Goal: Task Accomplishment & Management: Manage account settings

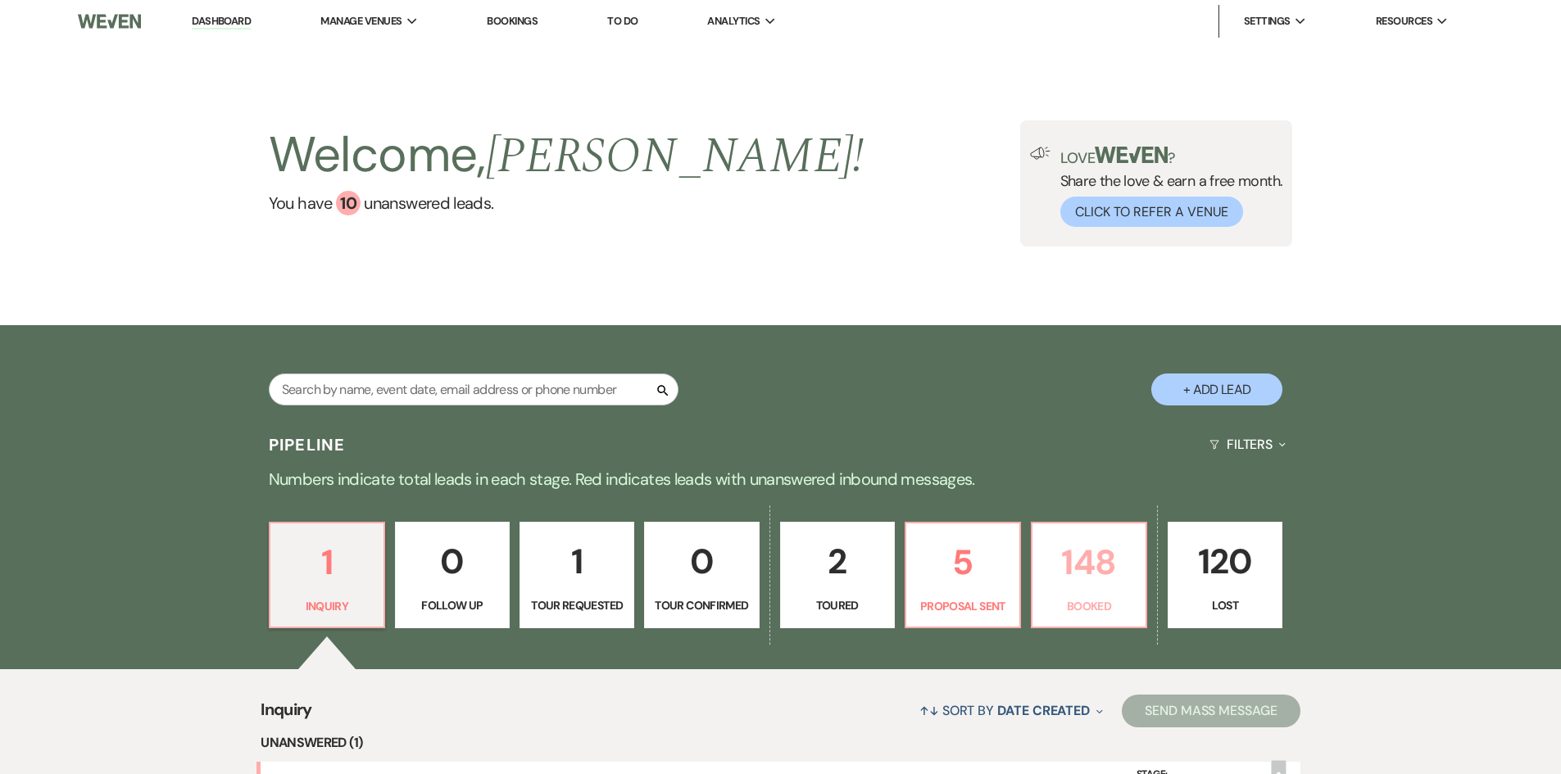
click at [1071, 558] on p "148" at bounding box center [1088, 562] width 93 height 55
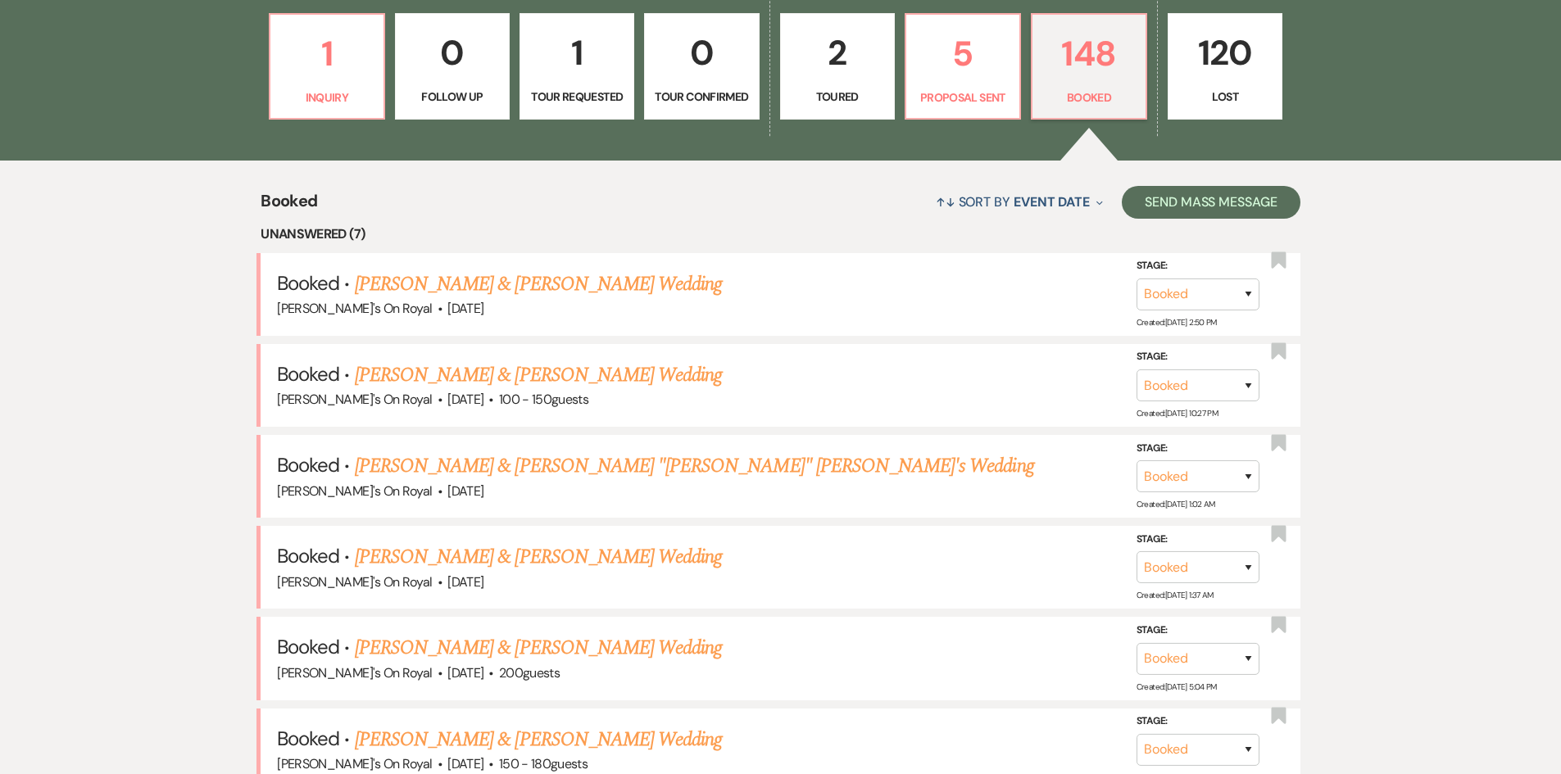
scroll to position [246, 0]
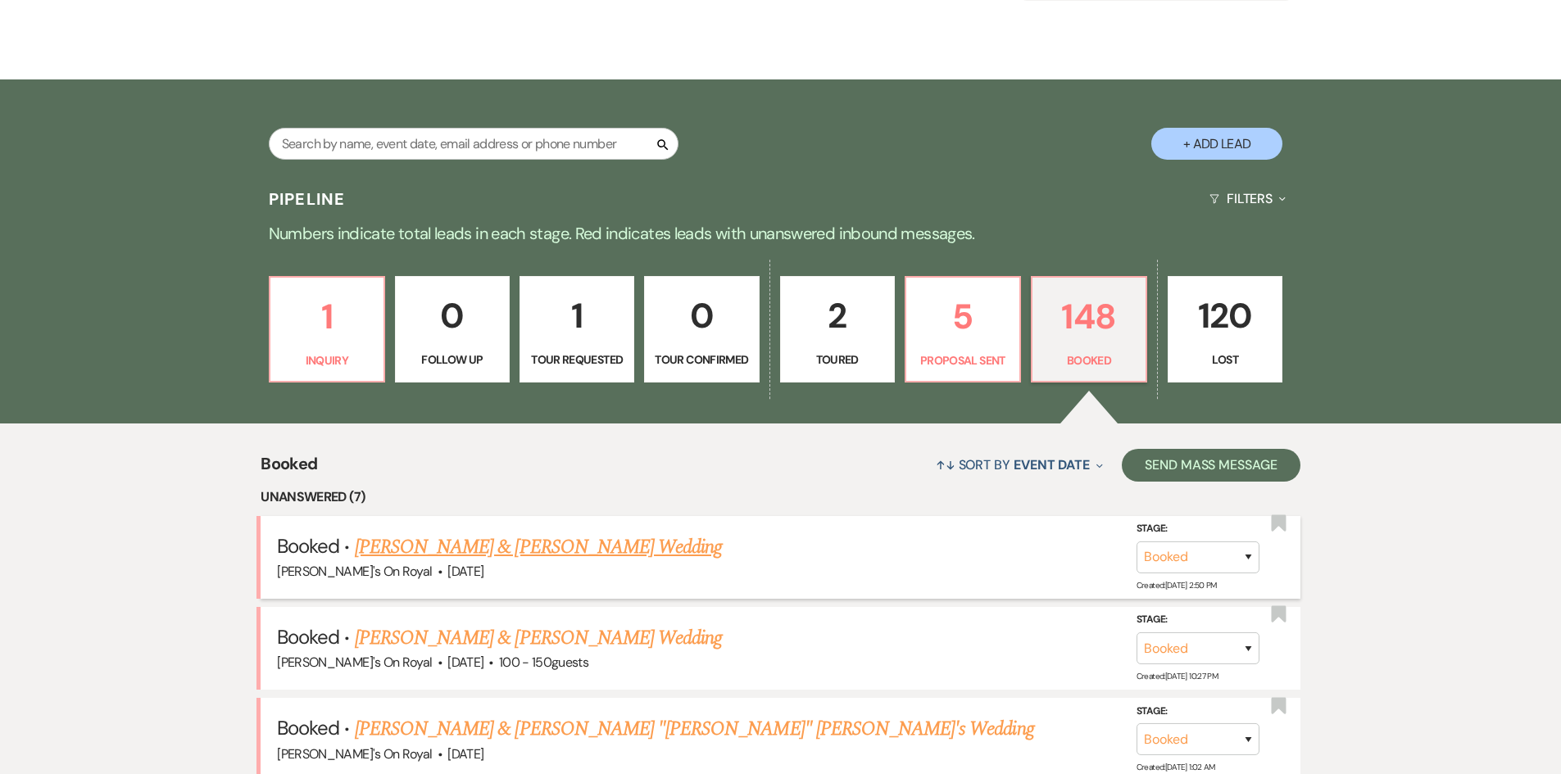
click at [565, 548] on link "[PERSON_NAME] & [PERSON_NAME] Wedding" at bounding box center [538, 546] width 367 height 29
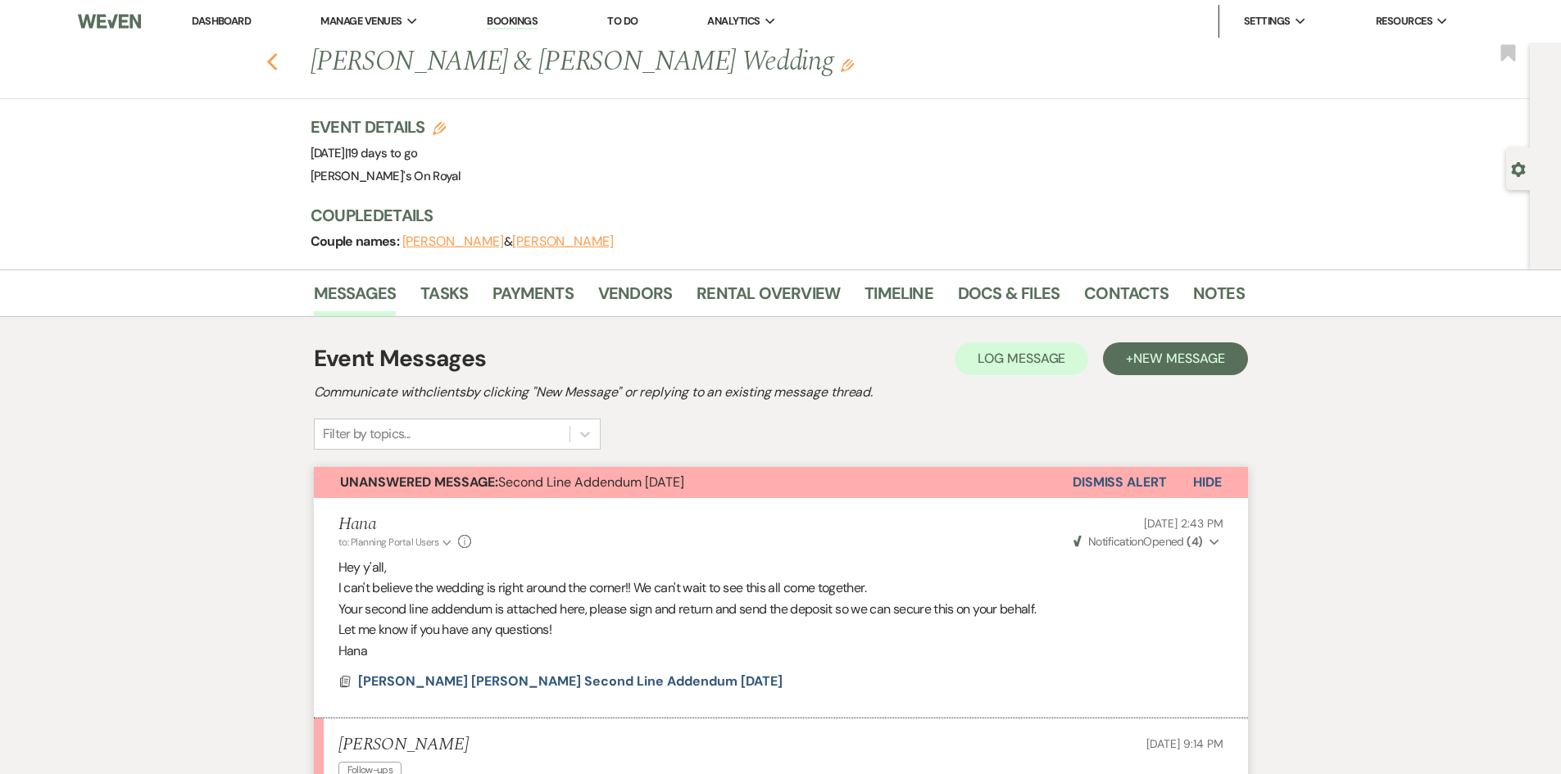
click at [272, 62] on icon "Previous" at bounding box center [272, 62] width 12 height 20
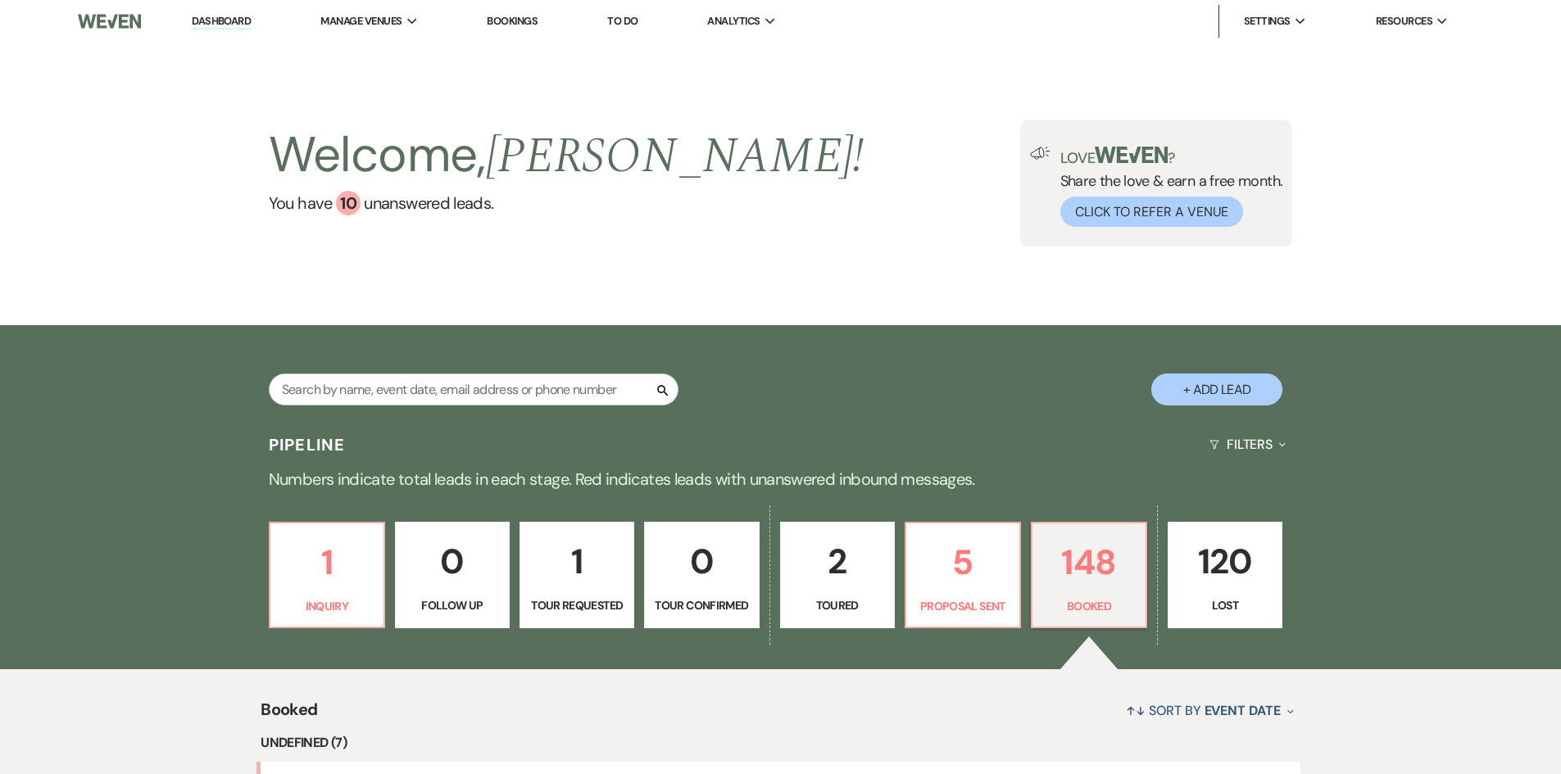
click at [537, 476] on p "Numbers indicate total leads in each stage. Red indicates leads with unanswered…" at bounding box center [781, 479] width 1180 height 26
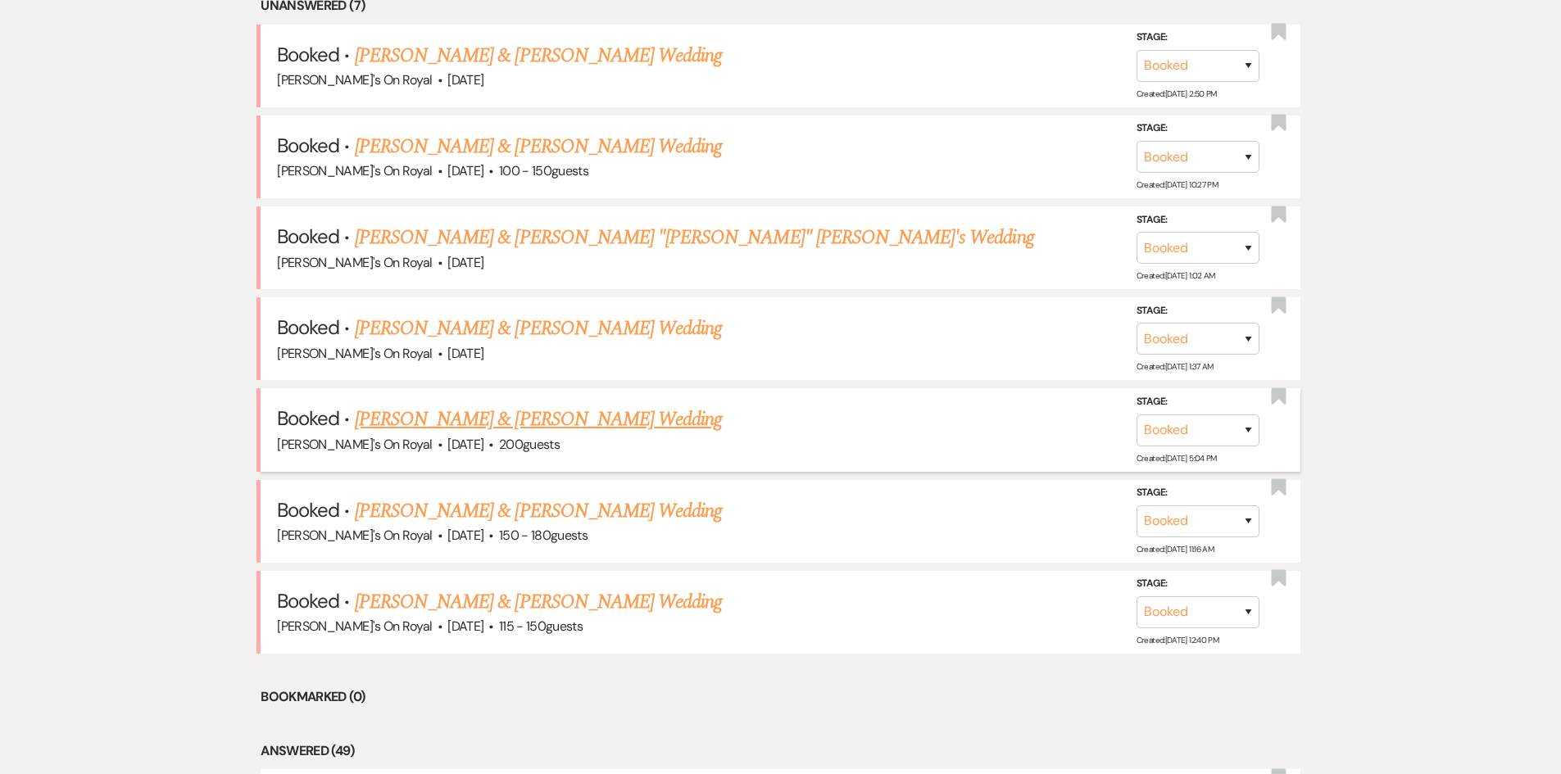
click at [507, 424] on link "[PERSON_NAME] & [PERSON_NAME] Wedding" at bounding box center [538, 419] width 367 height 29
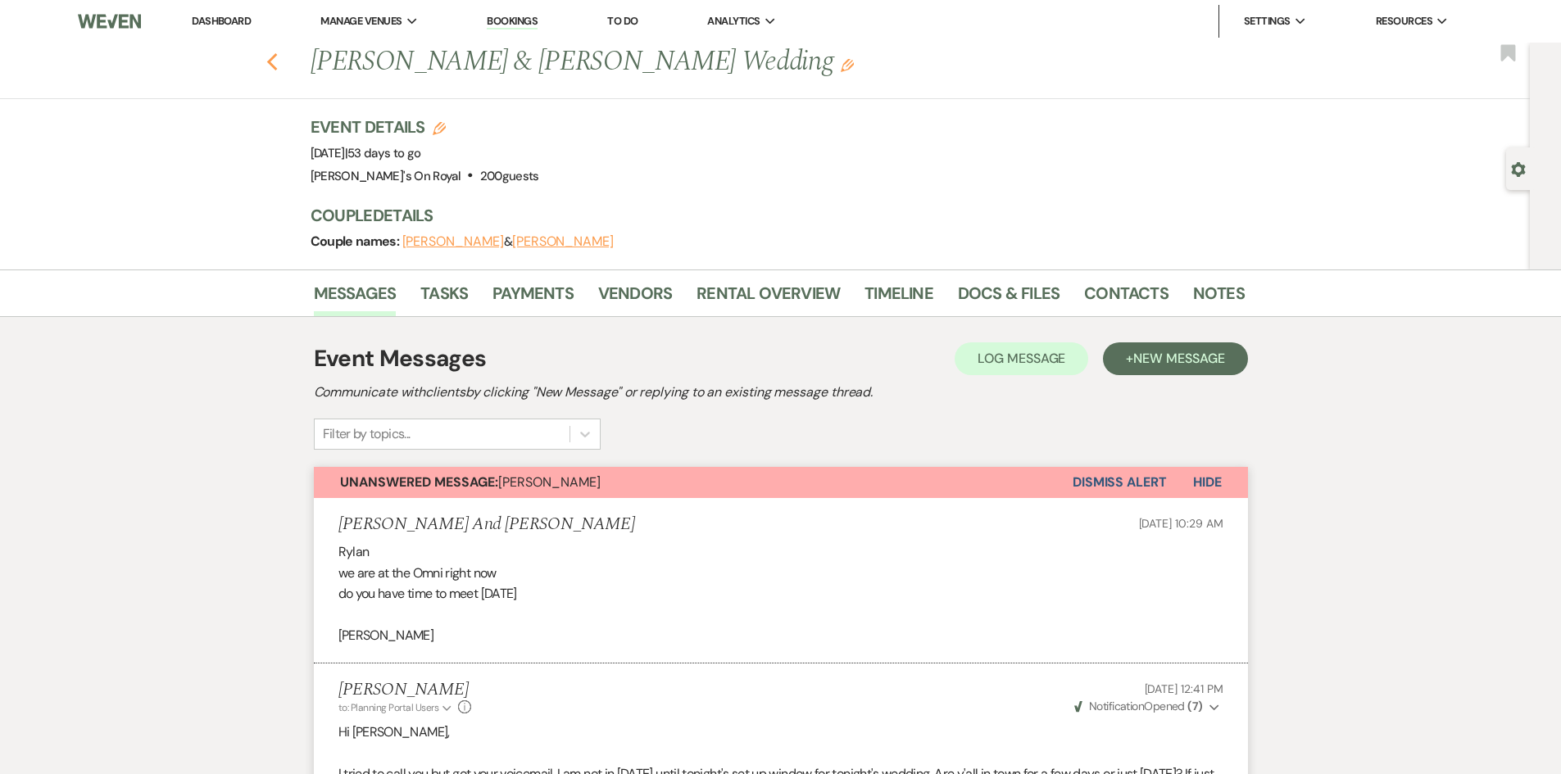
click at [279, 71] on icon "Previous" at bounding box center [272, 62] width 12 height 20
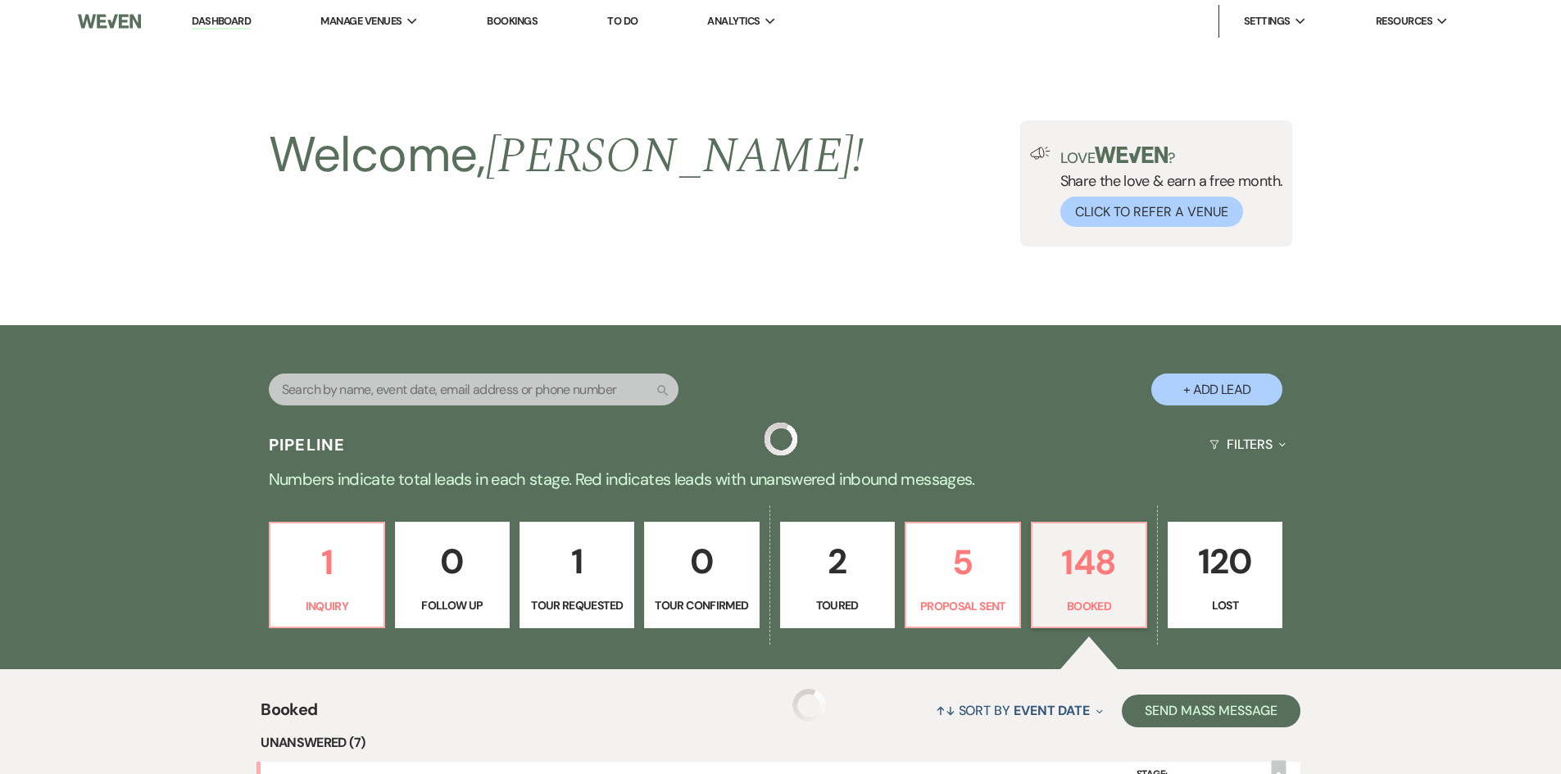
scroll to position [737, 0]
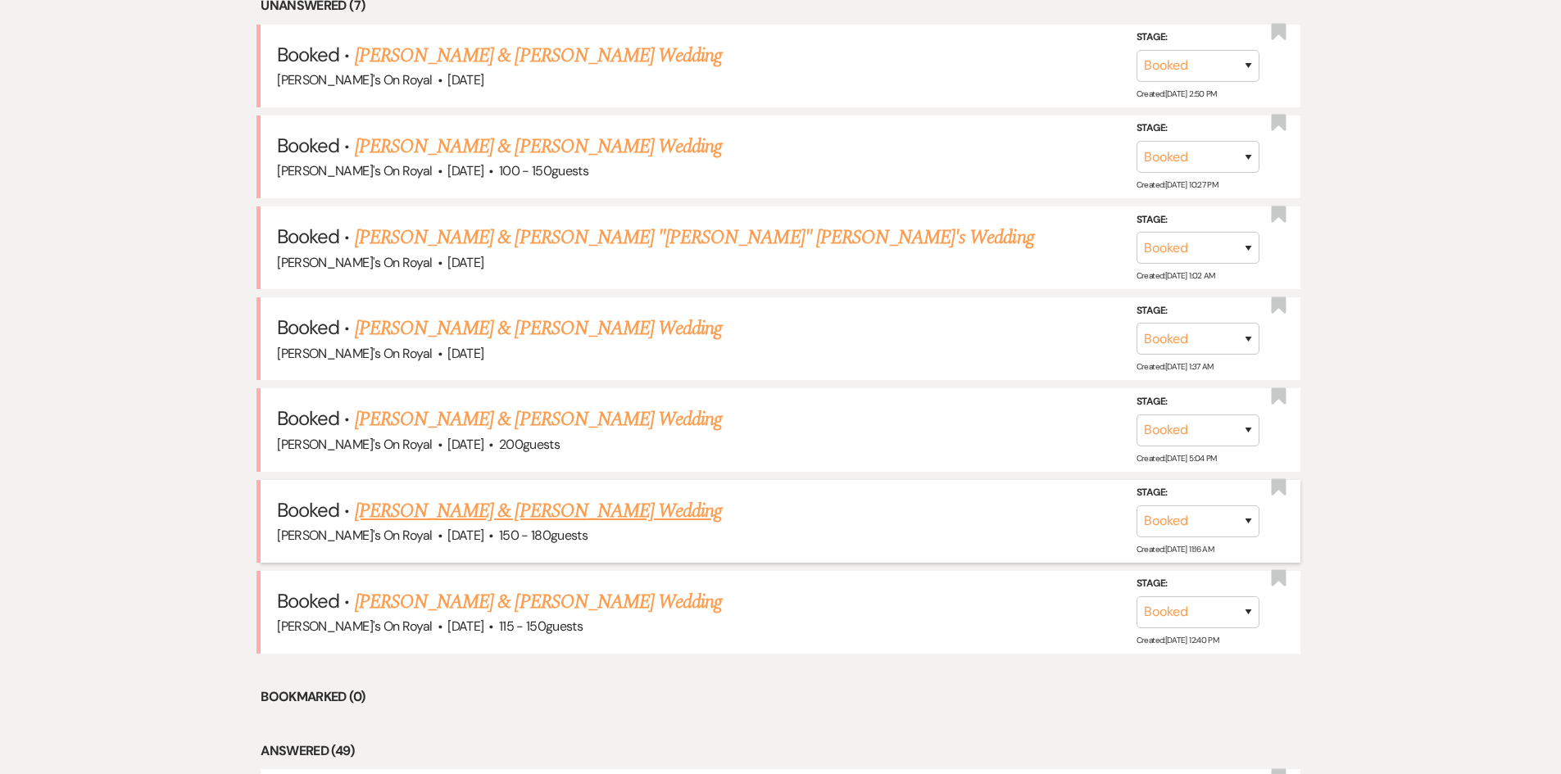
click at [457, 510] on link "[PERSON_NAME] & [PERSON_NAME] Wedding" at bounding box center [538, 510] width 367 height 29
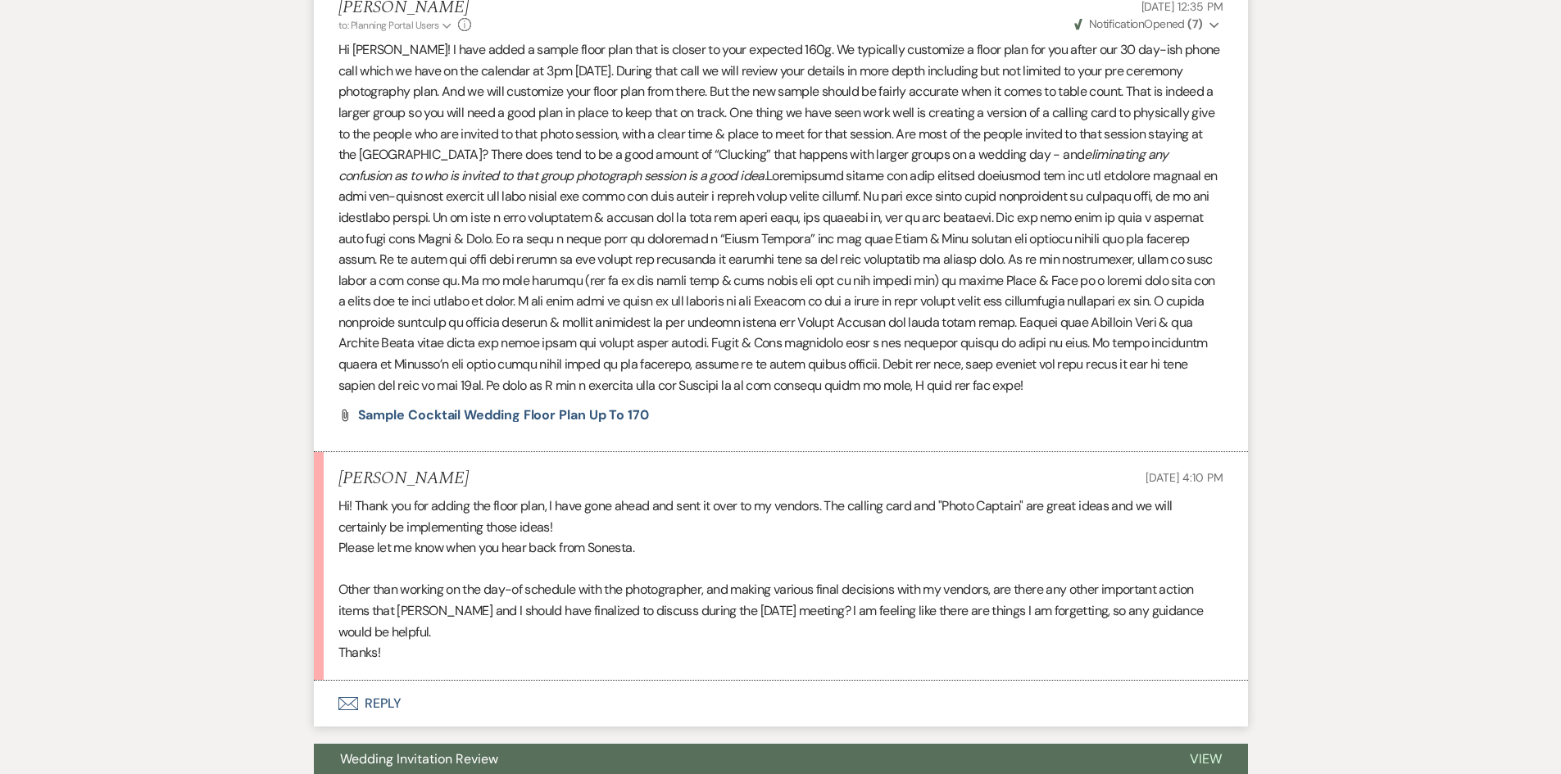
scroll to position [2376, 0]
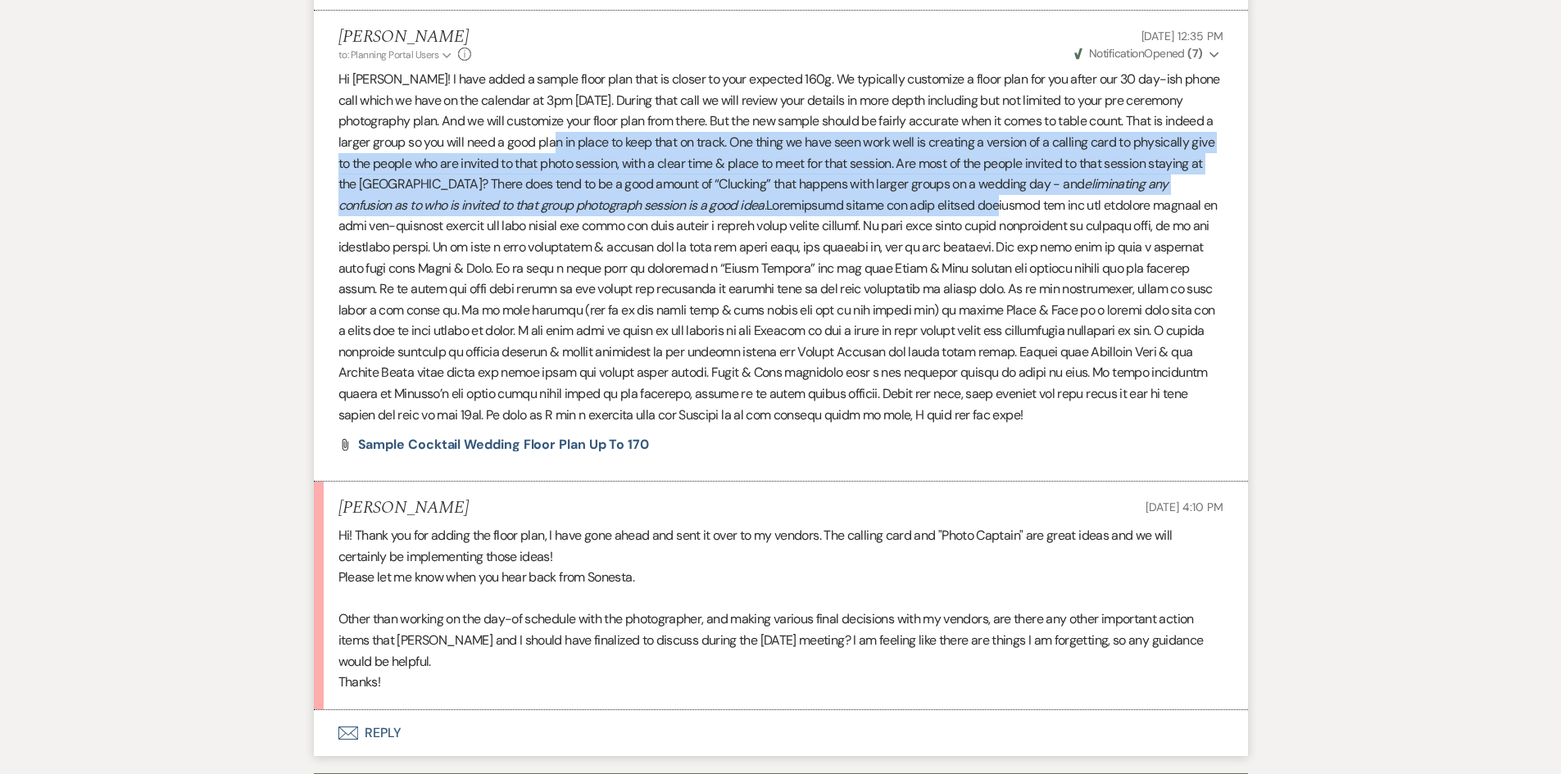
drag, startPoint x: 562, startPoint y: 138, endPoint x: 926, endPoint y: 203, distance: 370.2
click at [926, 203] on p "Hi [PERSON_NAME]! I have added a sample floor plan that is closer to your expec…" at bounding box center [780, 247] width 885 height 356
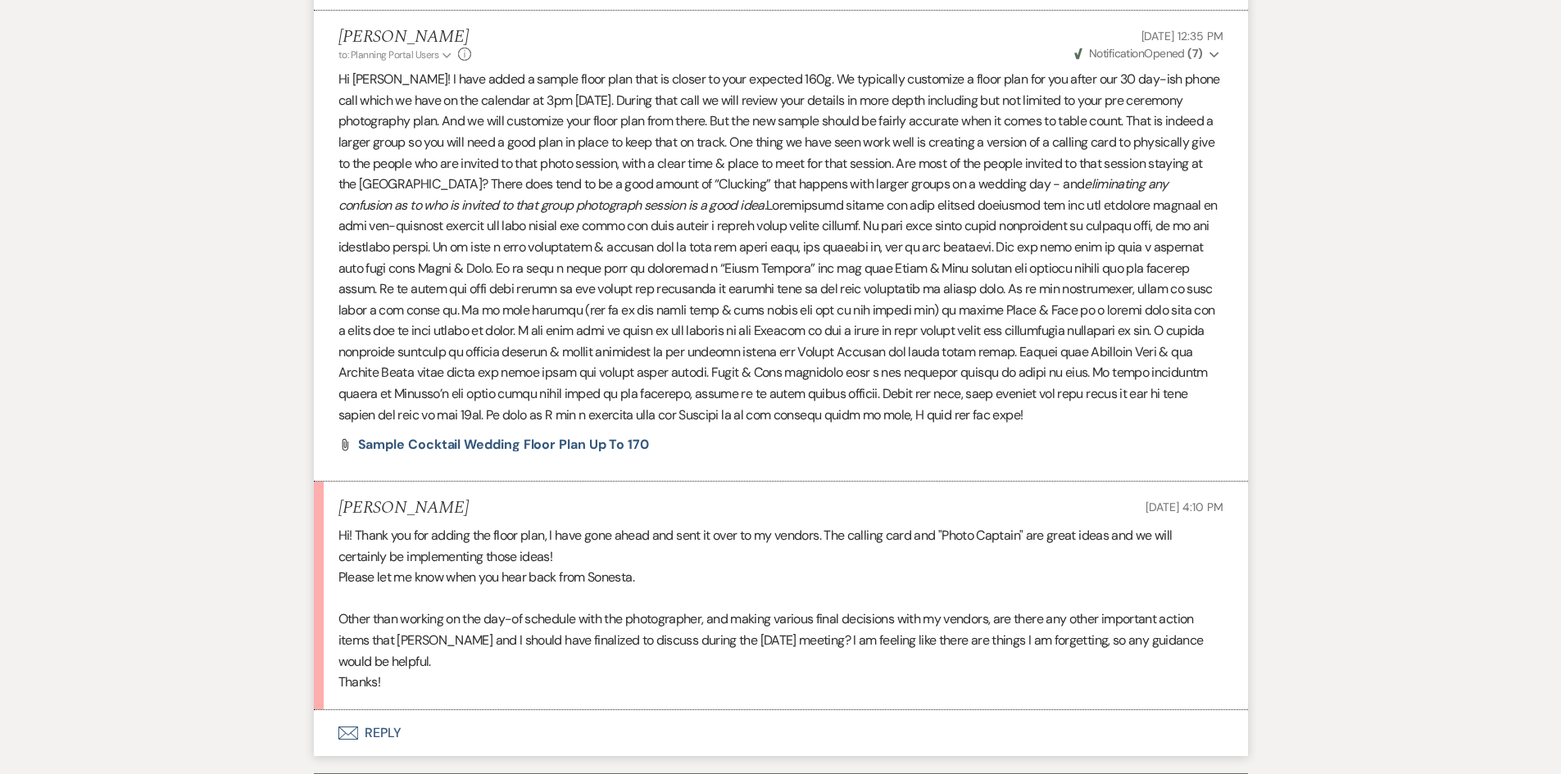
click at [720, 378] on p "Hi [PERSON_NAME]! I have added a sample floor plan that is closer to your expec…" at bounding box center [780, 247] width 885 height 356
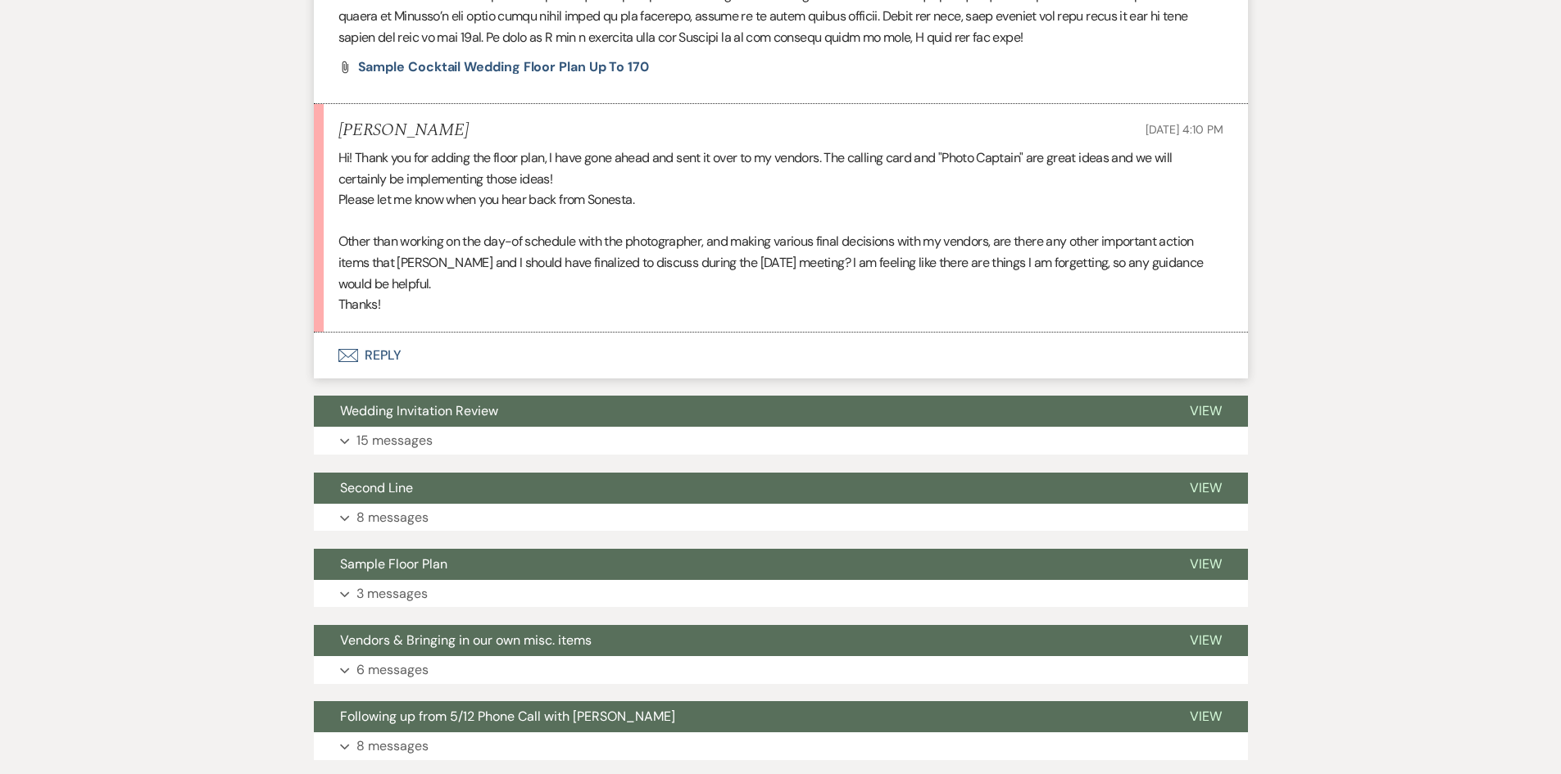
scroll to position [2785, 0]
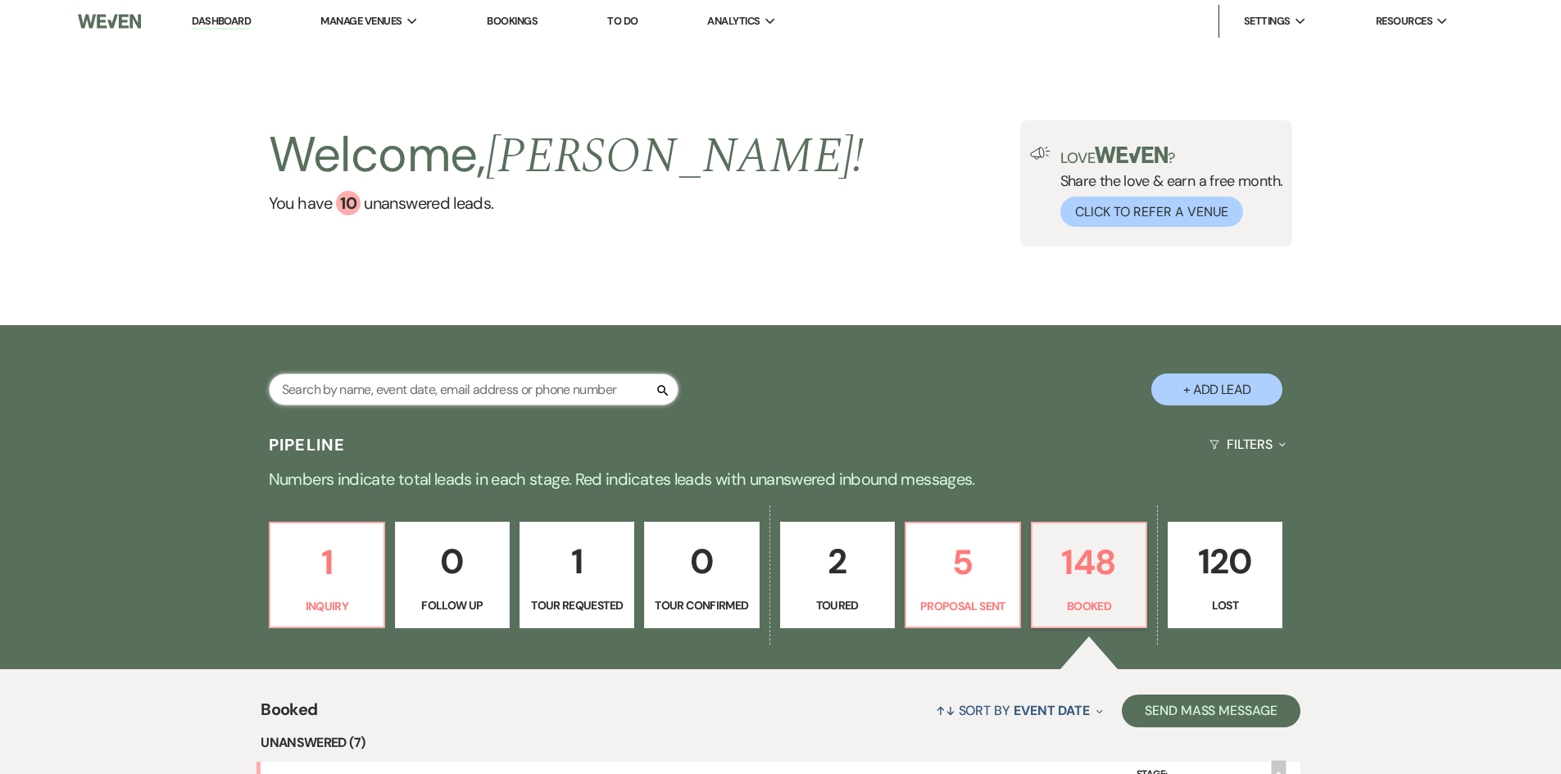
click at [353, 395] on input "text" at bounding box center [474, 390] width 410 height 32
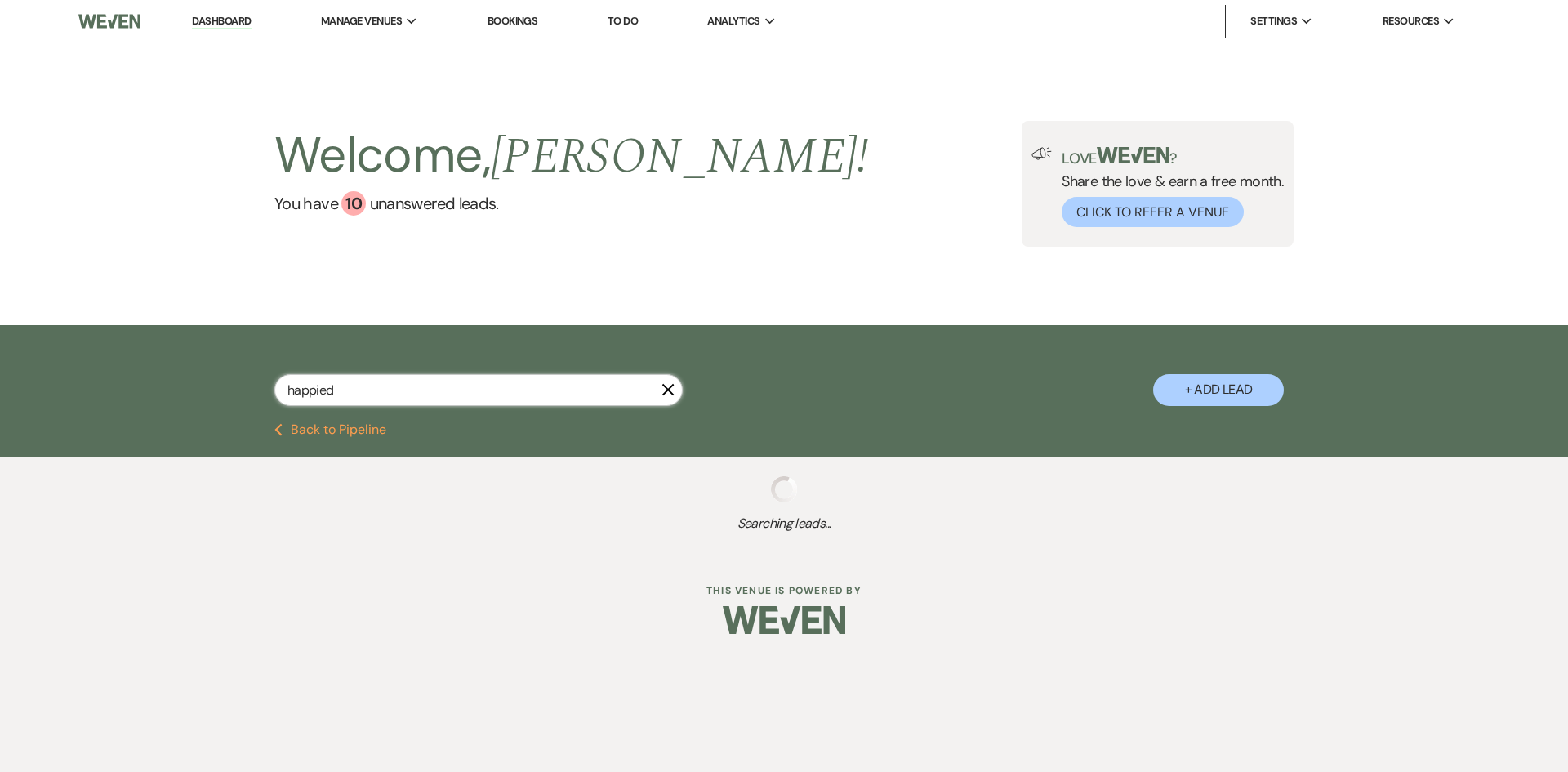
type input "happied"
select select "6"
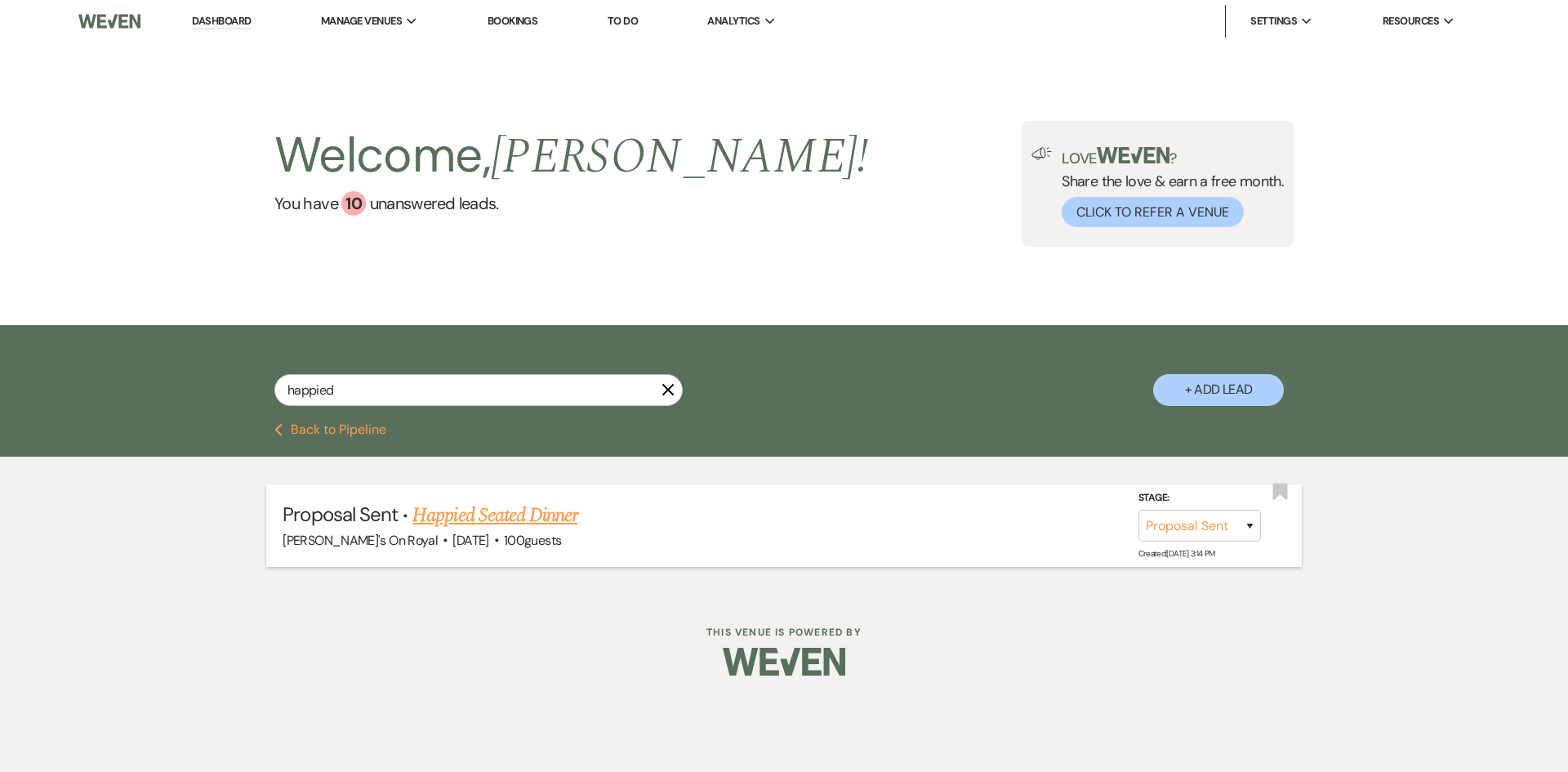
click at [529, 518] on link "Happied Seated Dinner" at bounding box center [494, 515] width 164 height 29
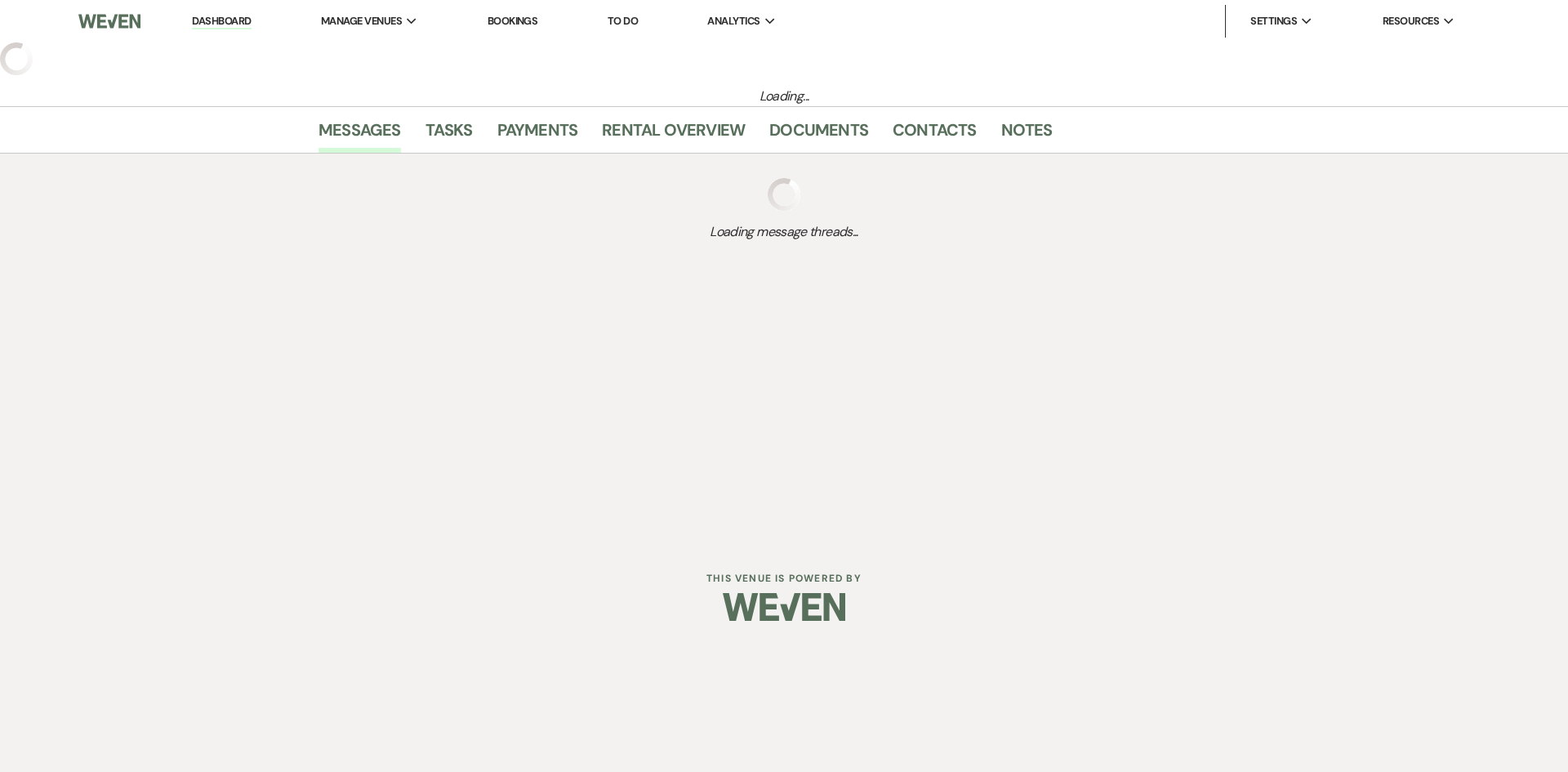
select select "6"
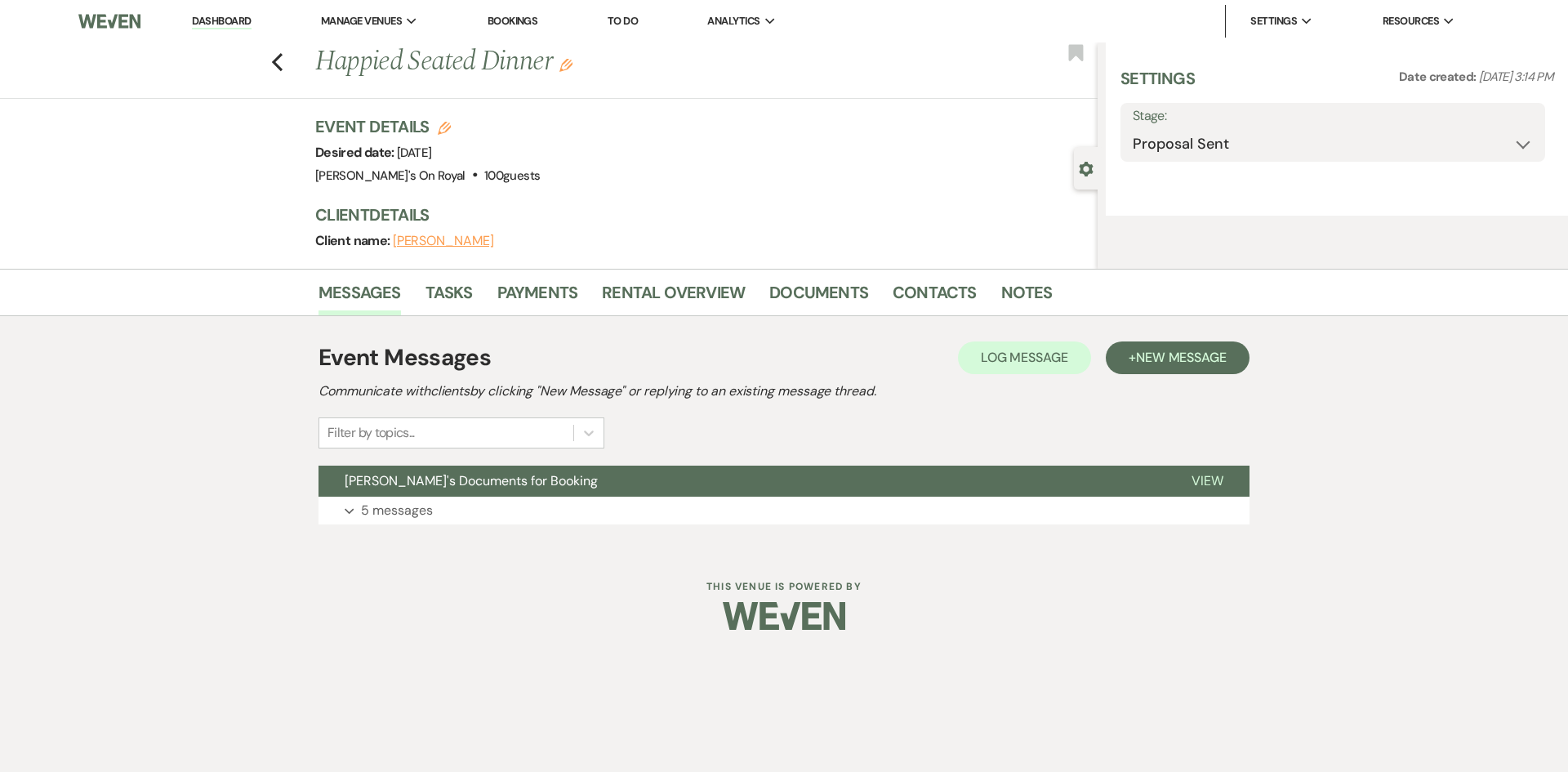
select select "20"
select select "9"
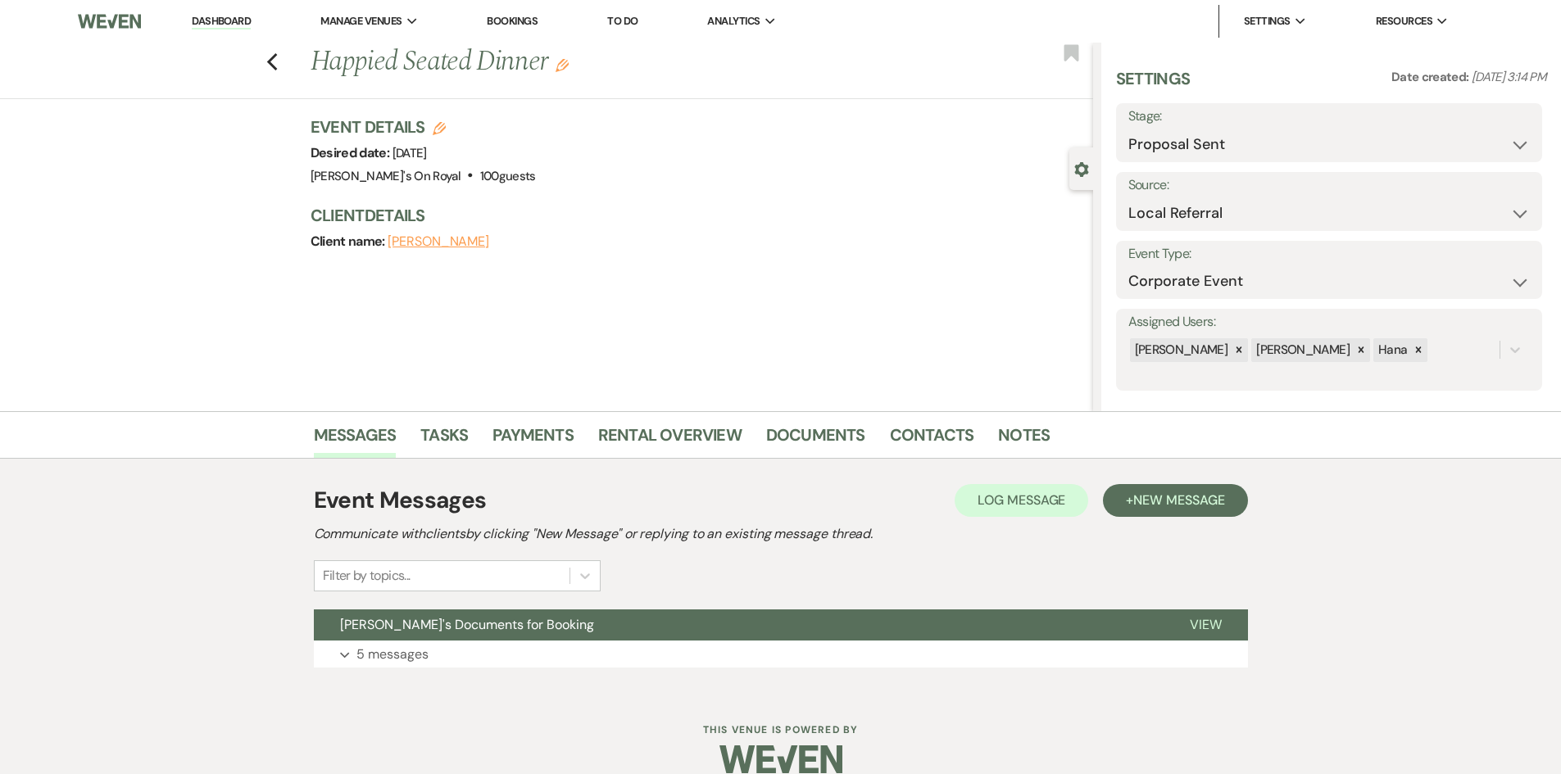
scroll to position [24, 0]
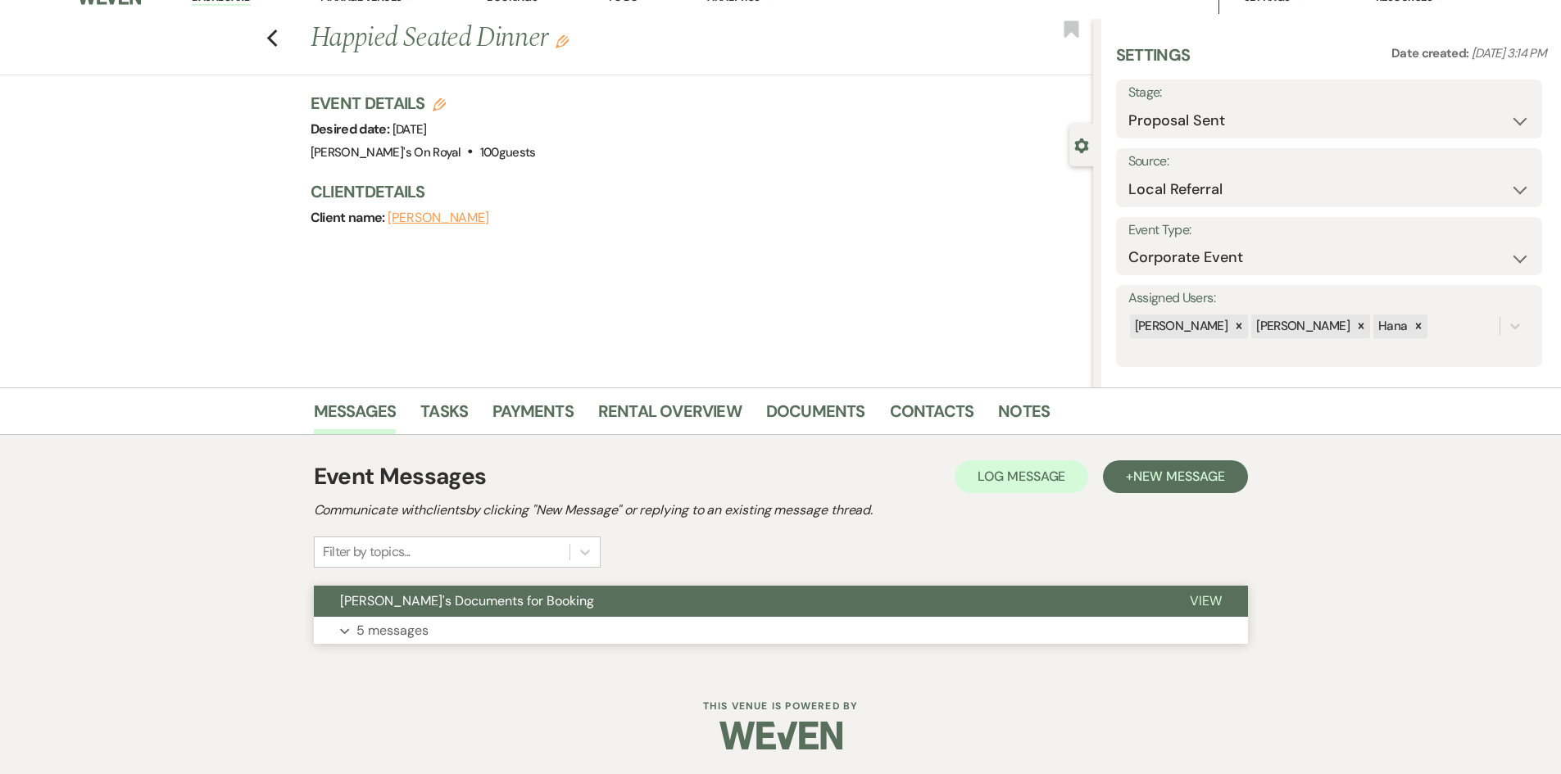
click at [407, 627] on p "5 messages" at bounding box center [392, 630] width 72 height 21
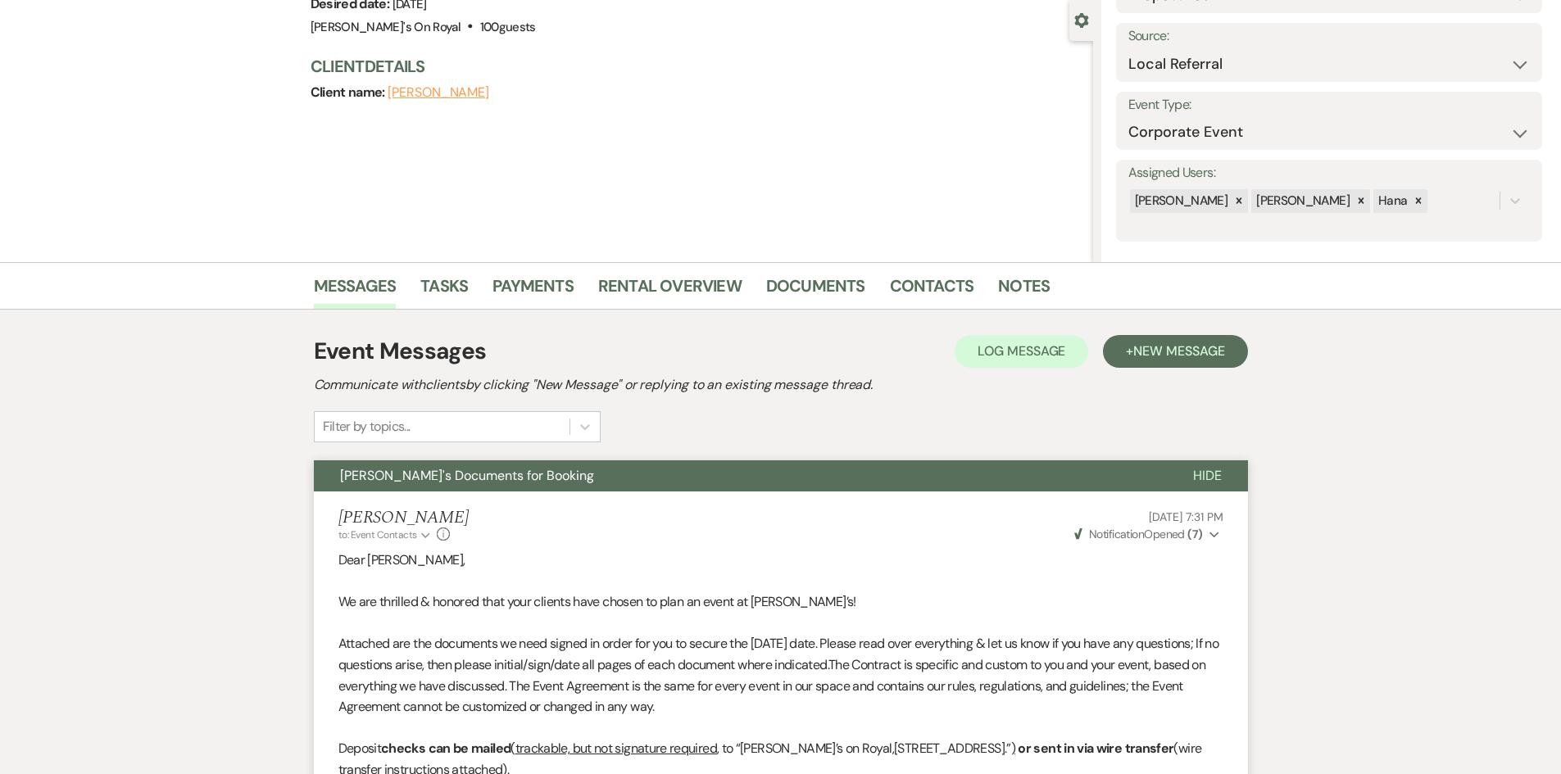
scroll to position [0, 0]
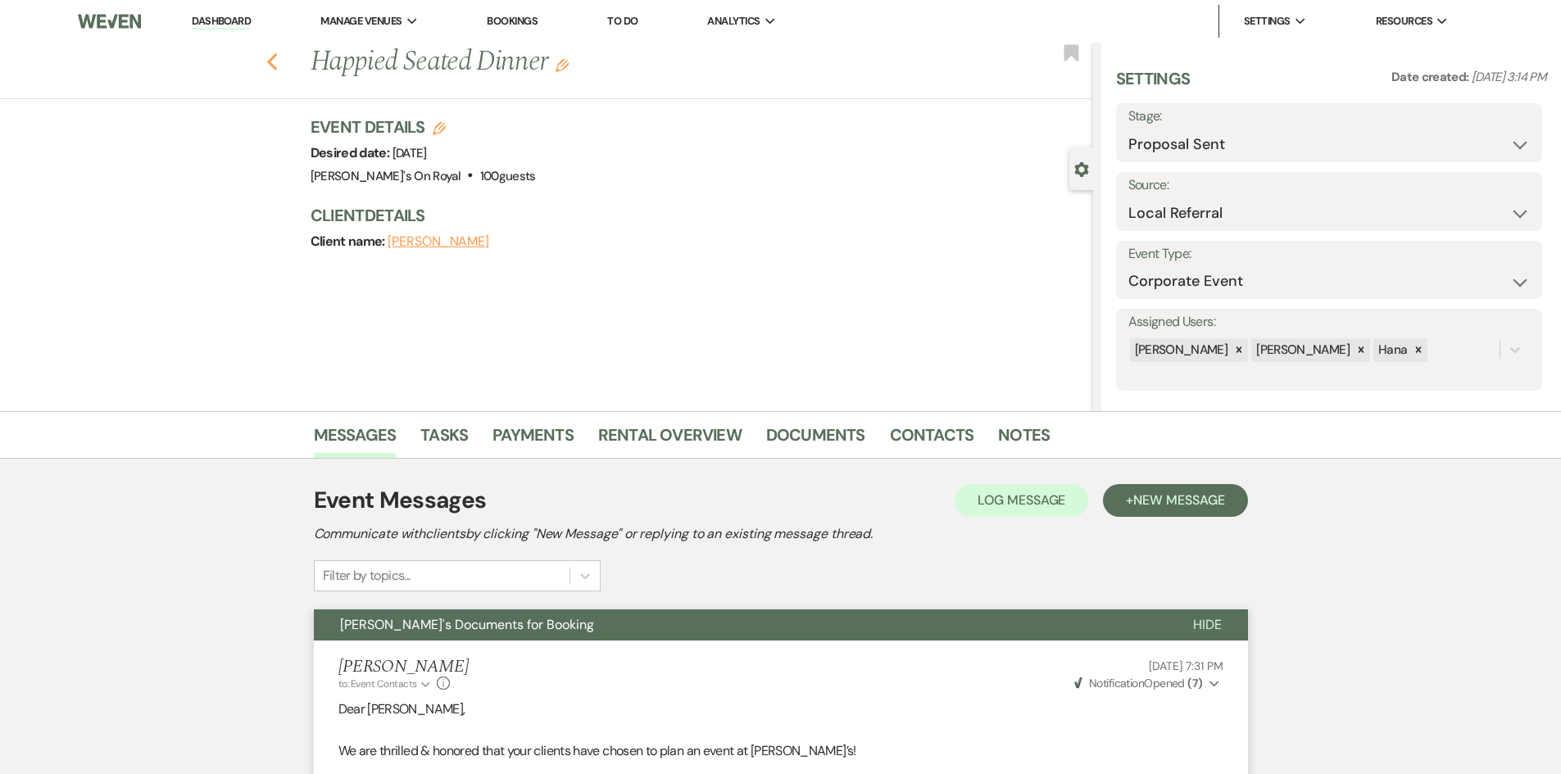
click at [275, 66] on icon "Previous" at bounding box center [272, 62] width 12 height 20
select select "6"
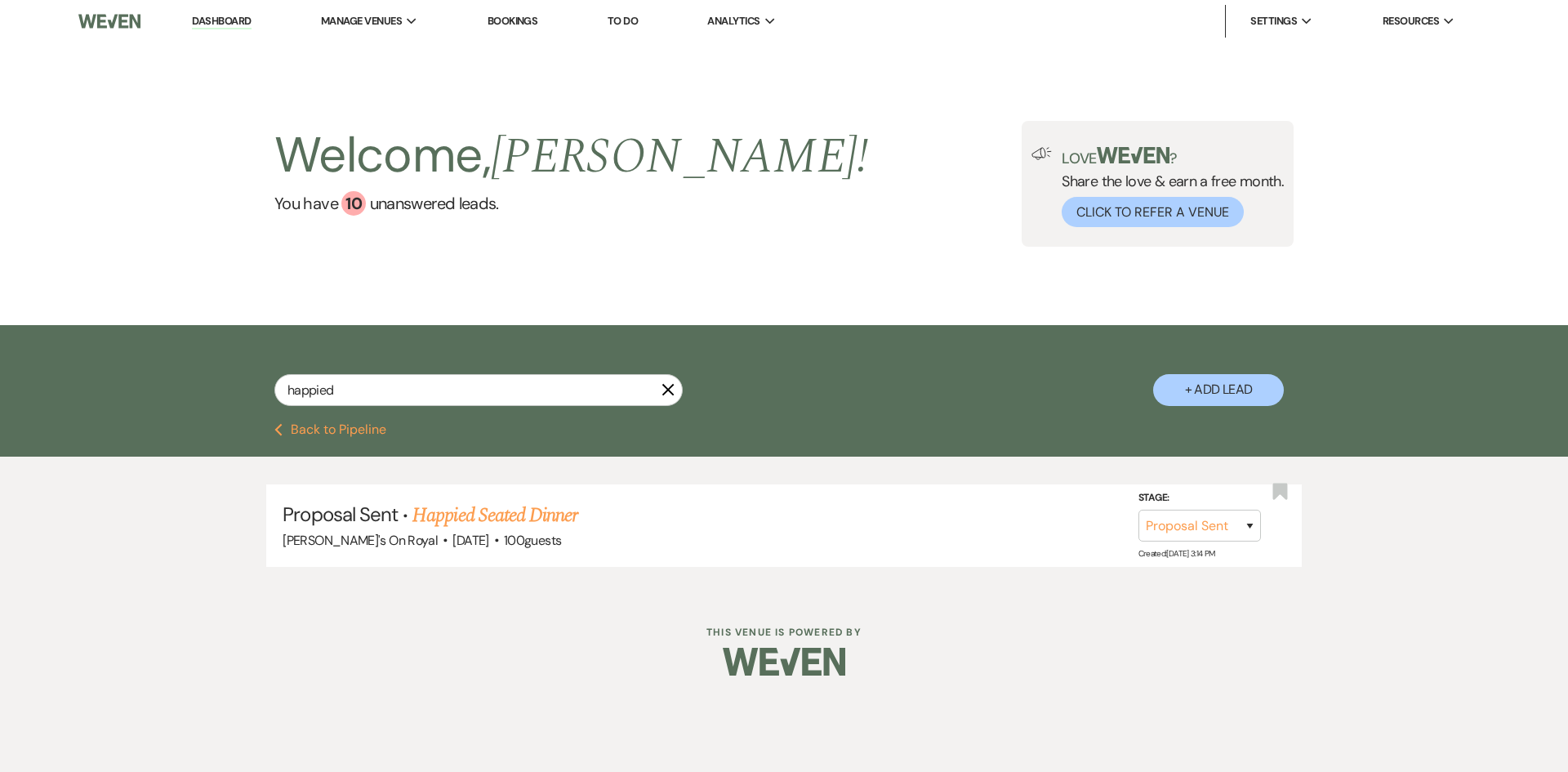
click at [381, 434] on button "Previous Back to Pipeline" at bounding box center [330, 429] width 112 height 13
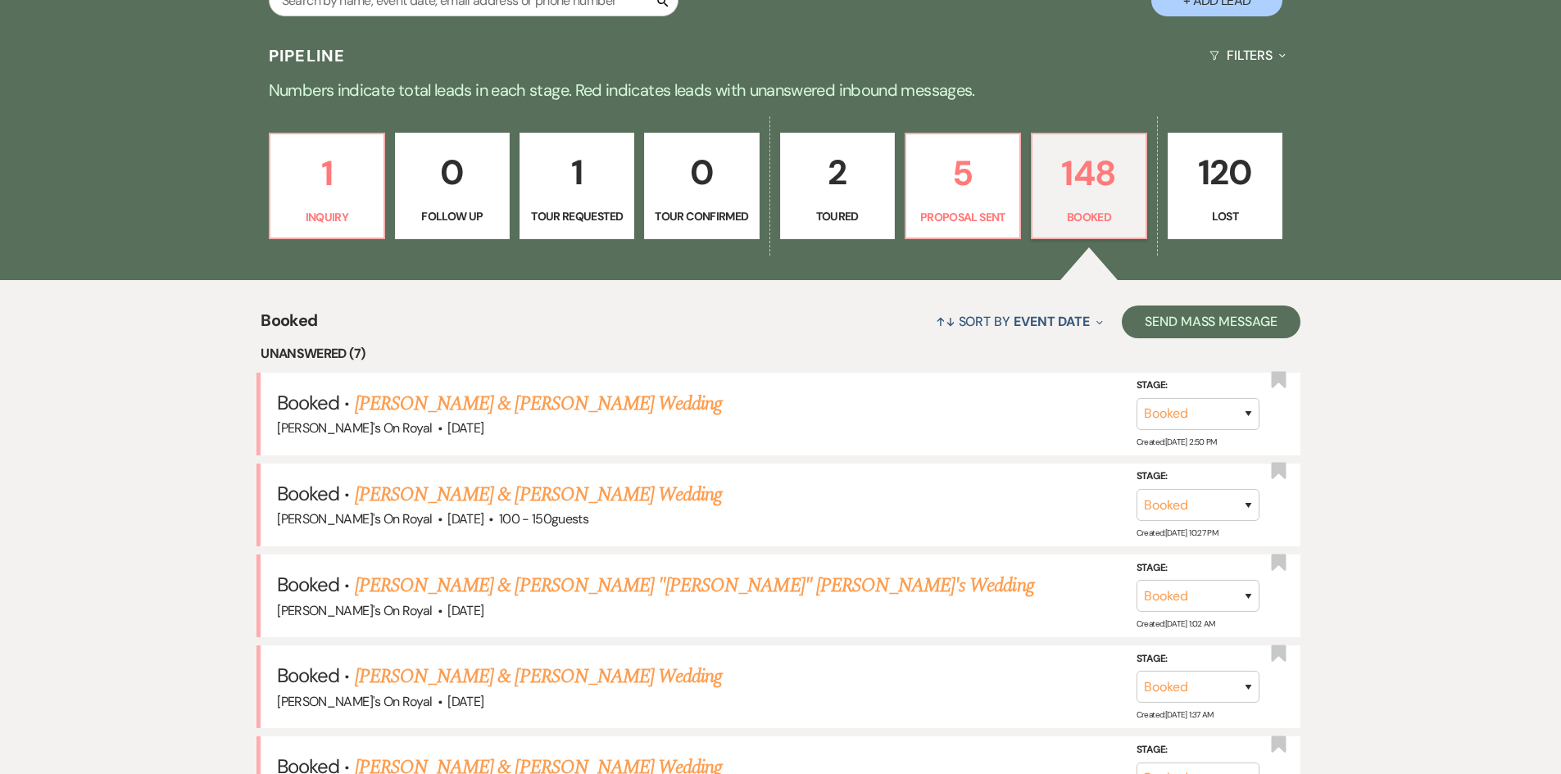
scroll to position [410, 0]
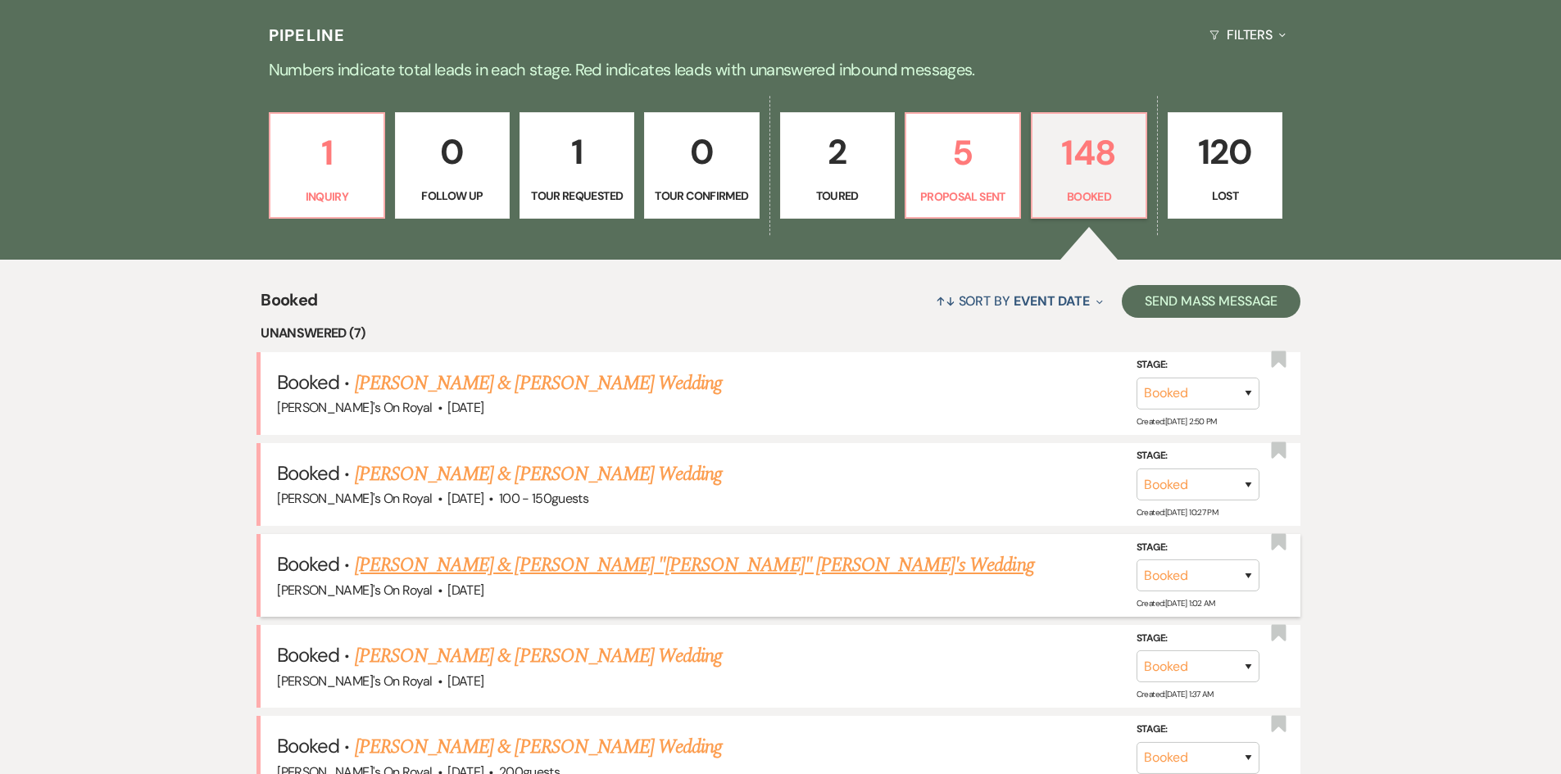
click at [490, 566] on link "[PERSON_NAME] & [PERSON_NAME] "[PERSON_NAME]" [PERSON_NAME]'s Wedding" at bounding box center [694, 564] width 679 height 29
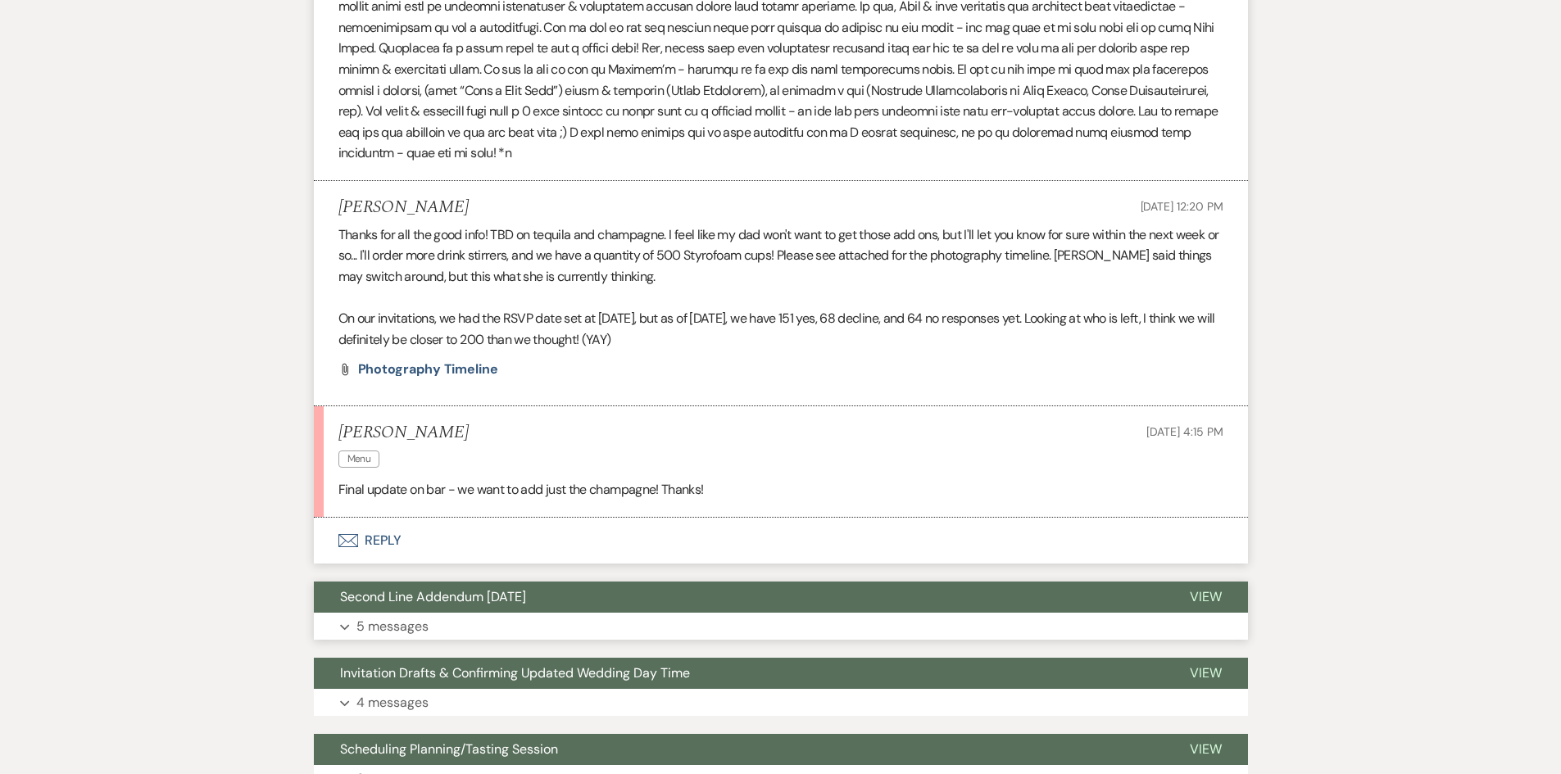
scroll to position [3604, 0]
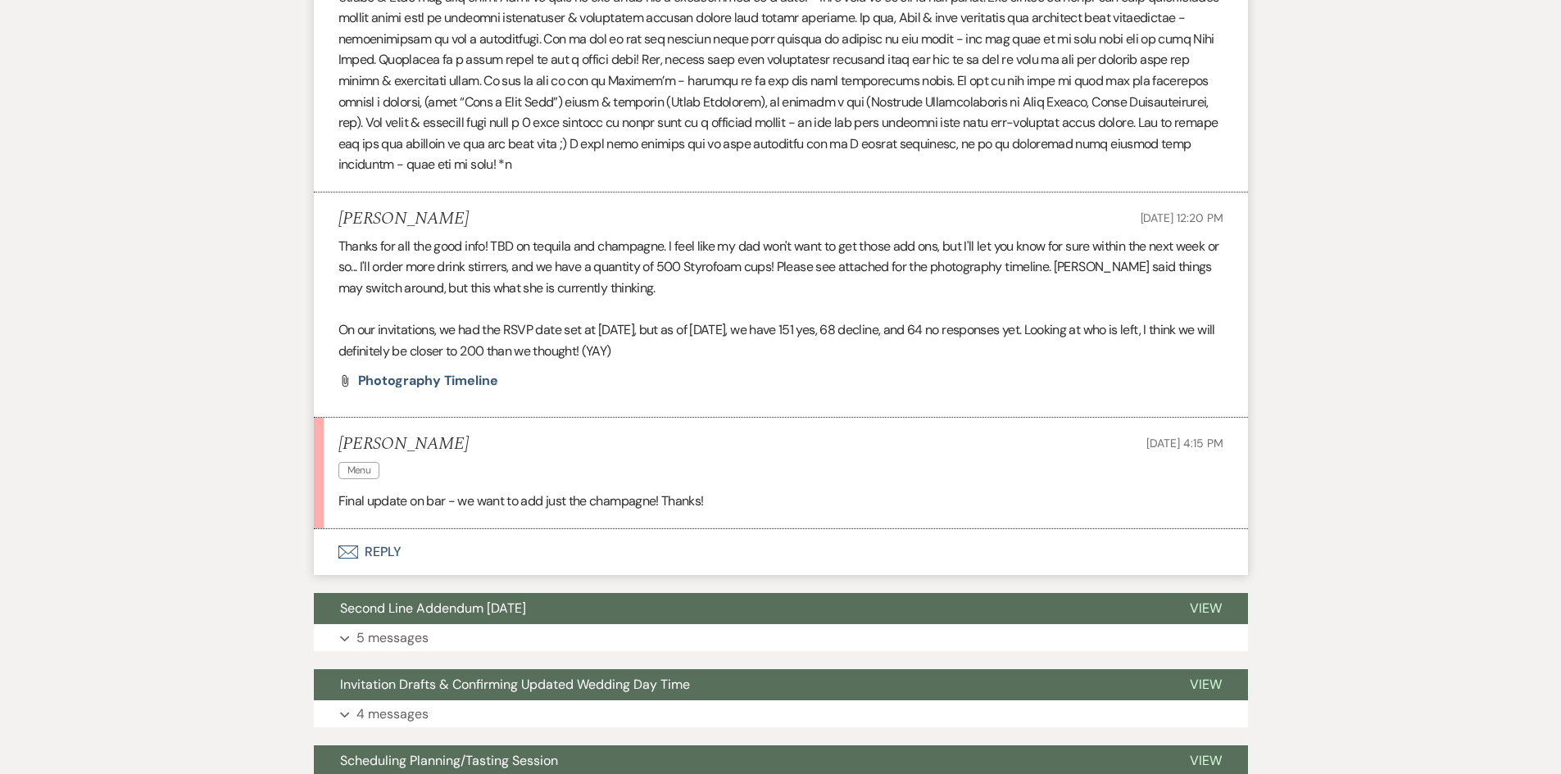
click at [372, 532] on button "Envelope Reply" at bounding box center [781, 552] width 934 height 46
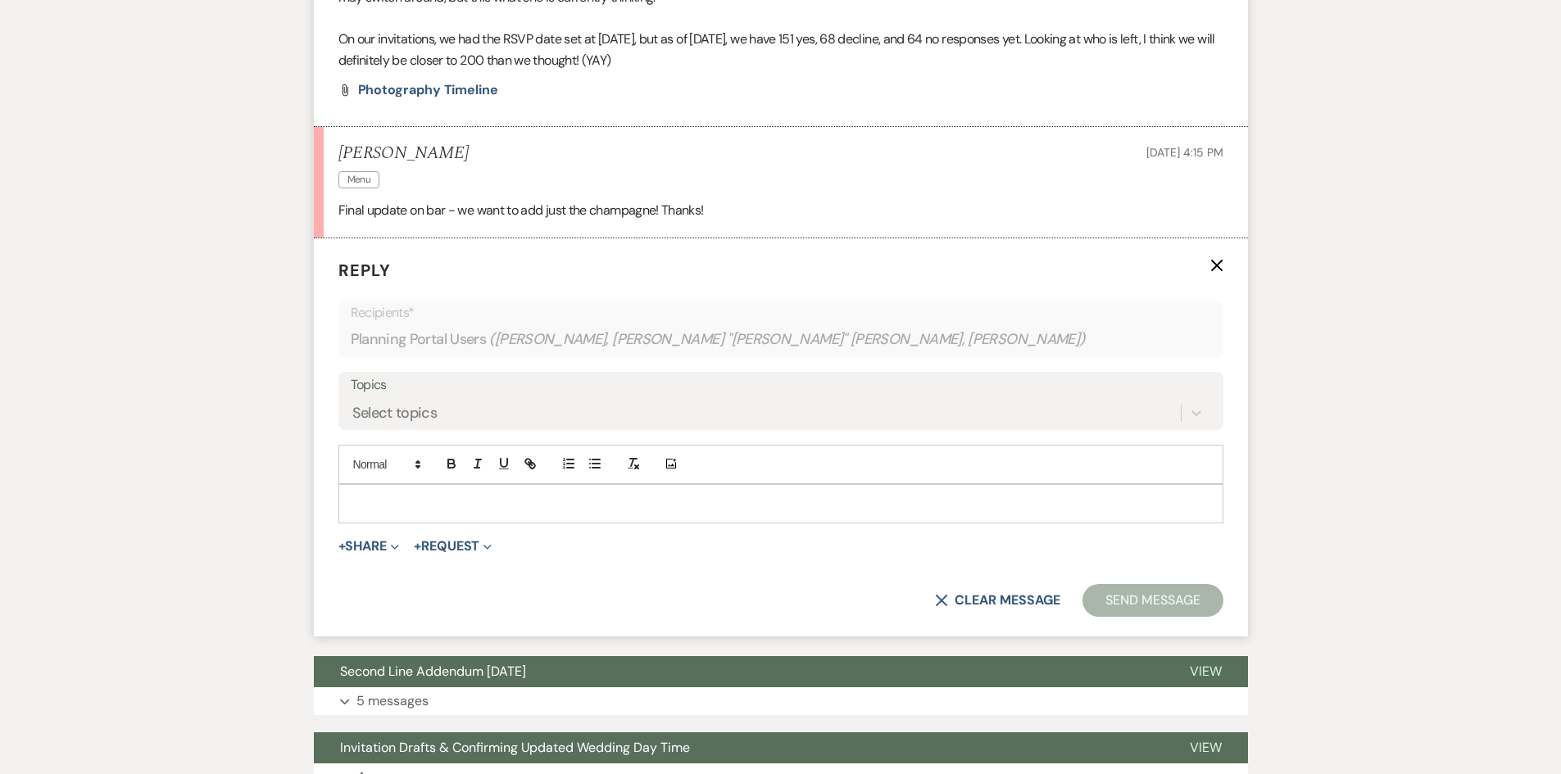
scroll to position [3898, 0]
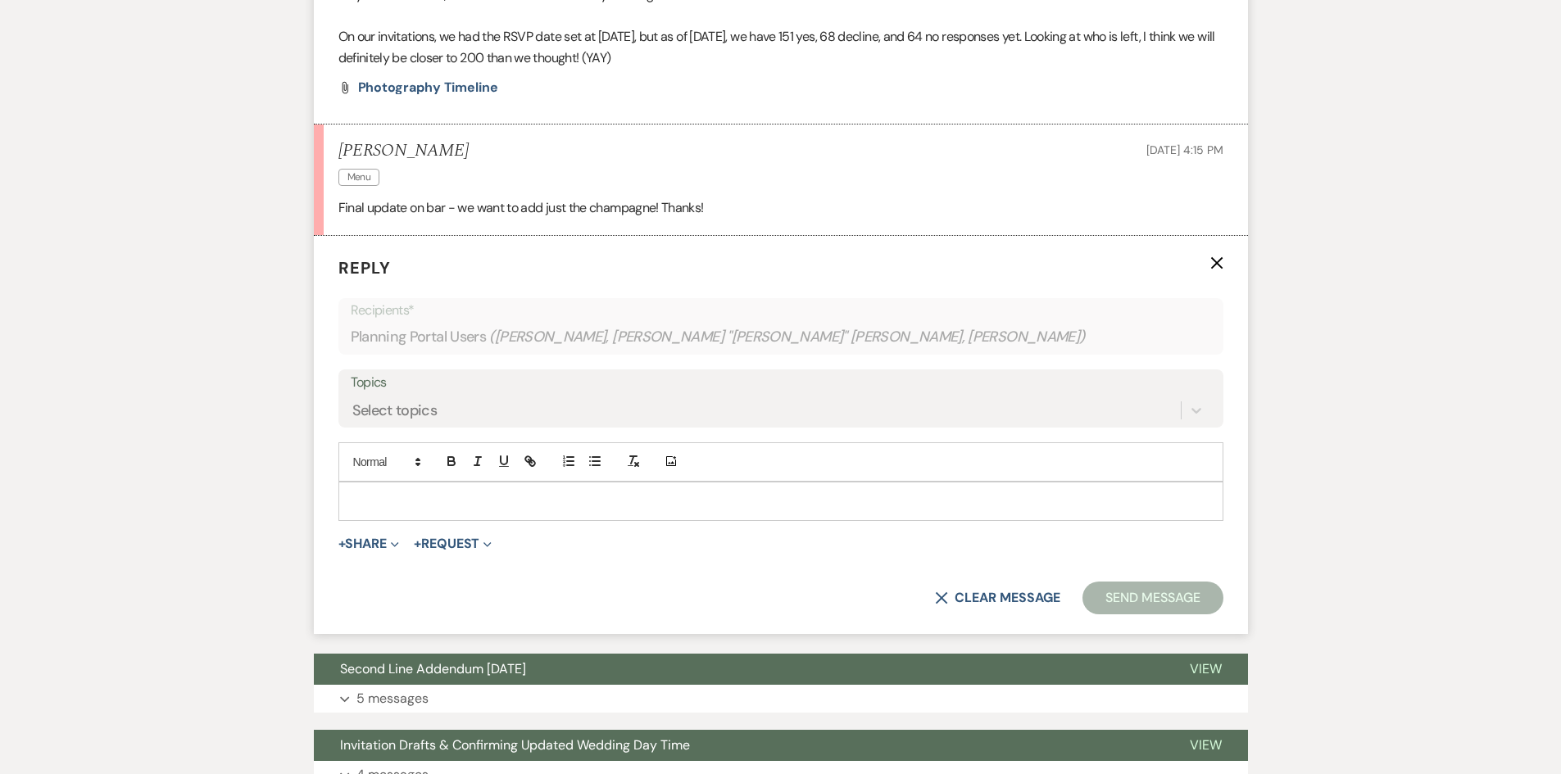
click at [475, 492] on p at bounding box center [780, 501] width 858 height 18
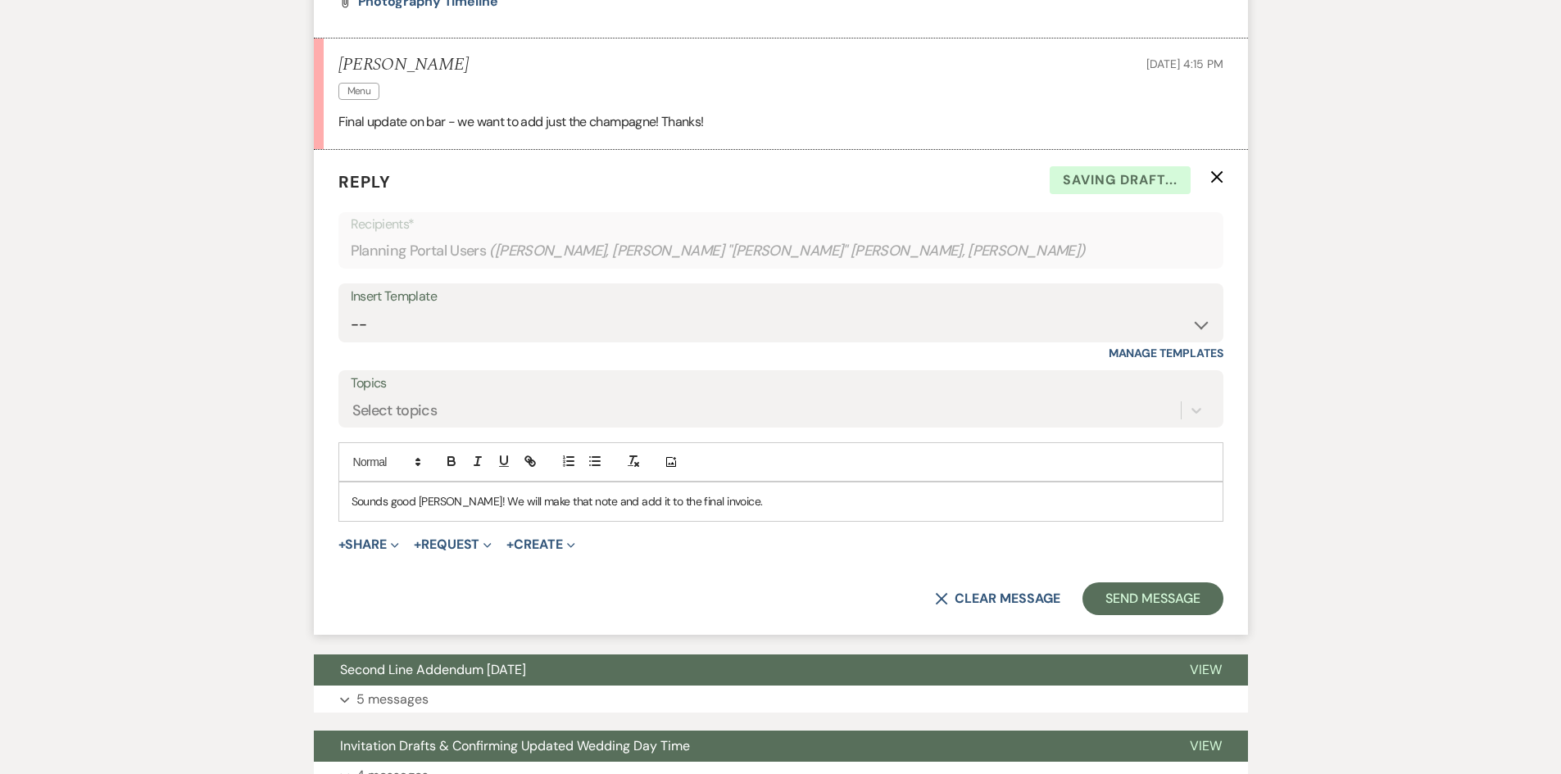
click at [450, 492] on p "Sounds good [PERSON_NAME]! We will make that note and add it to the final invoi…" at bounding box center [780, 501] width 858 height 18
click at [1170, 582] on button "Send Message" at bounding box center [1152, 598] width 140 height 33
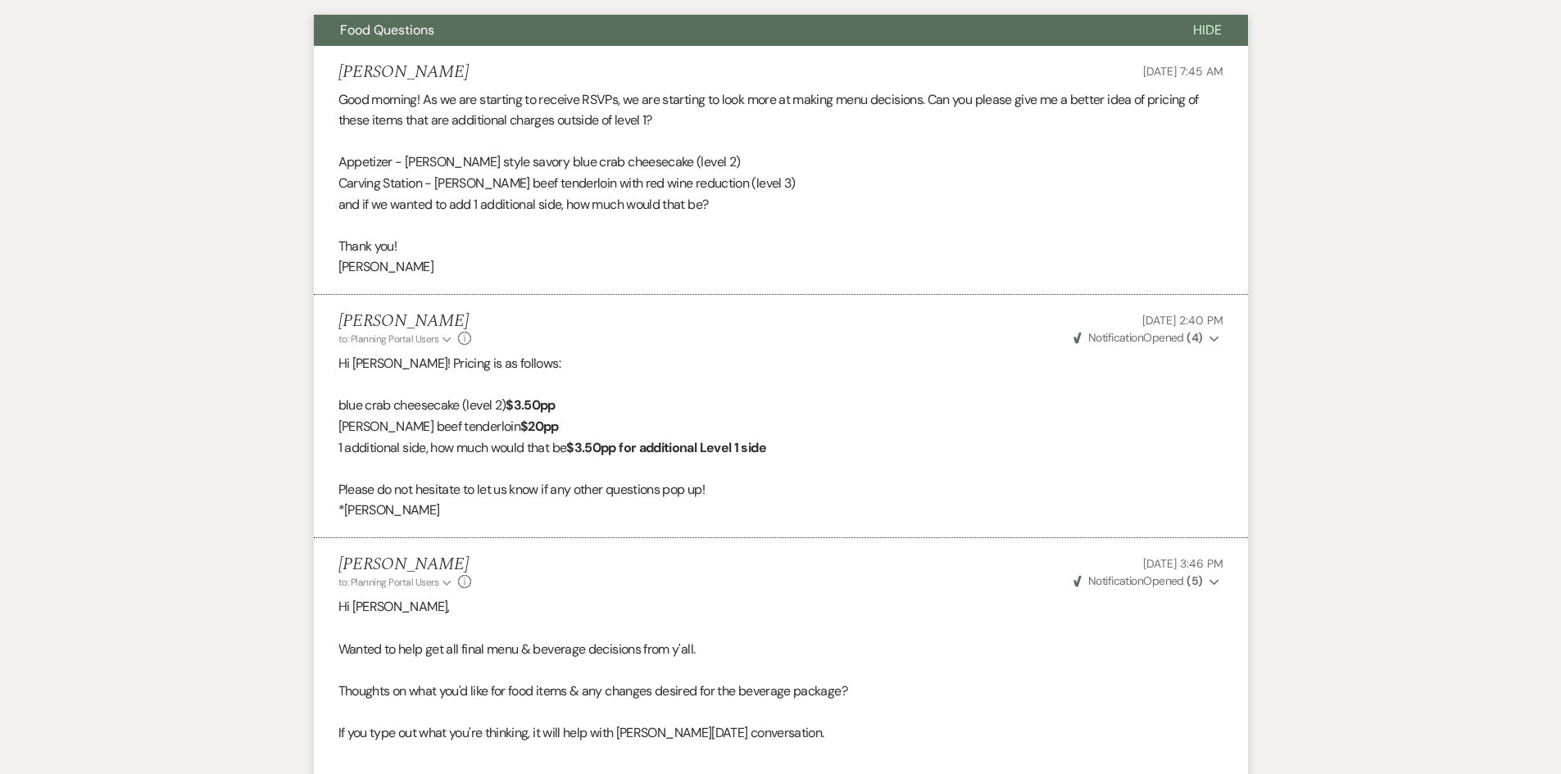
scroll to position [0, 0]
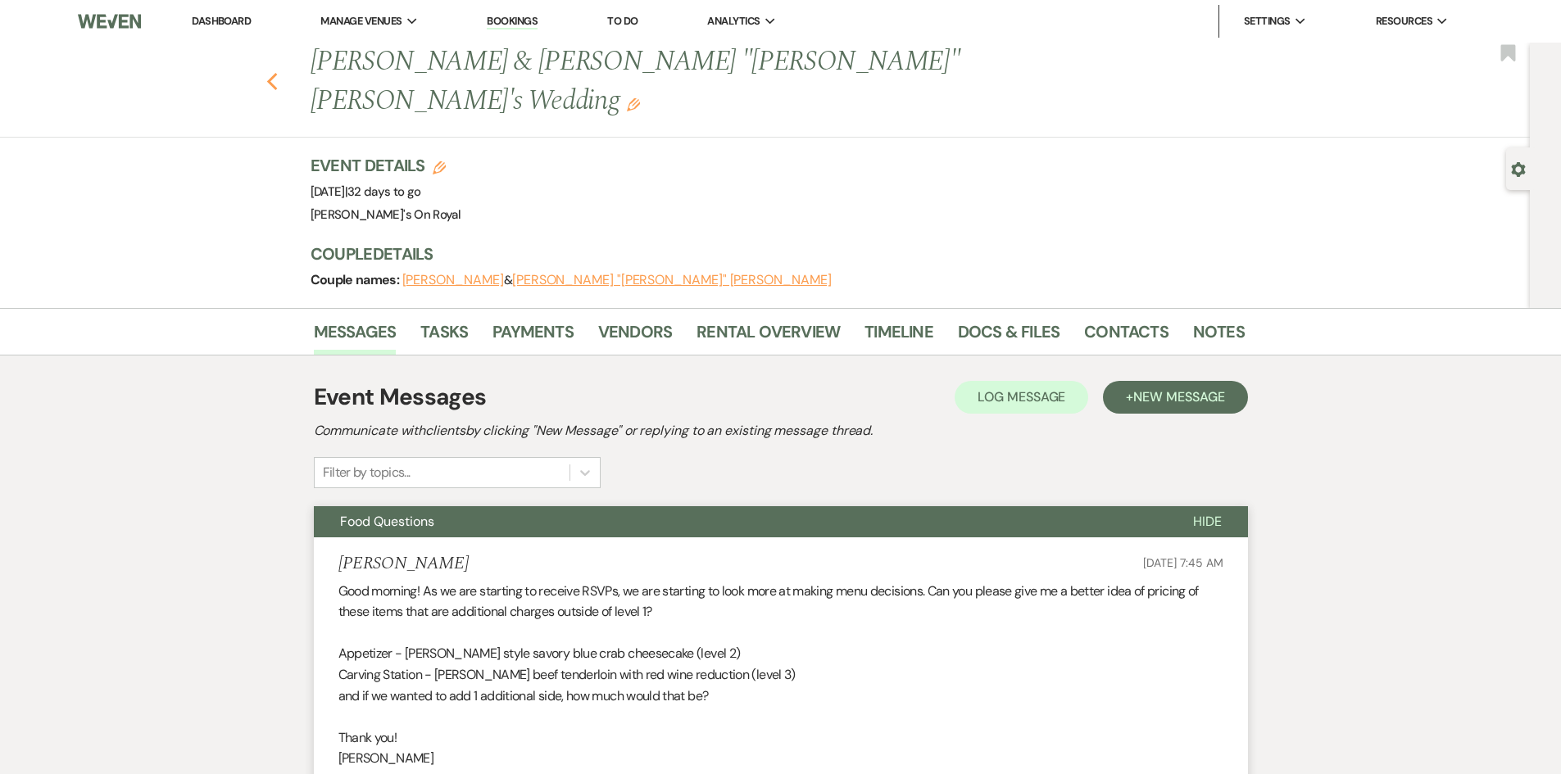
click at [279, 72] on icon "Previous" at bounding box center [272, 82] width 12 height 20
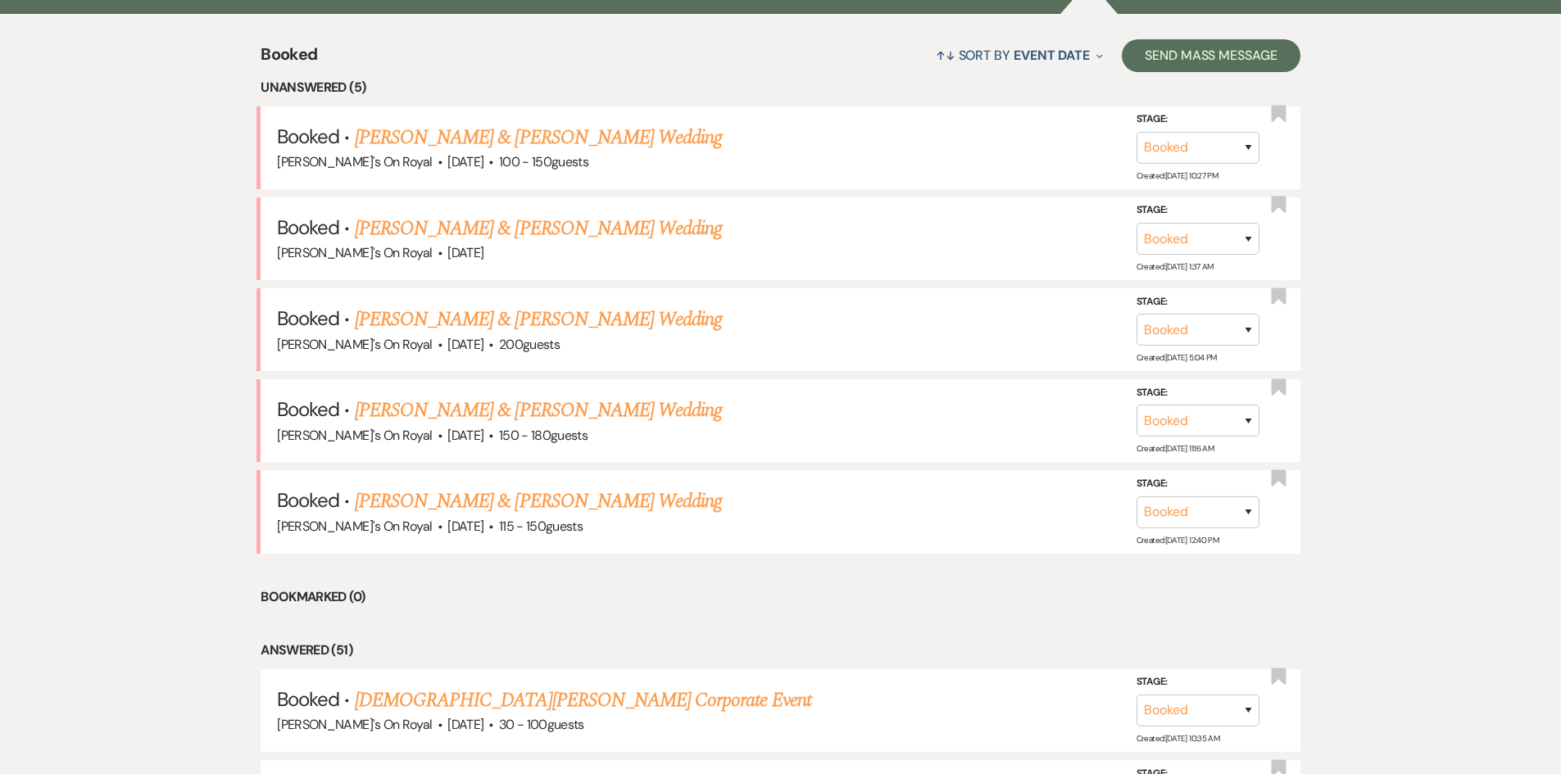
scroll to position [246, 0]
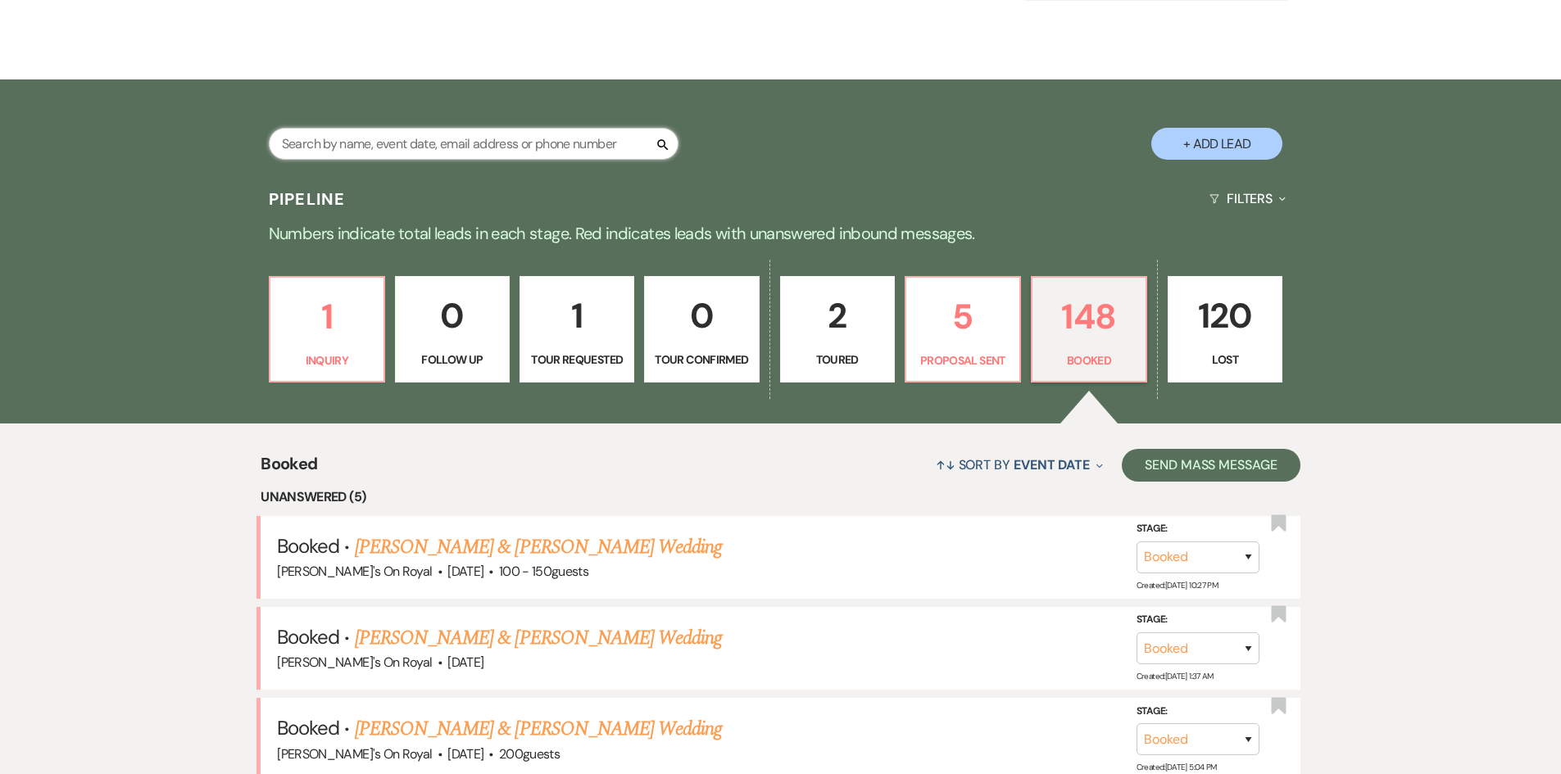
click at [490, 148] on input "text" at bounding box center [474, 144] width 410 height 32
type input "uv"
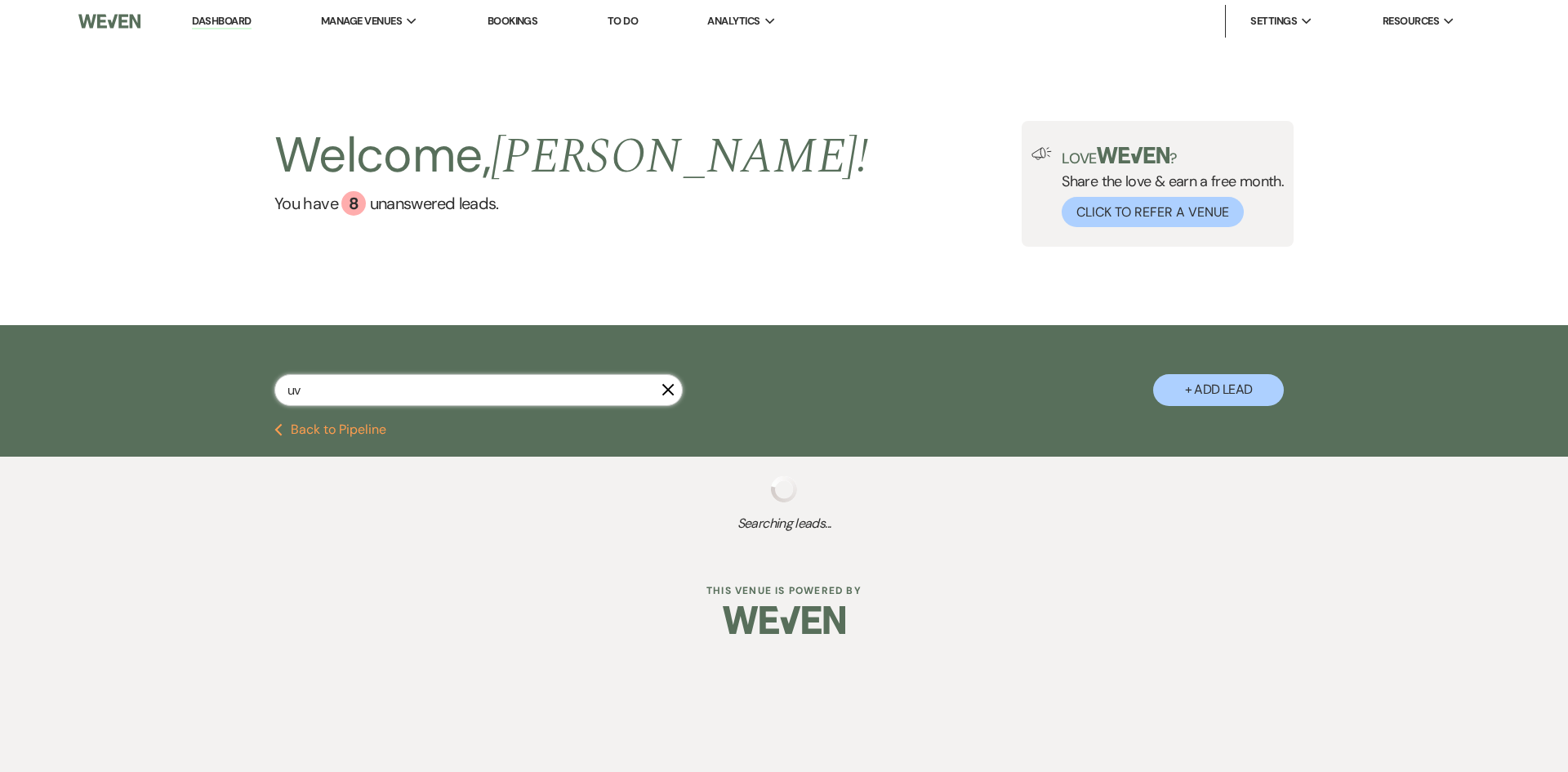
select select "6"
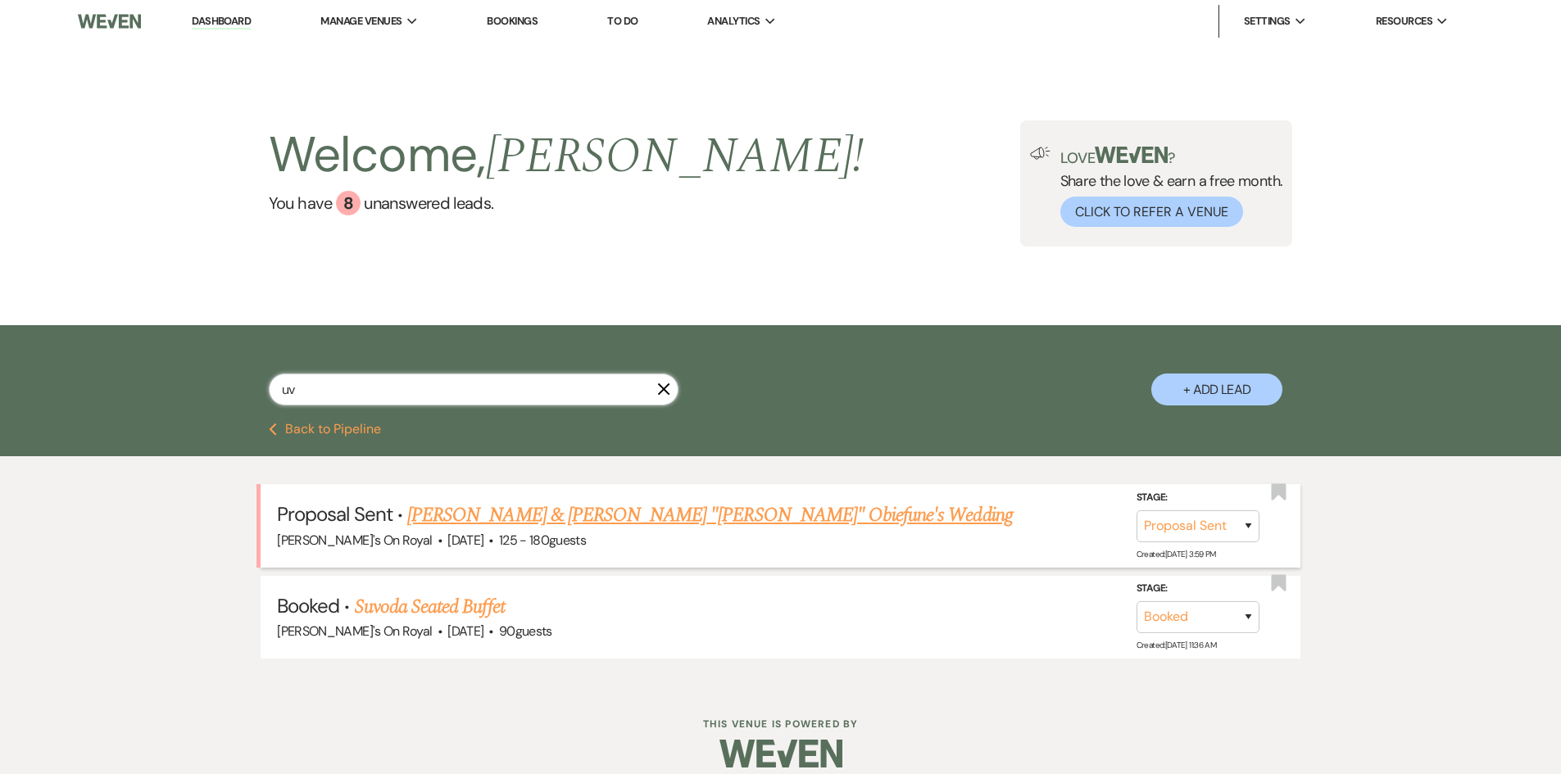
type input "uv"
click at [689, 519] on link "[PERSON_NAME] & [PERSON_NAME] "[PERSON_NAME]" Obiefune's Wedding" at bounding box center [709, 515] width 605 height 29
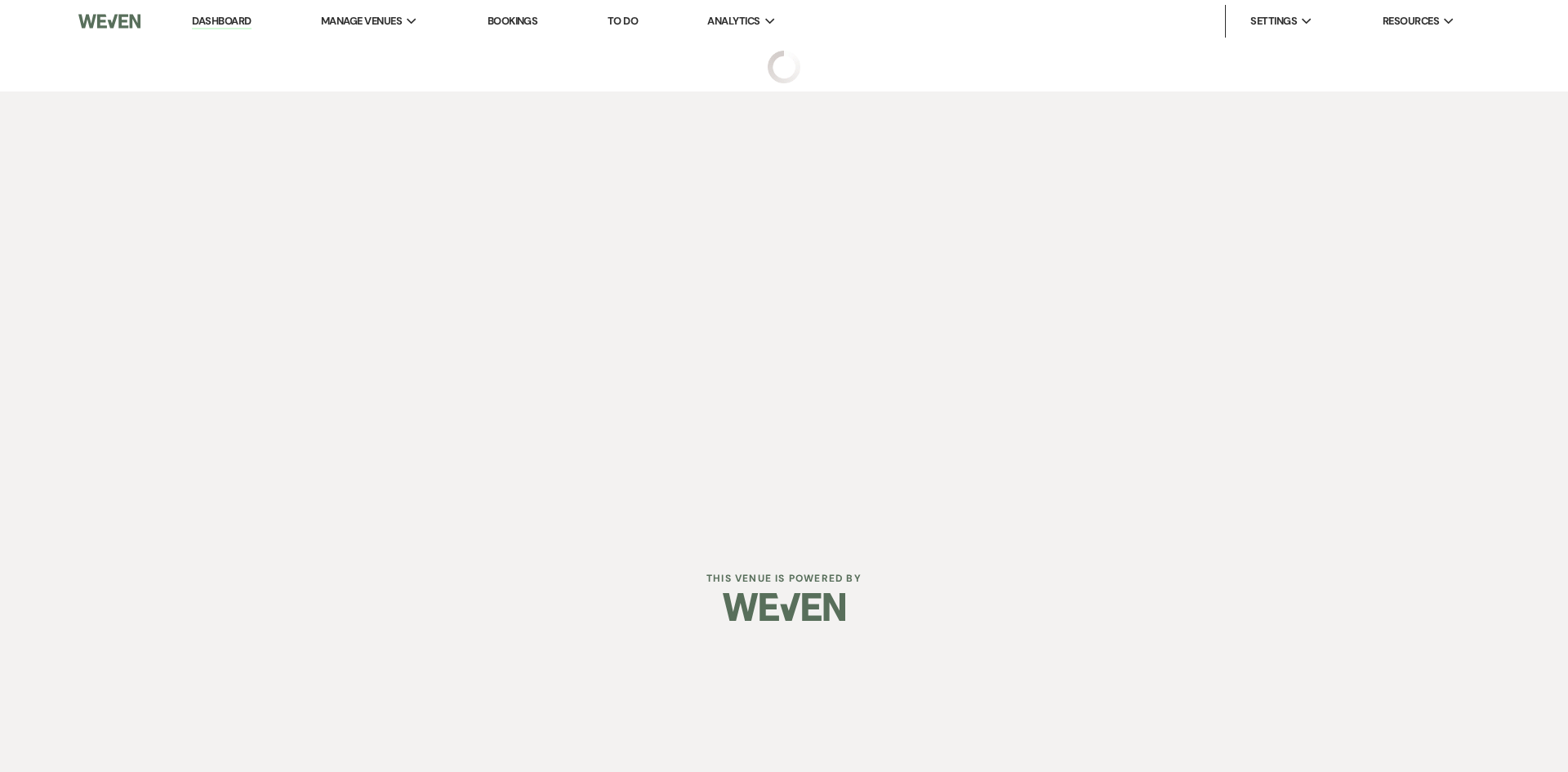
select select "6"
select select "20"
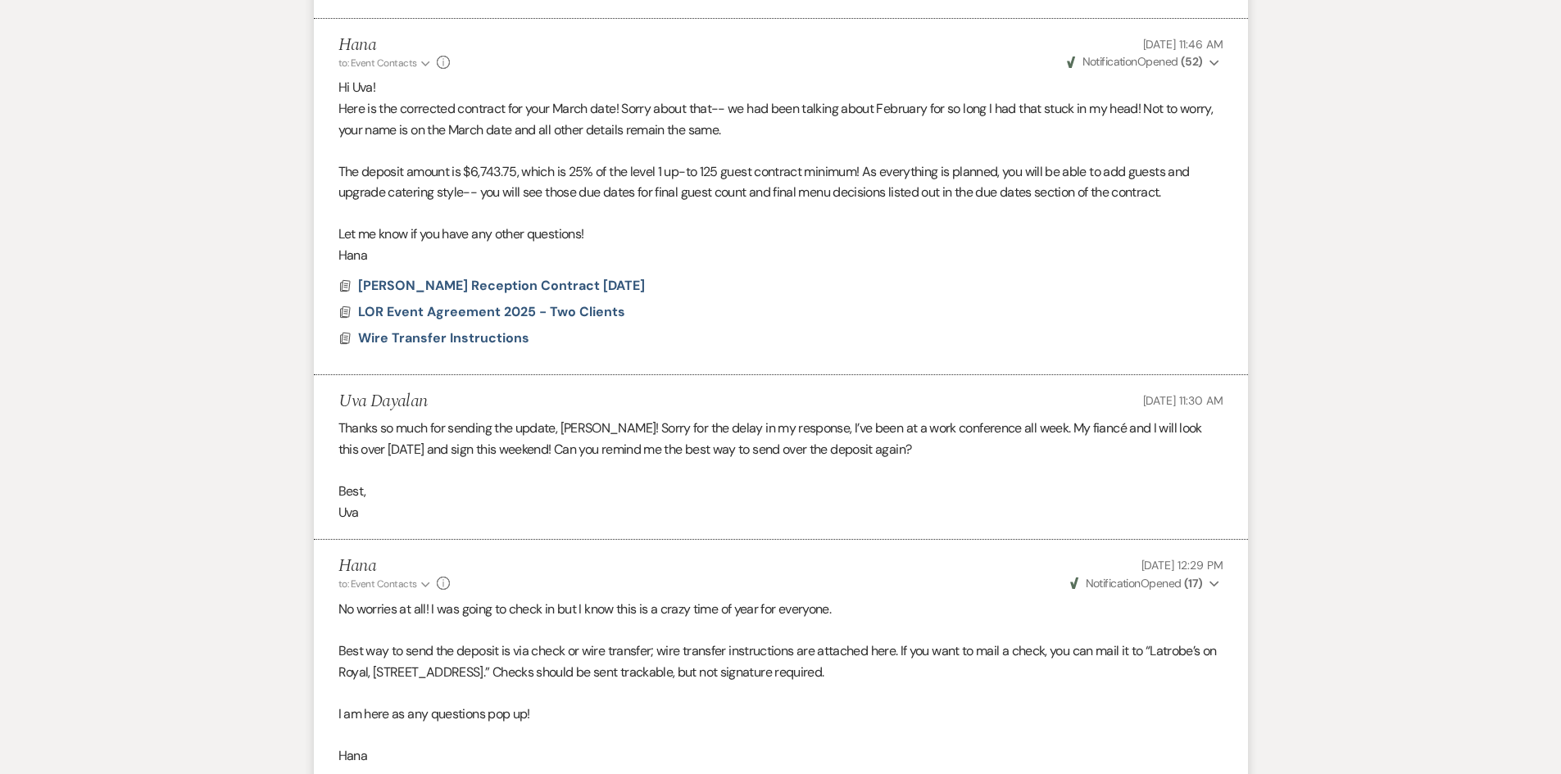
scroll to position [1529, 0]
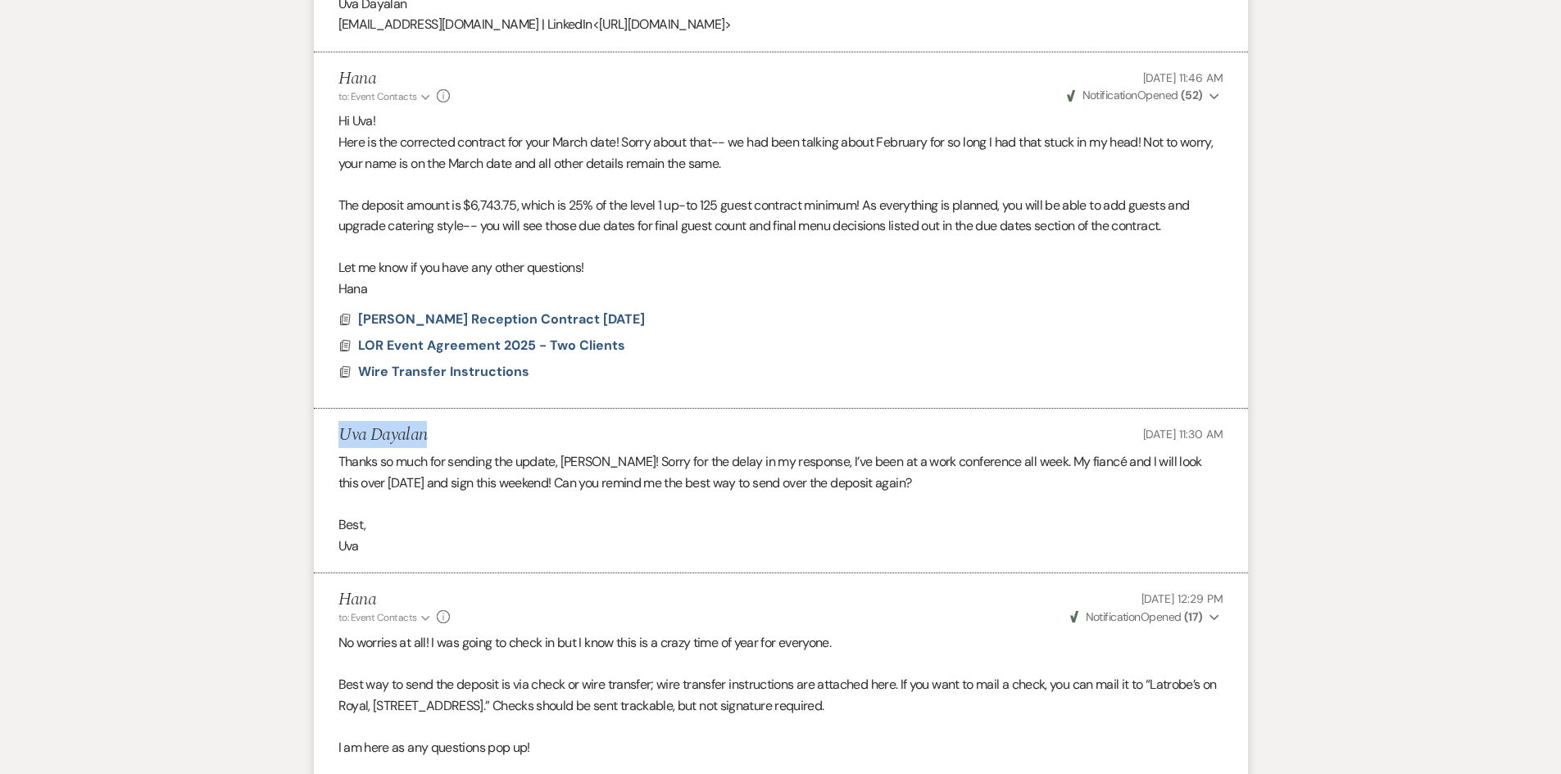
drag, startPoint x: 449, startPoint y: 438, endPoint x: 340, endPoint y: 432, distance: 109.1
click at [340, 432] on div "Uva Dayalan [DATE] 11:30 AM" at bounding box center [780, 435] width 885 height 20
copy h5 "Uva Dayalan"
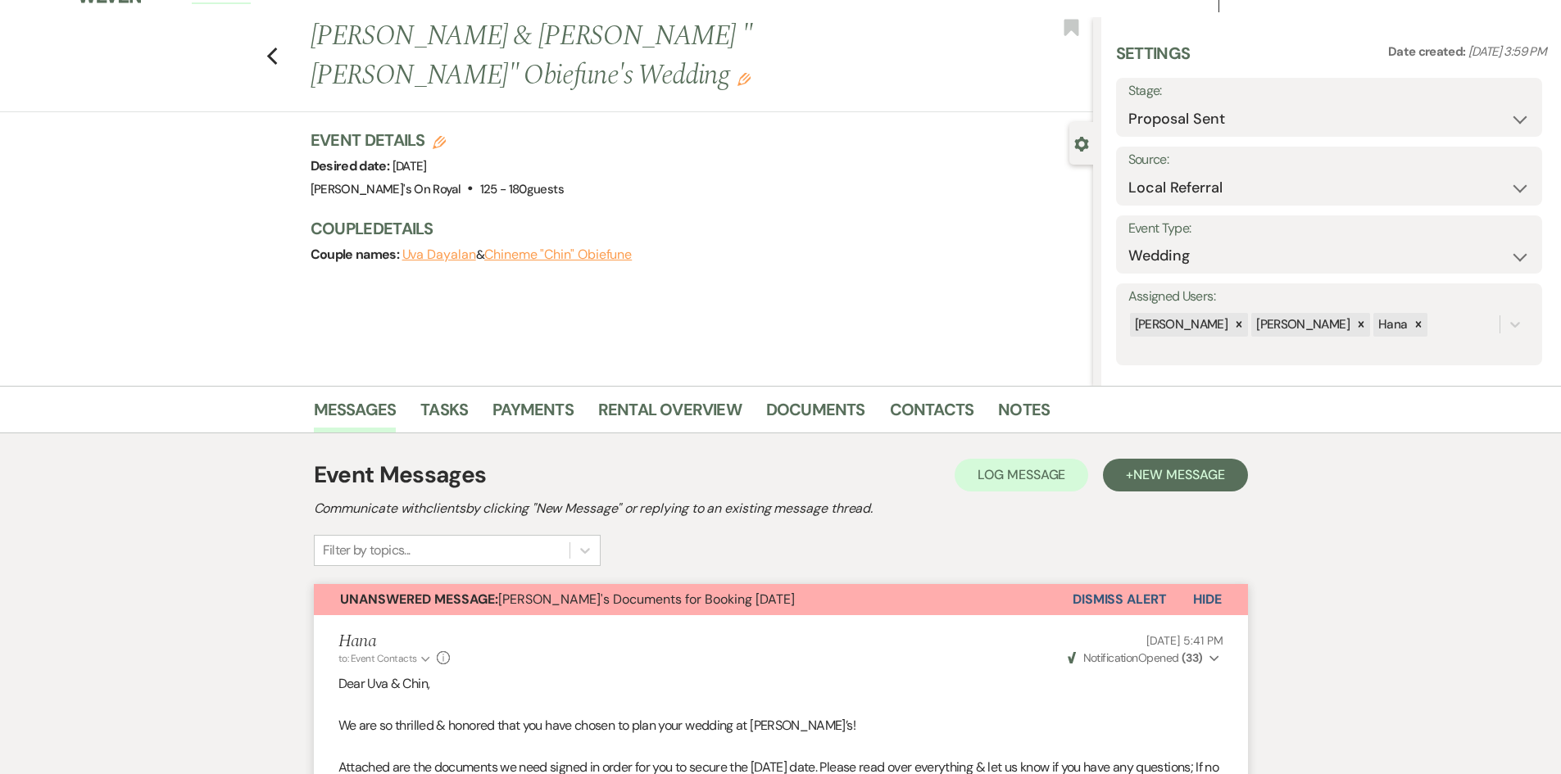
scroll to position [0, 0]
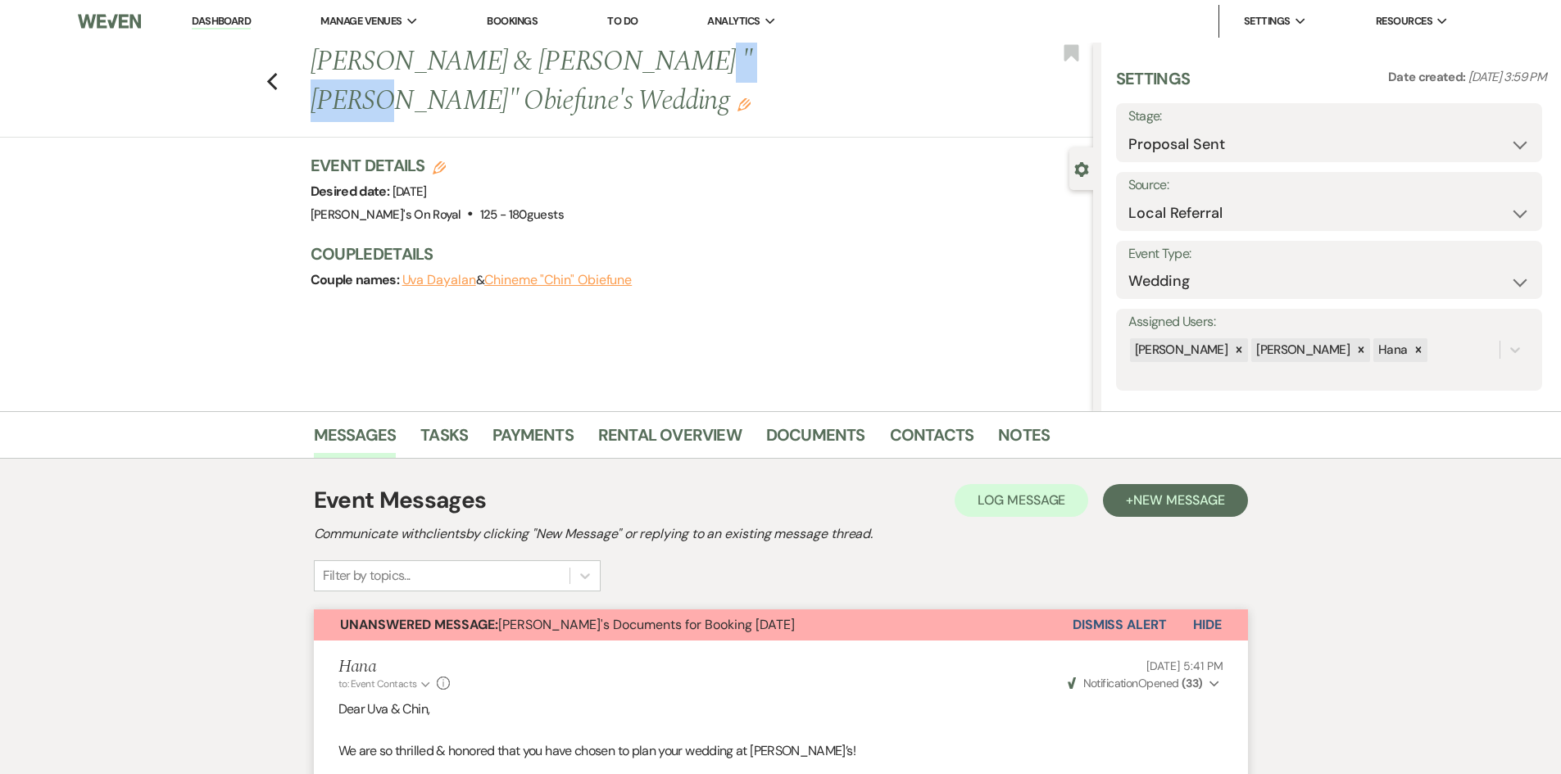
drag, startPoint x: 749, startPoint y: 65, endPoint x: 663, endPoint y: 71, distance: 86.3
click at [663, 71] on h1 "[PERSON_NAME] & Chineme "Chin" Obiefune's Wedding Edit" at bounding box center [619, 82] width 619 height 78
copy h1 "Obiefune"
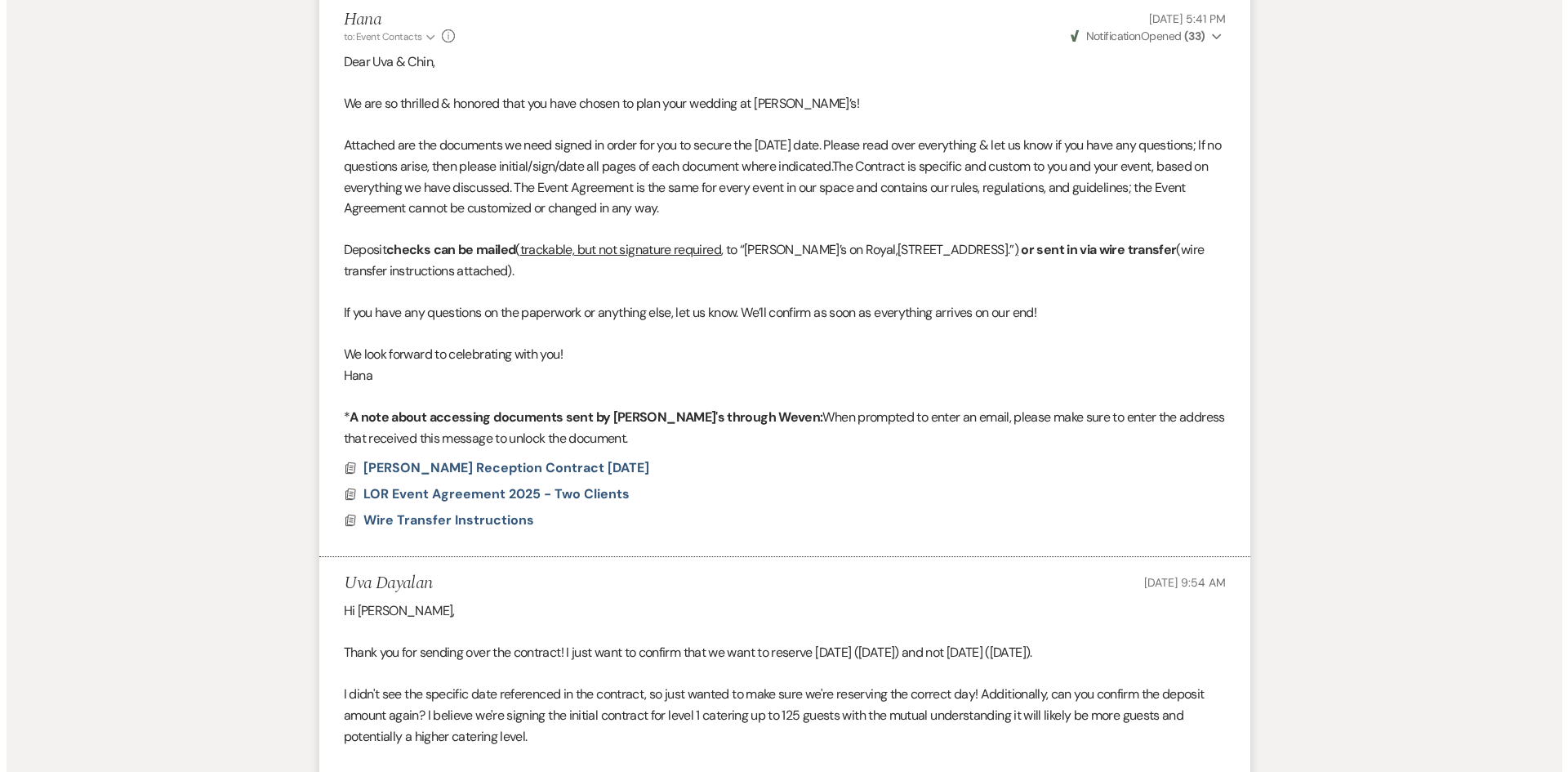
scroll to position [899, 0]
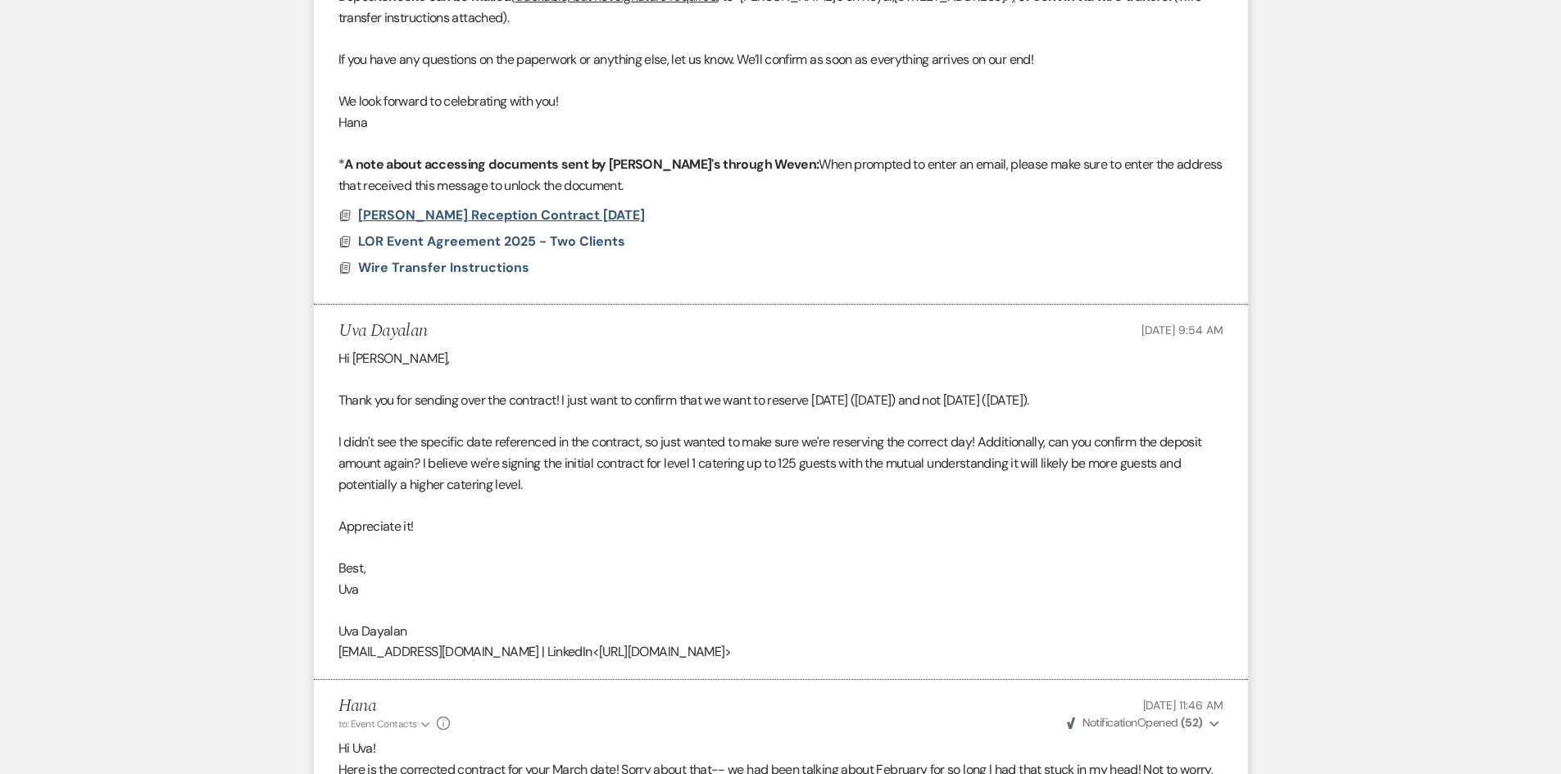
click at [495, 215] on span "[PERSON_NAME] Reception Contract [DATE]" at bounding box center [501, 214] width 287 height 17
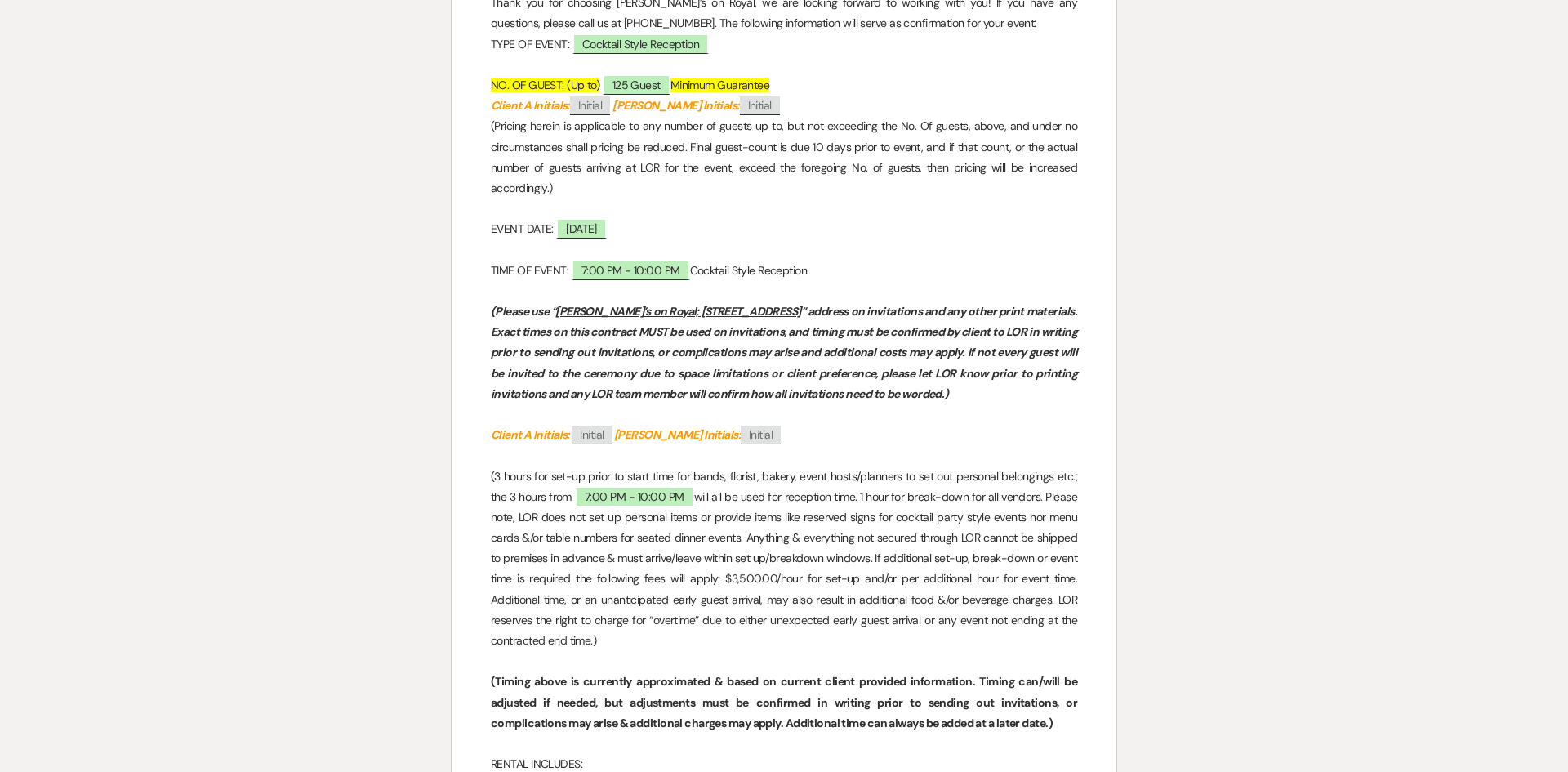
scroll to position [0, 0]
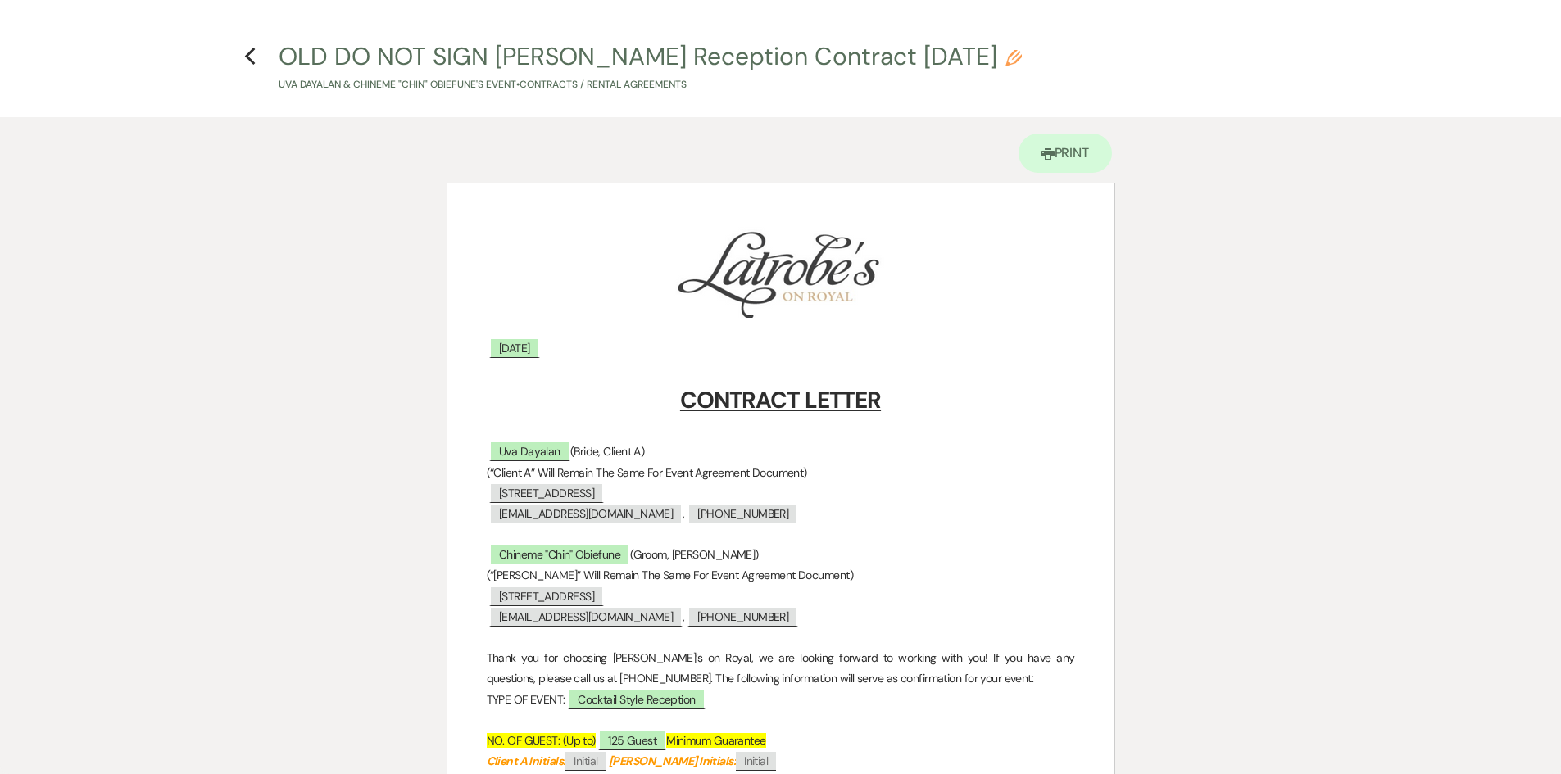
select select "6"
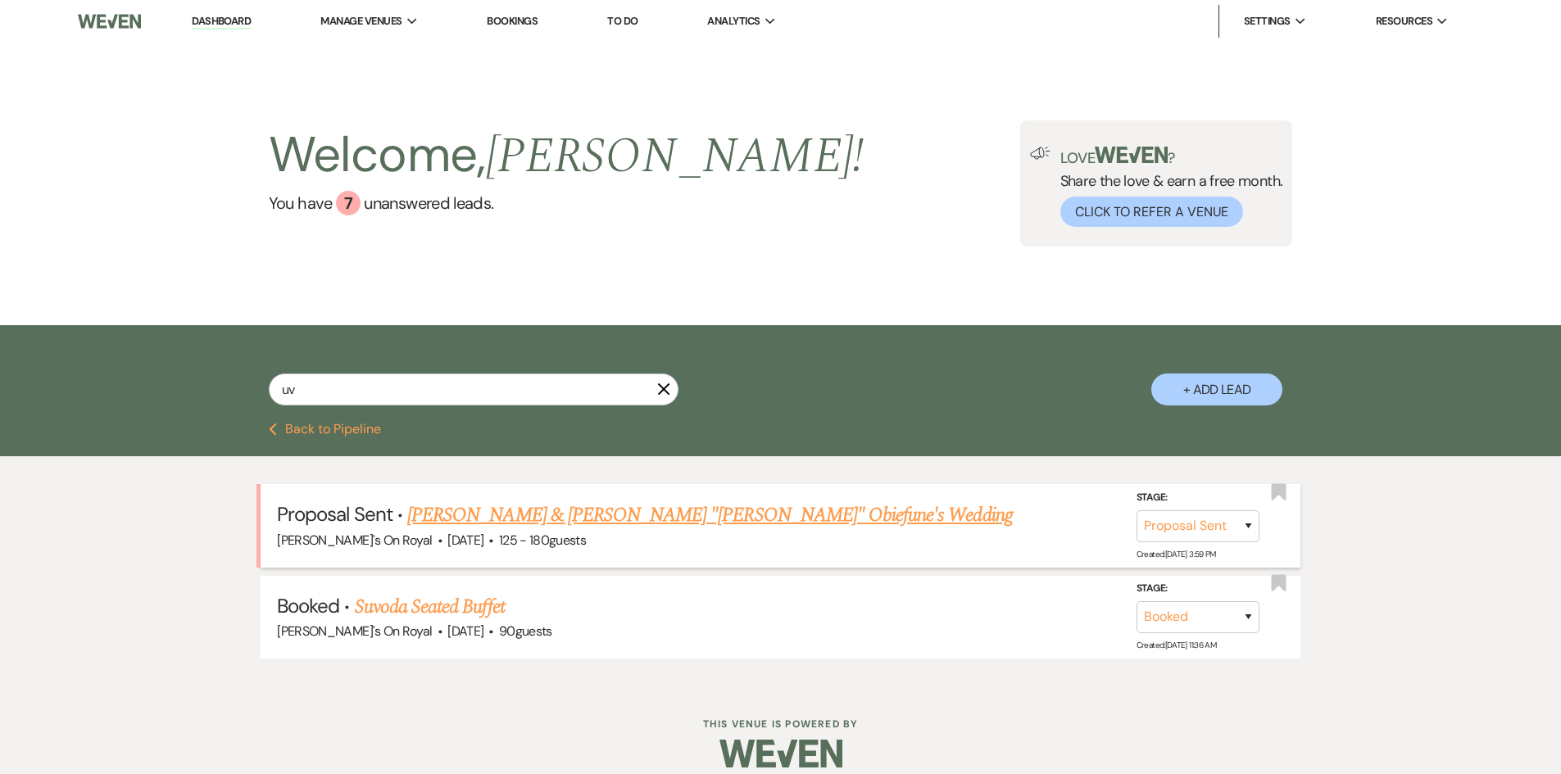
click at [489, 516] on link "[PERSON_NAME] & [PERSON_NAME] "[PERSON_NAME]" Obiefune's Wedding" at bounding box center [709, 515] width 605 height 29
select select "6"
select select "20"
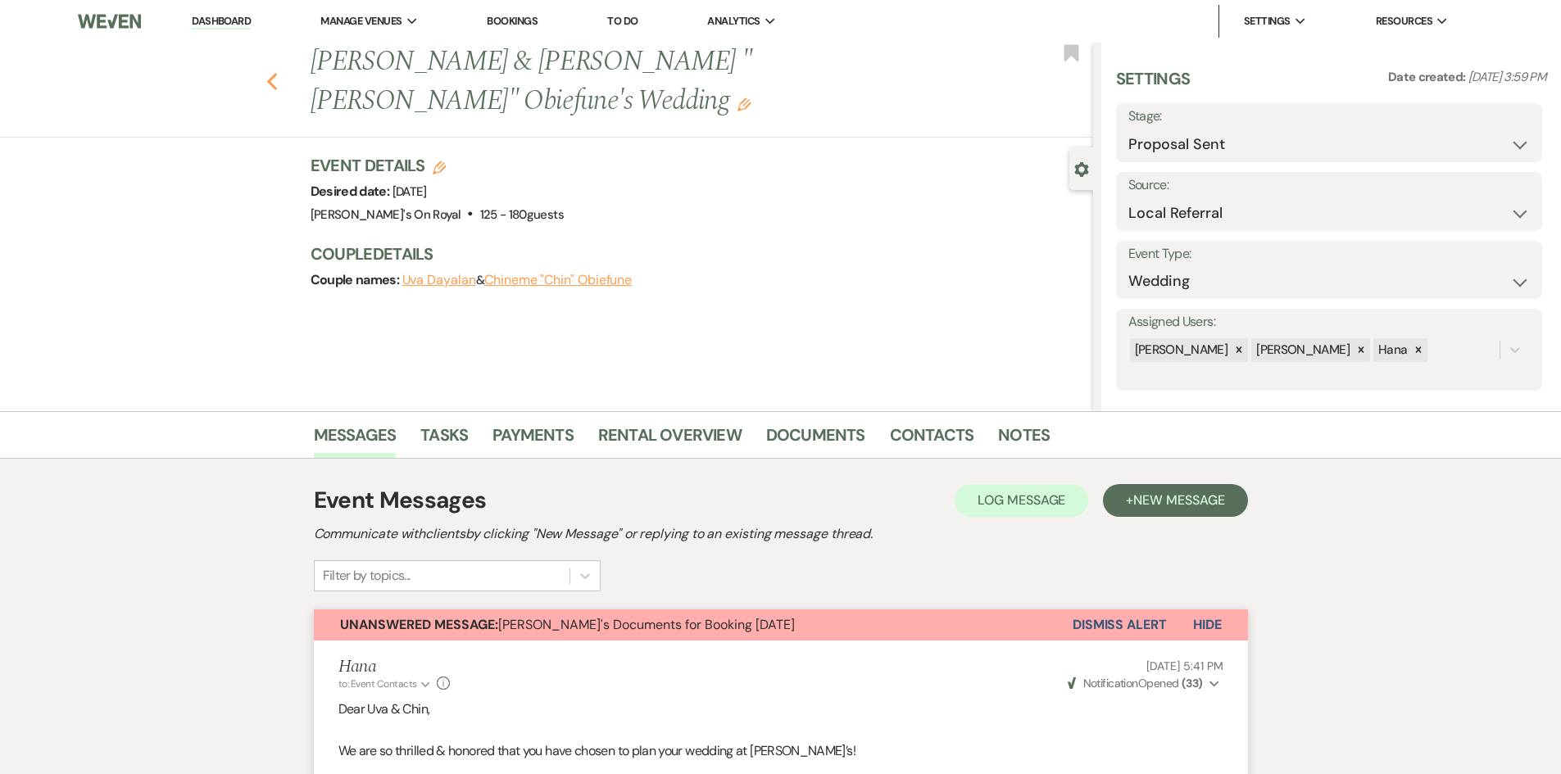
click at [276, 73] on use "button" at bounding box center [271, 82] width 11 height 18
select select "6"
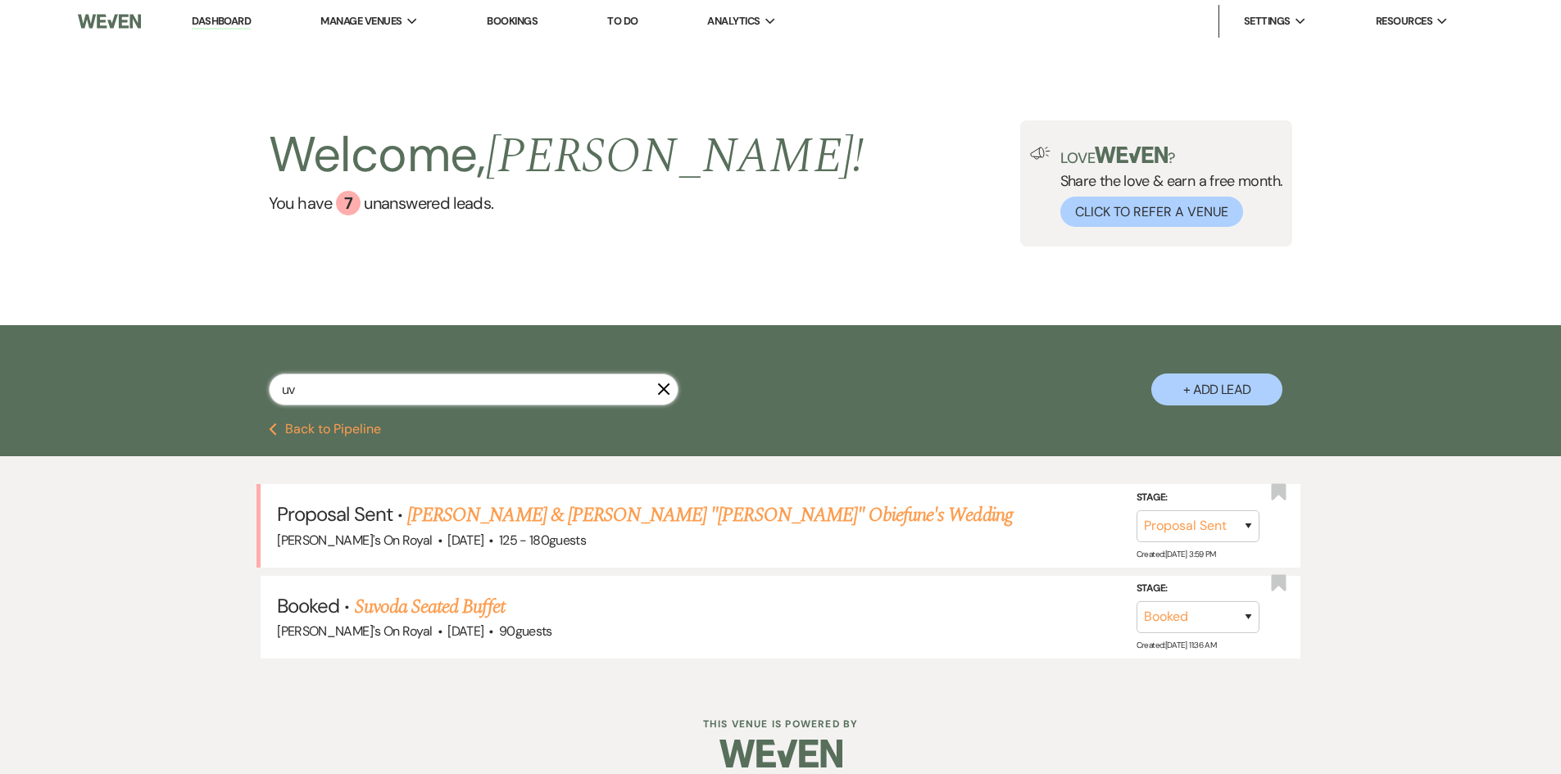
drag, startPoint x: 351, startPoint y: 401, endPoint x: 278, endPoint y: 399, distance: 73.8
click at [278, 399] on input "uv" at bounding box center [474, 390] width 410 height 32
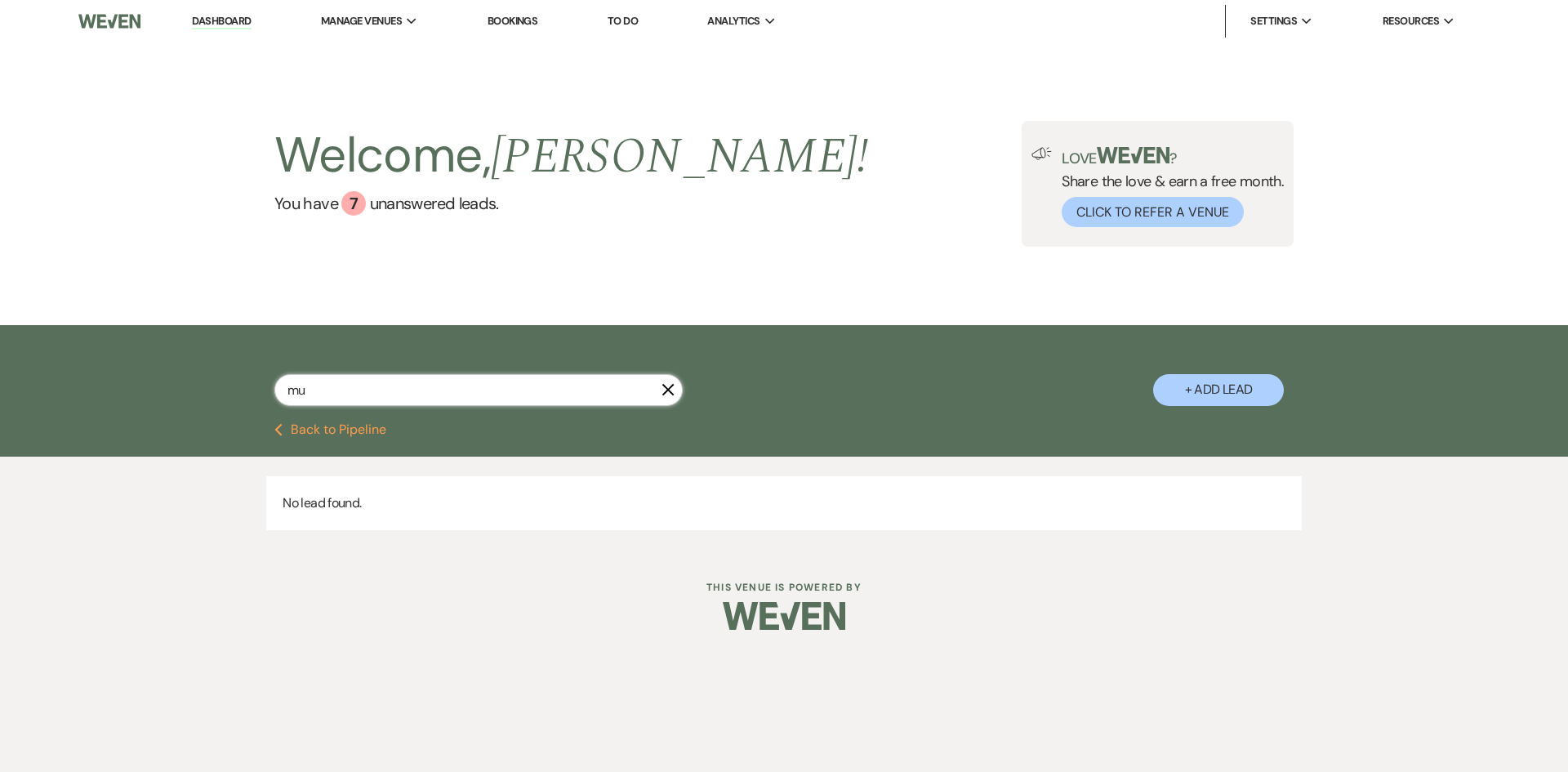
type input "m"
type input "uva"
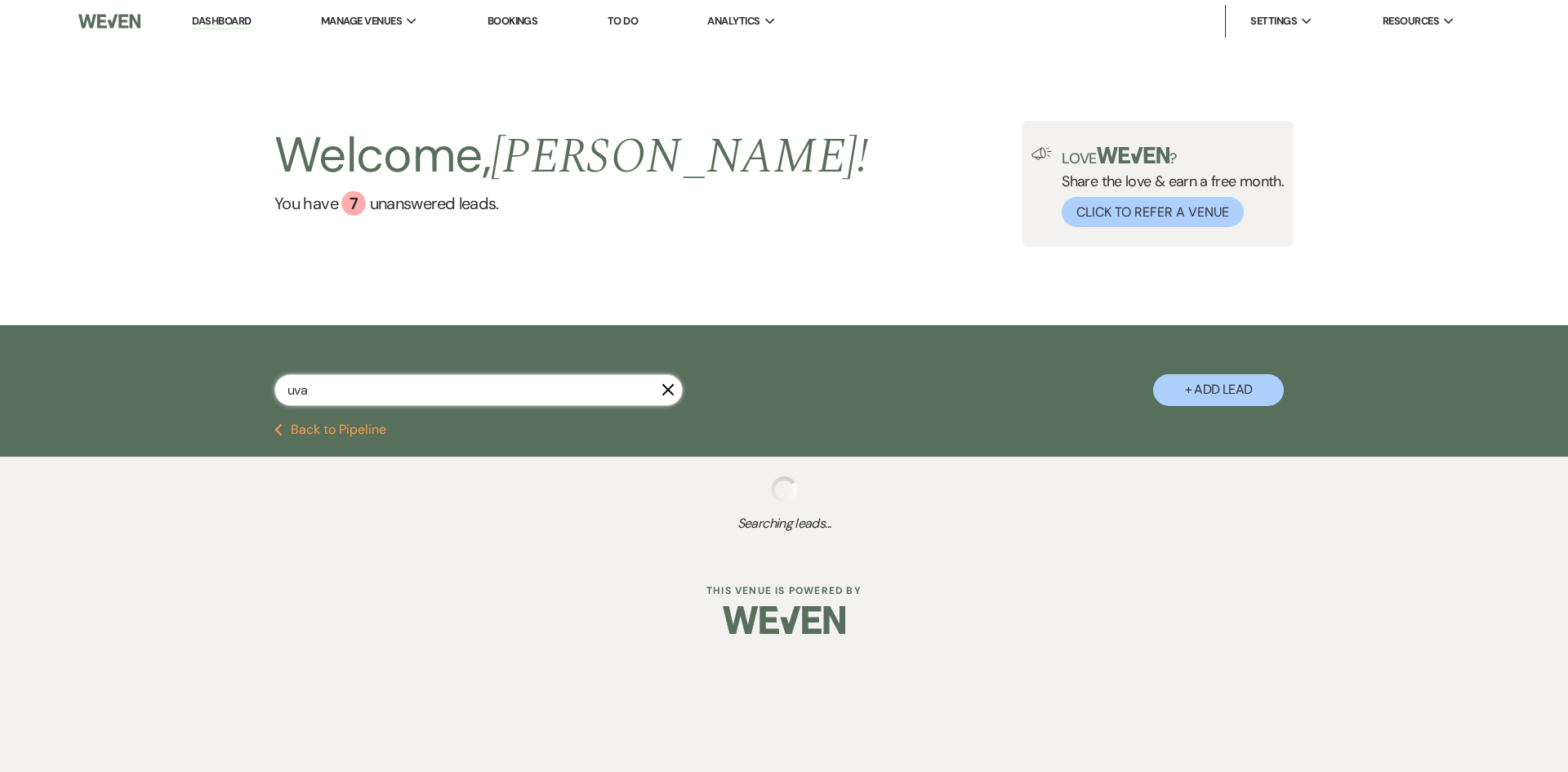
select select "6"
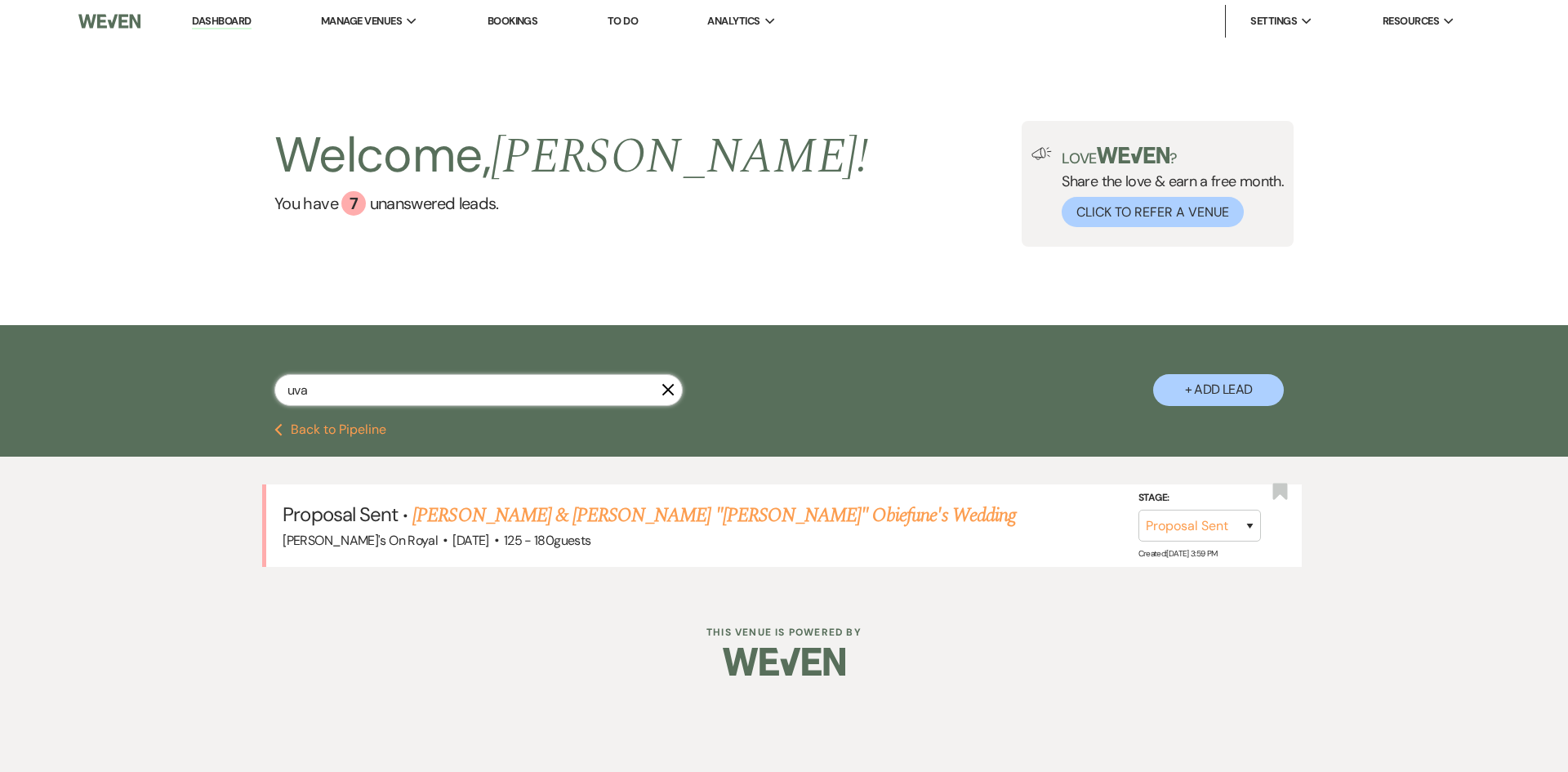
drag, startPoint x: 441, startPoint y: 397, endPoint x: 266, endPoint y: 397, distance: 175.0
click at [266, 397] on div "uva X + Add Lead" at bounding box center [784, 376] width 1176 height 86
click at [337, 433] on button "Previous Back to Pipeline" at bounding box center [330, 429] width 112 height 13
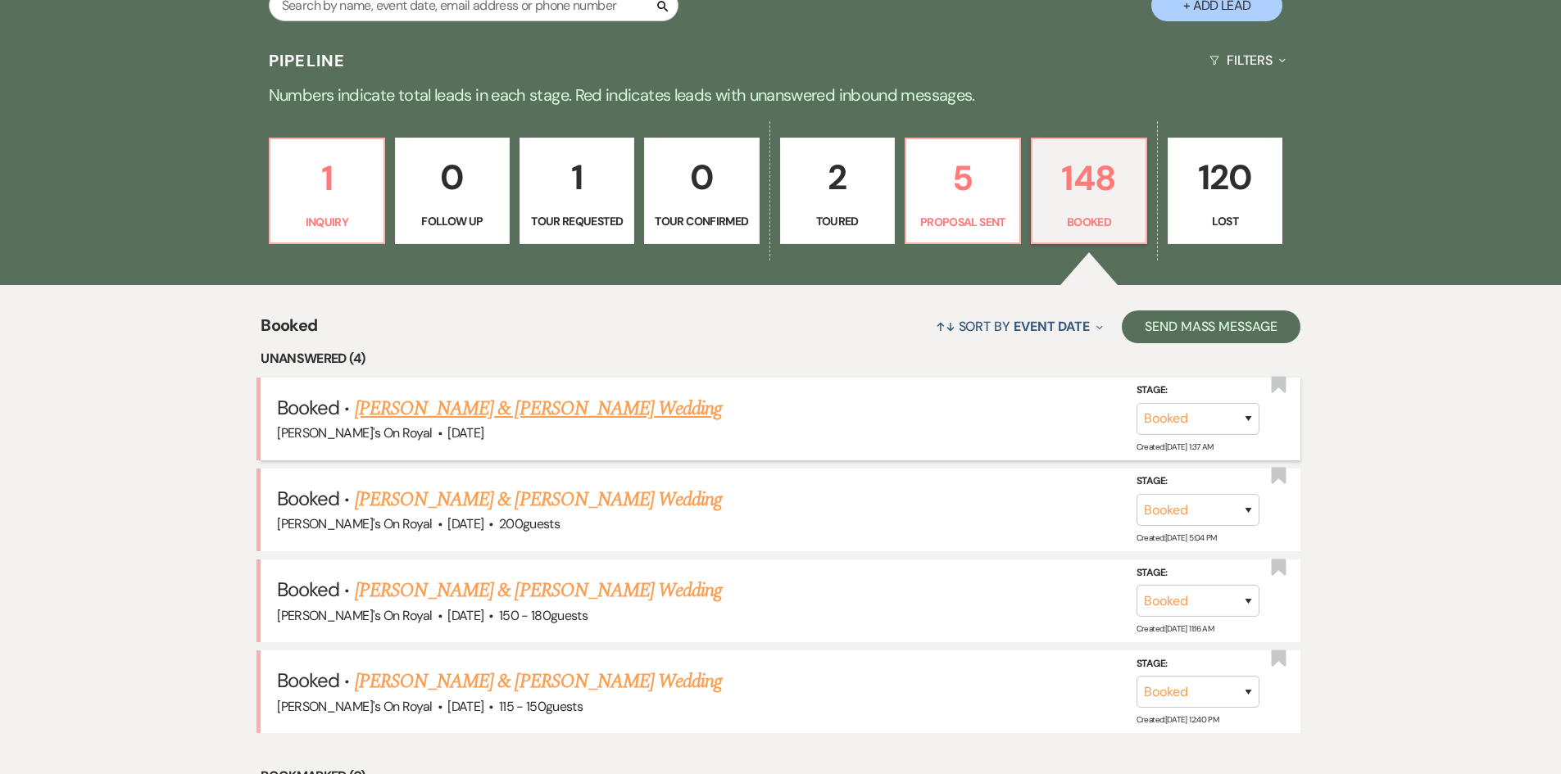
scroll to position [410, 0]
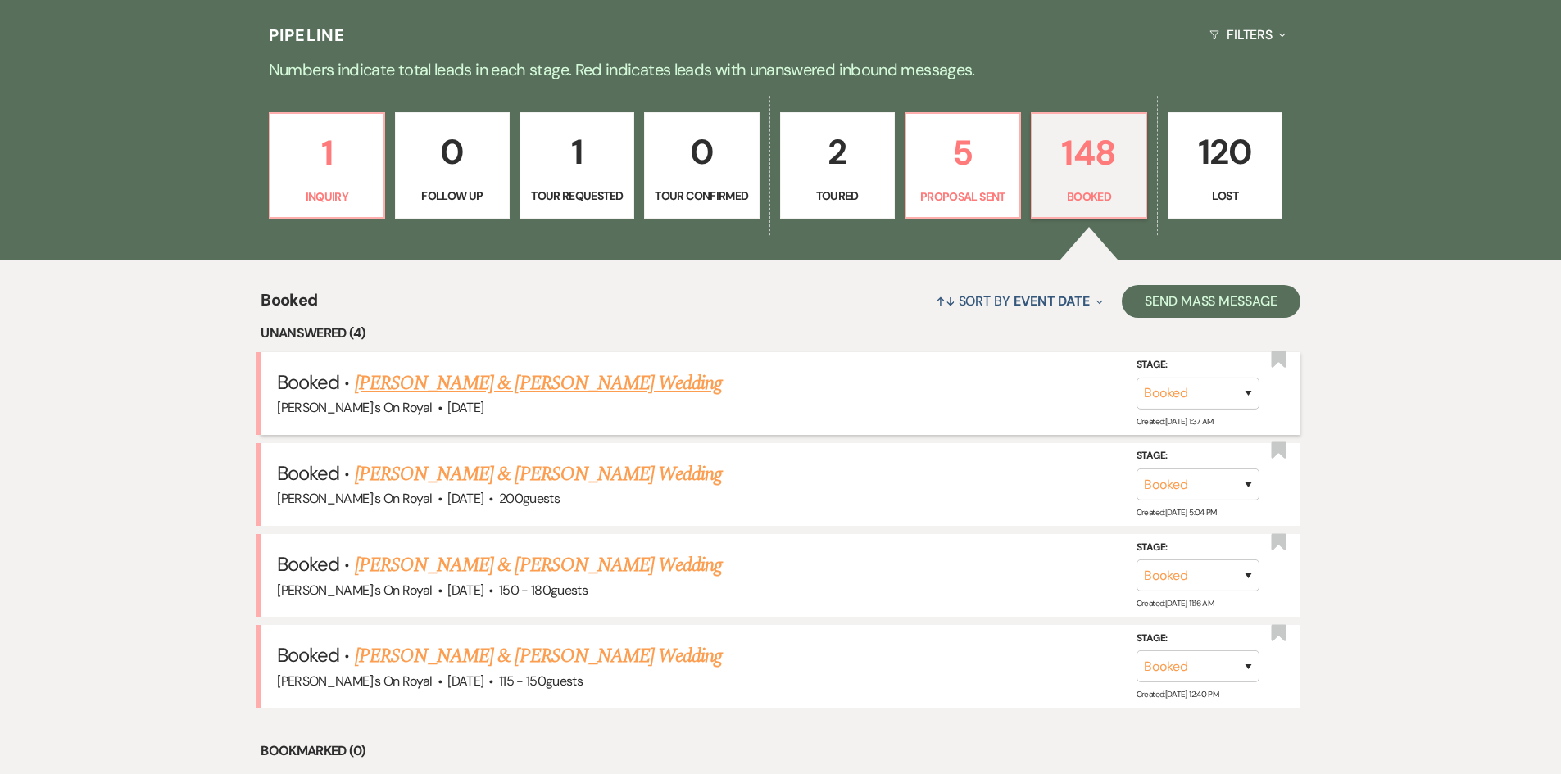
click at [571, 387] on link "[PERSON_NAME] & [PERSON_NAME] Wedding" at bounding box center [538, 383] width 367 height 29
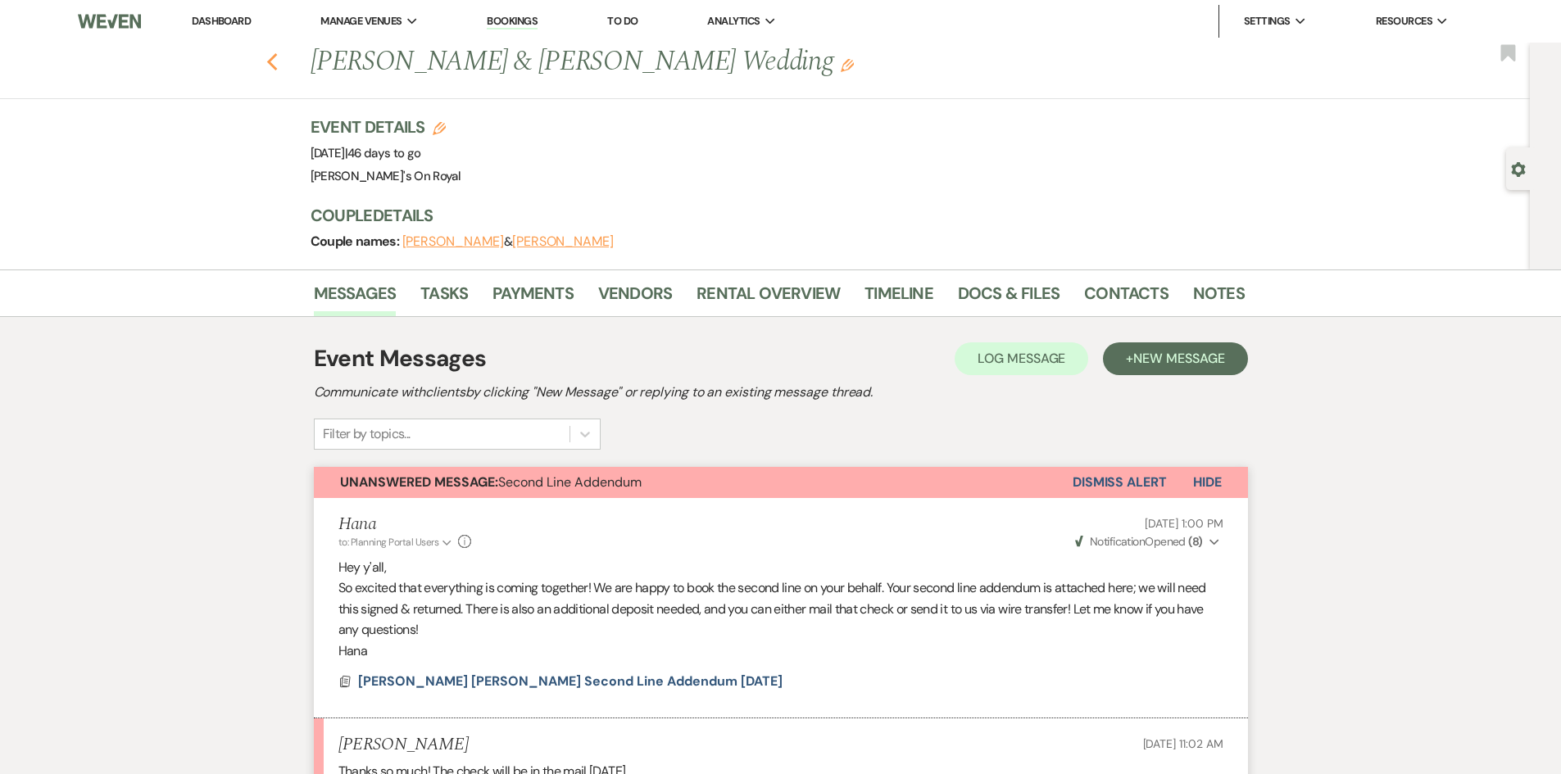
click at [277, 58] on use "button" at bounding box center [271, 62] width 11 height 18
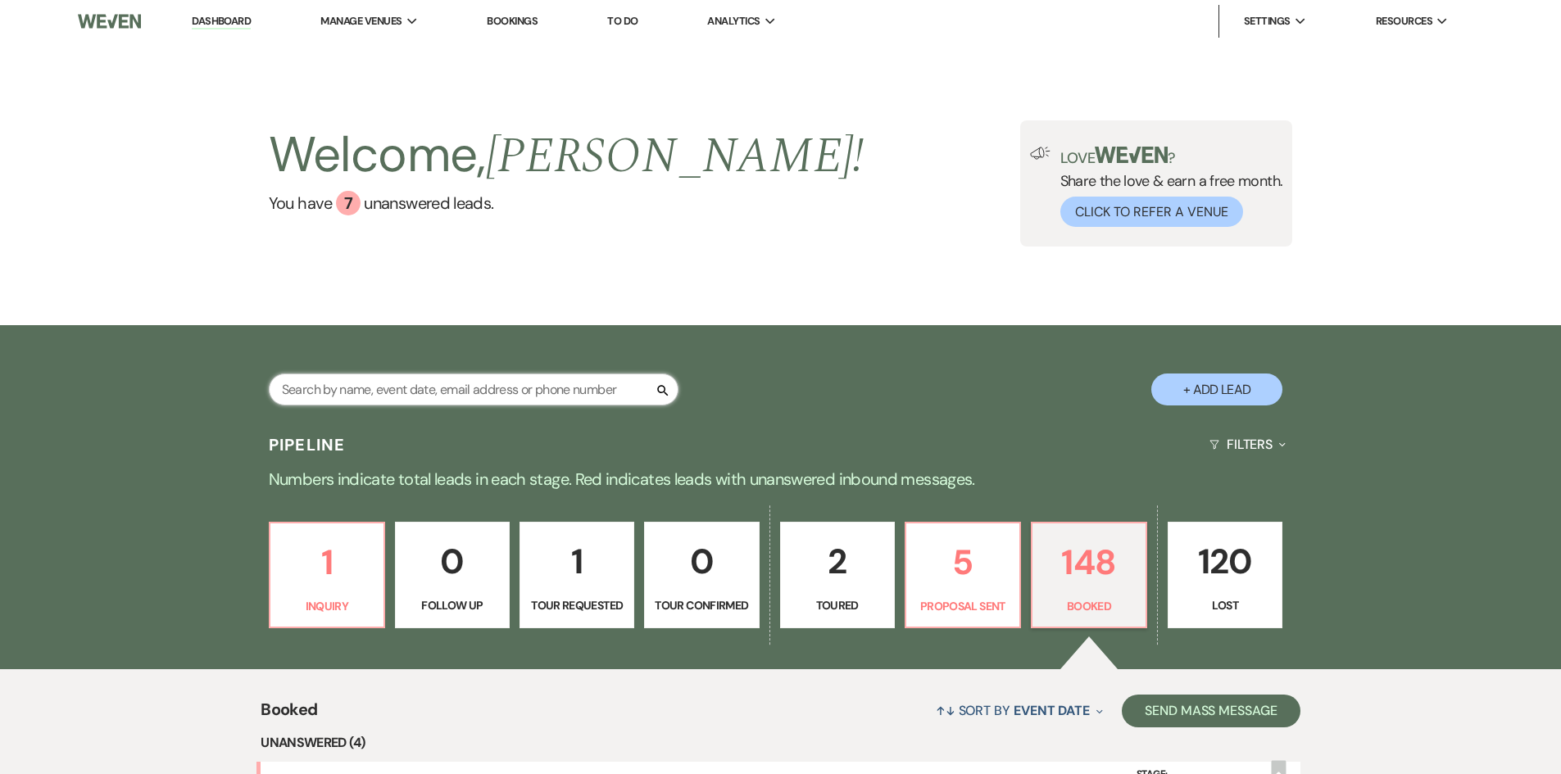
click at [360, 384] on input "text" at bounding box center [474, 390] width 410 height 32
type input "[PERSON_NAME]"
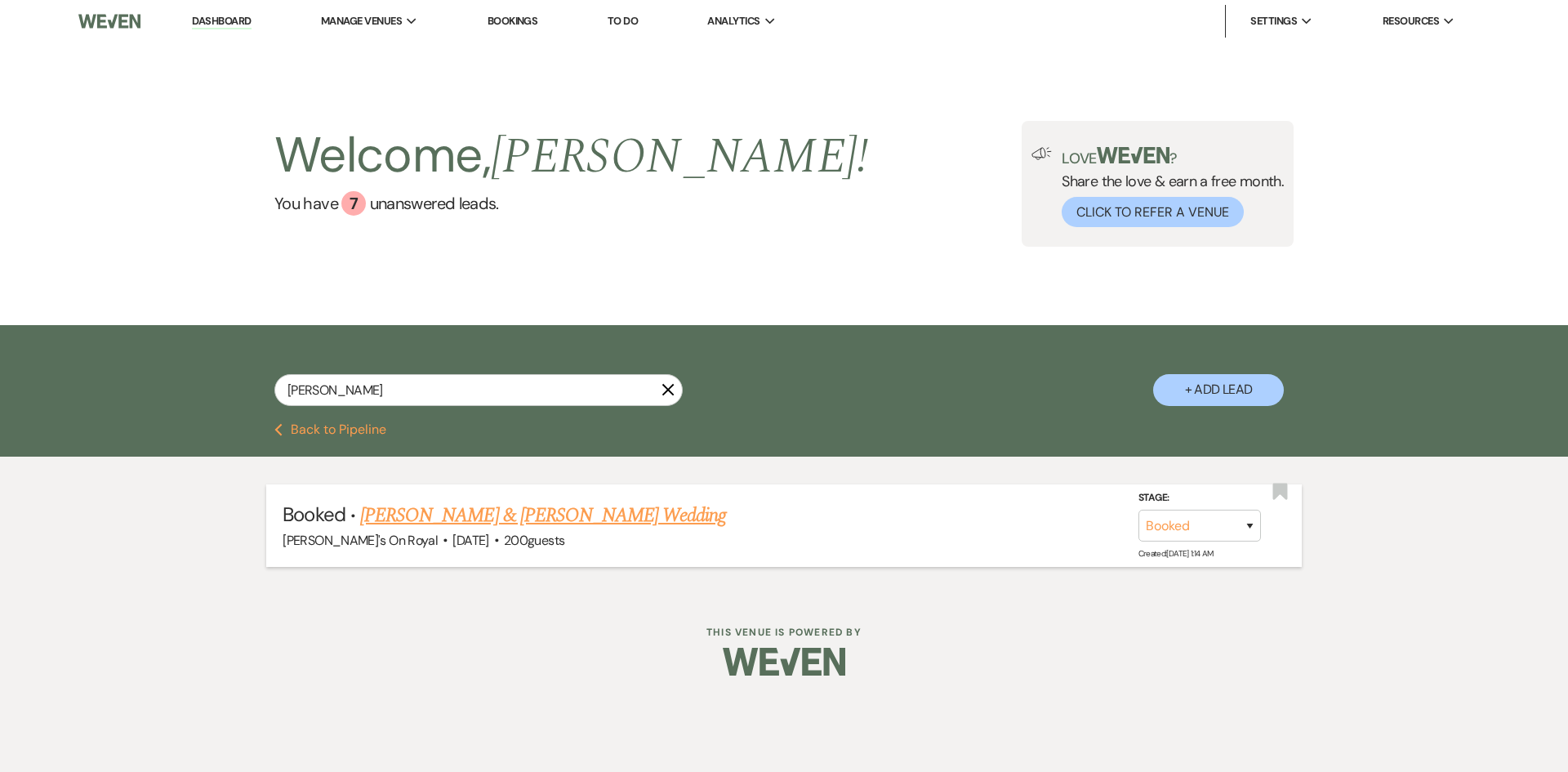
click at [504, 511] on link "[PERSON_NAME] & [PERSON_NAME] Wedding" at bounding box center [542, 515] width 366 height 29
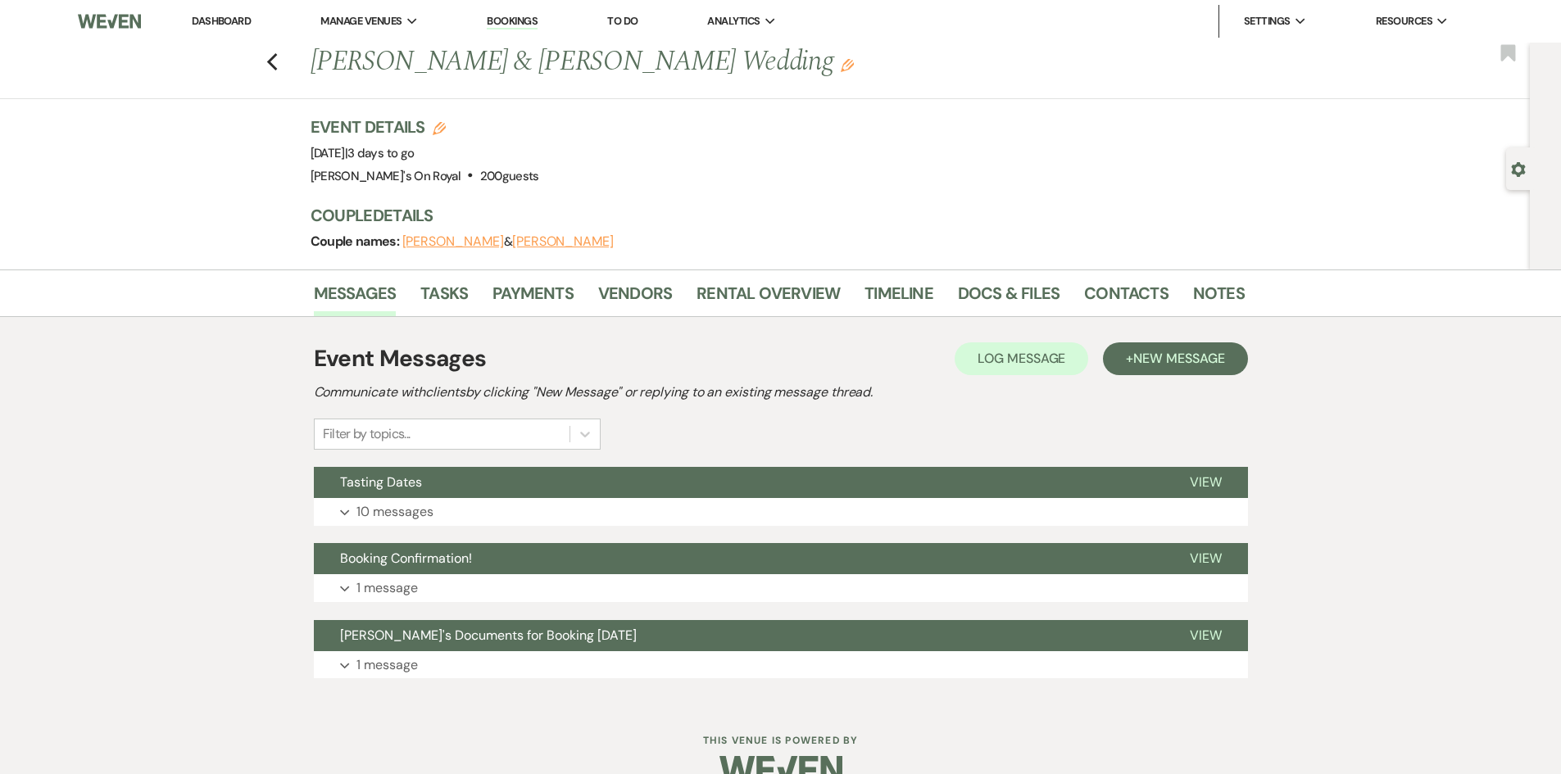
scroll to position [34, 0]
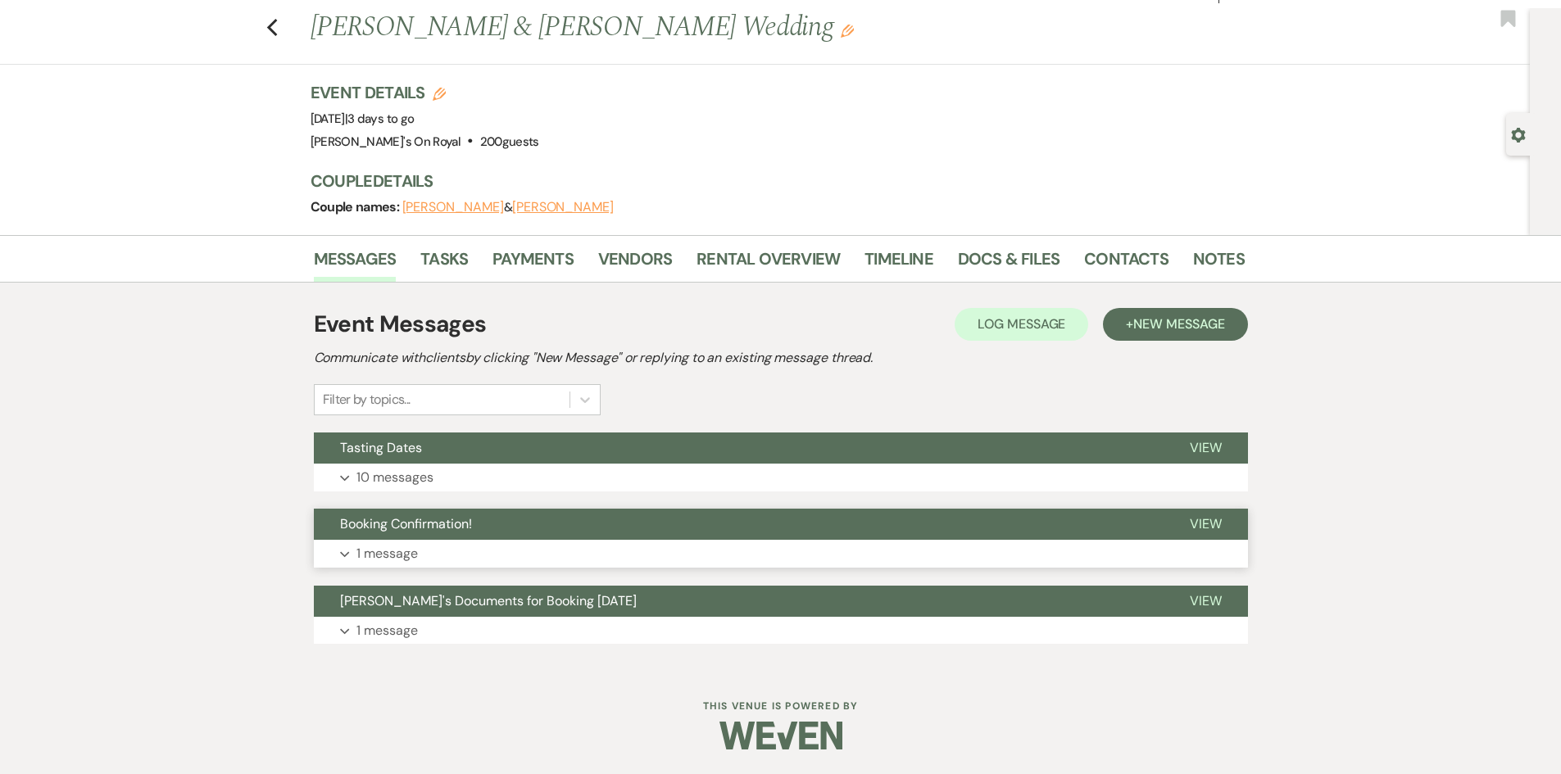
click at [416, 539] on button "Booking Confirmation!" at bounding box center [738, 524] width 849 height 31
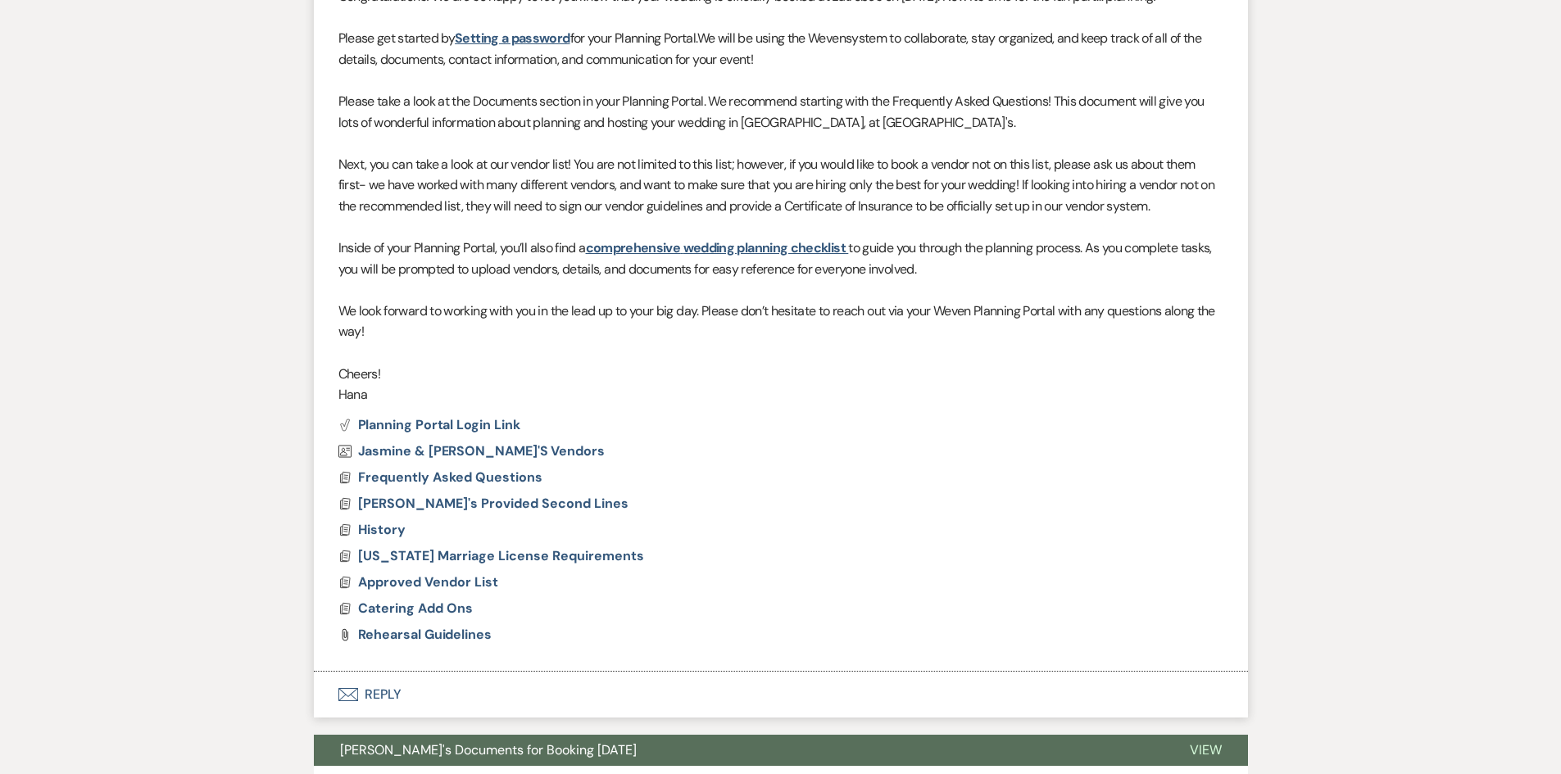
scroll to position [839, 0]
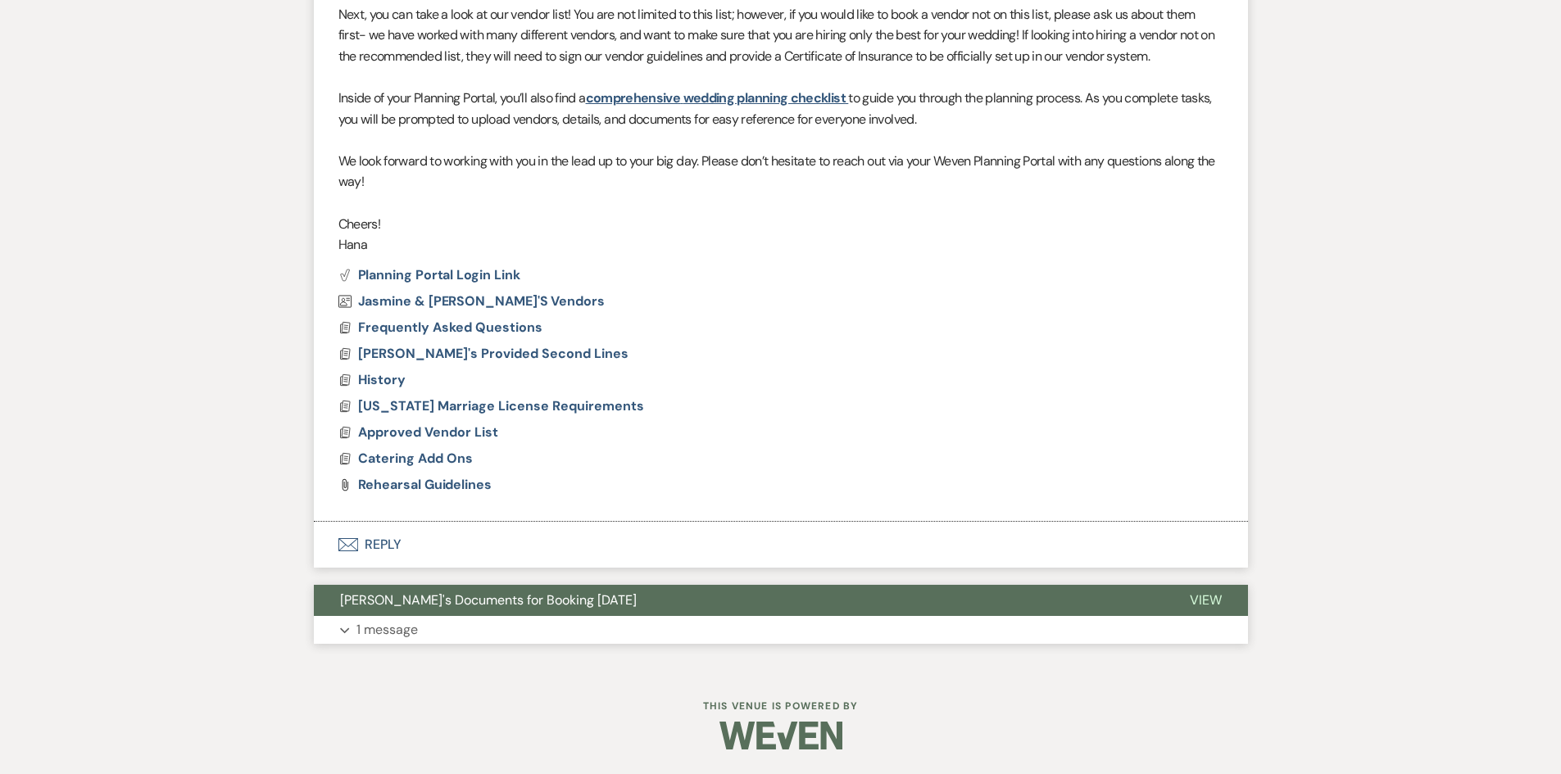
click at [395, 618] on button "Expand 1 message" at bounding box center [781, 630] width 934 height 28
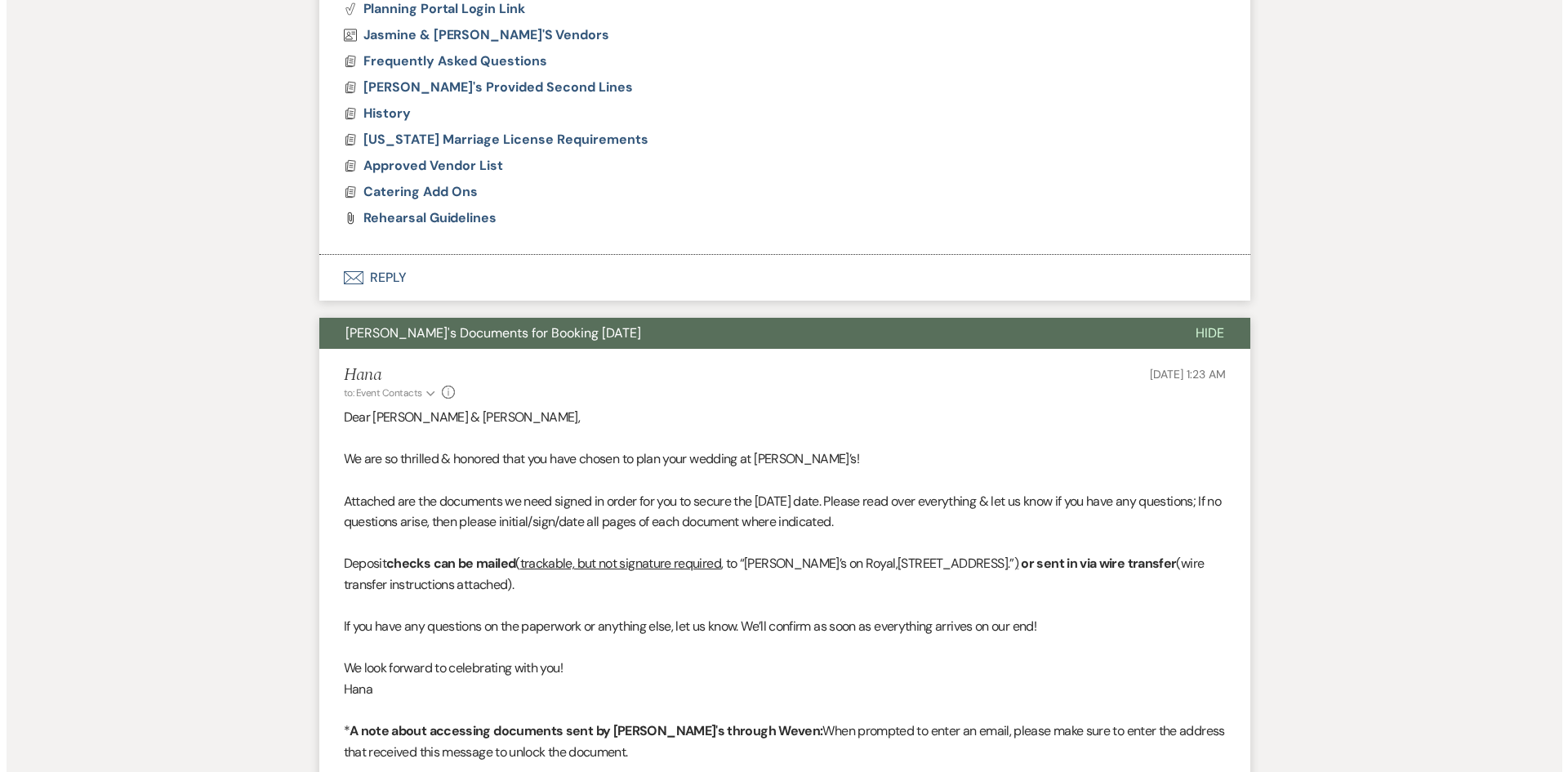
scroll to position [1327, 0]
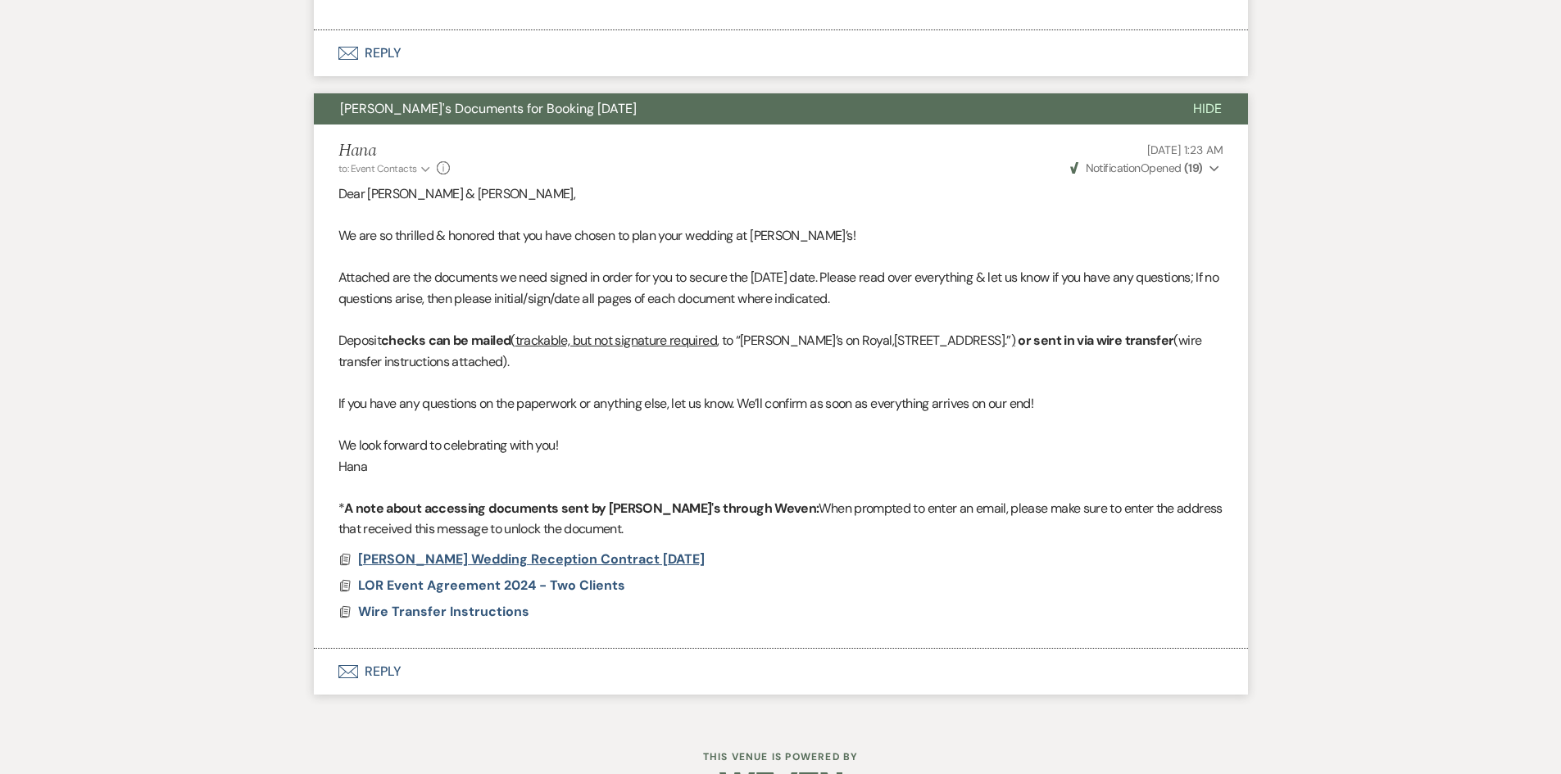
click at [428, 567] on span "[PERSON_NAME] Wedding Reception Contract [DATE]" at bounding box center [531, 558] width 347 height 17
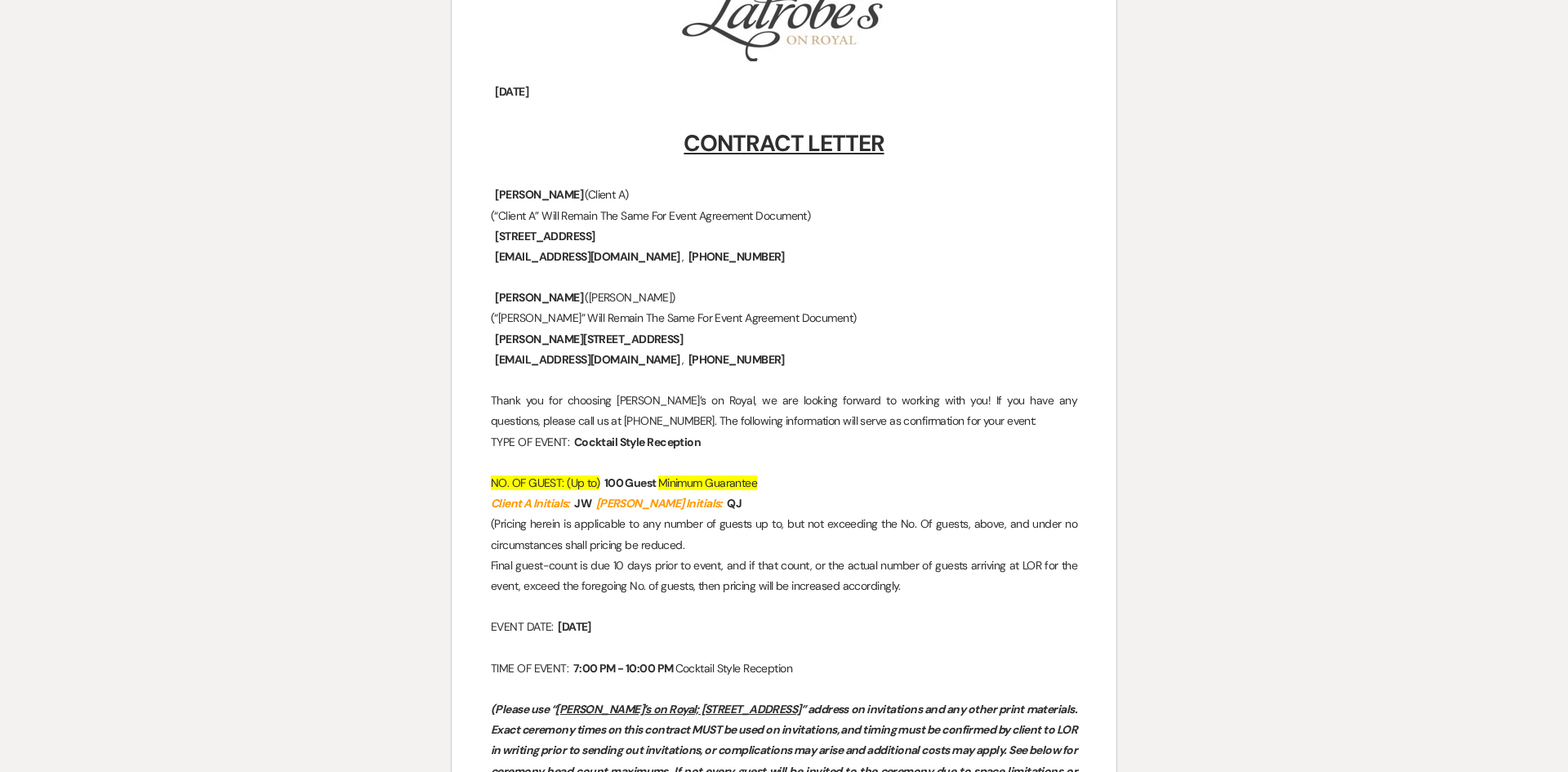
scroll to position [0, 0]
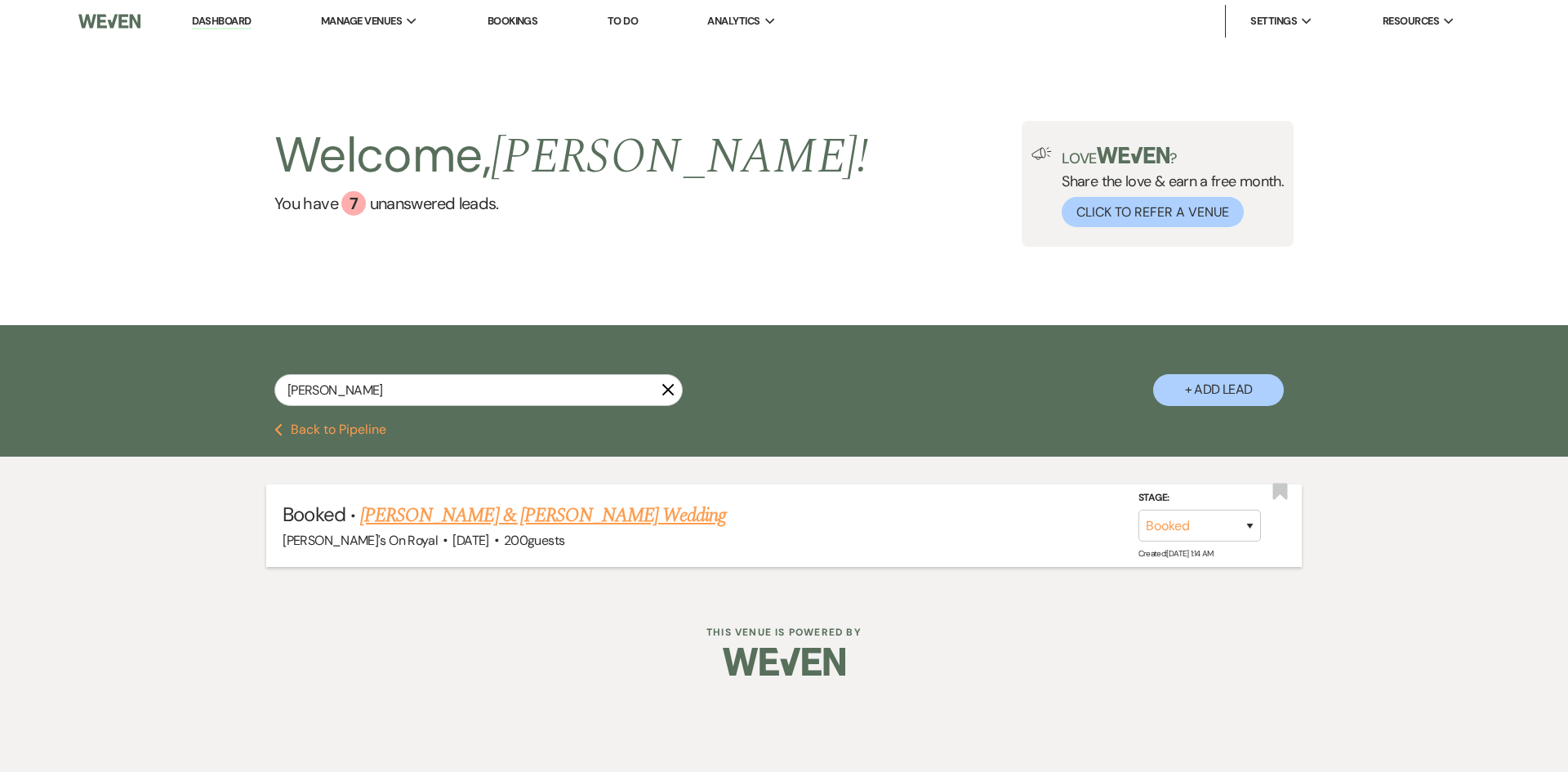
click at [450, 513] on link "[PERSON_NAME] & [PERSON_NAME] Wedding" at bounding box center [542, 515] width 366 height 29
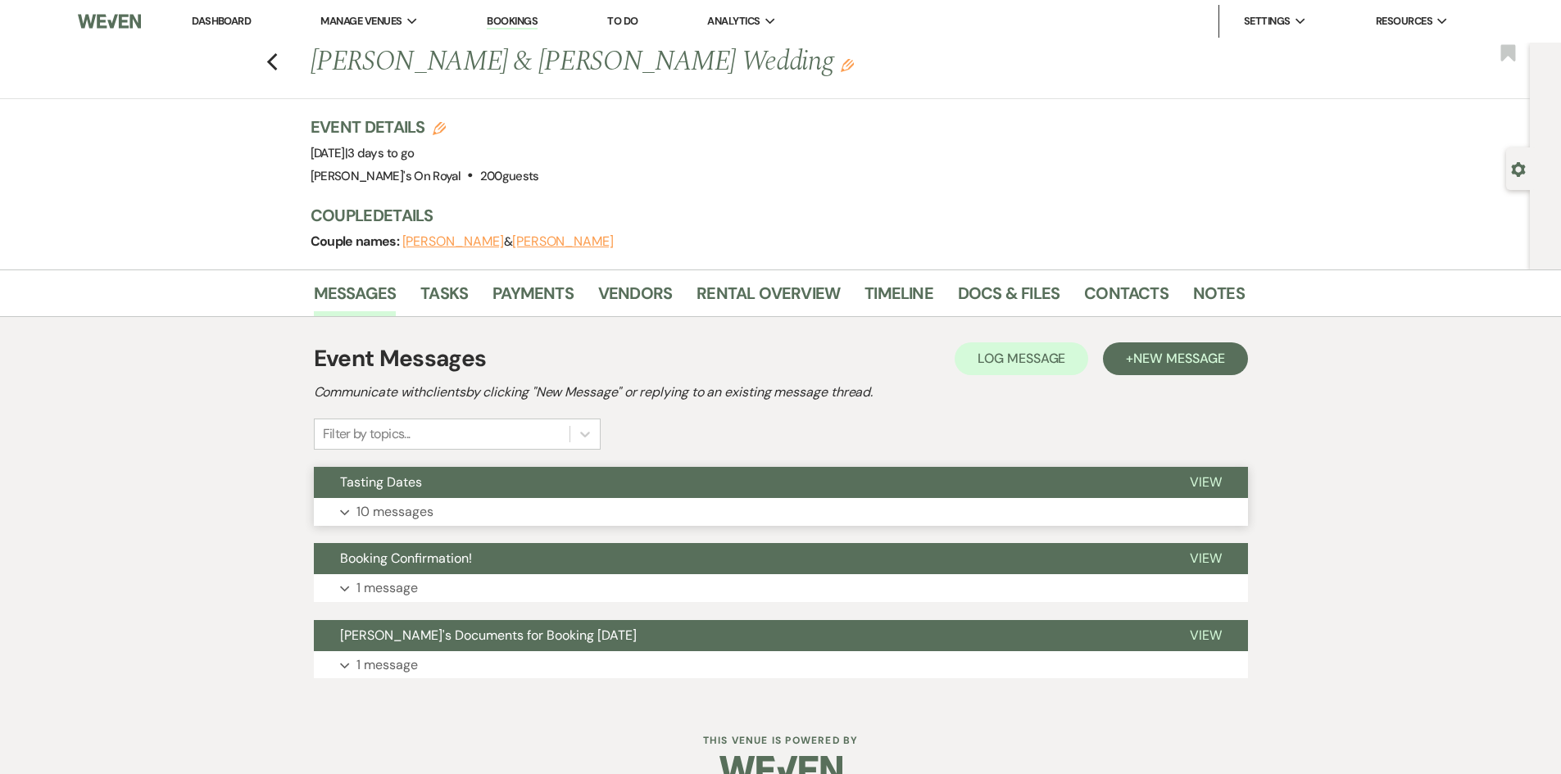
click at [496, 505] on button "Expand 10 messages" at bounding box center [781, 512] width 934 height 28
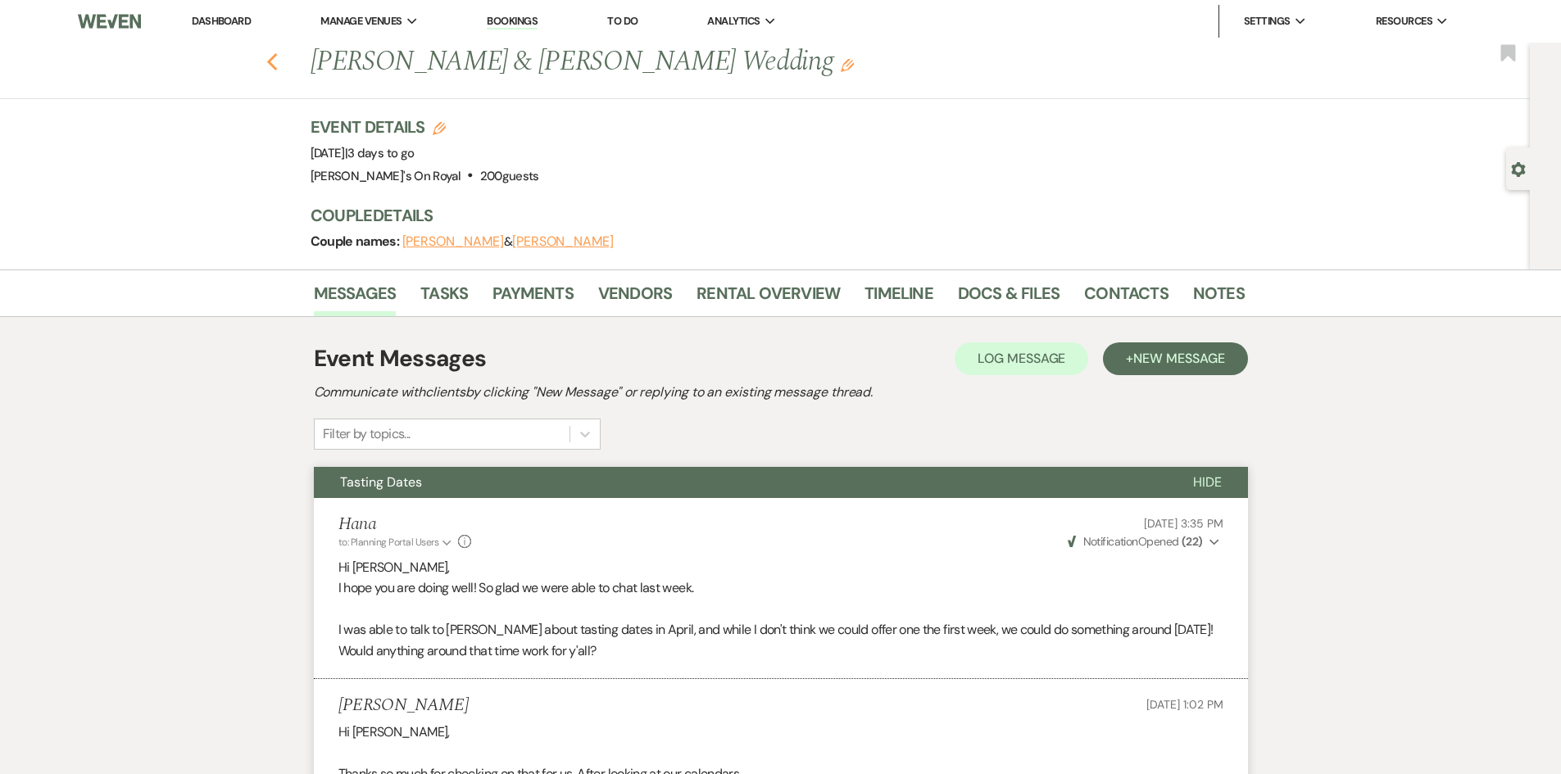
click at [275, 63] on use "button" at bounding box center [271, 62] width 11 height 18
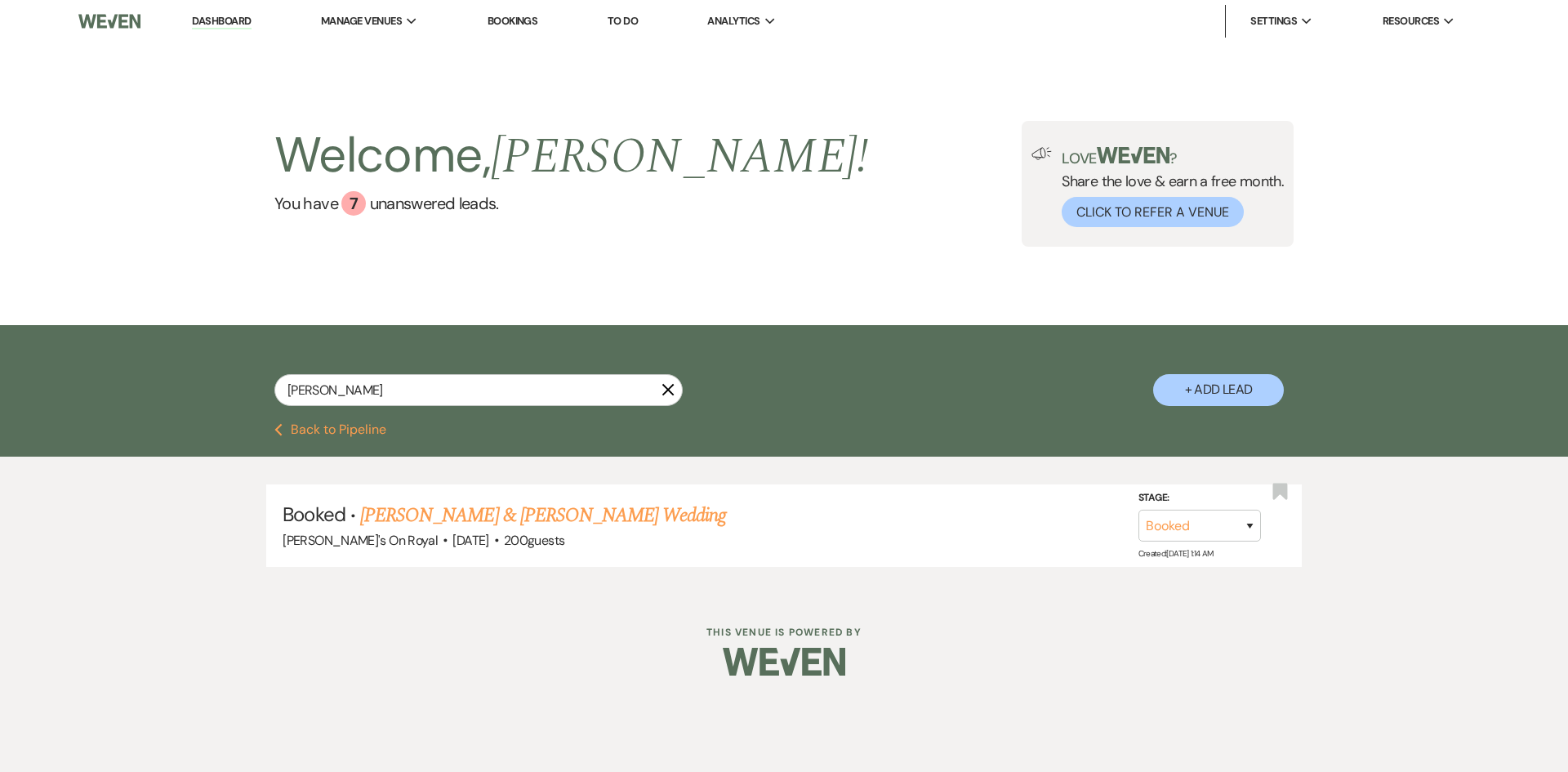
click at [364, 425] on button "Previous Back to Pipeline" at bounding box center [330, 429] width 112 height 13
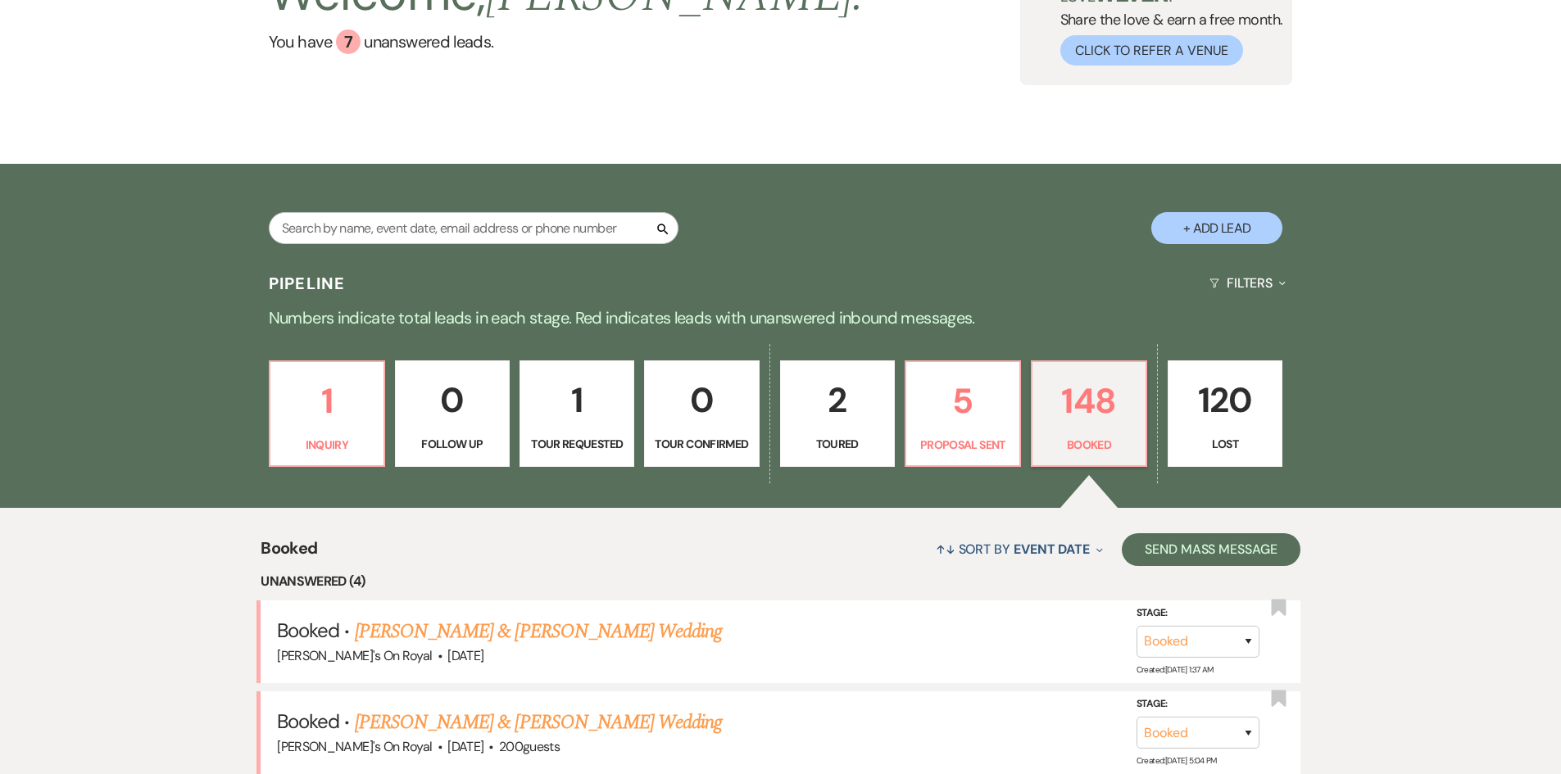
scroll to position [164, 0]
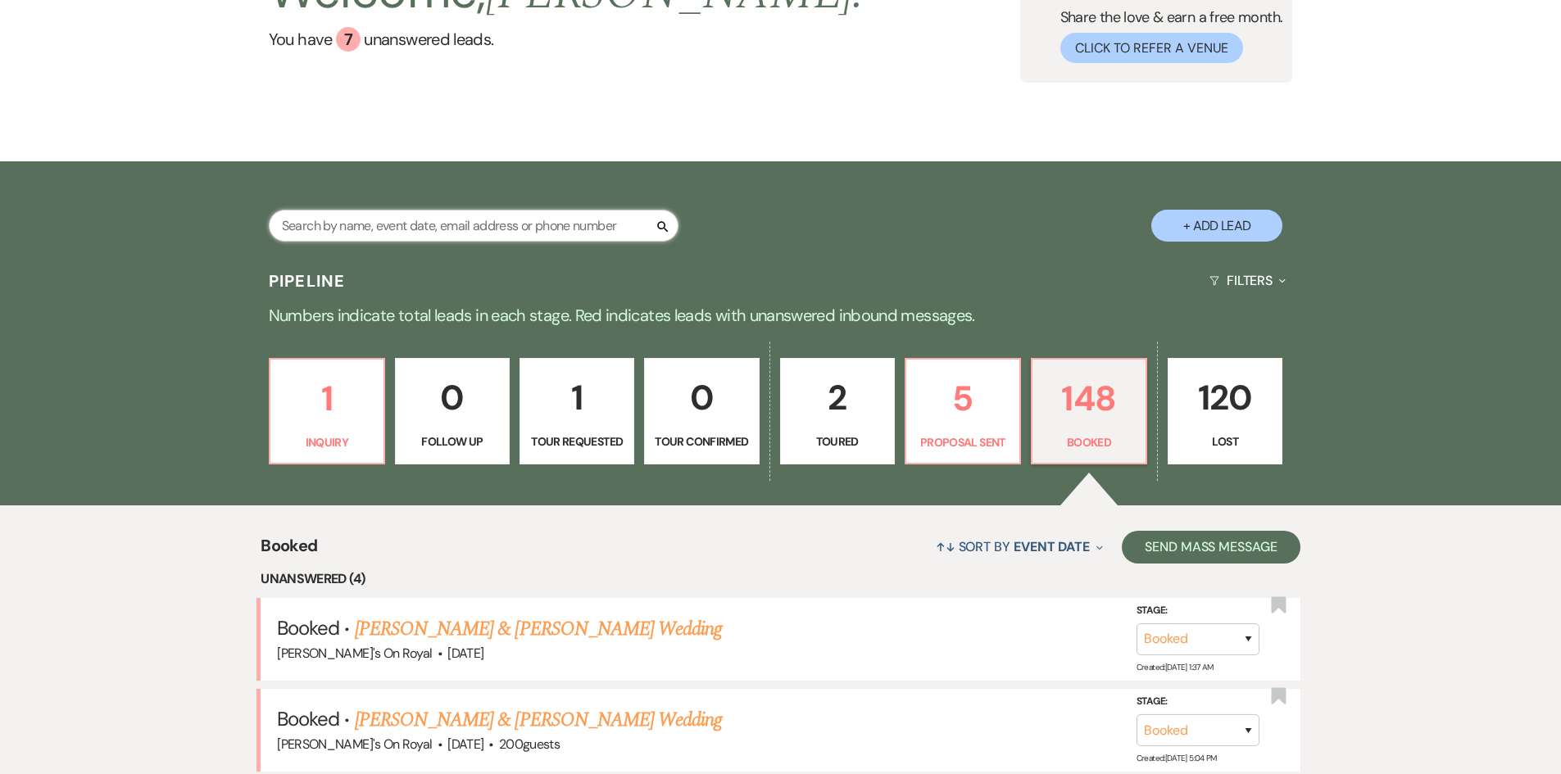
click at [345, 230] on input "text" at bounding box center [474, 226] width 410 height 32
type input "[PERSON_NAME]"
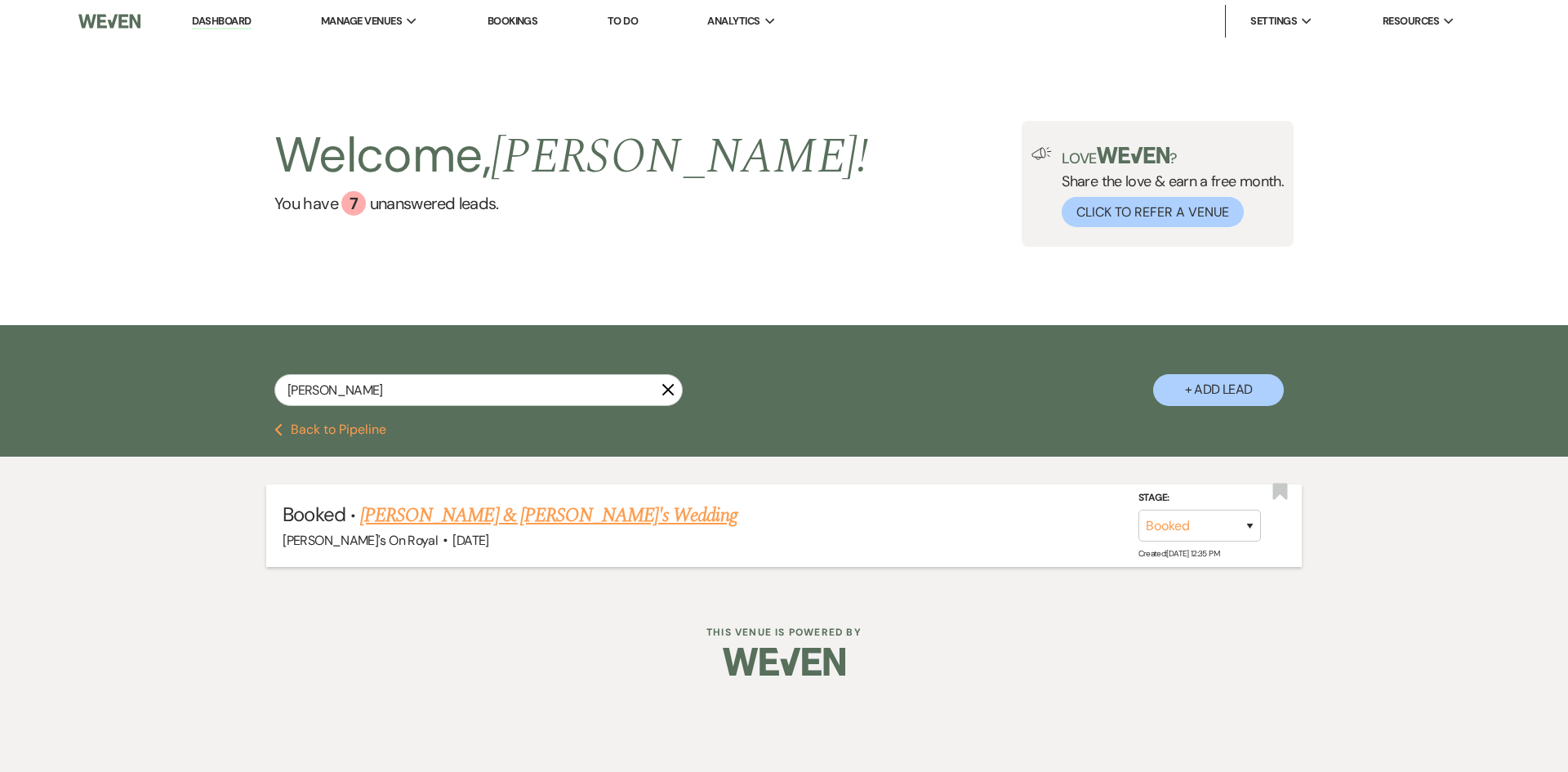
click at [539, 505] on link "[PERSON_NAME] & [PERSON_NAME]'s Wedding" at bounding box center [548, 515] width 377 height 29
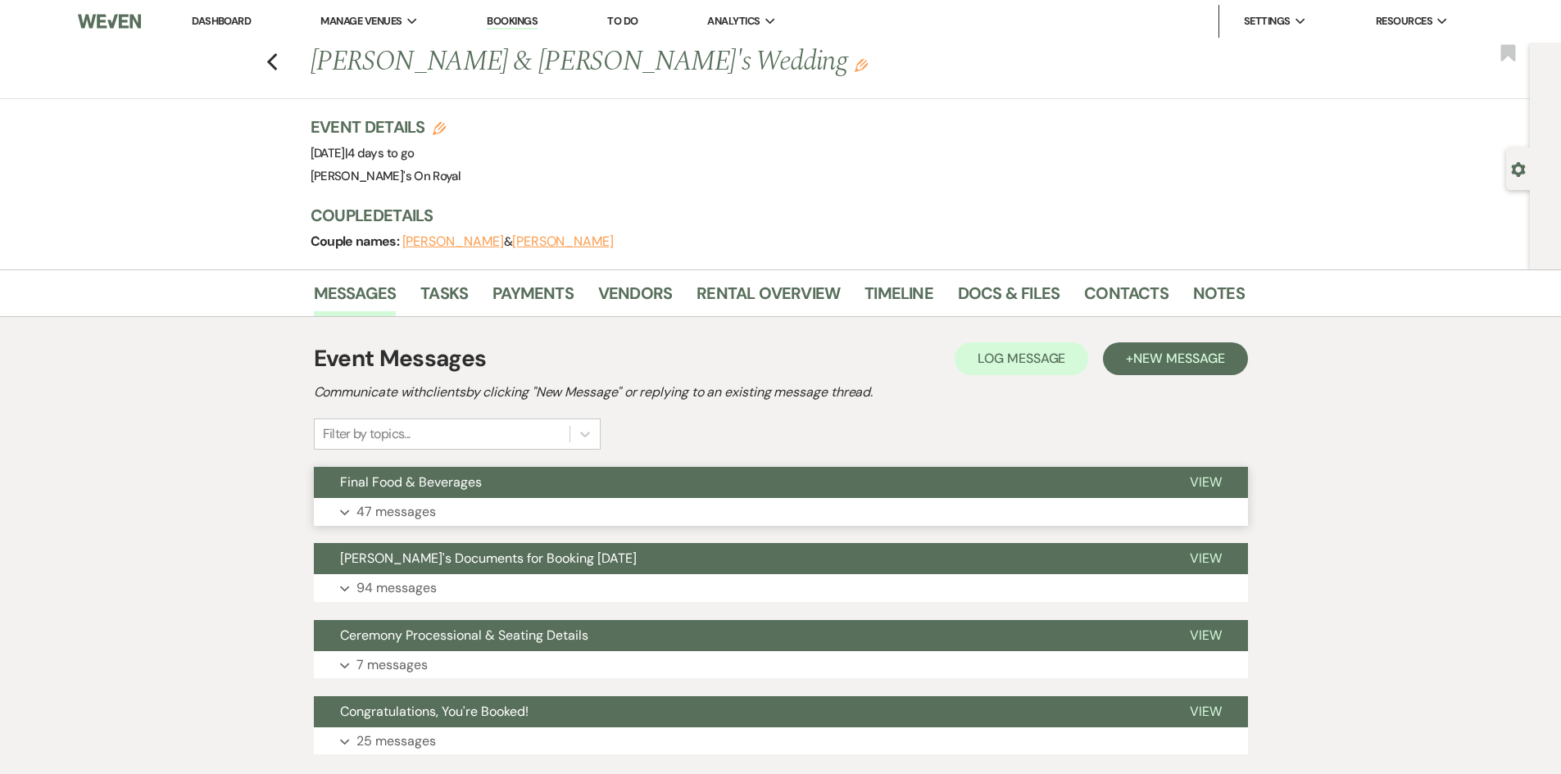
click at [546, 498] on button "Final Food & Beverages" at bounding box center [738, 482] width 849 height 31
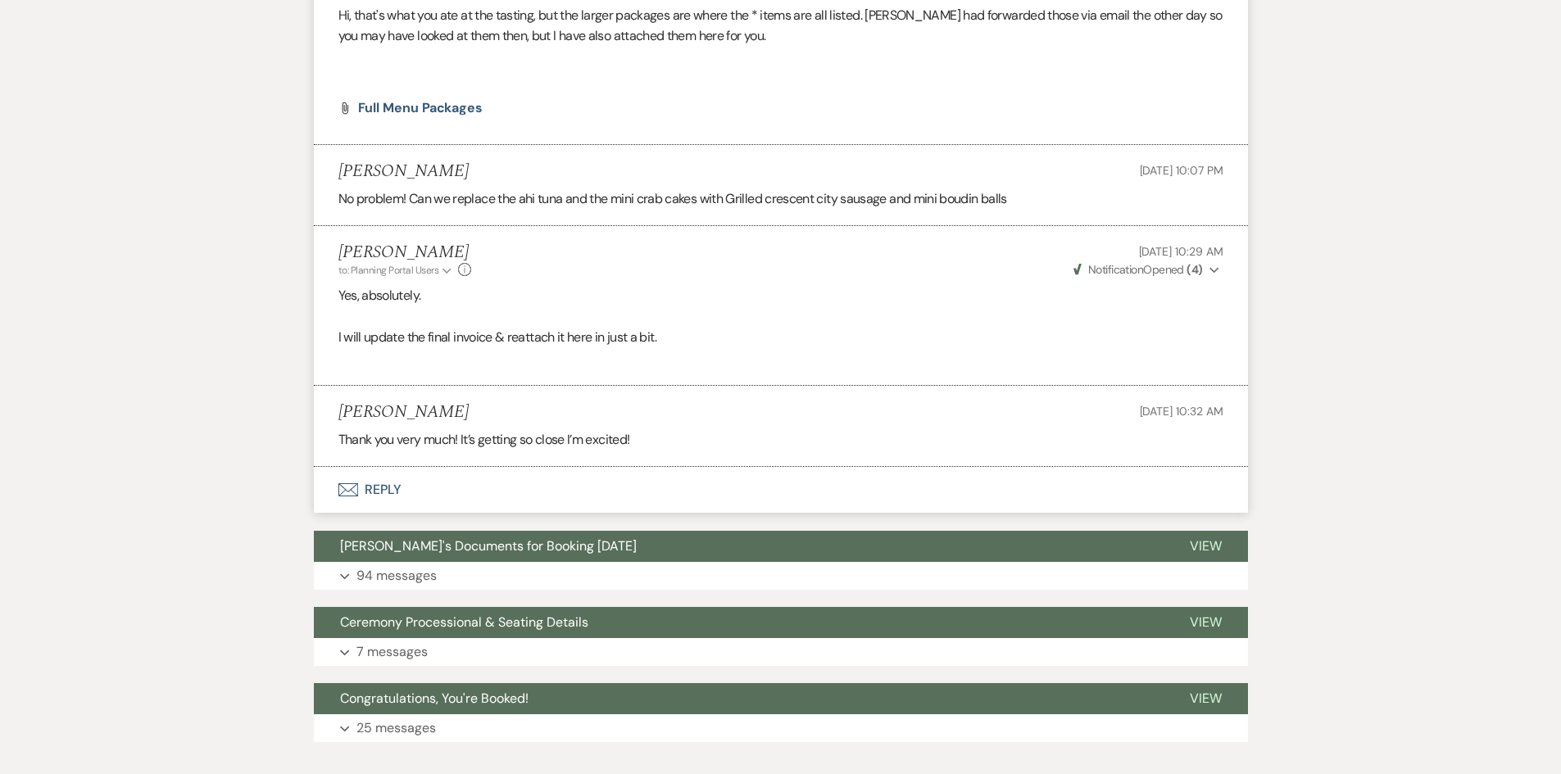
scroll to position [7130, 0]
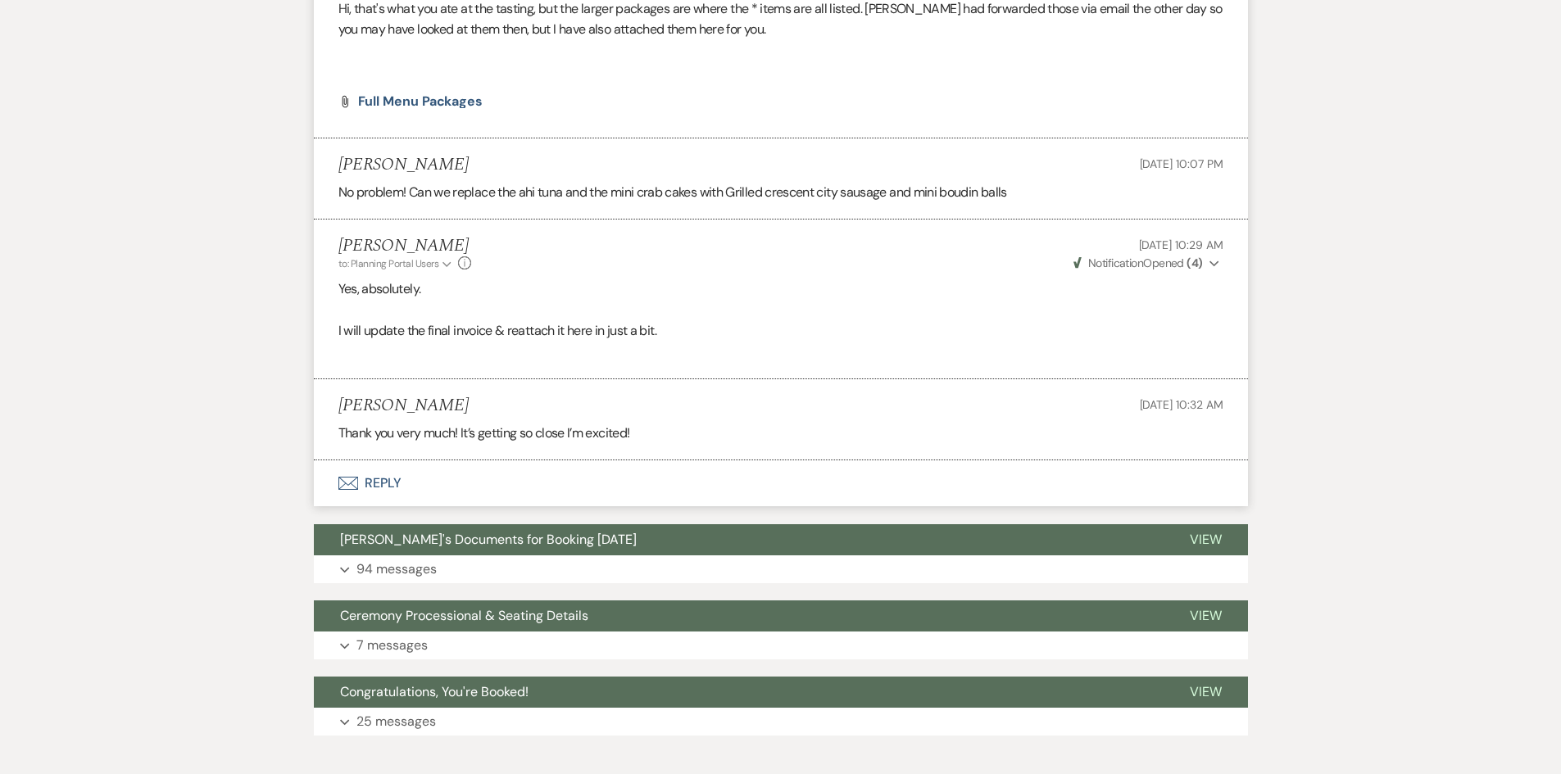
click at [389, 460] on button "Envelope Reply" at bounding box center [781, 483] width 934 height 46
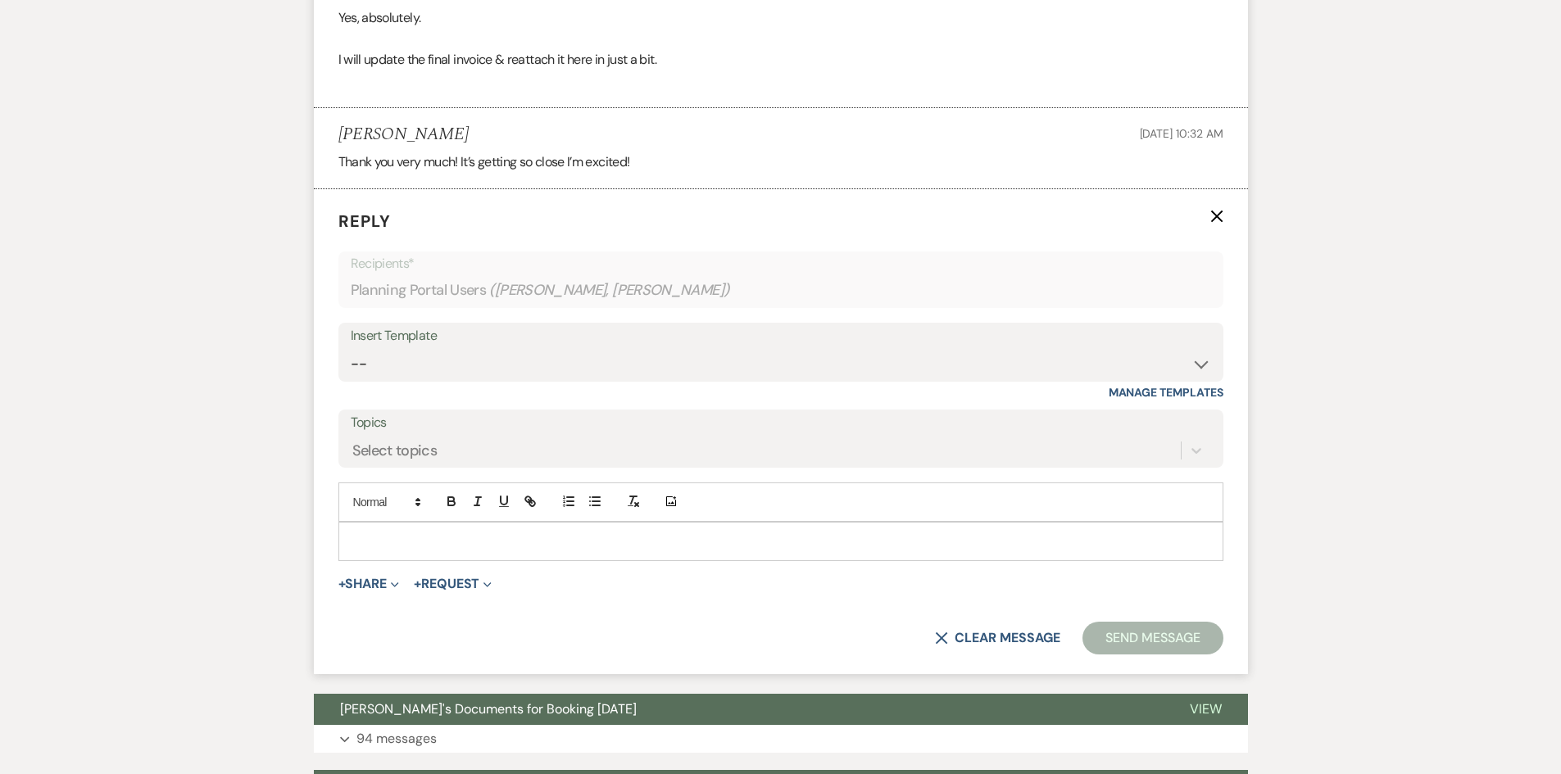
scroll to position [7426, 0]
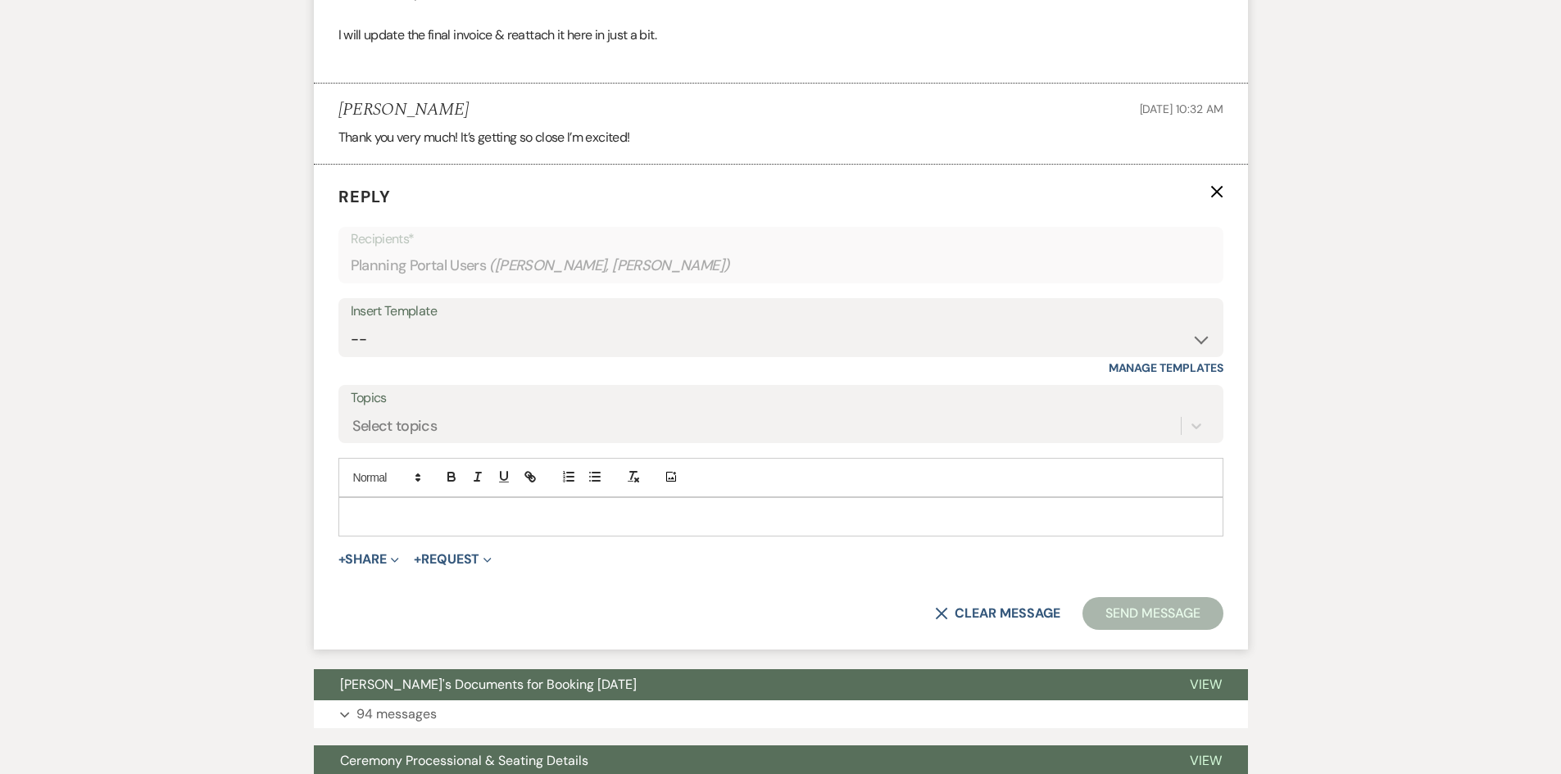
click at [439, 508] on p at bounding box center [780, 517] width 858 height 18
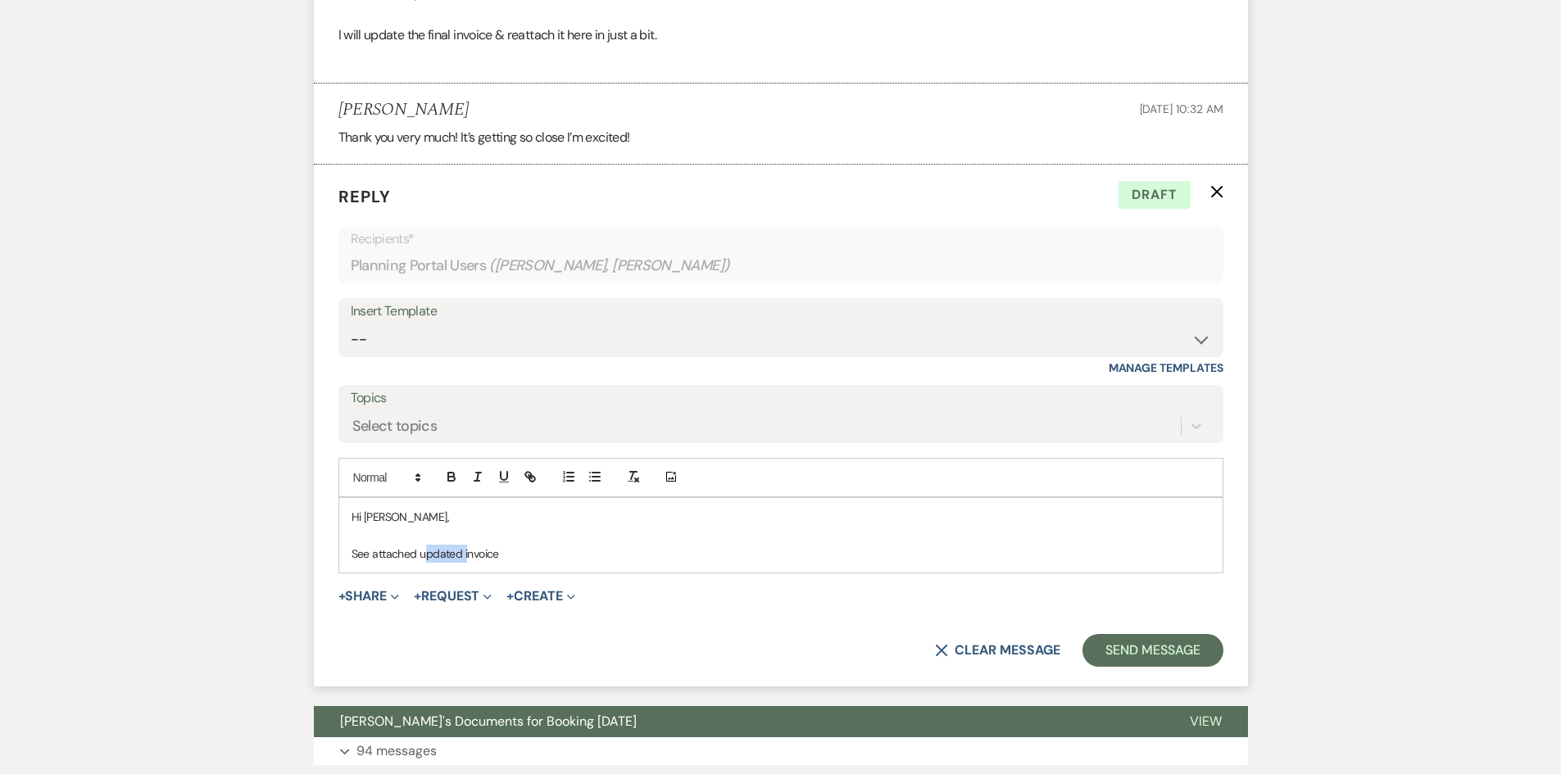
drag, startPoint x: 465, startPoint y: 530, endPoint x: 424, endPoint y: 530, distance: 41.8
click at [424, 545] on p "See attached updated invoice" at bounding box center [780, 554] width 858 height 18
click at [506, 545] on p "See attached updated invoice" at bounding box center [780, 554] width 858 height 18
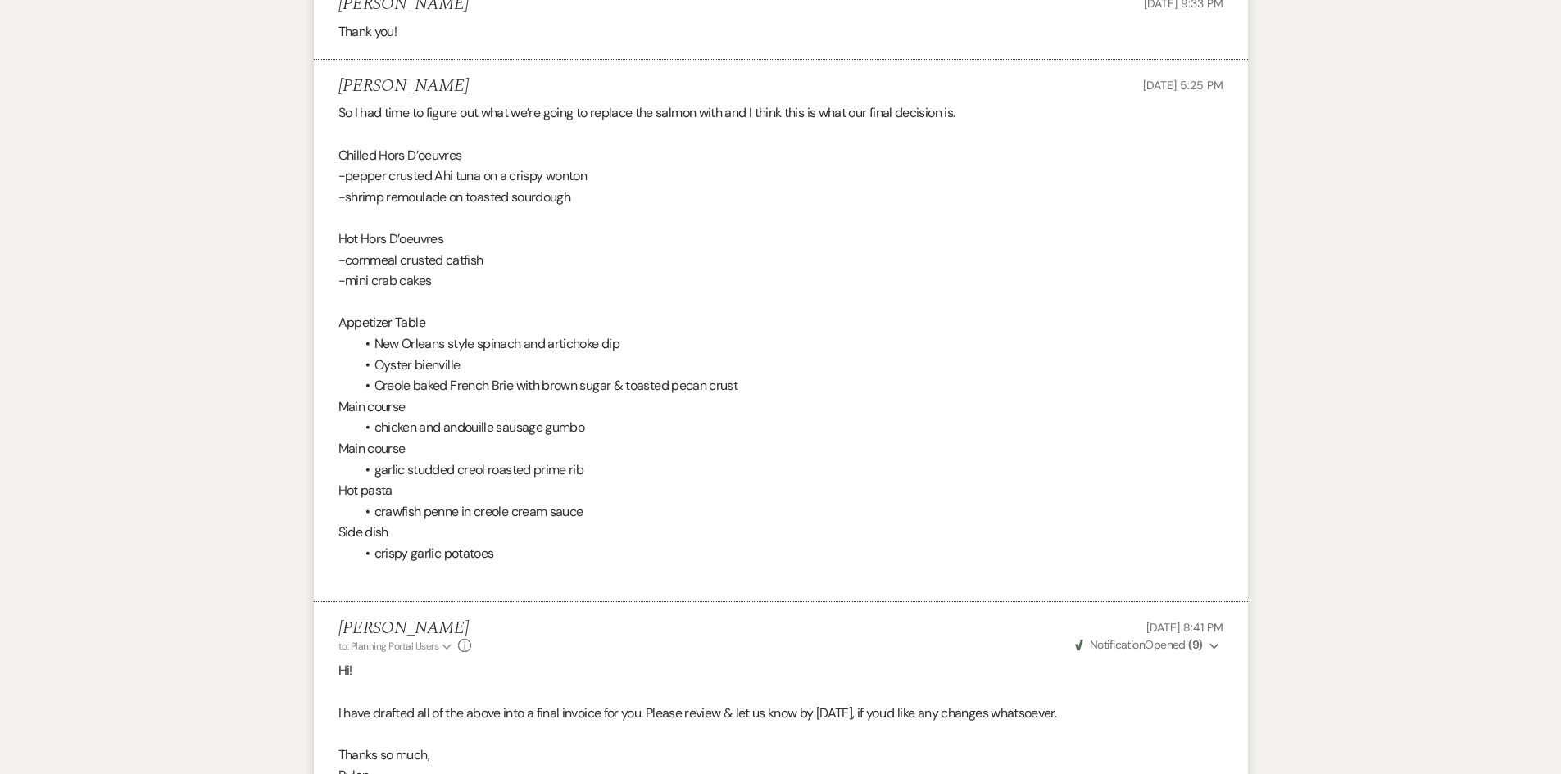
scroll to position [5787, 0]
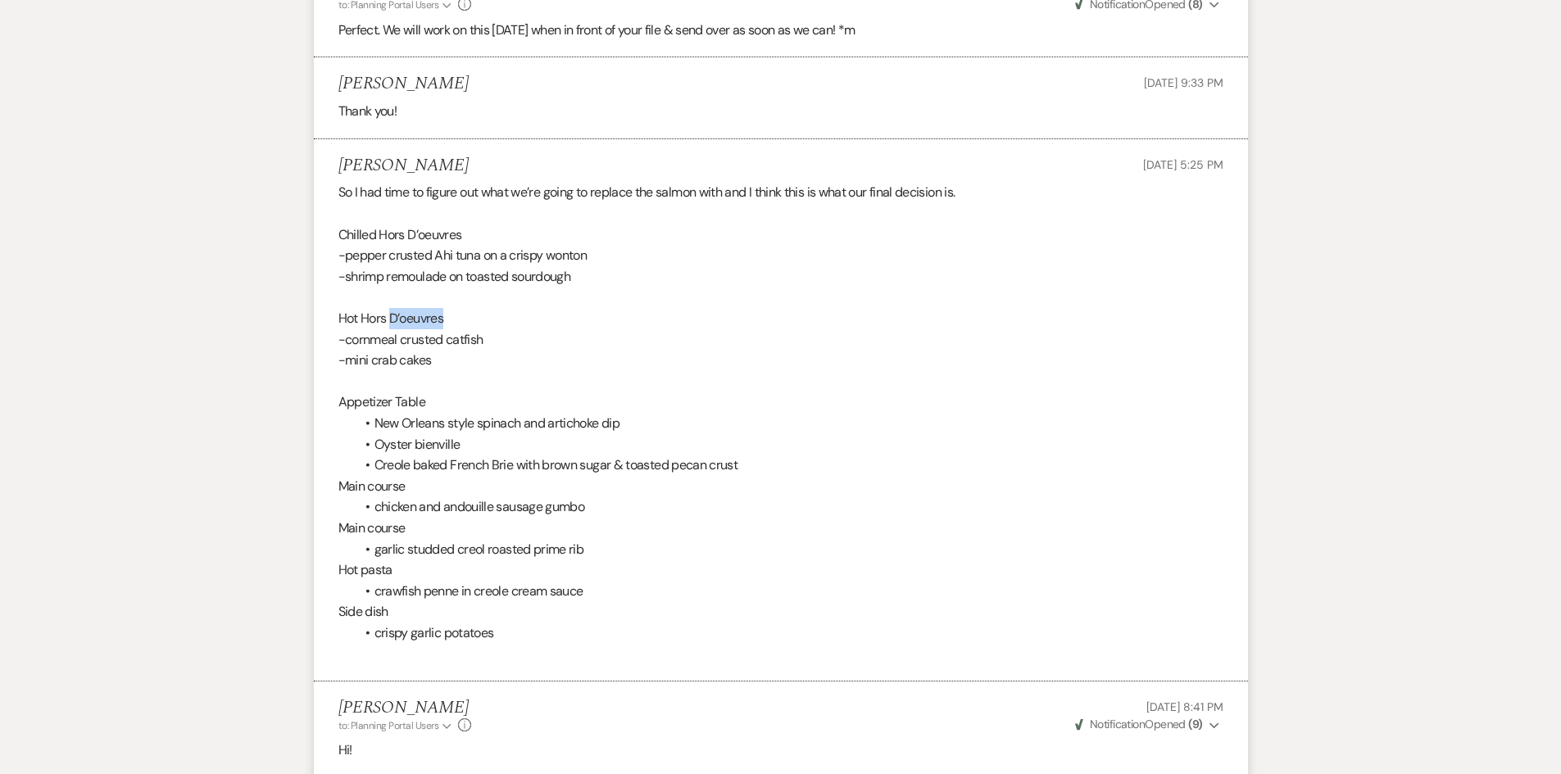
drag, startPoint x: 462, startPoint y: 293, endPoint x: 391, endPoint y: 297, distance: 71.3
click at [391, 308] on p "Hot Hors D’oeuvres" at bounding box center [780, 318] width 885 height 21
copy p "D’oeuvres"
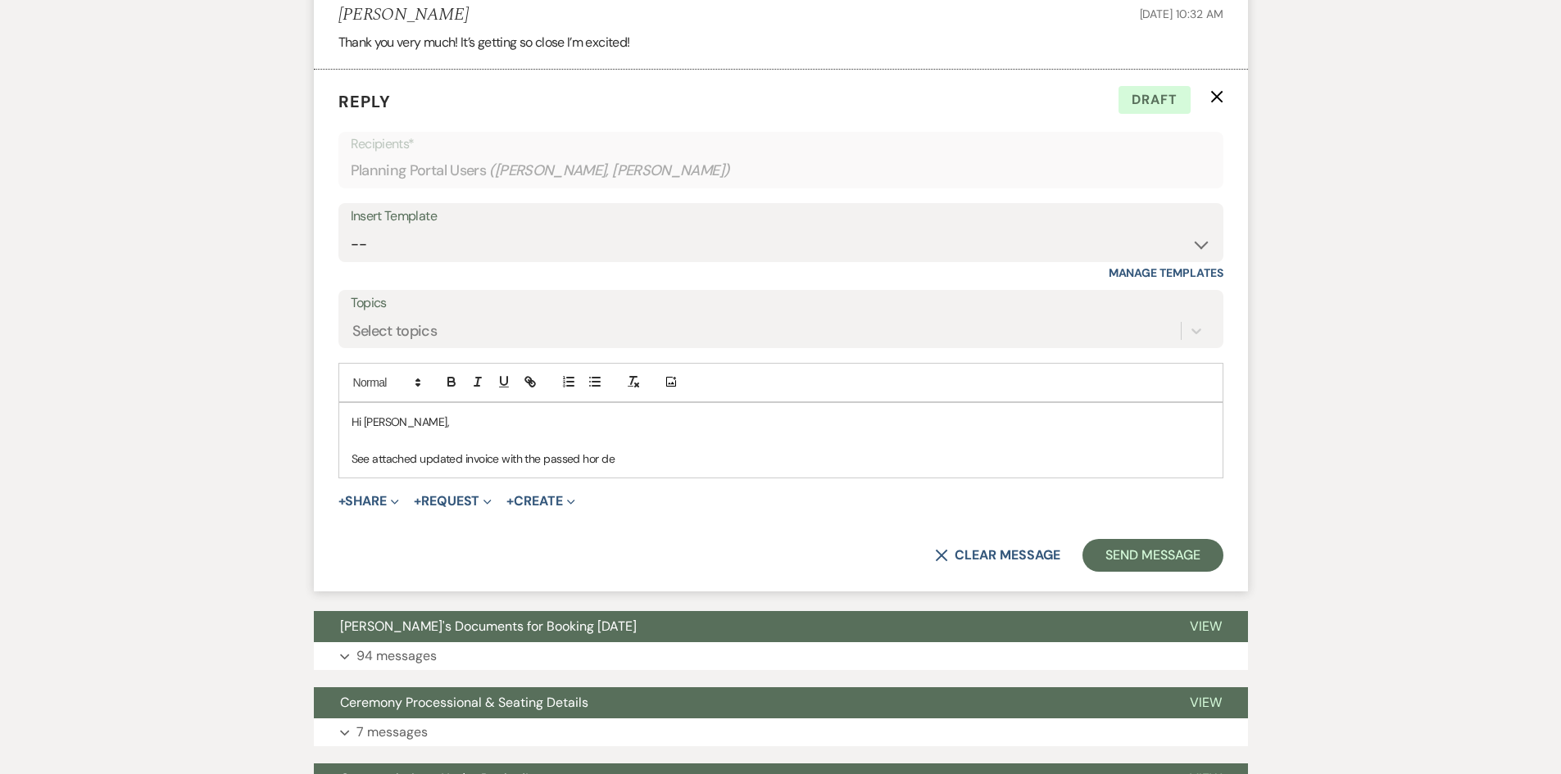
scroll to position [7514, 0]
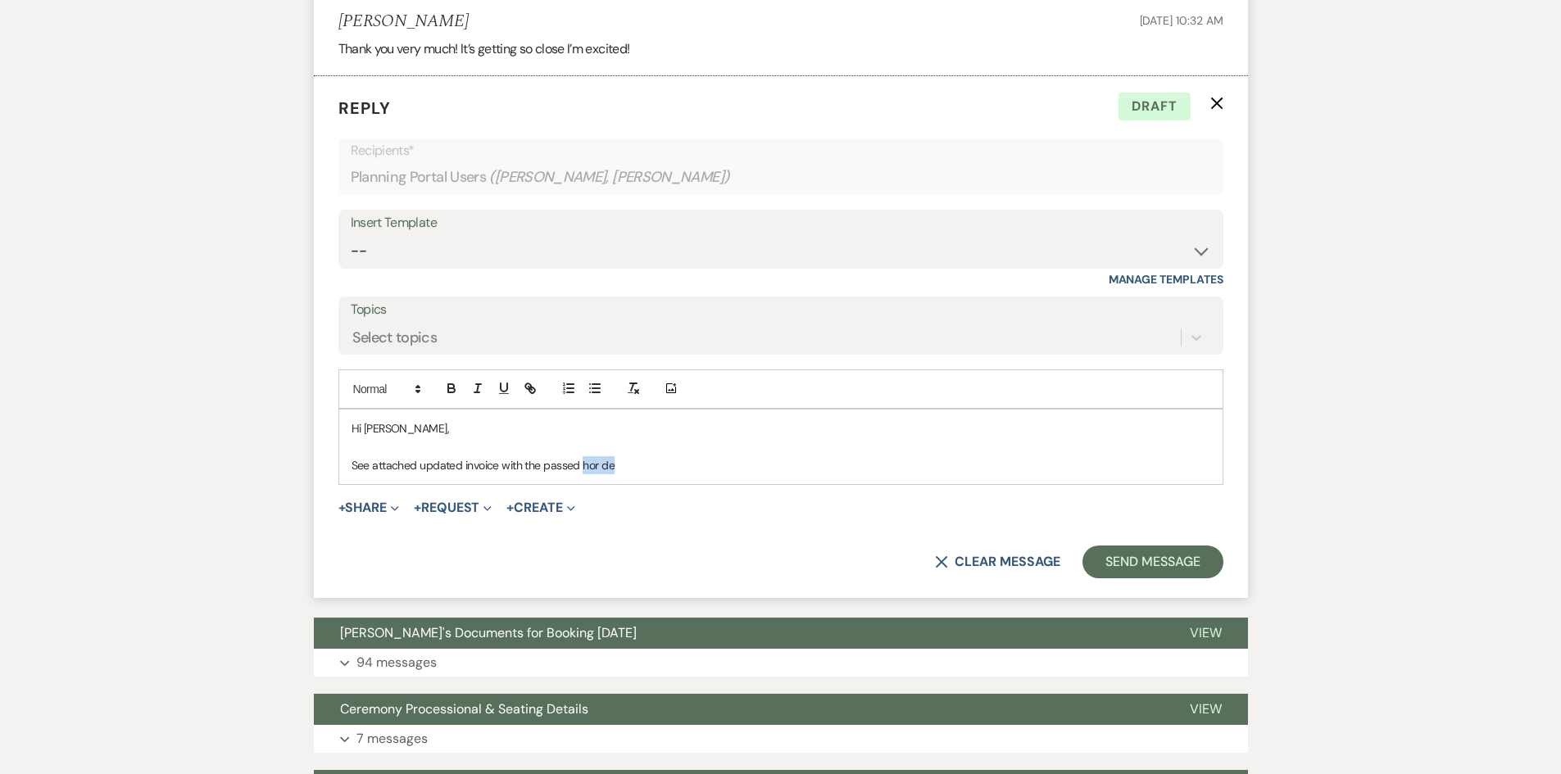
drag, startPoint x: 607, startPoint y: 444, endPoint x: 584, endPoint y: 444, distance: 22.9
click at [584, 456] on p "See attached updated invoice with the passed hor de" at bounding box center [780, 465] width 858 height 18
click at [632, 456] on p "See attached updated invoice with the passed hor de" at bounding box center [780, 465] width 858 height 18
drag, startPoint x: 613, startPoint y: 442, endPoint x: 602, endPoint y: 442, distance: 10.7
click at [602, 456] on p "See attached updated invoice with the passed hor de" at bounding box center [780, 465] width 858 height 18
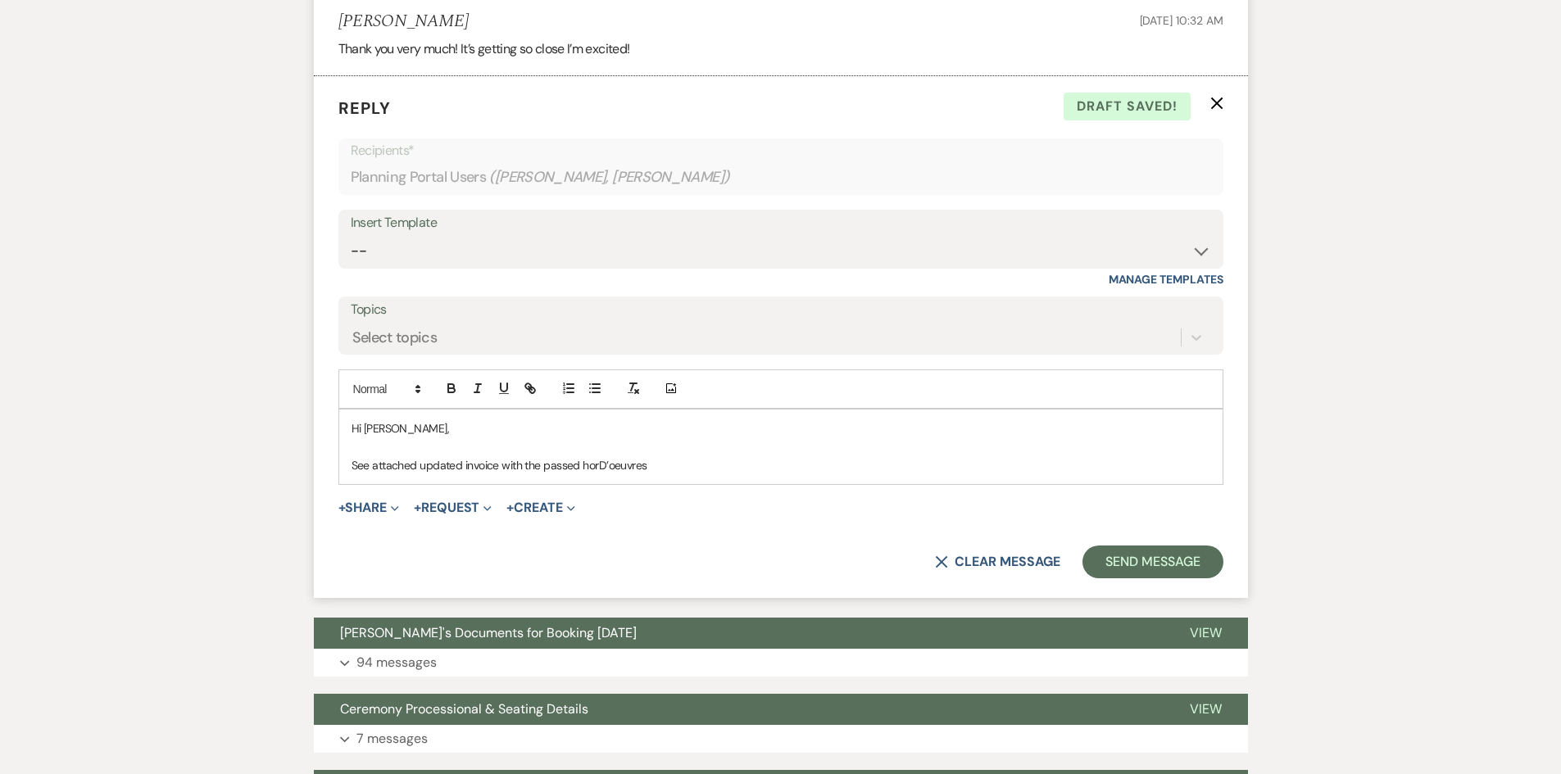
click at [605, 458] on span "D’oeuvres" at bounding box center [623, 465] width 48 height 15
click at [672, 456] on p "See attached updated invoice with the passed hor d ’oeuvres" at bounding box center [780, 465] width 858 height 18
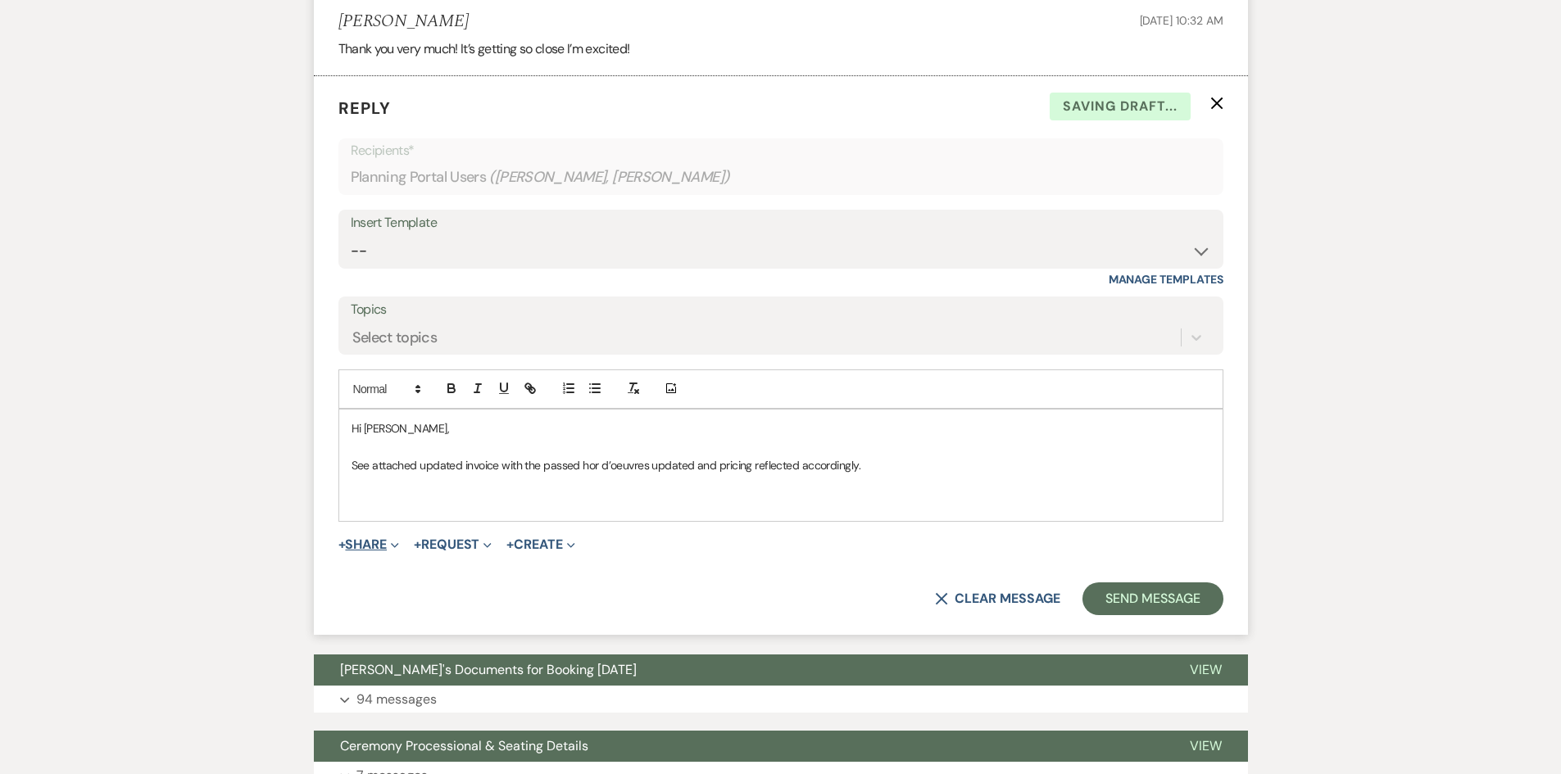
click at [379, 538] on button "+ Share Expand" at bounding box center [368, 544] width 61 height 13
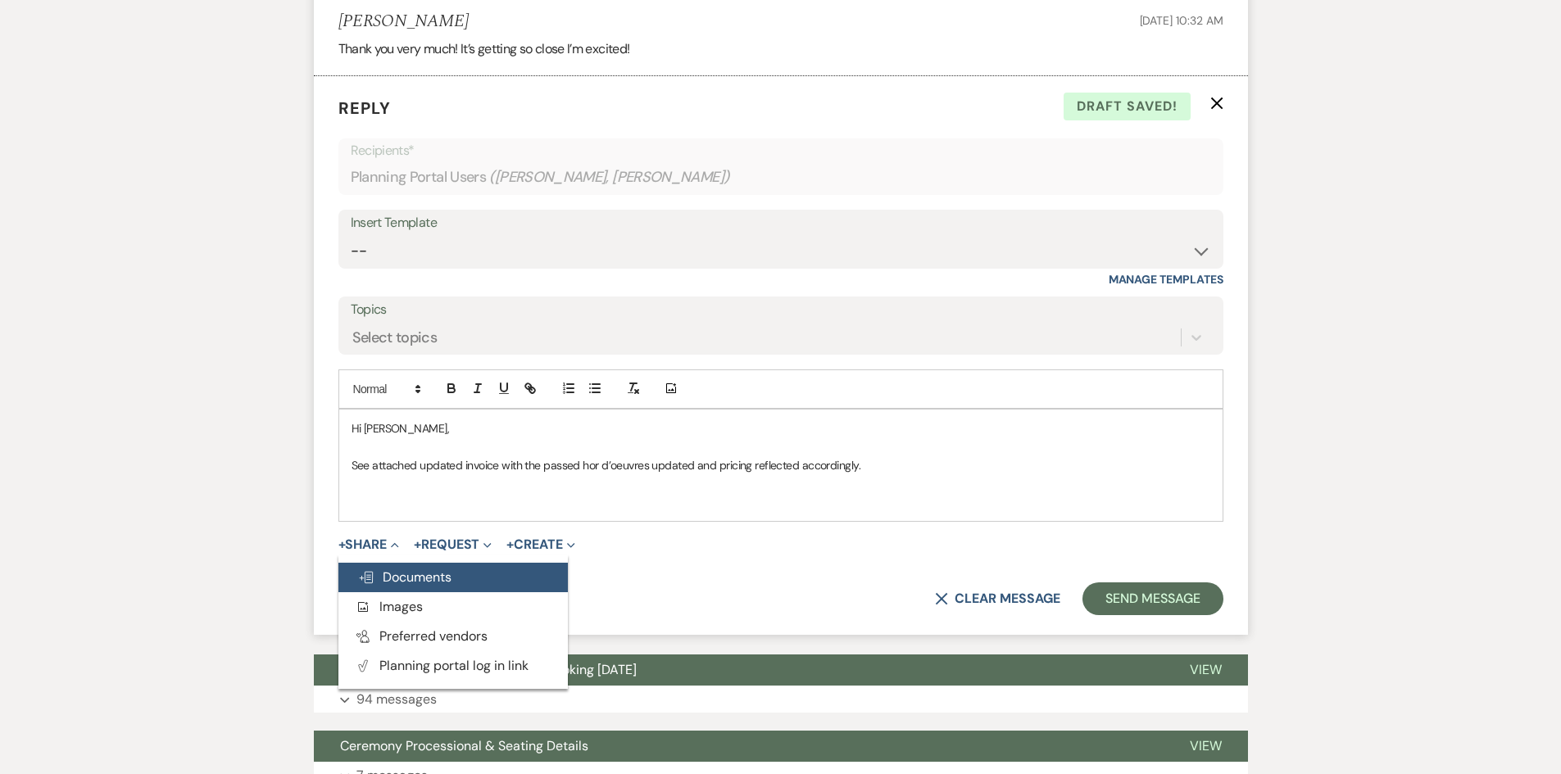
click at [389, 569] on span "Doc Upload Documents" at bounding box center [404, 577] width 93 height 17
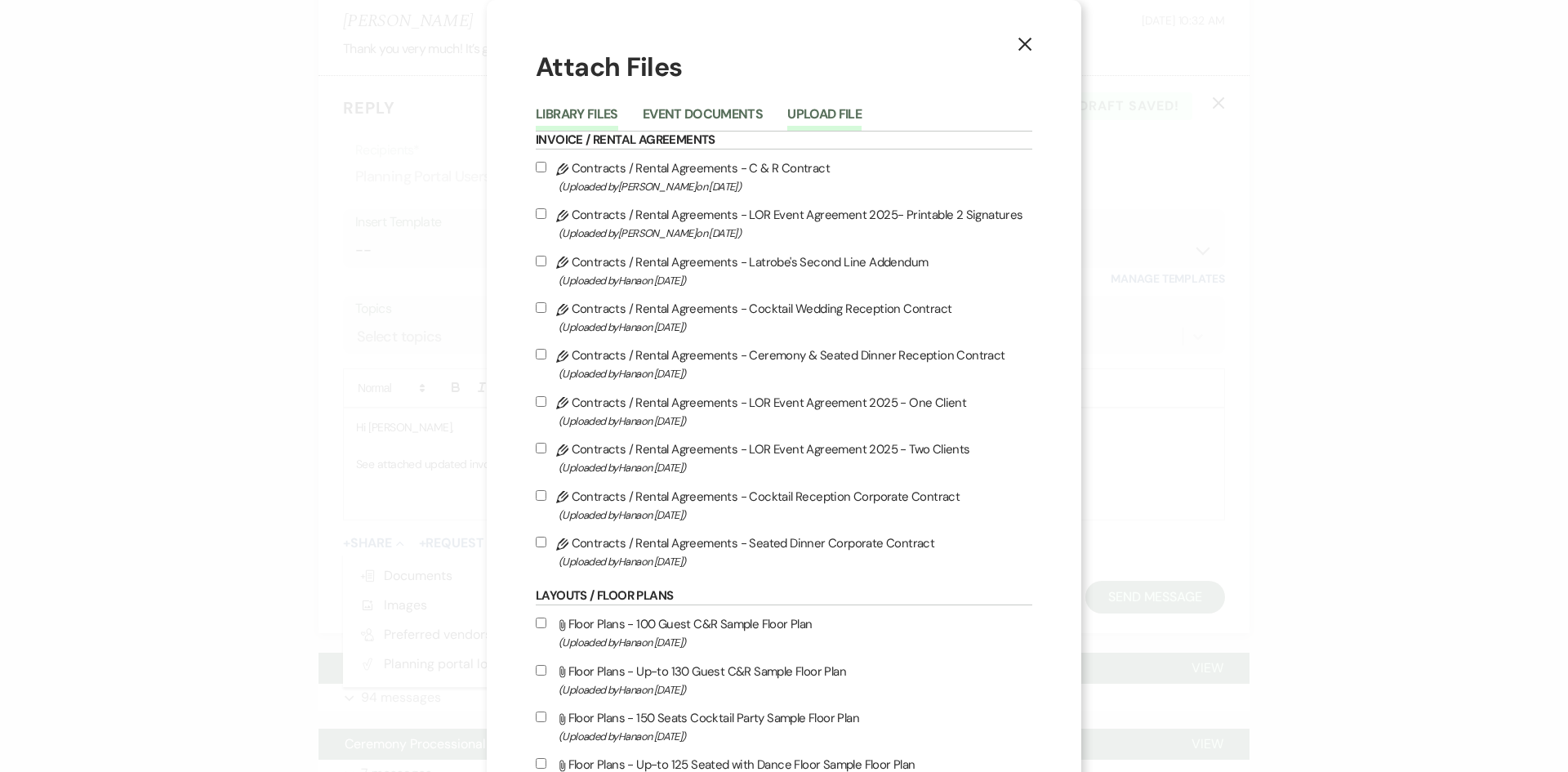
click at [834, 118] on button "Upload File" at bounding box center [824, 119] width 75 height 23
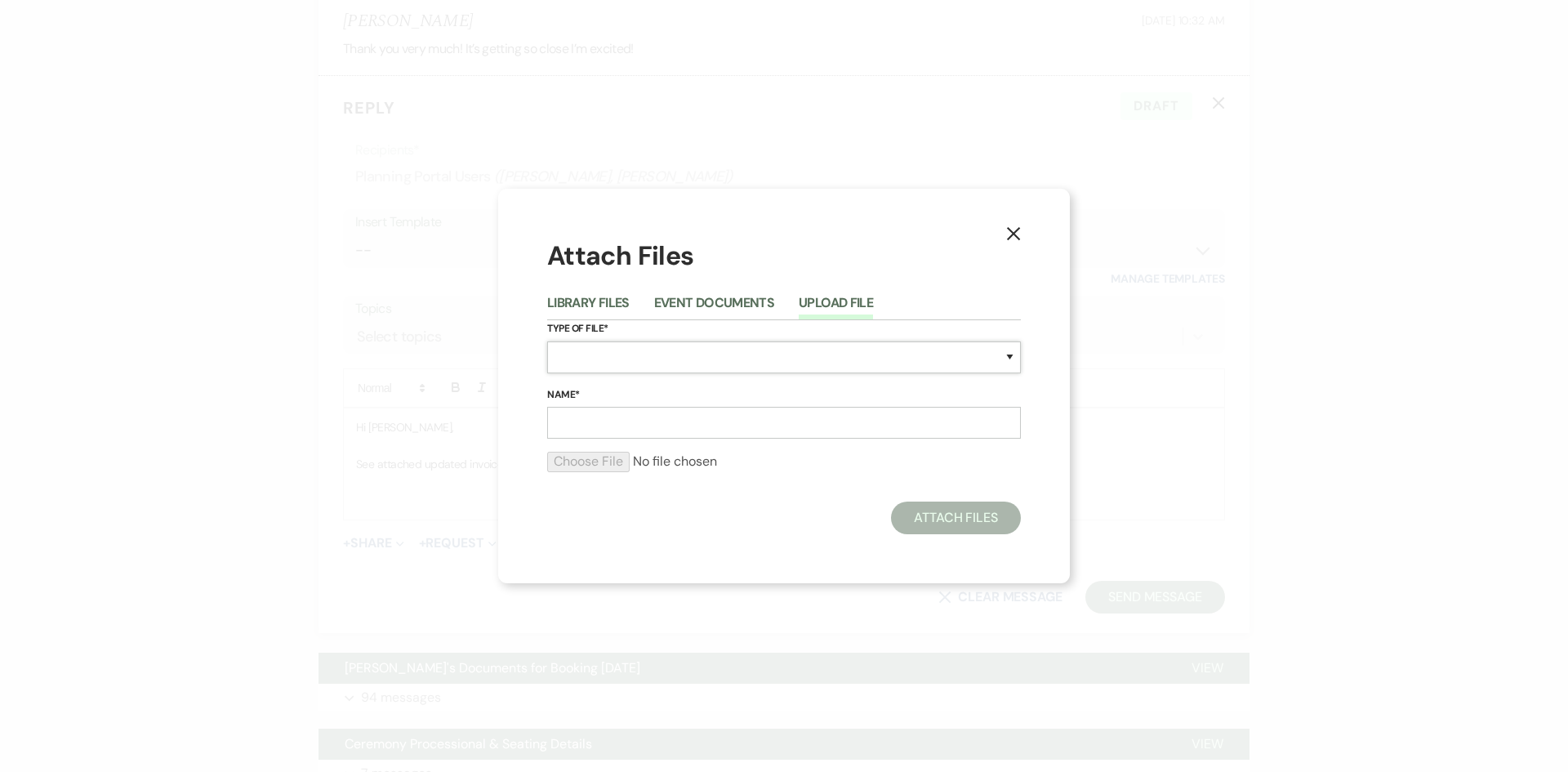
click at [594, 356] on select "Special Event Insurance Vendor Certificate of Insurance Contracts / Rental Agre…" at bounding box center [784, 357] width 473 height 32
select select "0"
click at [547, 341] on select "Special Event Insurance Vendor Certificate of Insurance Contracts / Rental Agre…" at bounding box center [784, 357] width 473 height 32
click at [621, 425] on input "Name*" at bounding box center [784, 423] width 473 height 32
type input "Updated Final Invoice"
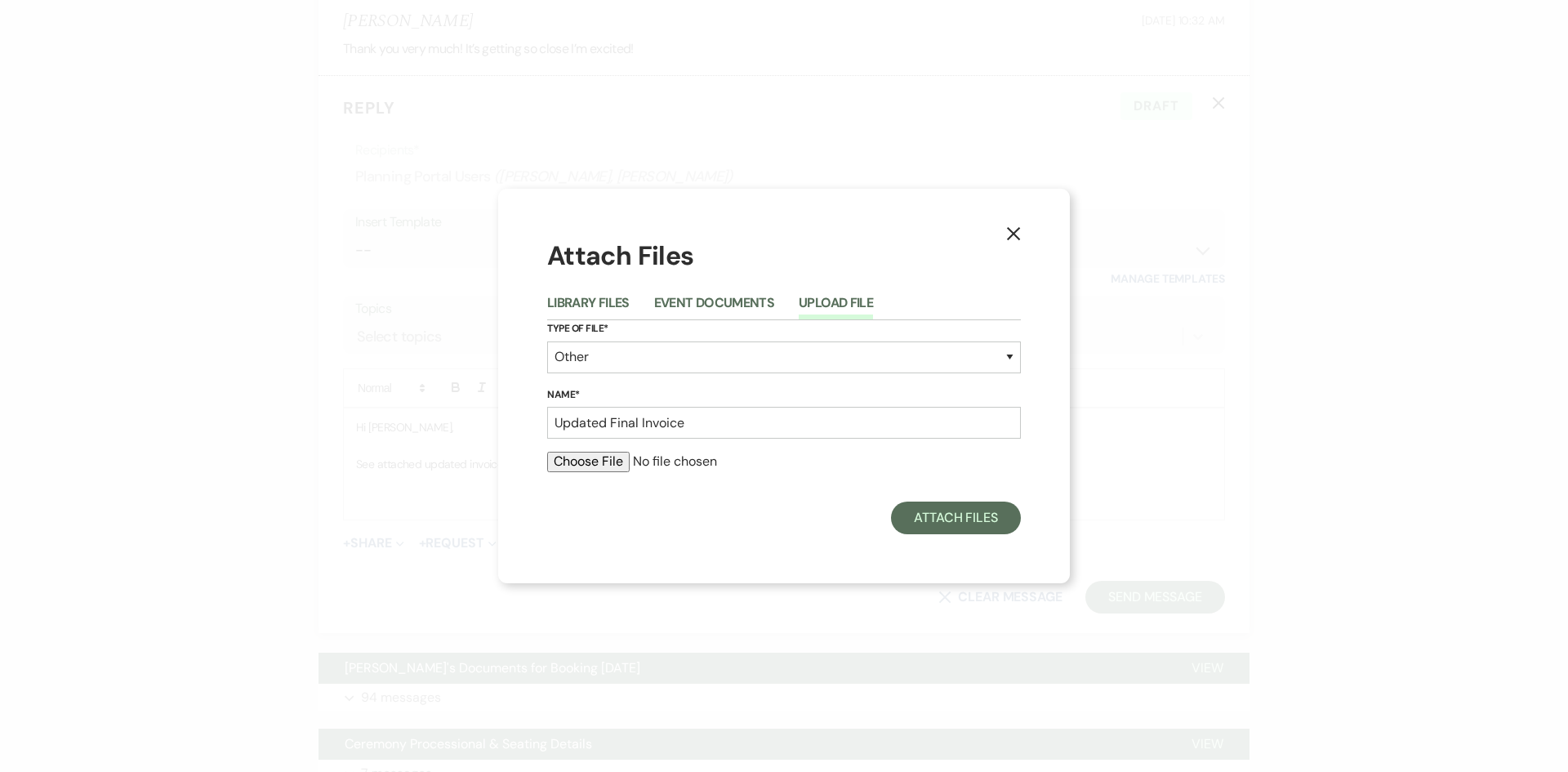
click at [579, 469] on input "file" at bounding box center [784, 462] width 473 height 20
type input "C:\fakepath\Updated - [PERSON_NAME] Darensborg Final Invoice for [DATE].pdf"
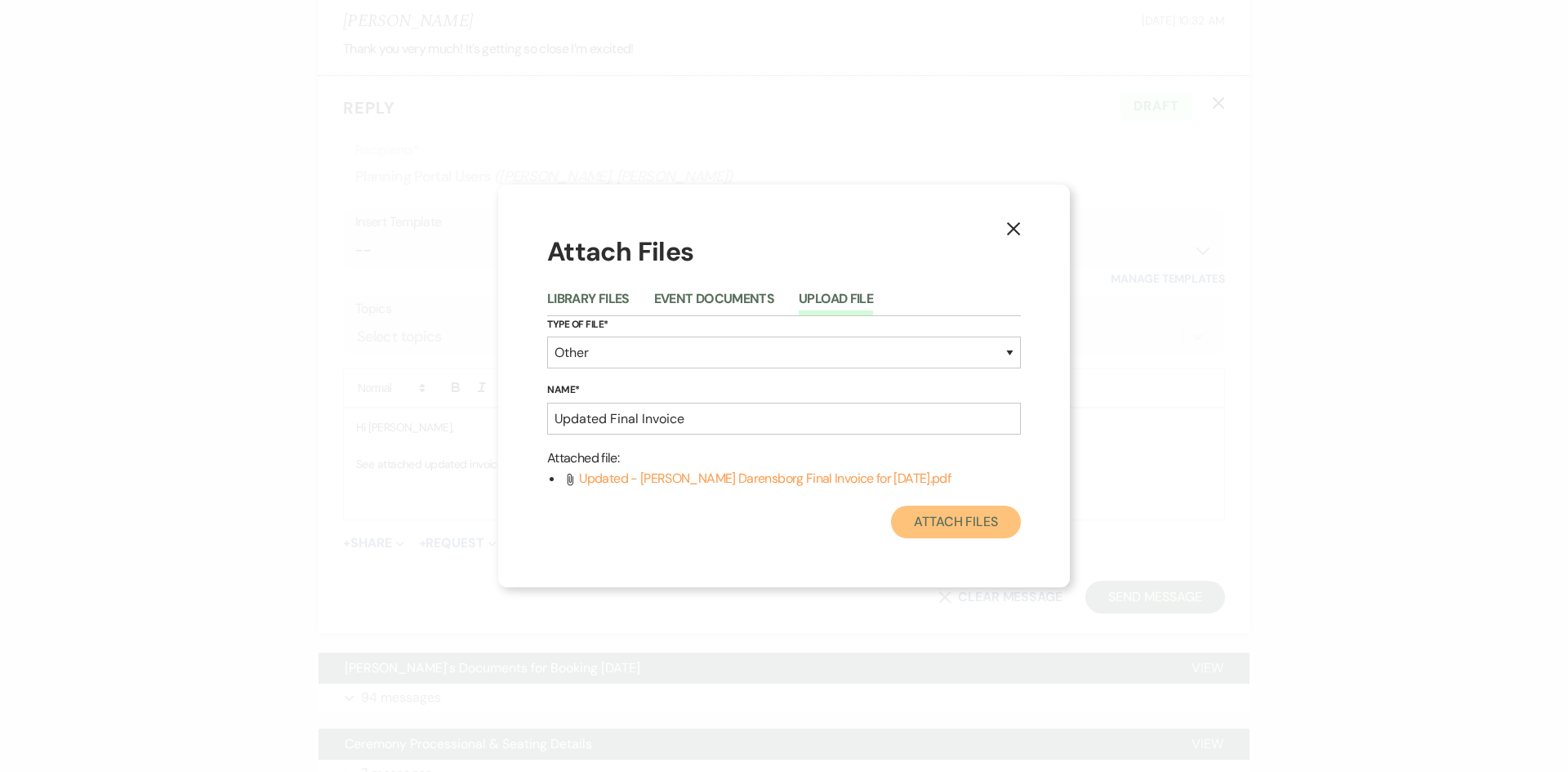
click at [957, 522] on button "Attach Files" at bounding box center [956, 522] width 130 height 33
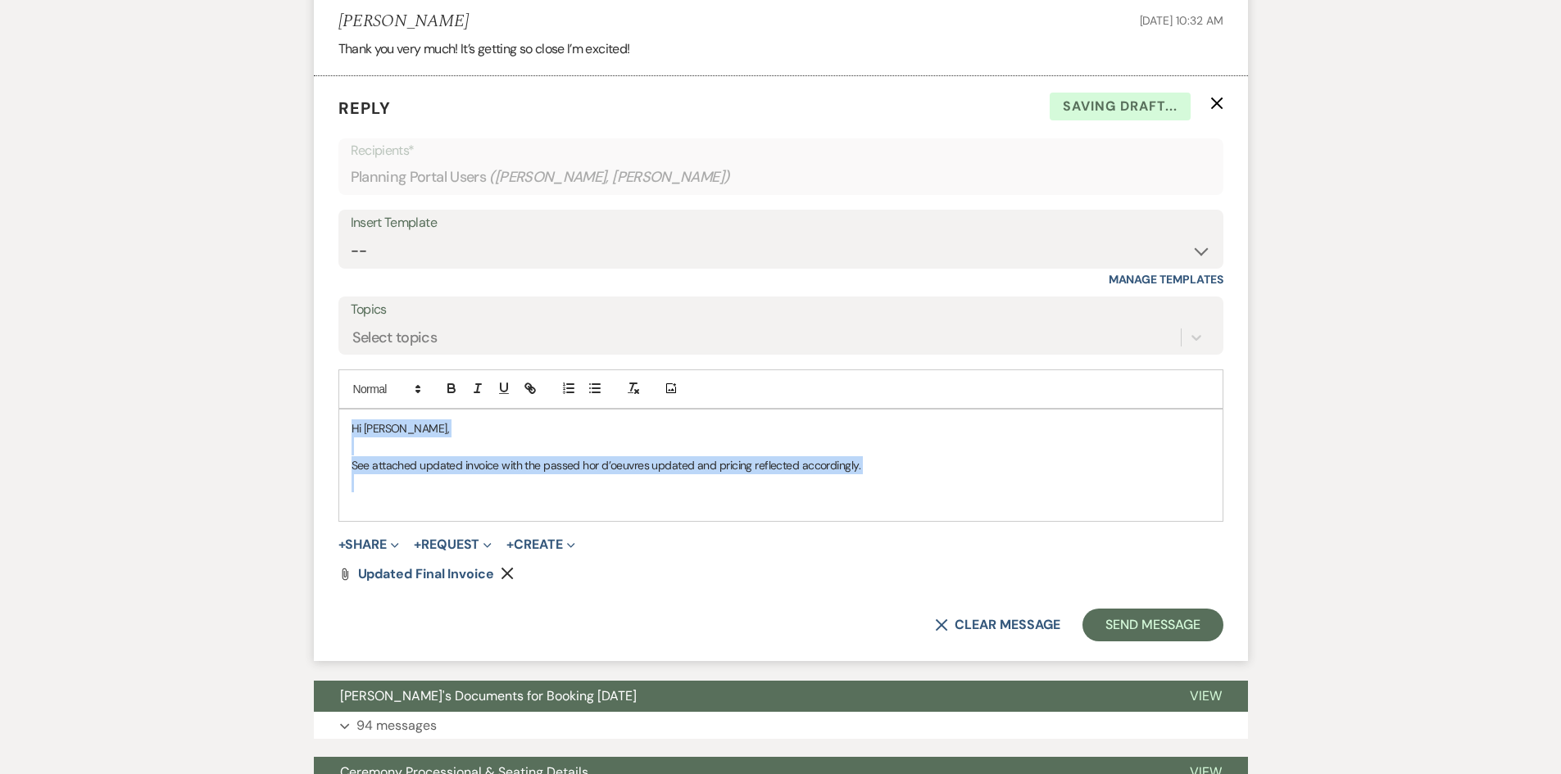
drag, startPoint x: 589, startPoint y: 467, endPoint x: 305, endPoint y: 399, distance: 292.3
copy div "Hi [PERSON_NAME], See attached updated invoice with the passed hor d ’oeuvres u…"
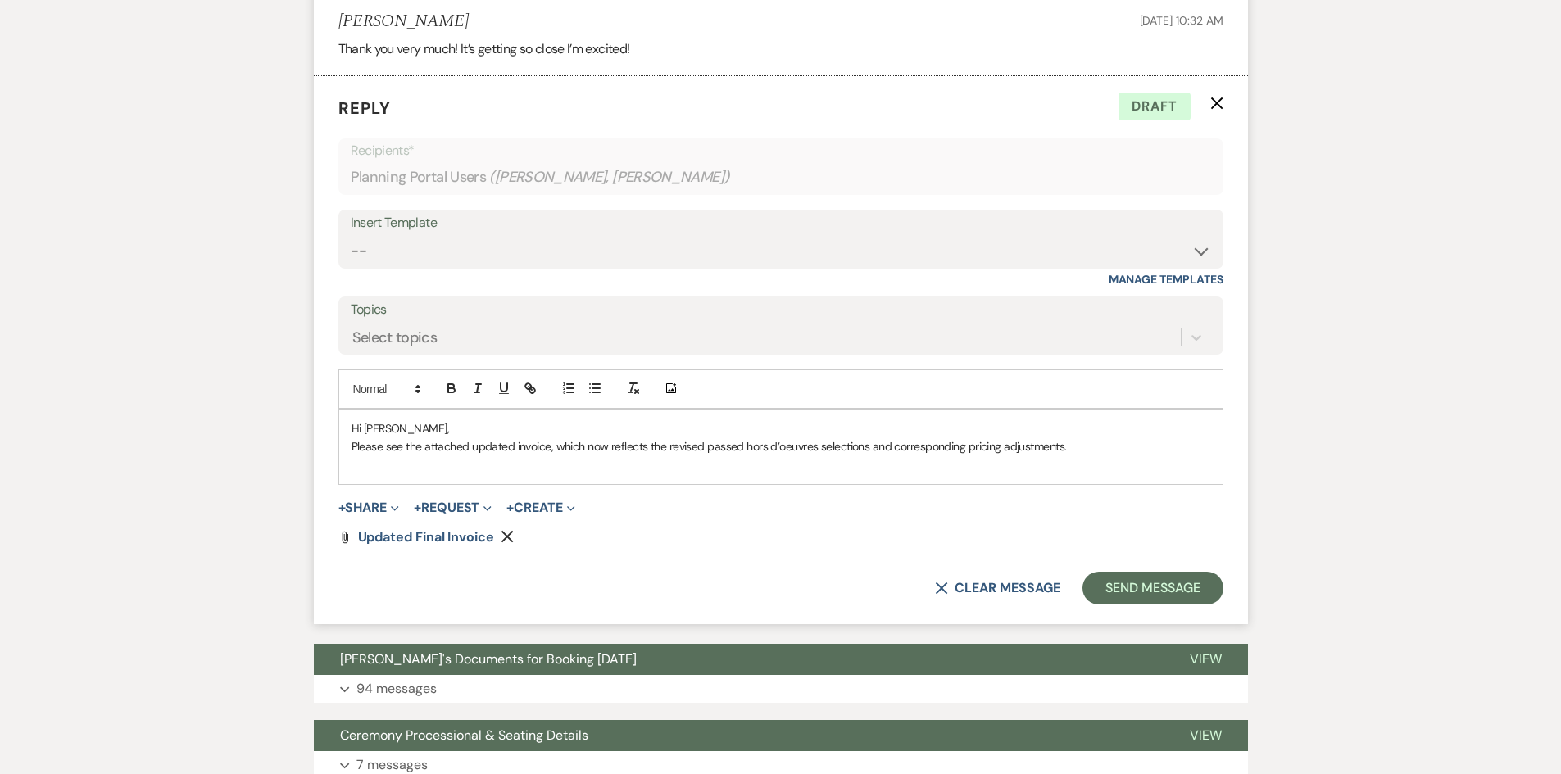
click at [474, 456] on p at bounding box center [780, 465] width 858 height 18
drag, startPoint x: 502, startPoint y: 443, endPoint x: 451, endPoint y: 443, distance: 50.8
click at [451, 456] on p "We are excited too! Woohoo!" at bounding box center [780, 465] width 858 height 18
click at [1126, 573] on button "Send Message" at bounding box center [1152, 588] width 140 height 33
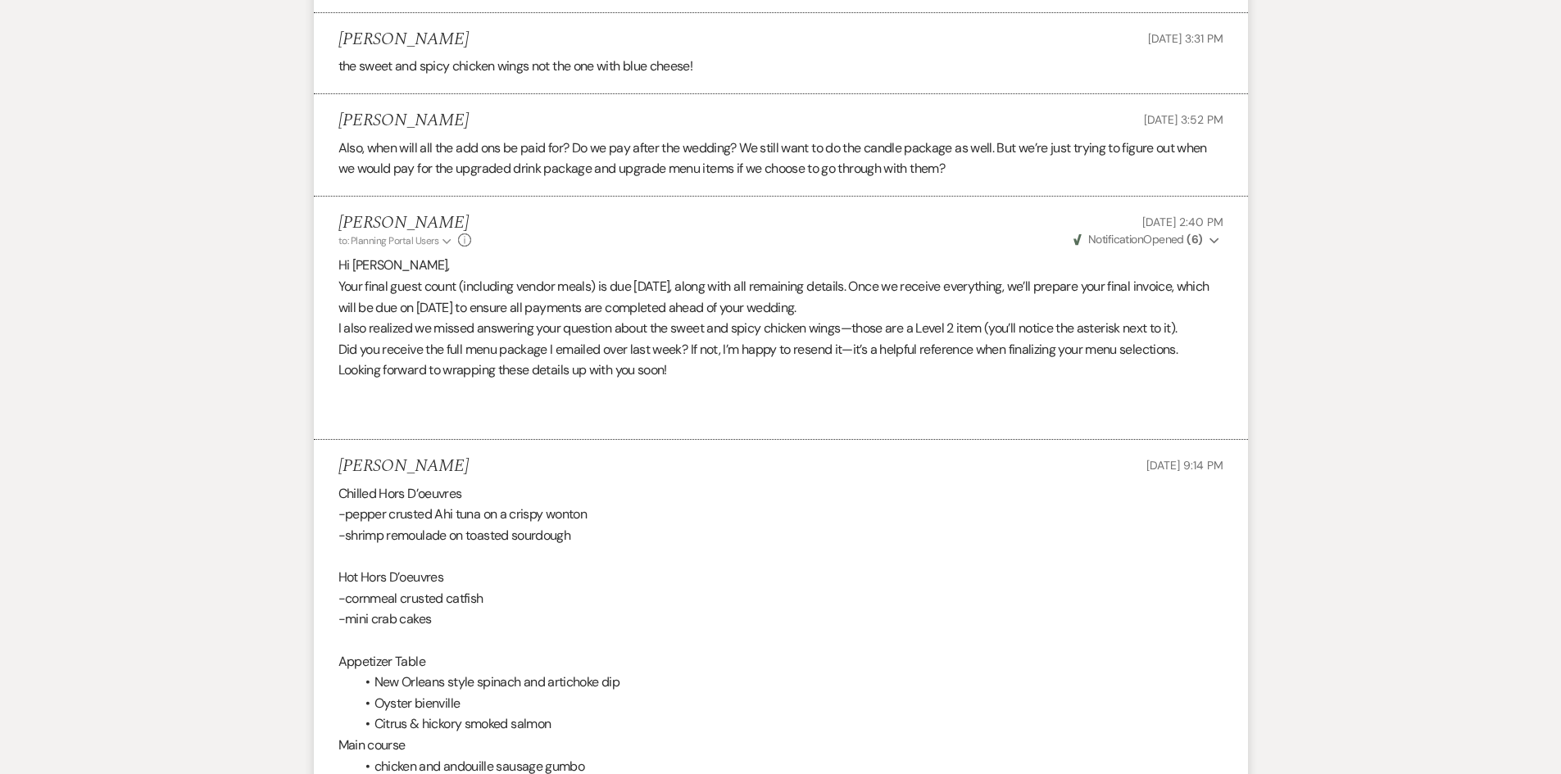
scroll to position [3610, 0]
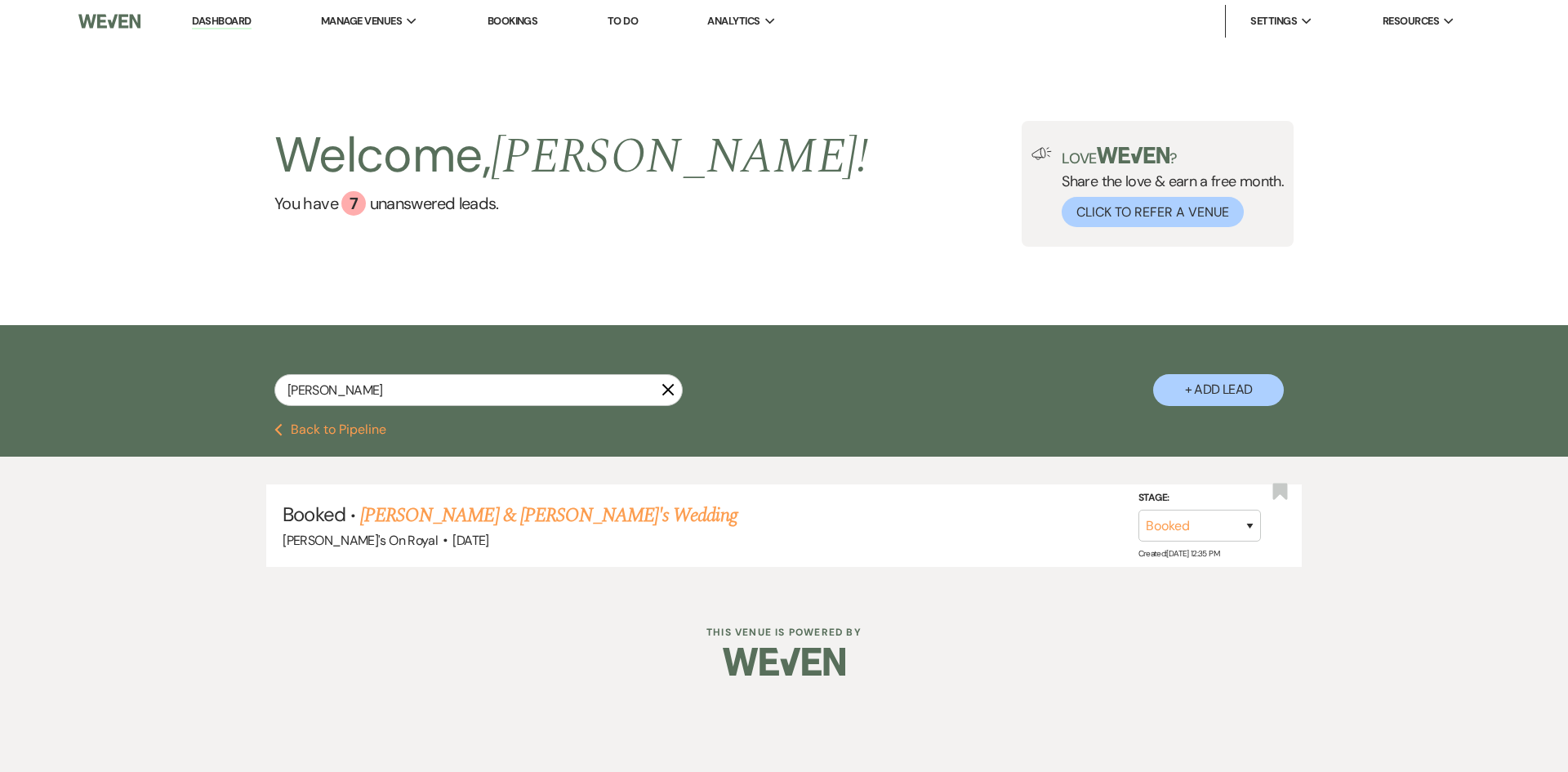
click at [334, 432] on button "Previous Back to Pipeline" at bounding box center [330, 429] width 112 height 13
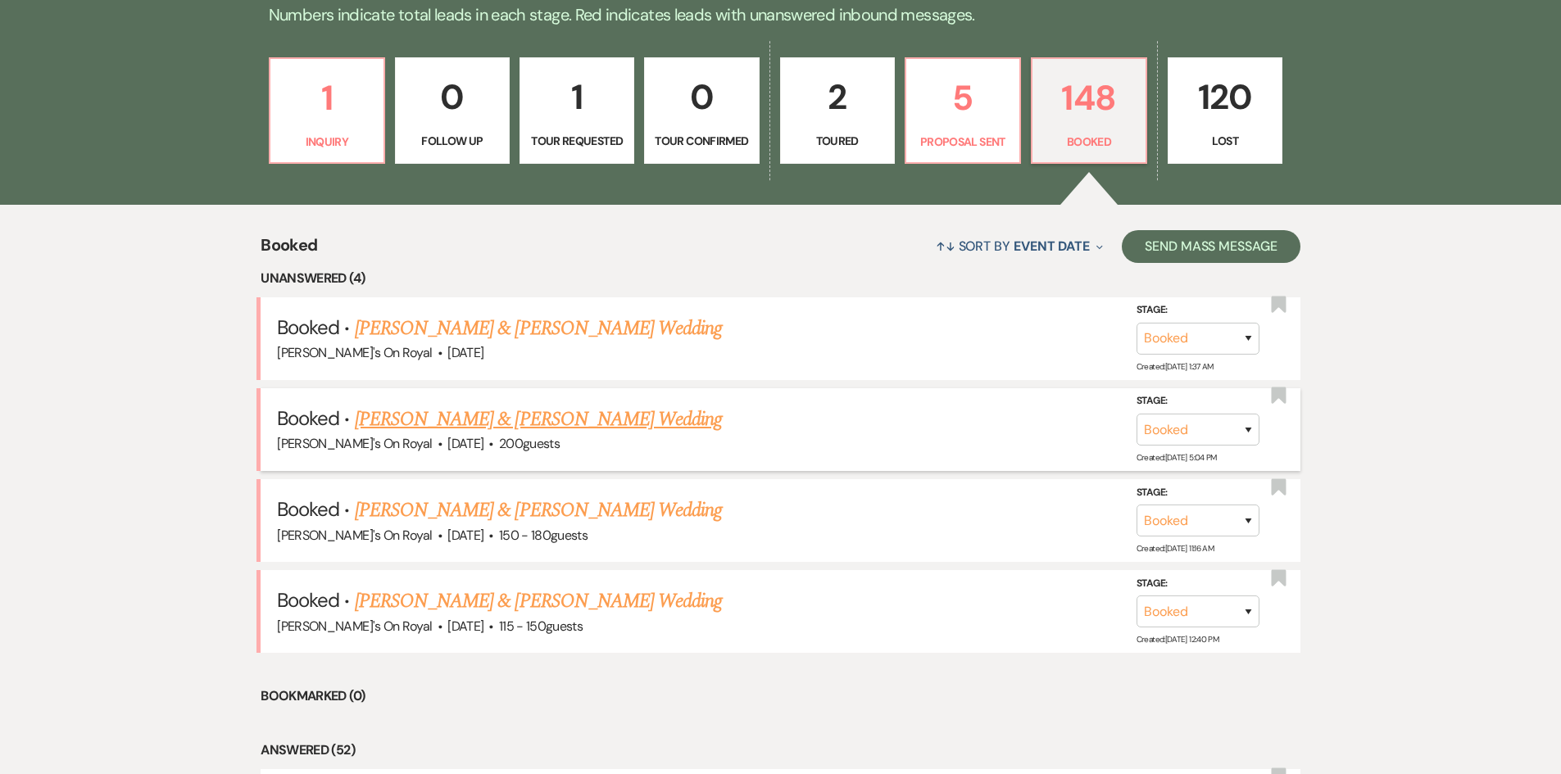
scroll to position [492, 0]
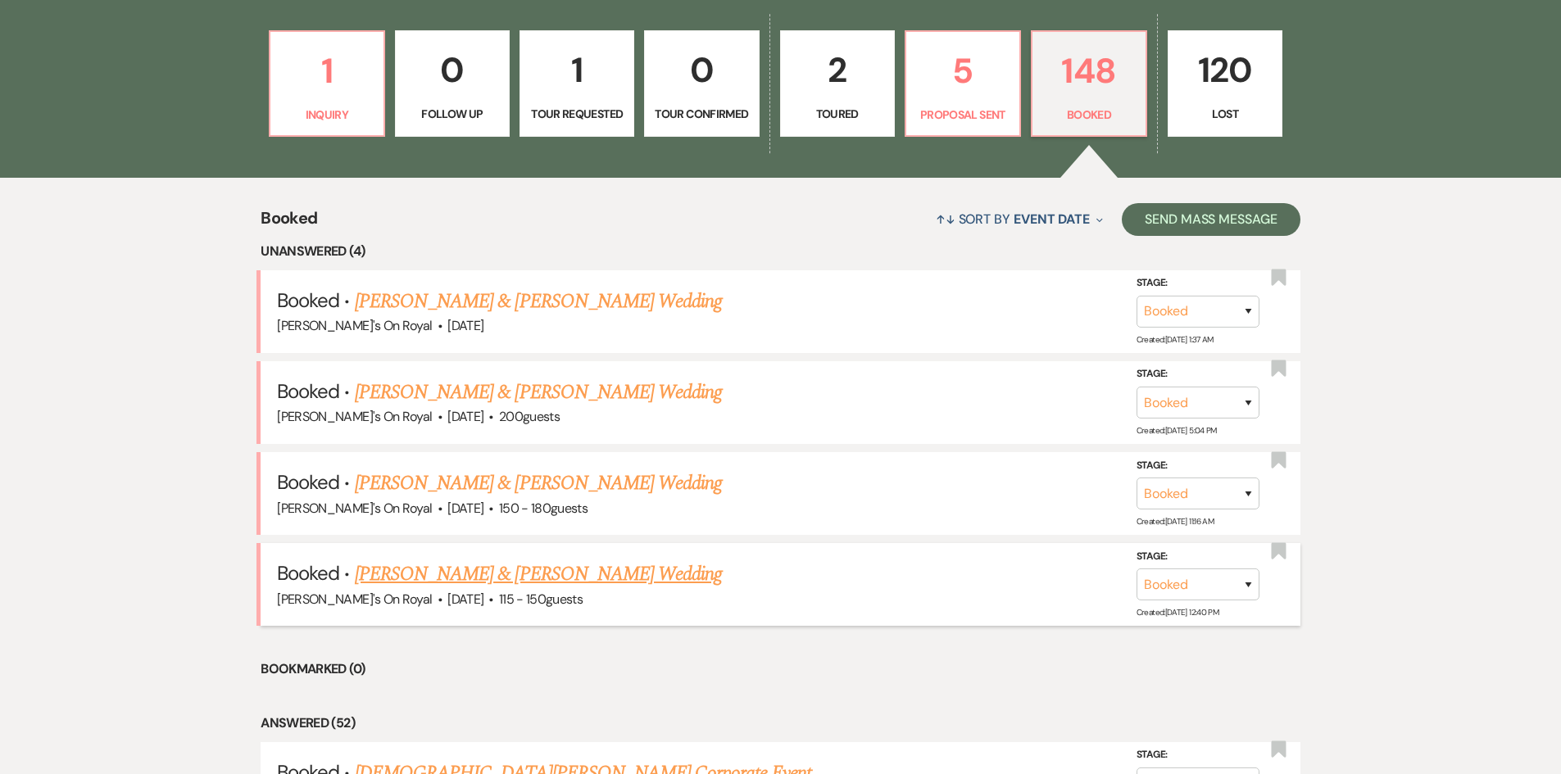
click at [599, 570] on link "[PERSON_NAME] & [PERSON_NAME] Wedding" at bounding box center [538, 573] width 367 height 29
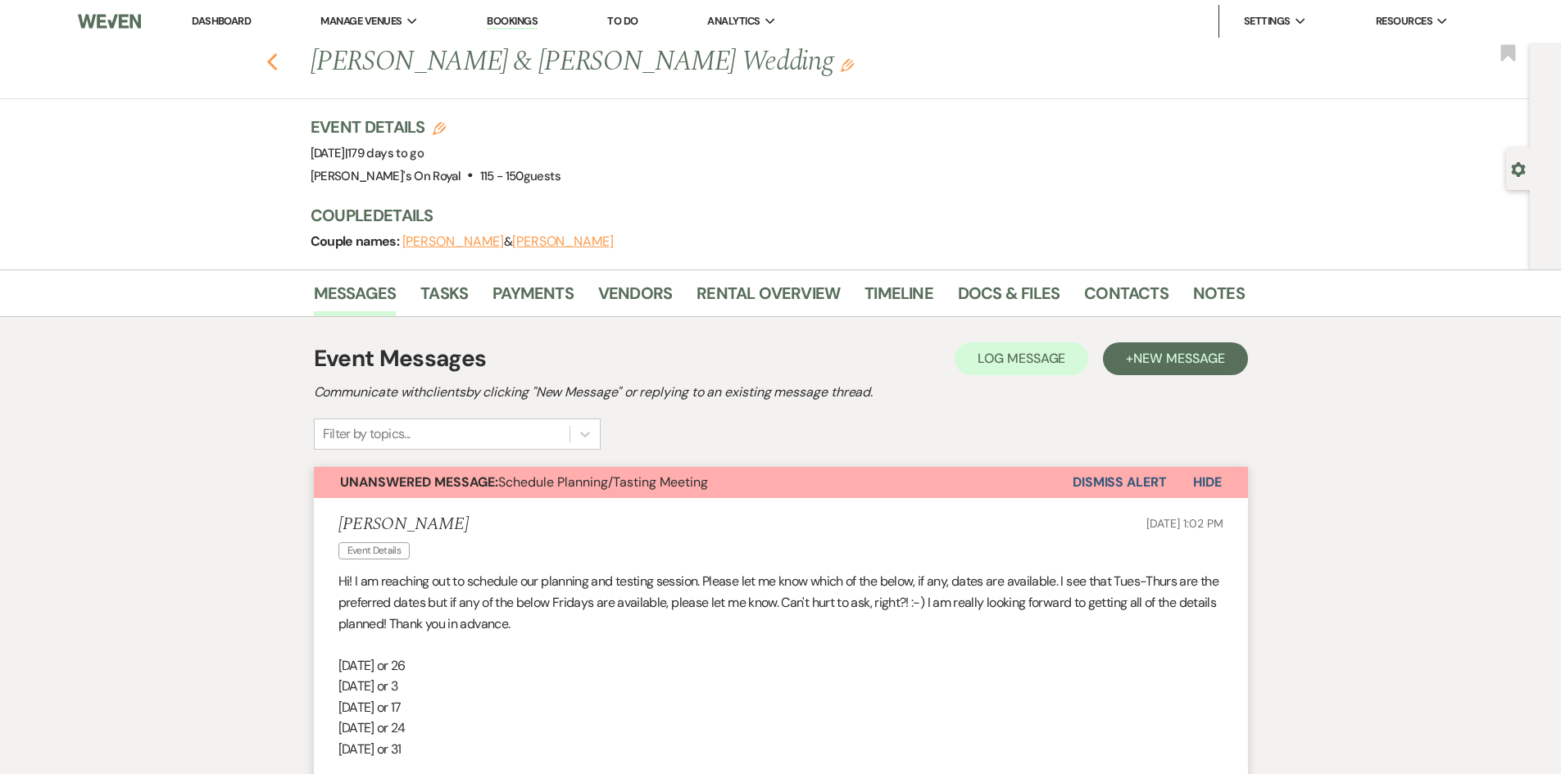
click at [273, 66] on icon "Previous" at bounding box center [272, 62] width 12 height 20
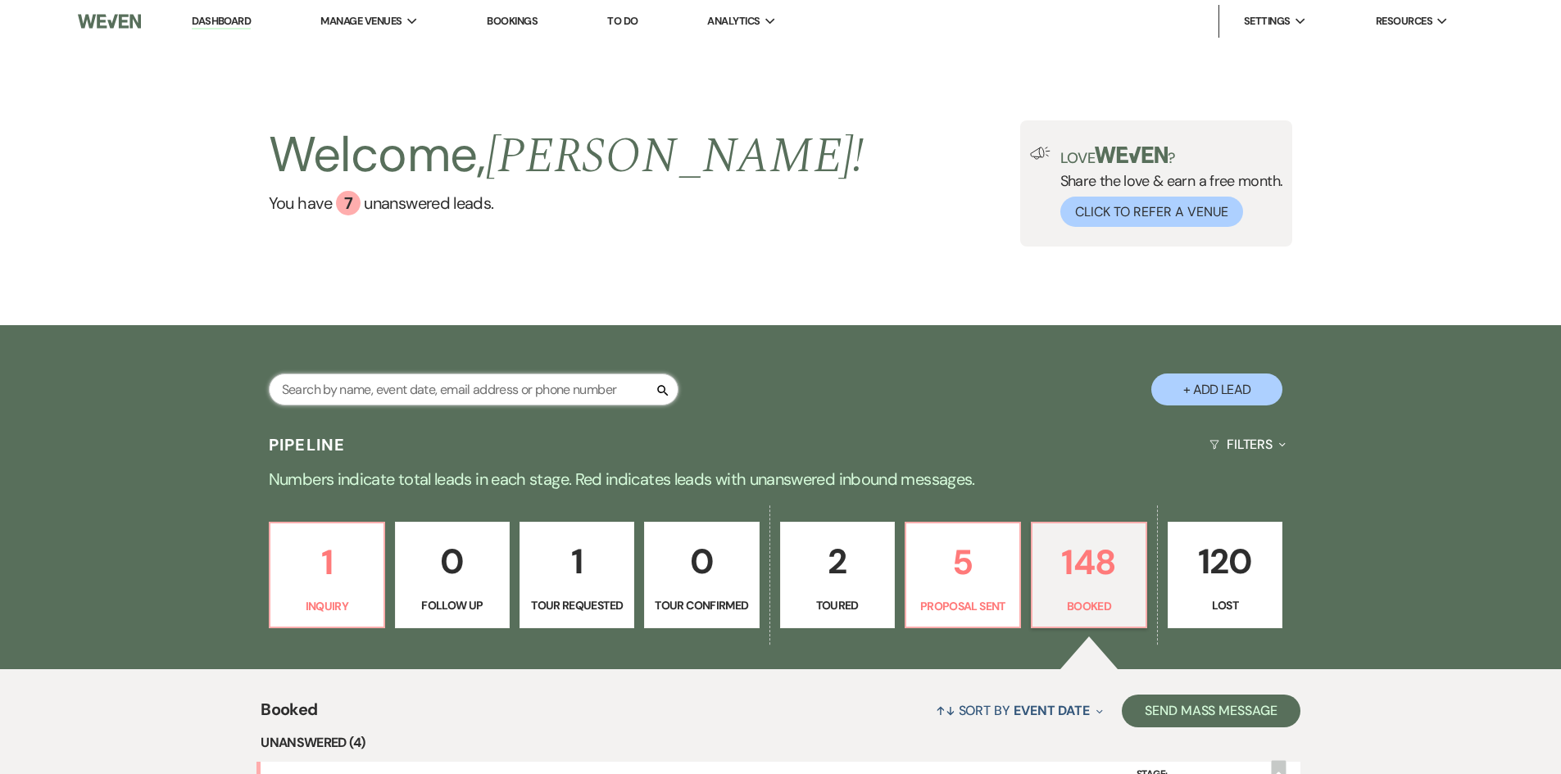
click at [417, 389] on input "text" at bounding box center [474, 390] width 410 height 32
type input "[PERSON_NAME]"
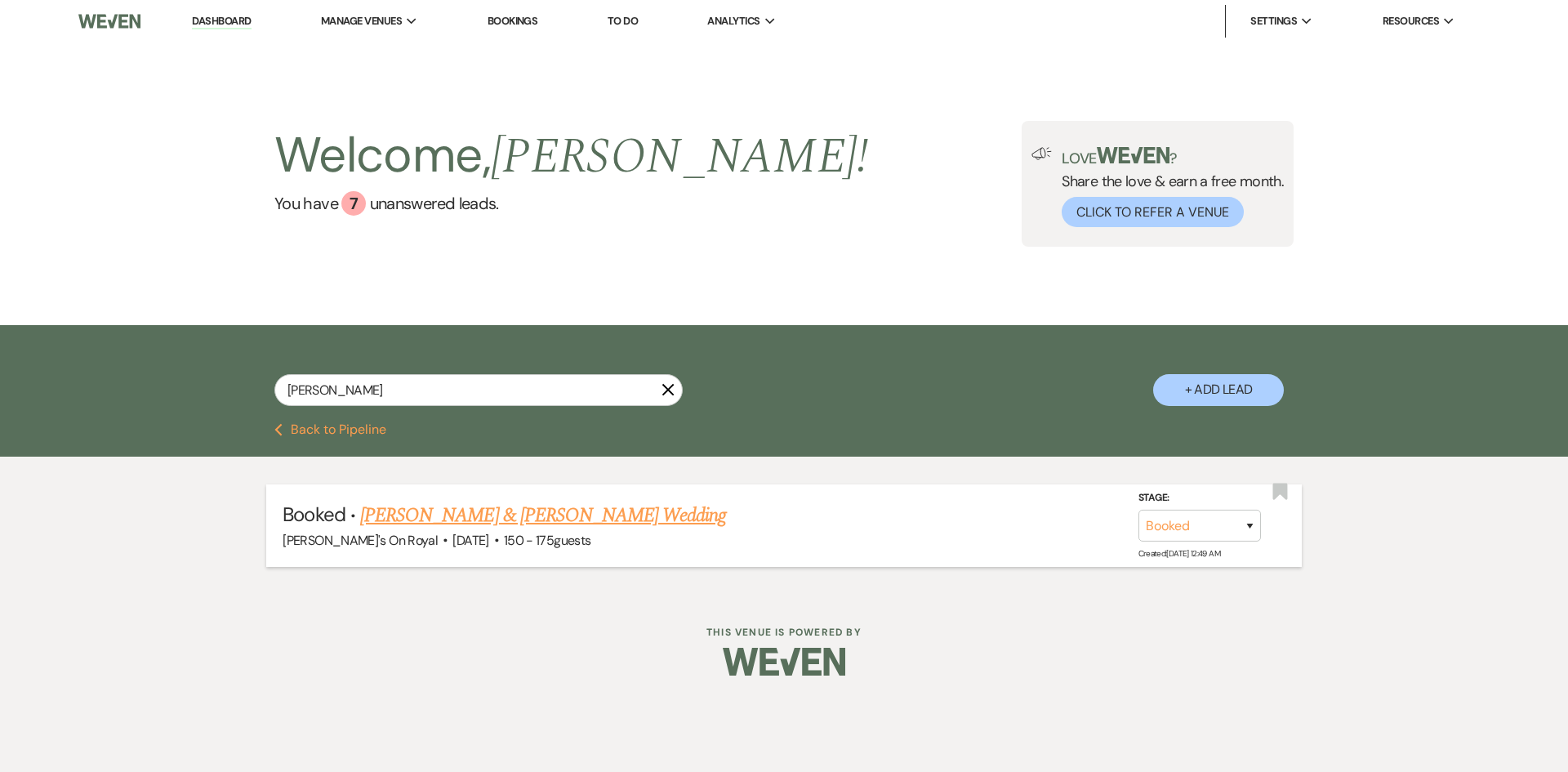
click at [625, 519] on link "[PERSON_NAME] & [PERSON_NAME] Wedding" at bounding box center [542, 515] width 366 height 29
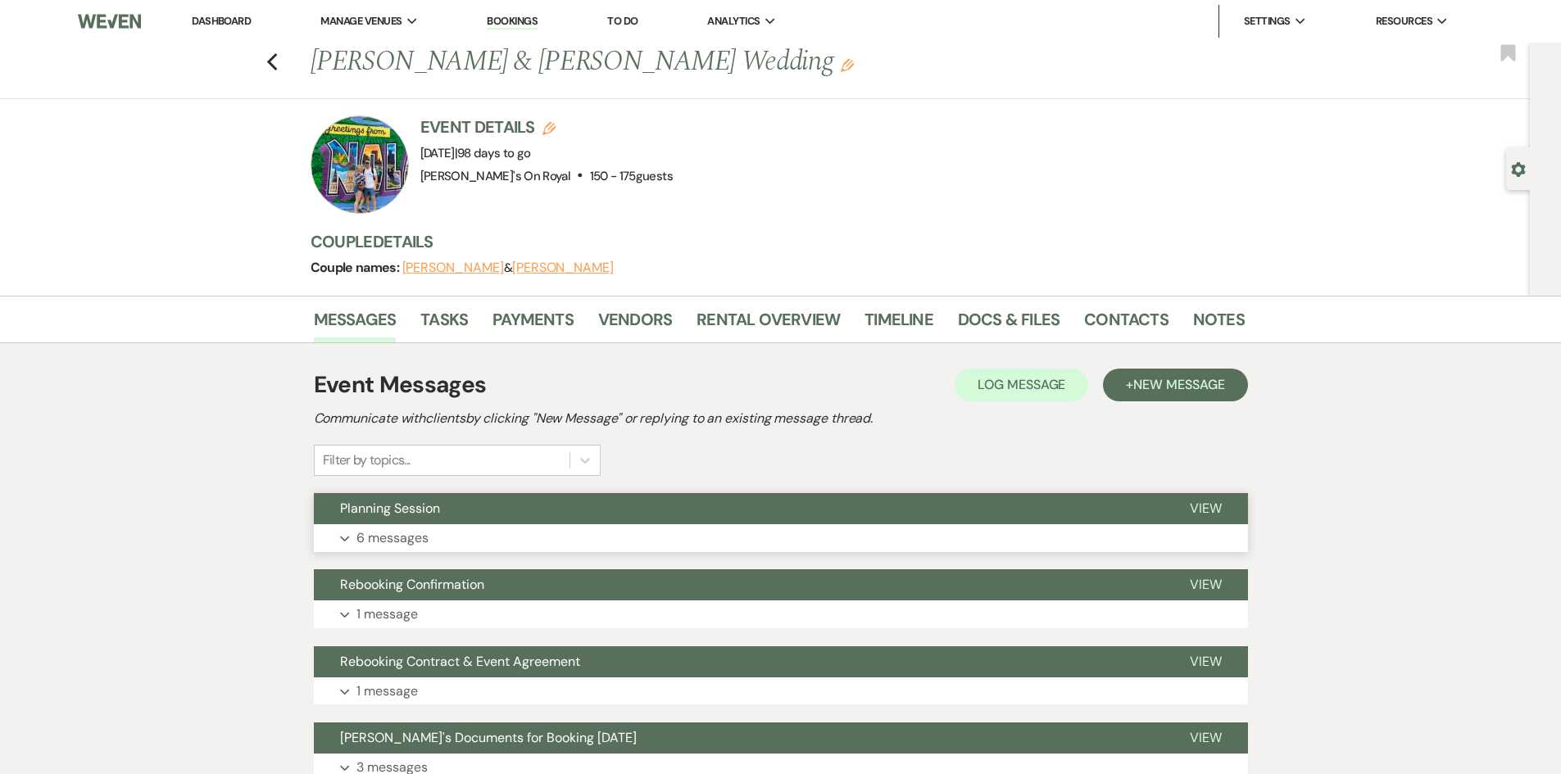
click at [670, 535] on button "Expand 6 messages" at bounding box center [781, 538] width 934 height 28
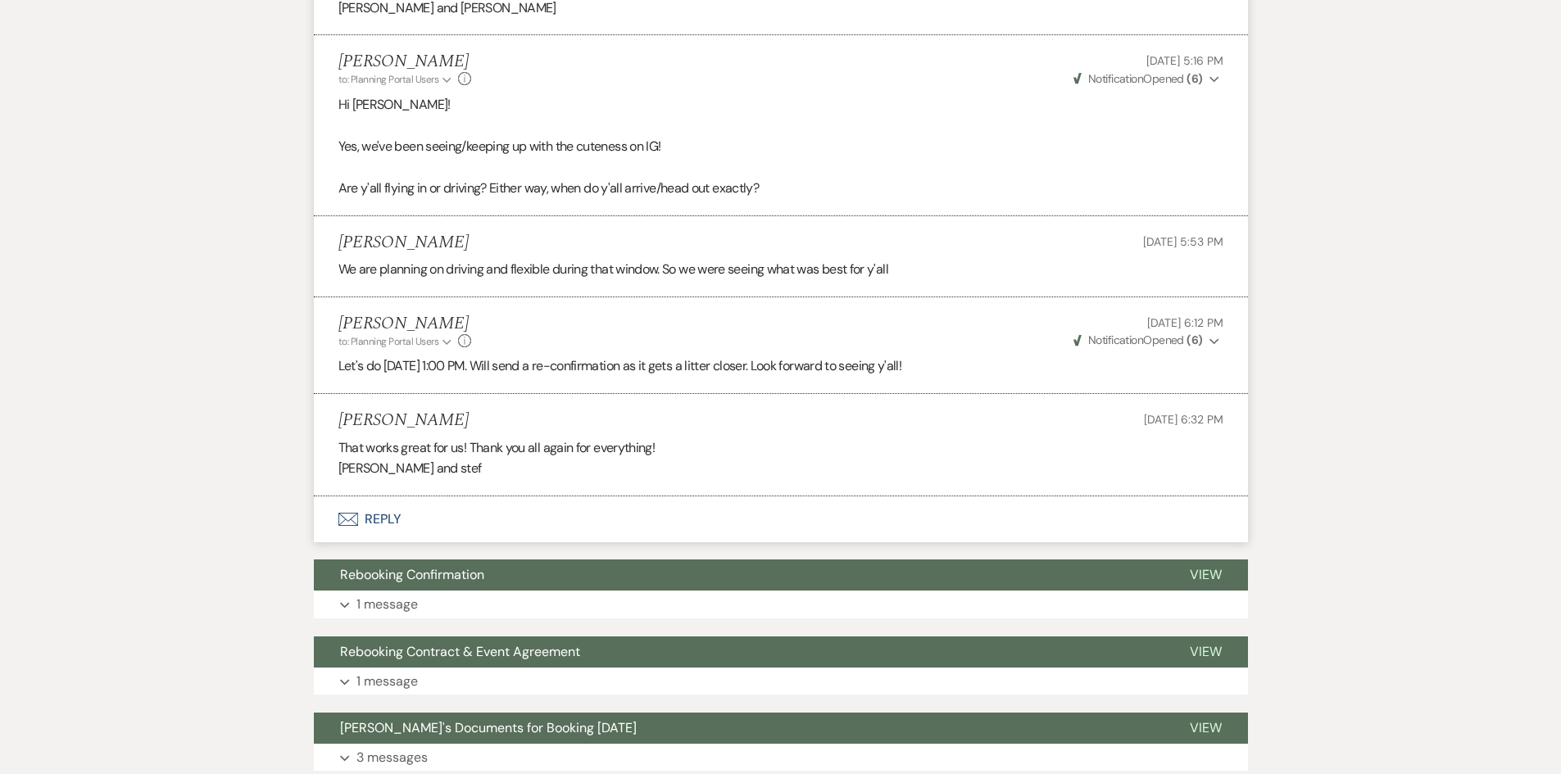
scroll to position [901, 0]
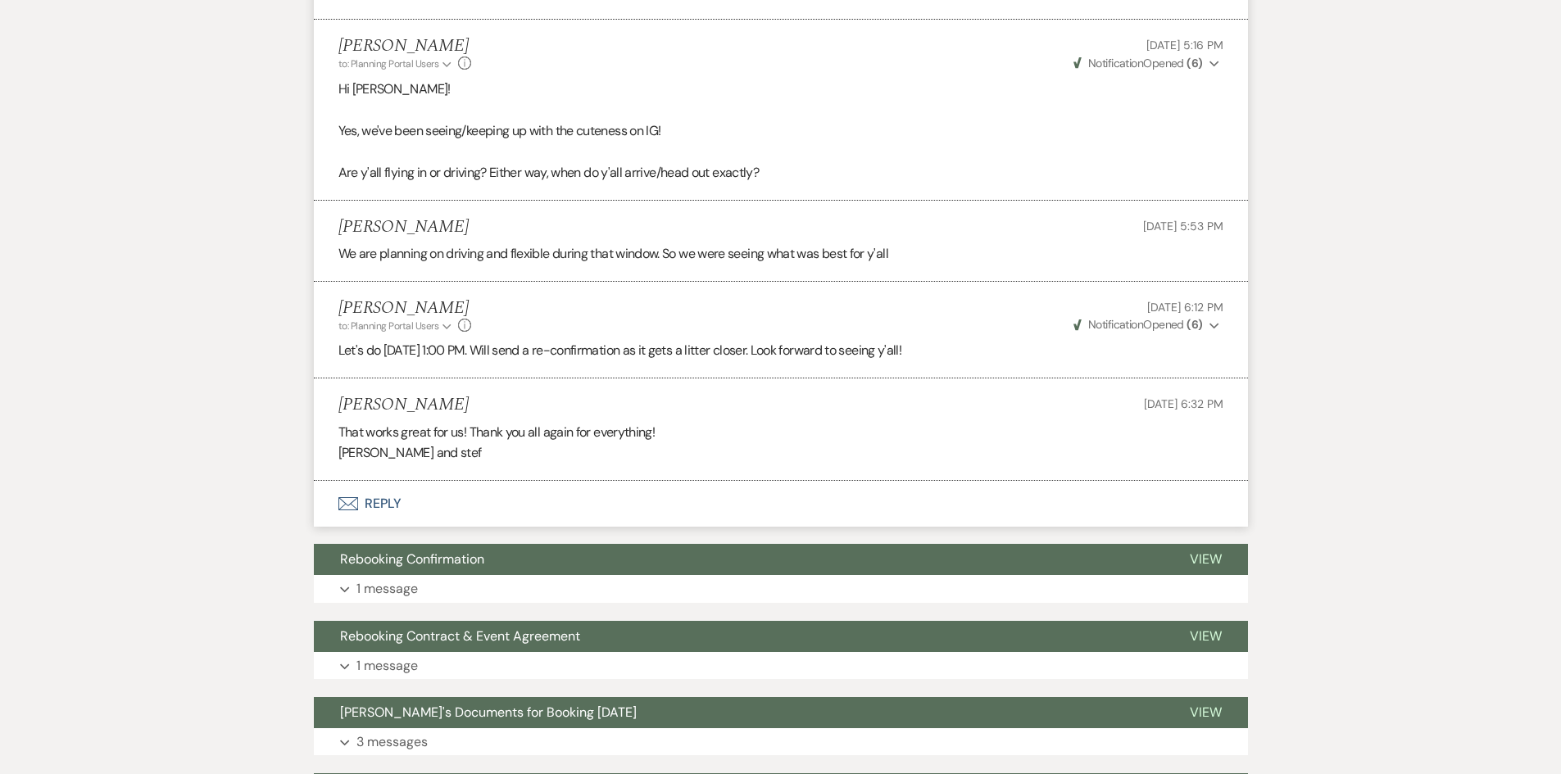
click at [376, 503] on button "Envelope Reply" at bounding box center [781, 504] width 934 height 46
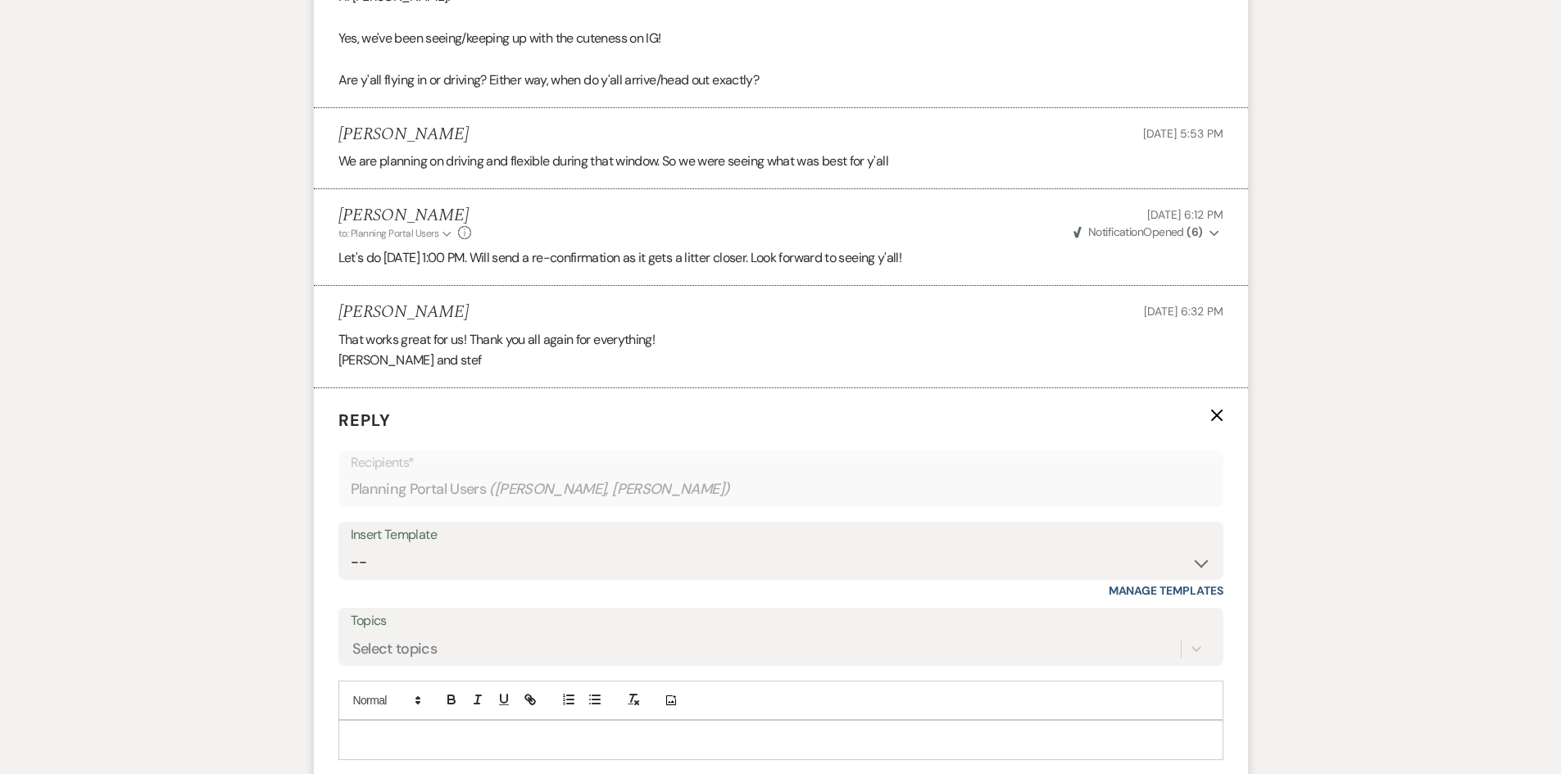
scroll to position [992, 0]
click at [465, 550] on select "-- Contract to New Booking Inquiry First Response Inquiry Follow Up Response Ap…" at bounding box center [781, 564] width 860 height 32
select select "3244"
click at [351, 548] on select "-- Contract to New Booking Inquiry First Response Inquiry Follow Up Response Ap…" at bounding box center [781, 564] width 860 height 32
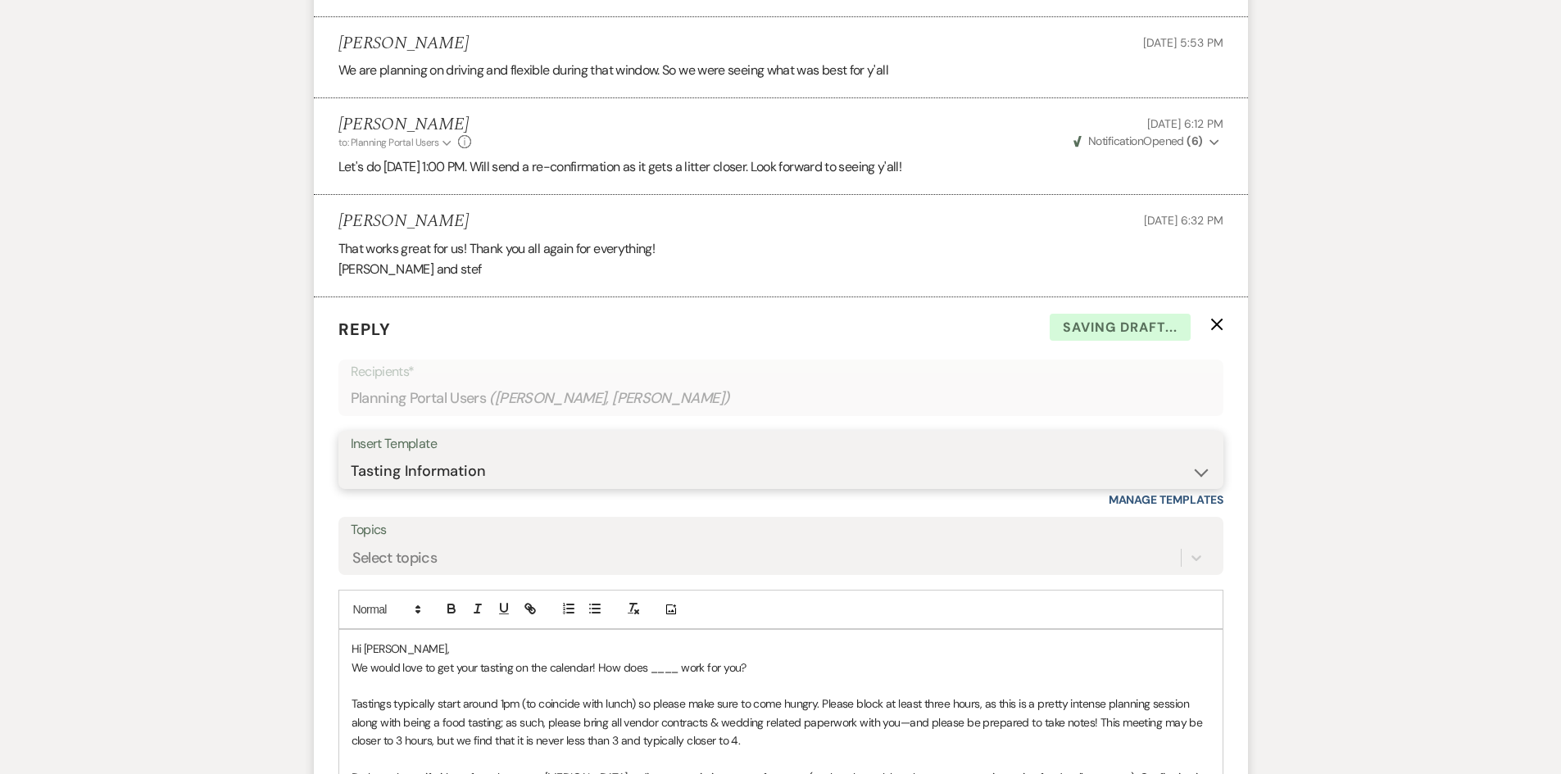
scroll to position [1074, 0]
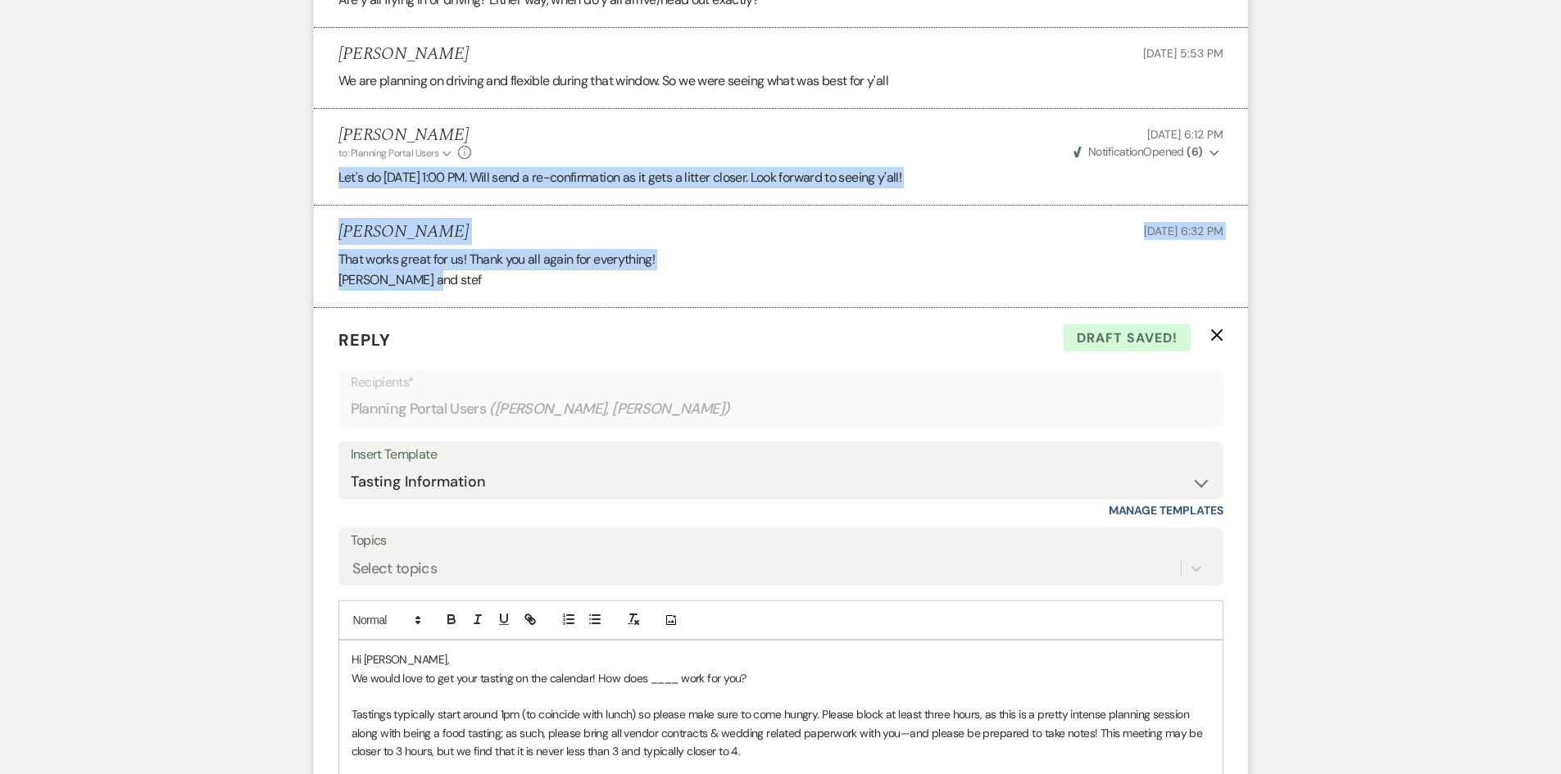
drag, startPoint x: 437, startPoint y: 287, endPoint x: 334, endPoint y: 179, distance: 148.9
copy ul "Let's do [DATE] 1:00 PM. Will send a re-confirmation as it gets a litter closer…"
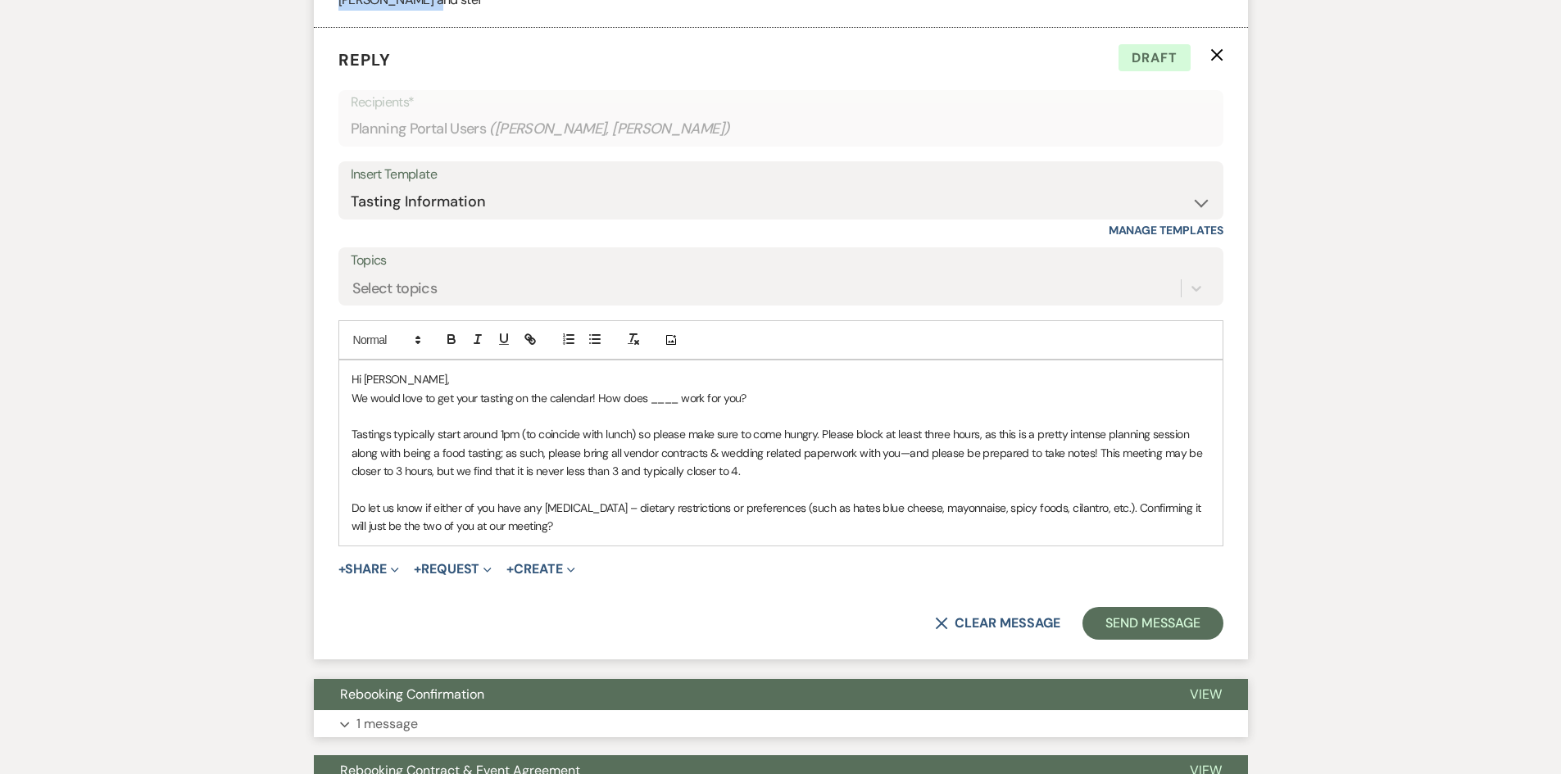
scroll to position [1402, 0]
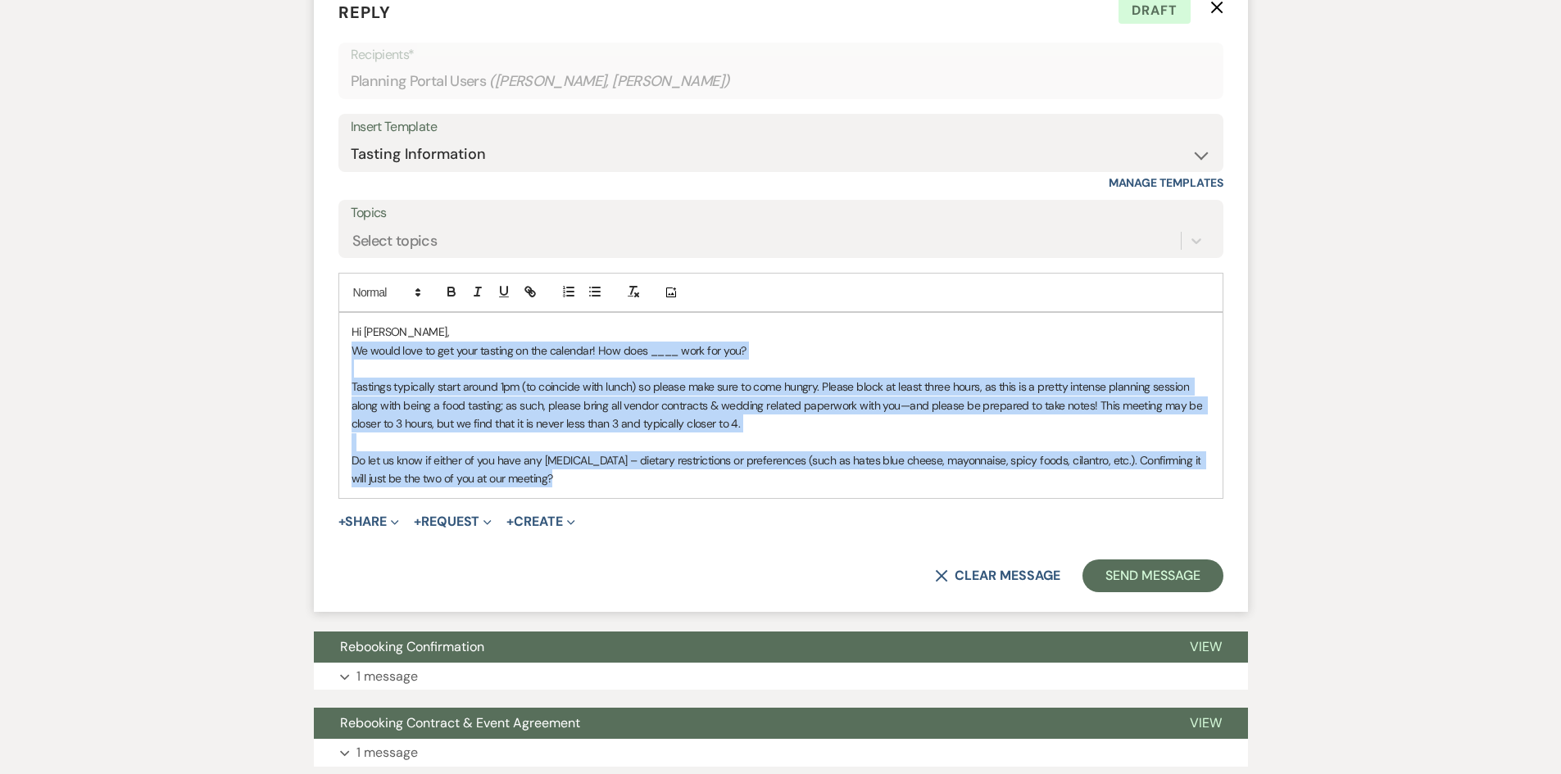
drag, startPoint x: 588, startPoint y: 482, endPoint x: 351, endPoint y: 349, distance: 272.5
click at [351, 349] on div "Hi [PERSON_NAME], We would love to get your tasting on the calendar! How does _…" at bounding box center [780, 405] width 883 height 185
click at [418, 415] on p "Tastings typically start around 1pm (to coincide with lunch) so please make sur…" at bounding box center [780, 405] width 858 height 55
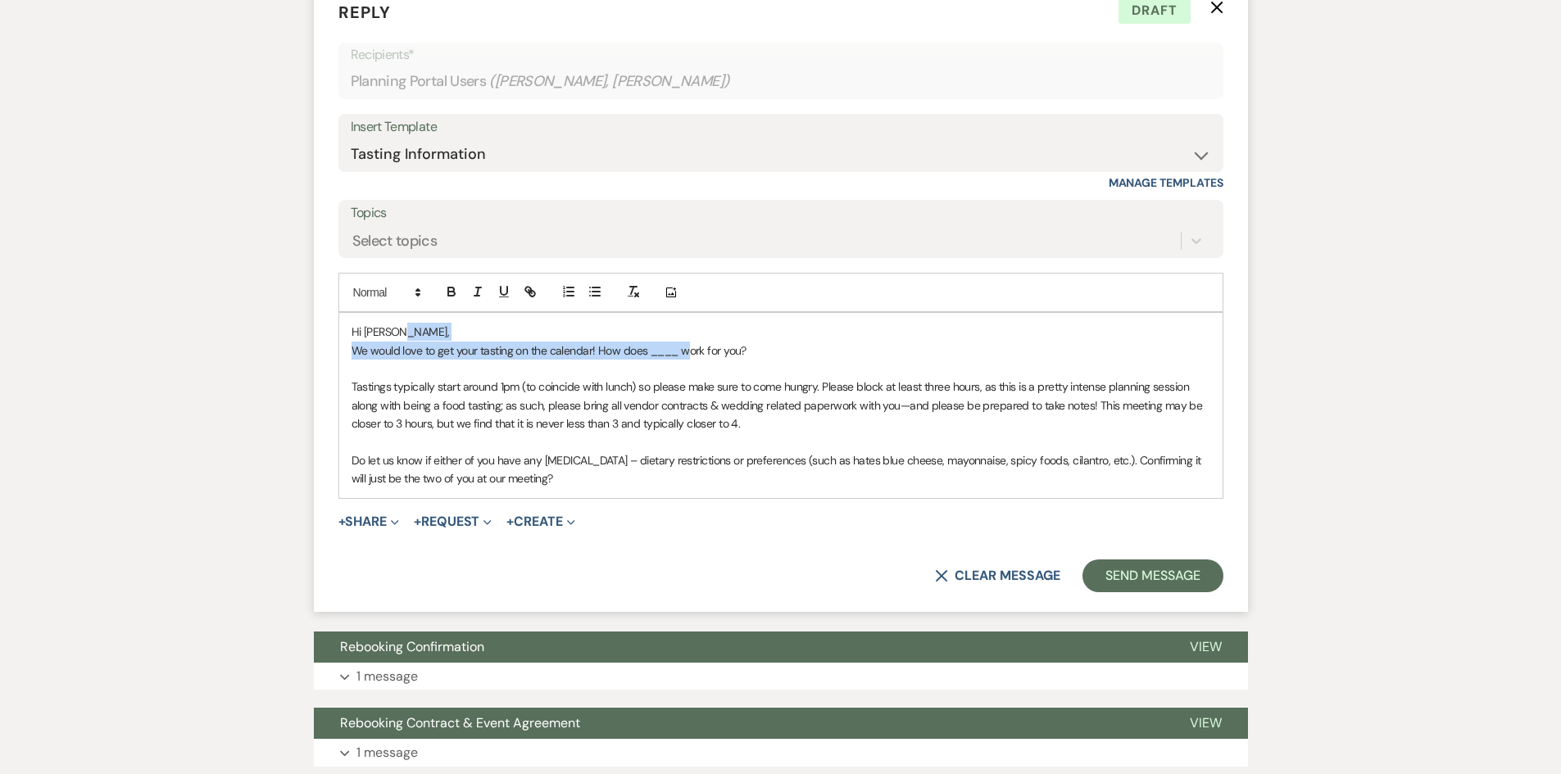
drag, startPoint x: 786, startPoint y: 338, endPoint x: 676, endPoint y: 353, distance: 111.6
click at [676, 353] on div "Hi [PERSON_NAME], We would love to get your tasting on the calendar! How does _…" at bounding box center [780, 405] width 883 height 185
click at [750, 363] on p at bounding box center [780, 369] width 858 height 18
drag, startPoint x: 667, startPoint y: 347, endPoint x: 339, endPoint y: 348, distance: 327.7
click at [339, 348] on div "Hi [PERSON_NAME], We would love to get your tasting on the calendar! How does _…" at bounding box center [780, 405] width 883 height 185
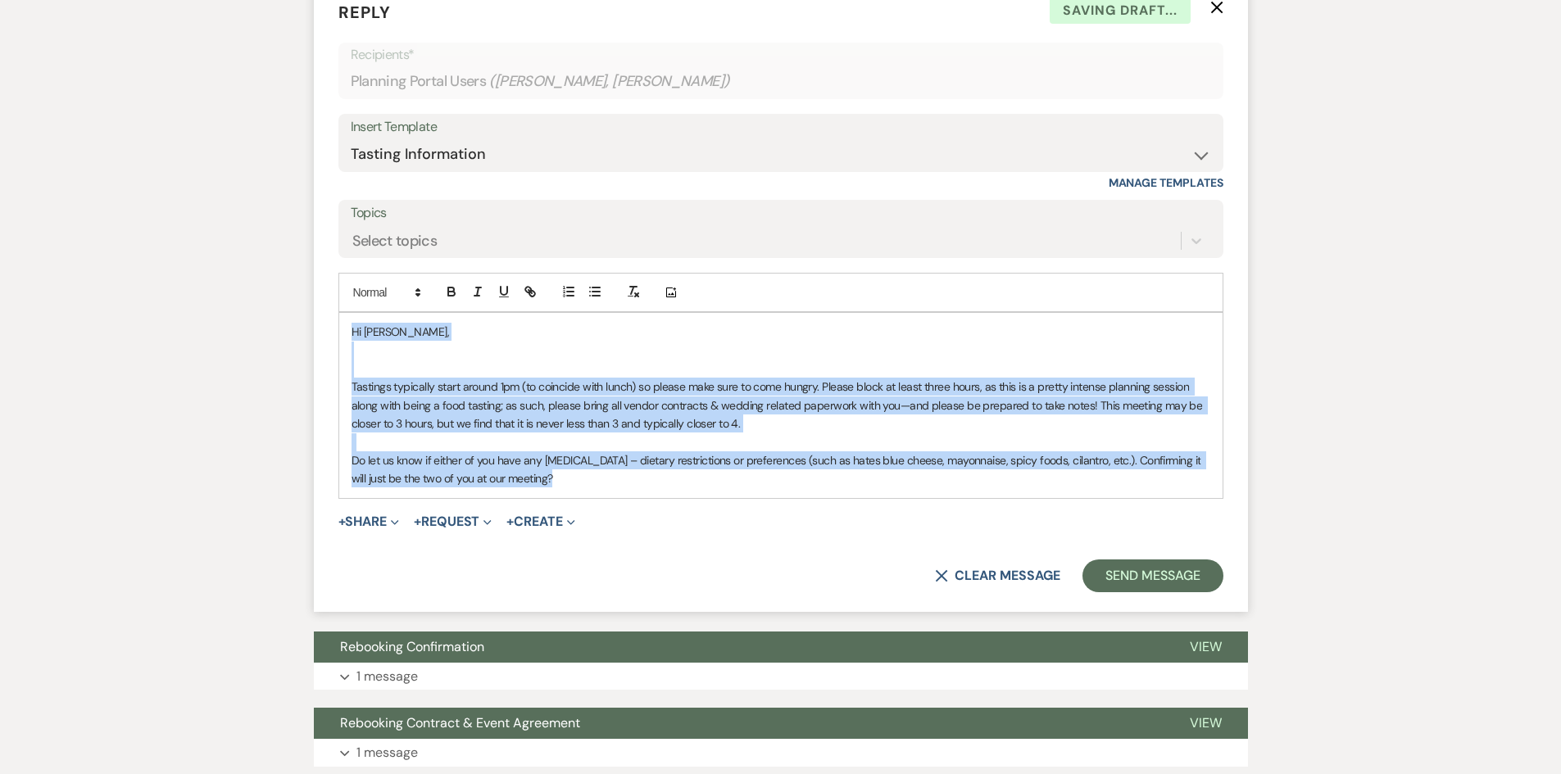
drag, startPoint x: 428, startPoint y: 444, endPoint x: 352, endPoint y: 328, distance: 137.9
click at [352, 328] on div "Hi [PERSON_NAME], Tastings typically start around 1pm (to coincide with lunch) …" at bounding box center [780, 405] width 883 height 185
copy div "Hi [PERSON_NAME], Tastings typically start around 1pm (to coincide with lunch) …"
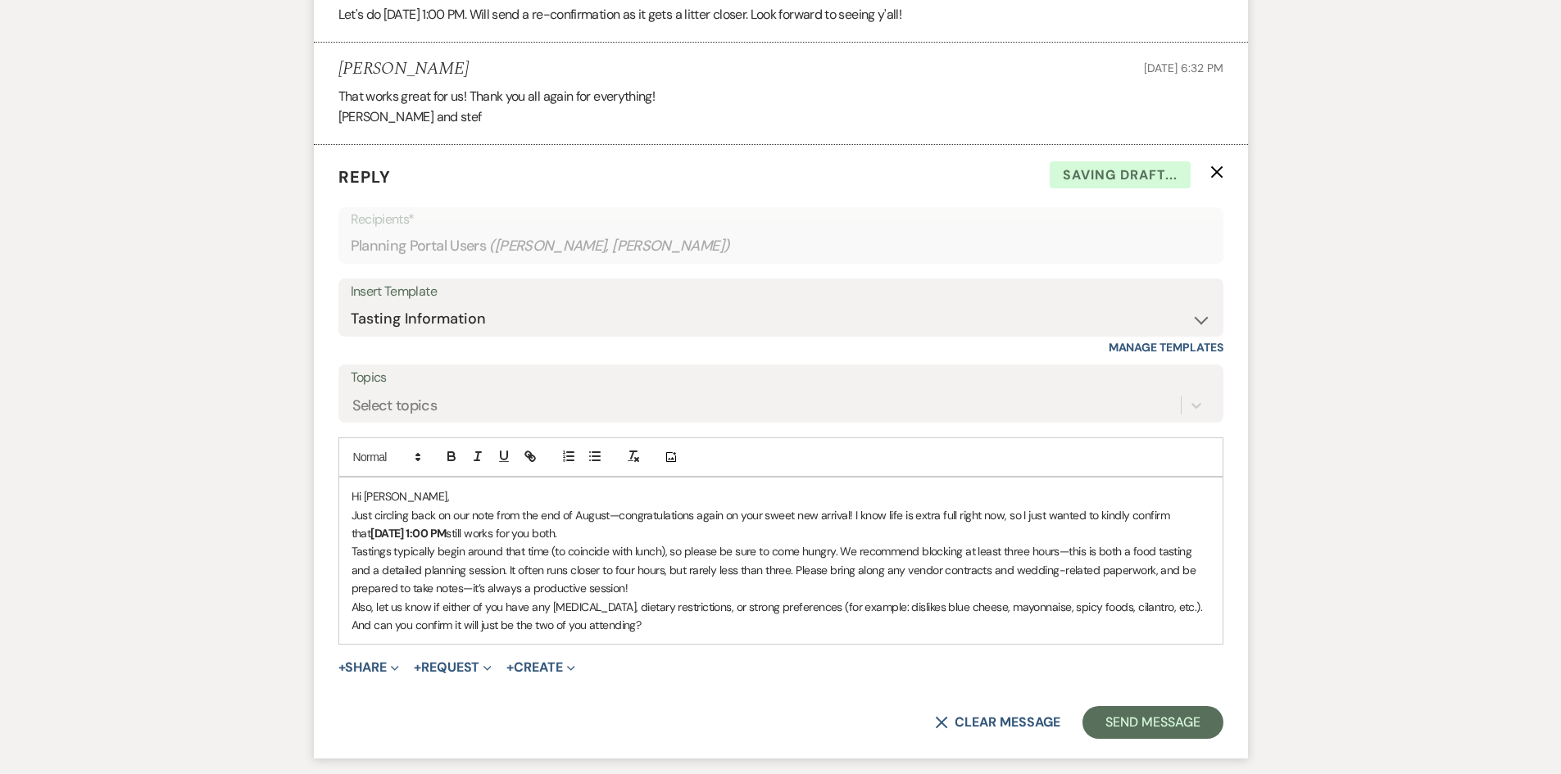
scroll to position [1238, 0]
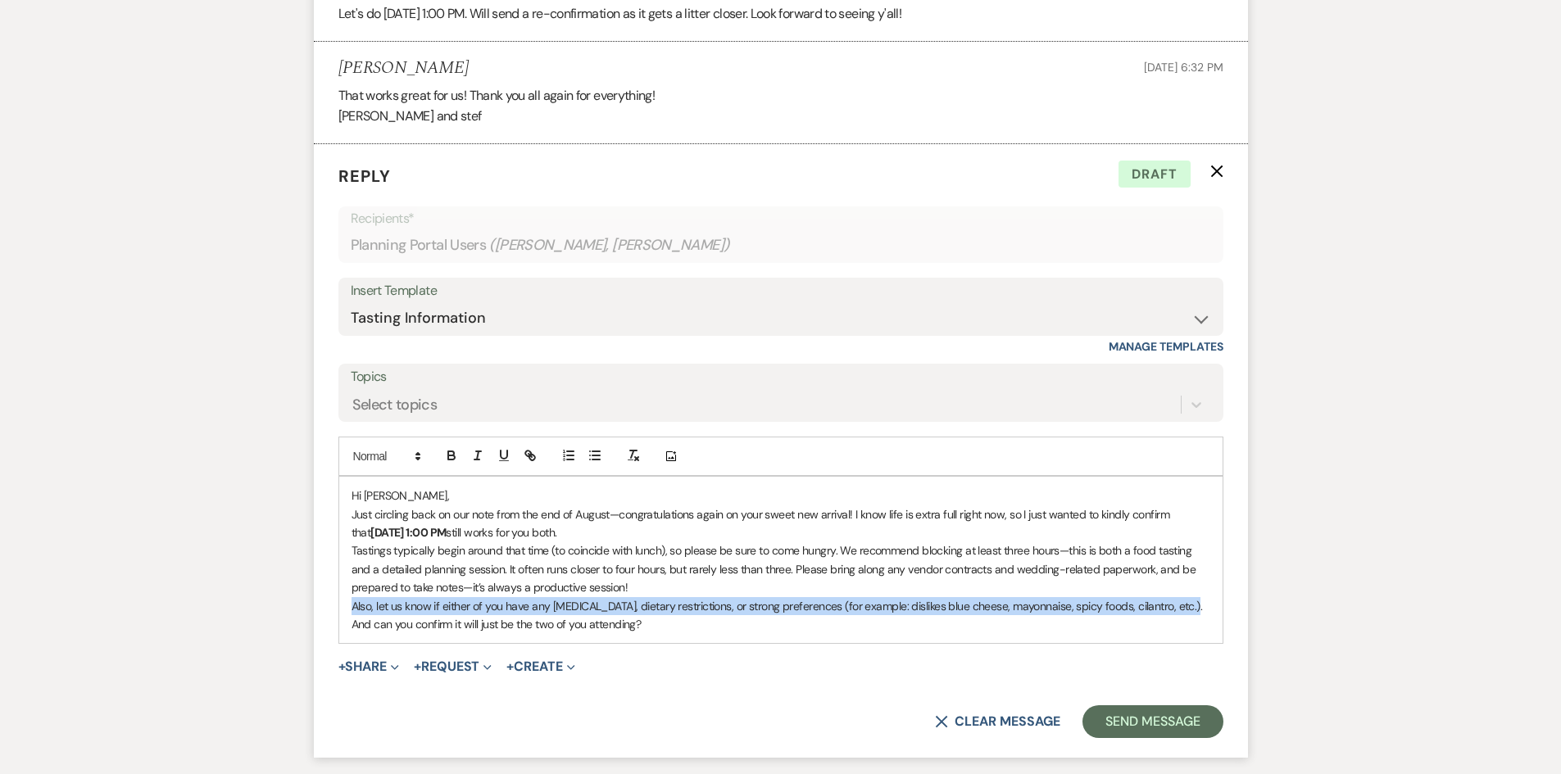
drag, startPoint x: 1176, startPoint y: 607, endPoint x: 345, endPoint y: 606, distance: 831.5
click at [345, 606] on div "Hi [PERSON_NAME], Just circling back on our note from the end of August—congrat…" at bounding box center [780, 560] width 883 height 166
click at [451, 455] on icon "button" at bounding box center [451, 457] width 7 height 4
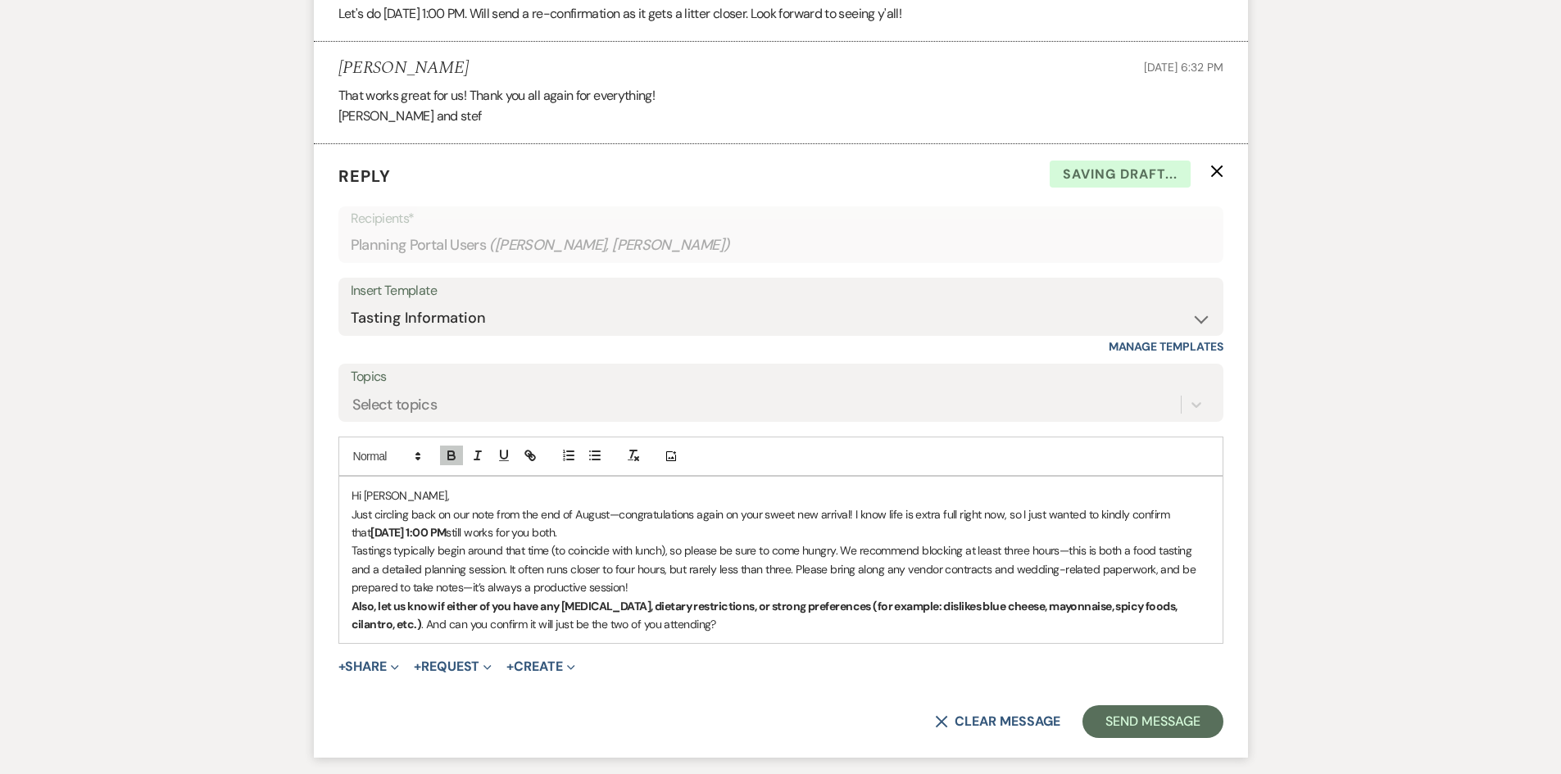
click at [745, 623] on p "Also, let us know if either of you have any [MEDICAL_DATA], dietary restriction…" at bounding box center [780, 615] width 858 height 37
click at [630, 535] on p "Just circling back on our note from the end of August—congratulations again on …" at bounding box center [780, 523] width 858 height 37
drag, startPoint x: 1002, startPoint y: 547, endPoint x: 966, endPoint y: 547, distance: 36.0
click at [966, 547] on p "Tastings typically begin around that time (to coincide with lunch), so please b…" at bounding box center [780, 568] width 858 height 55
click at [479, 451] on line "button" at bounding box center [478, 451] width 5 height 0
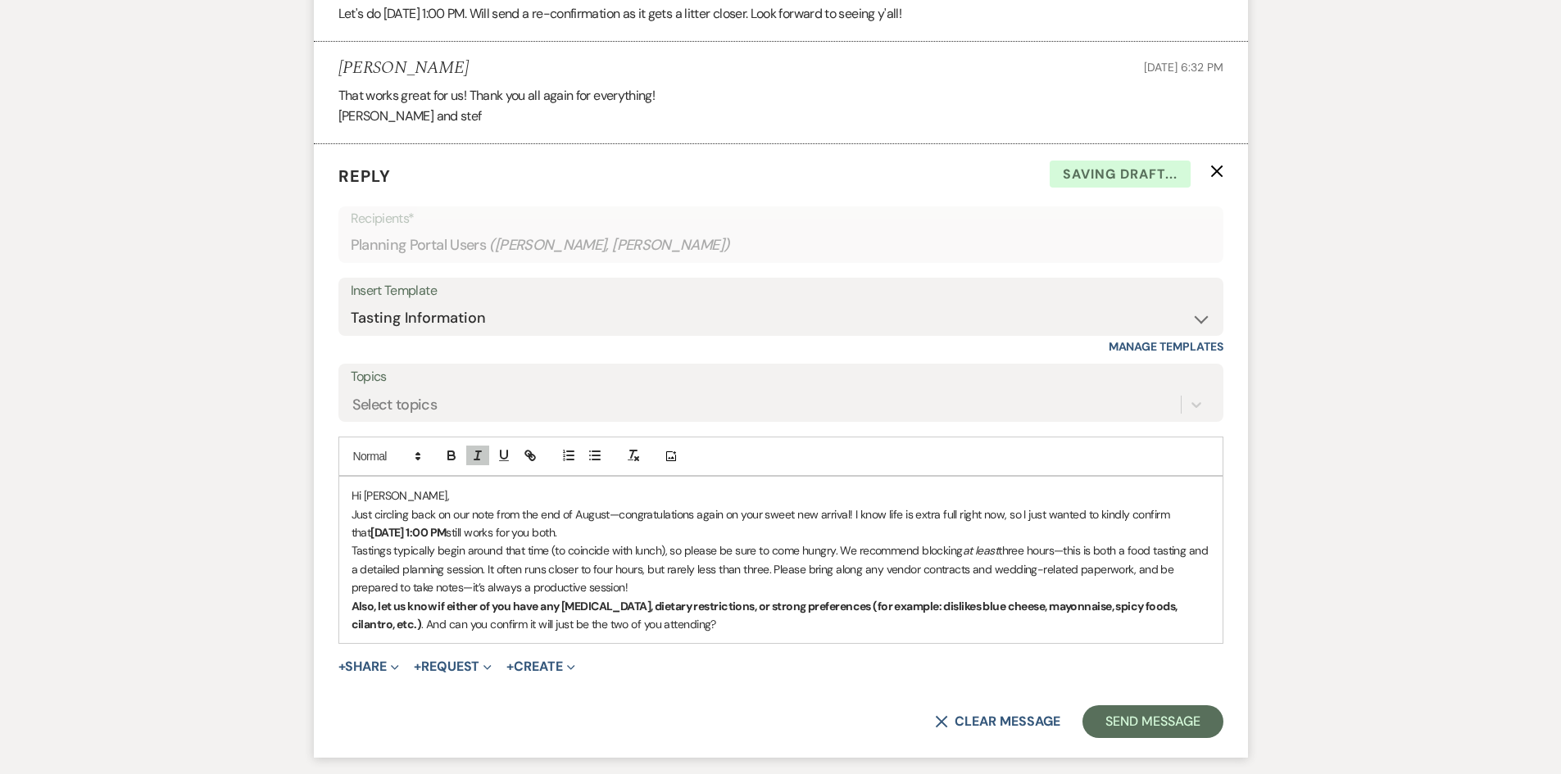
click at [854, 632] on p "Also, let us know if either of you have any [MEDICAL_DATA], dietary restriction…" at bounding box center [780, 615] width 858 height 37
drag, startPoint x: 1002, startPoint y: 549, endPoint x: 964, endPoint y: 552, distance: 37.8
click at [964, 552] on p "Tastings typically begin around that time (to coincide with lunch), so please b…" at bounding box center [780, 568] width 858 height 55
click at [482, 455] on icon "button" at bounding box center [477, 455] width 15 height 15
click at [714, 631] on p "Also, let us know if either of you have any [MEDICAL_DATA], dietary restriction…" at bounding box center [780, 615] width 858 height 37
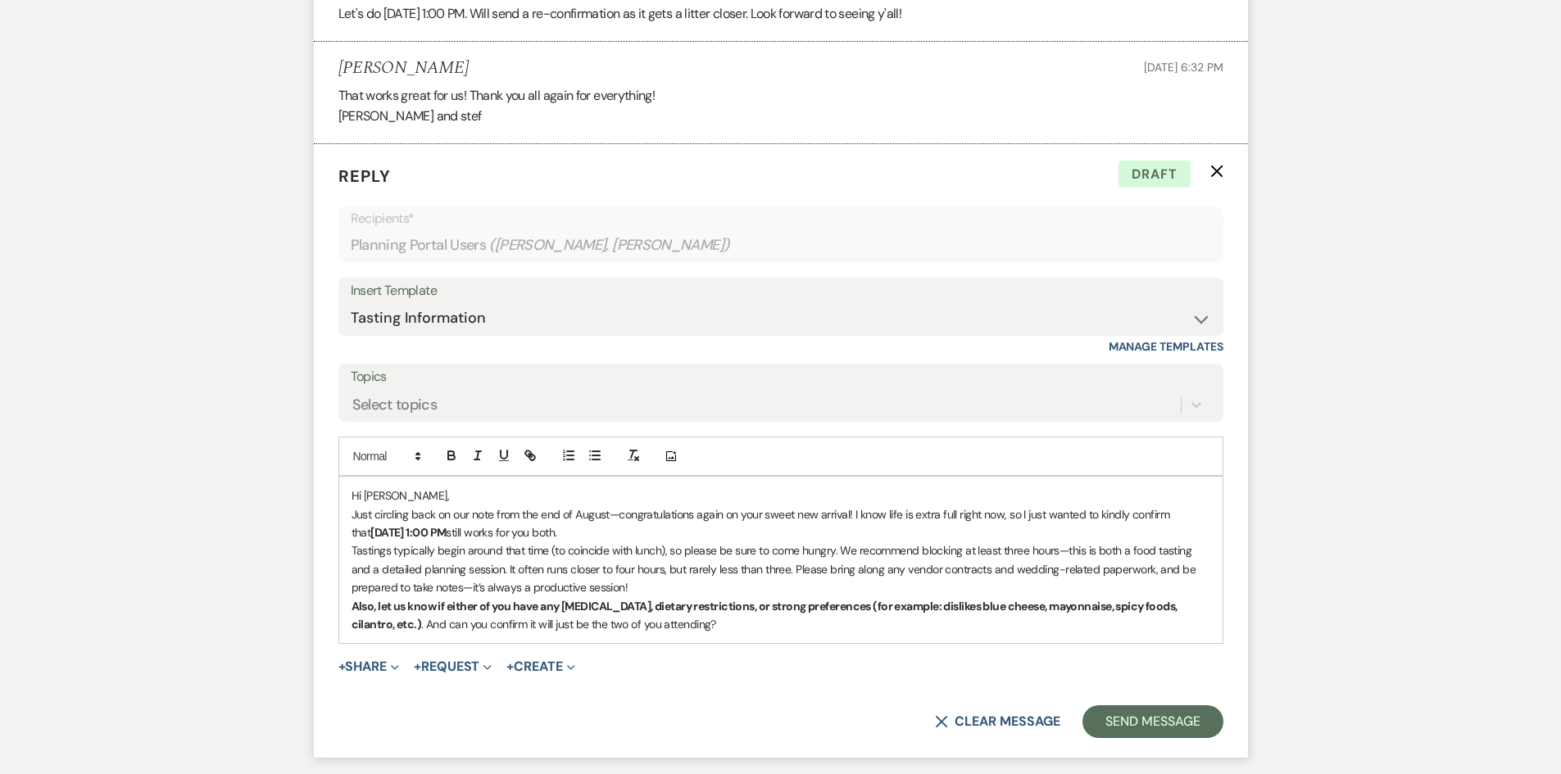
click at [489, 493] on p "Hi [PERSON_NAME]," at bounding box center [780, 496] width 858 height 18
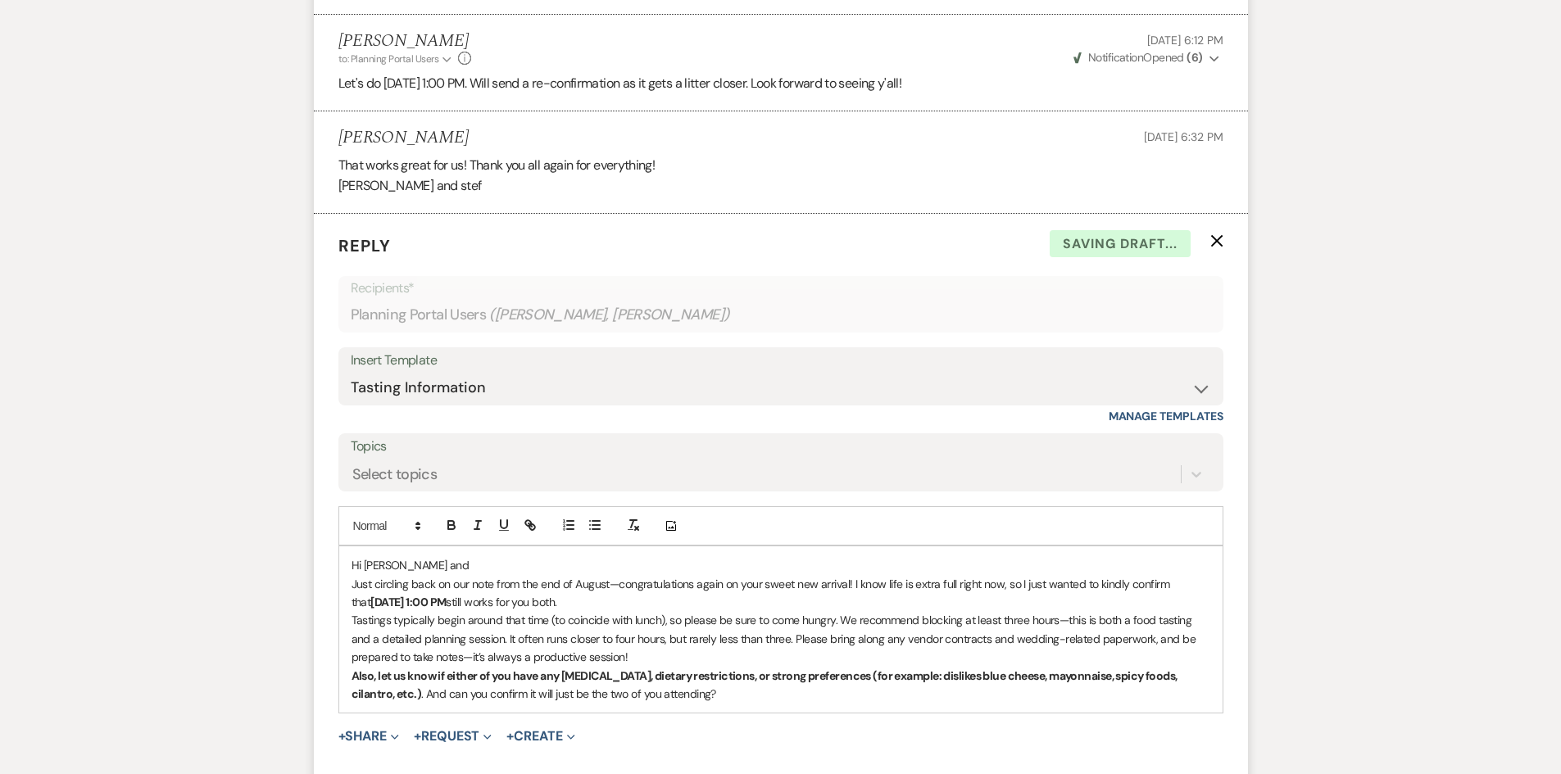
scroll to position [1074, 0]
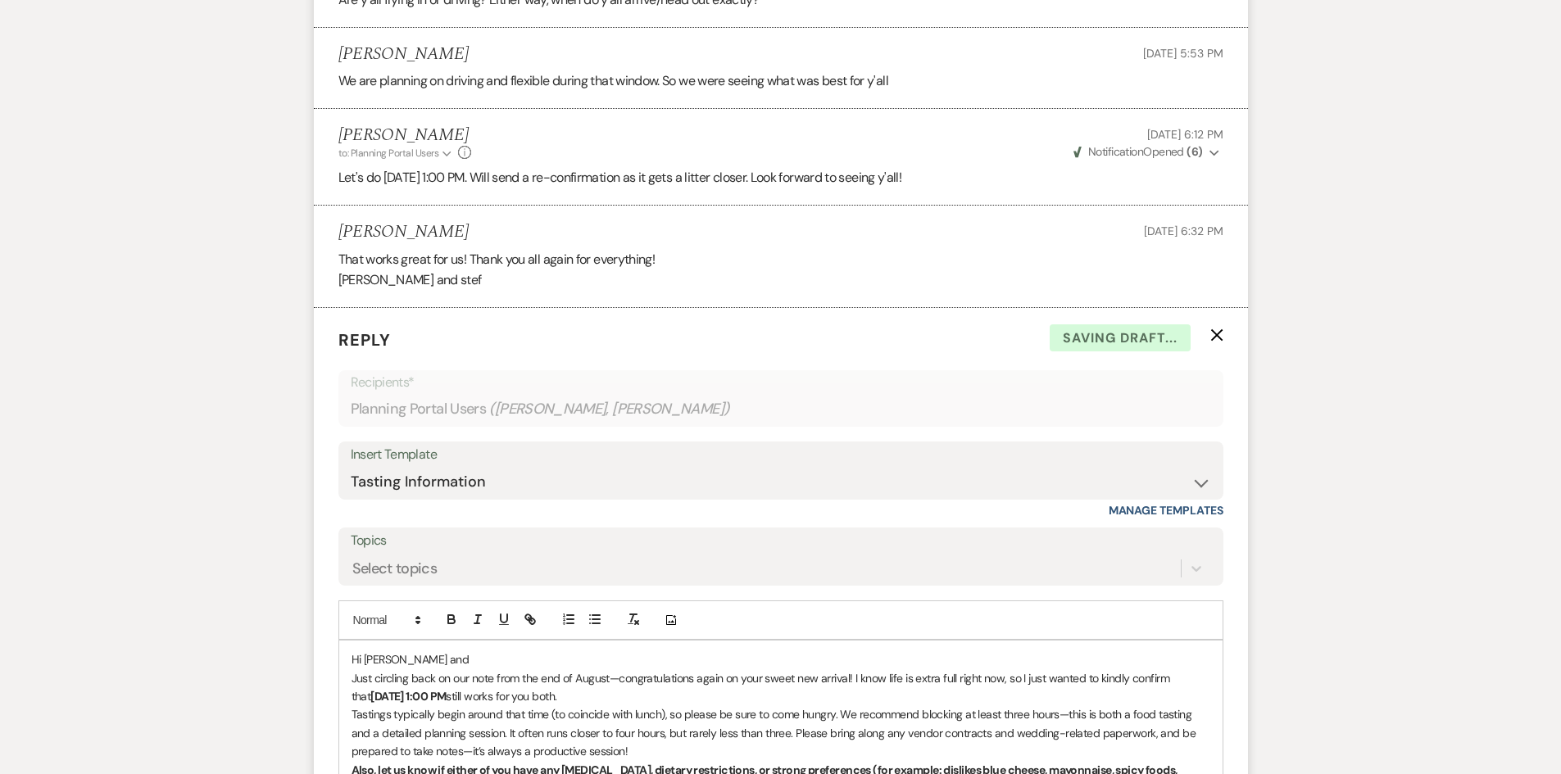
click at [365, 658] on p "Hi [PERSON_NAME] and" at bounding box center [780, 659] width 858 height 18
drag, startPoint x: 493, startPoint y: 660, endPoint x: 455, endPoint y: 659, distance: 37.7
click at [455, 659] on p "Hi [PERSON_NAME] and [PERSON_NAME] and" at bounding box center [780, 659] width 858 height 18
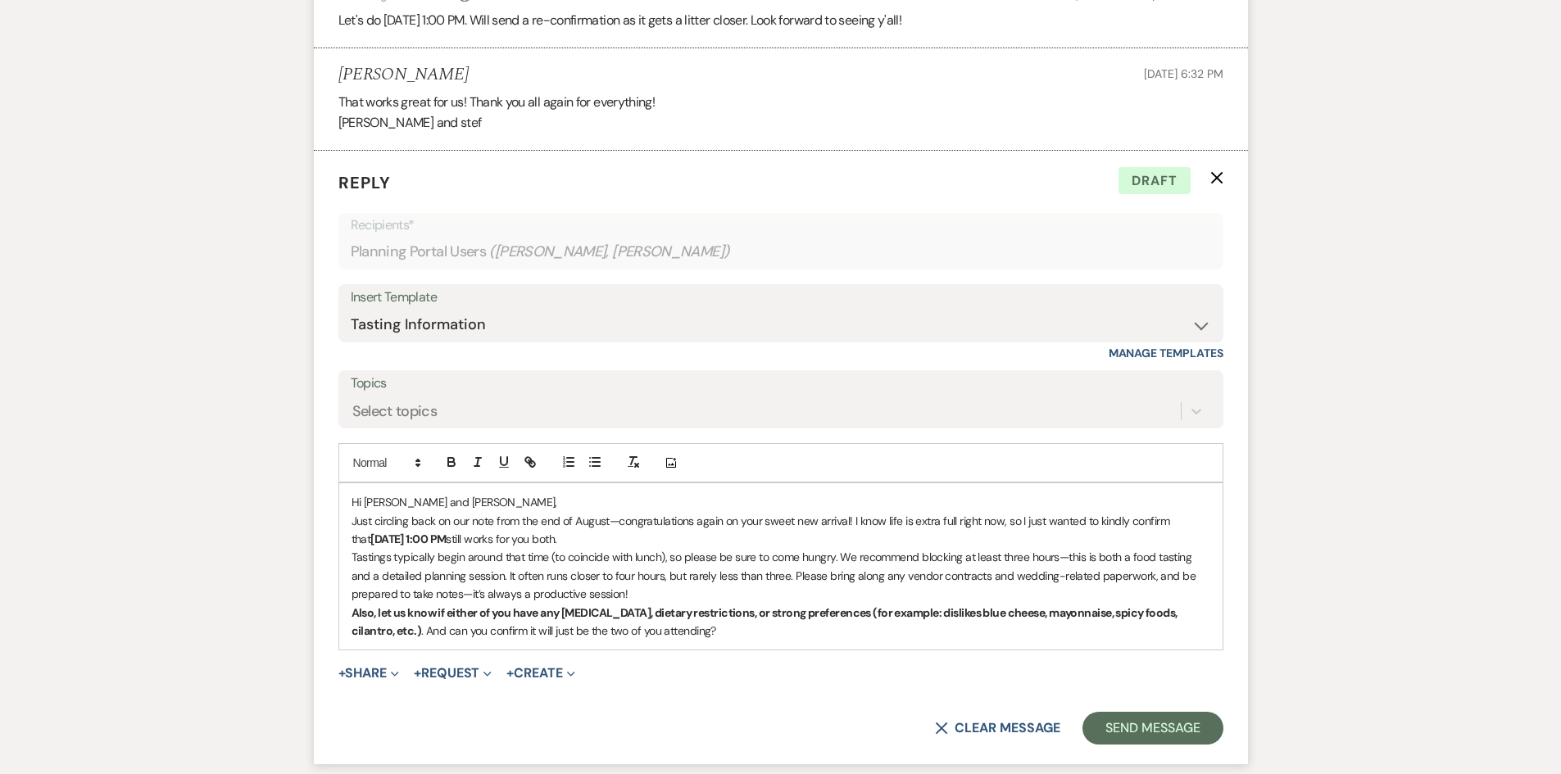
scroll to position [1238, 0]
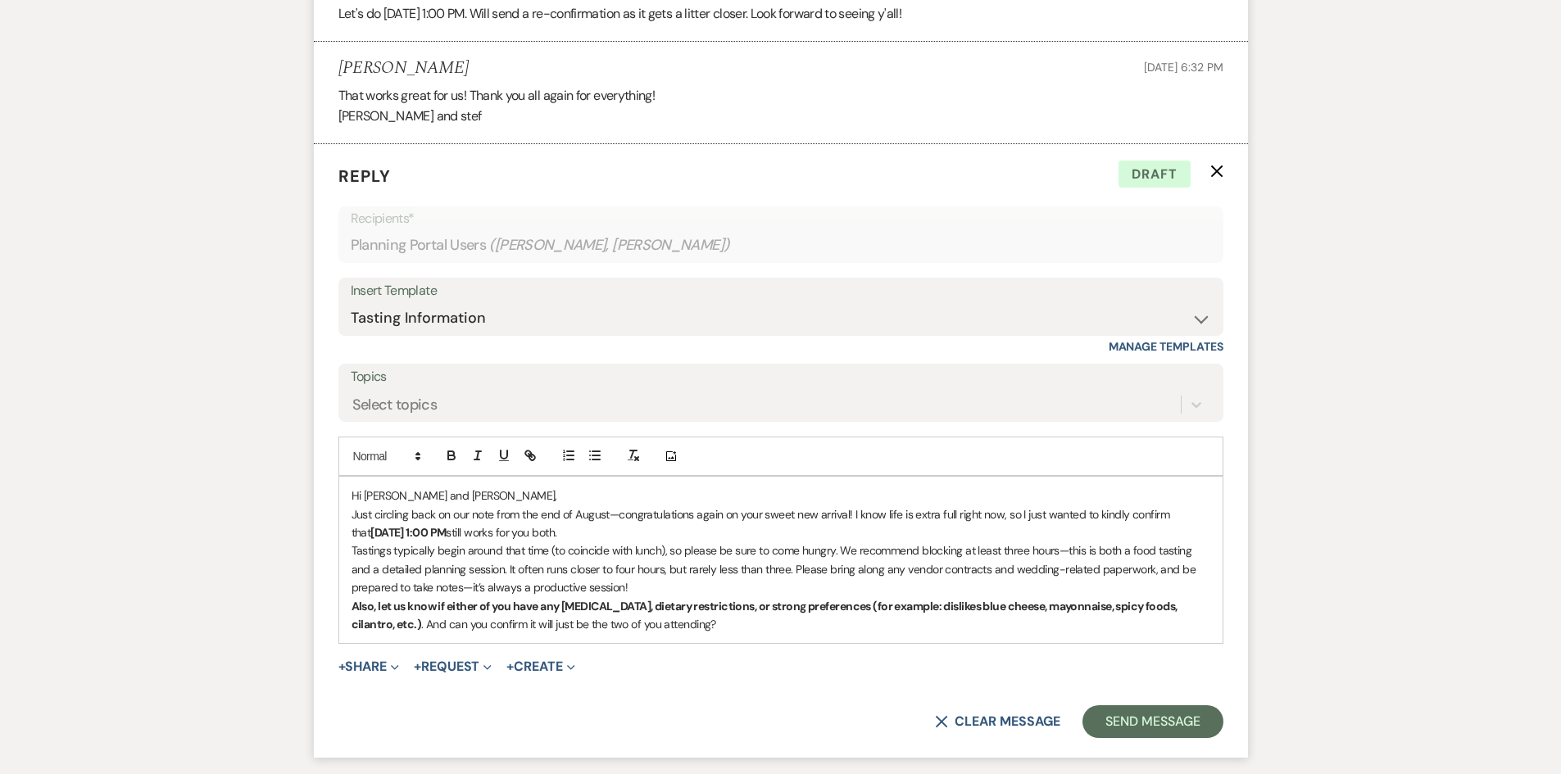
click at [680, 624] on p "Also, let us know if either of you have any [MEDICAL_DATA], dietary restriction…" at bounding box center [780, 615] width 858 height 37
click at [1139, 718] on button "Send Message" at bounding box center [1152, 721] width 140 height 33
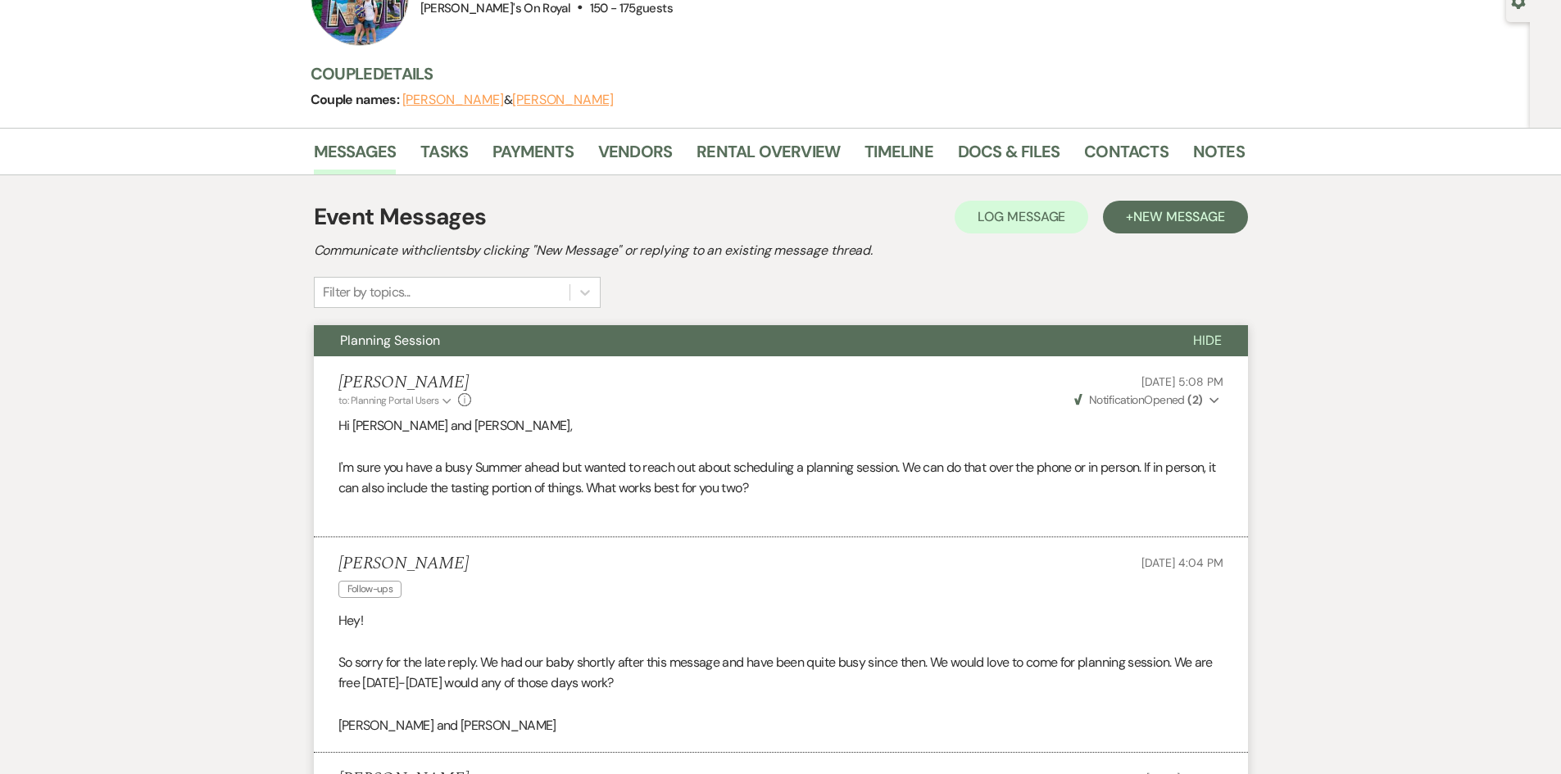
scroll to position [0, 0]
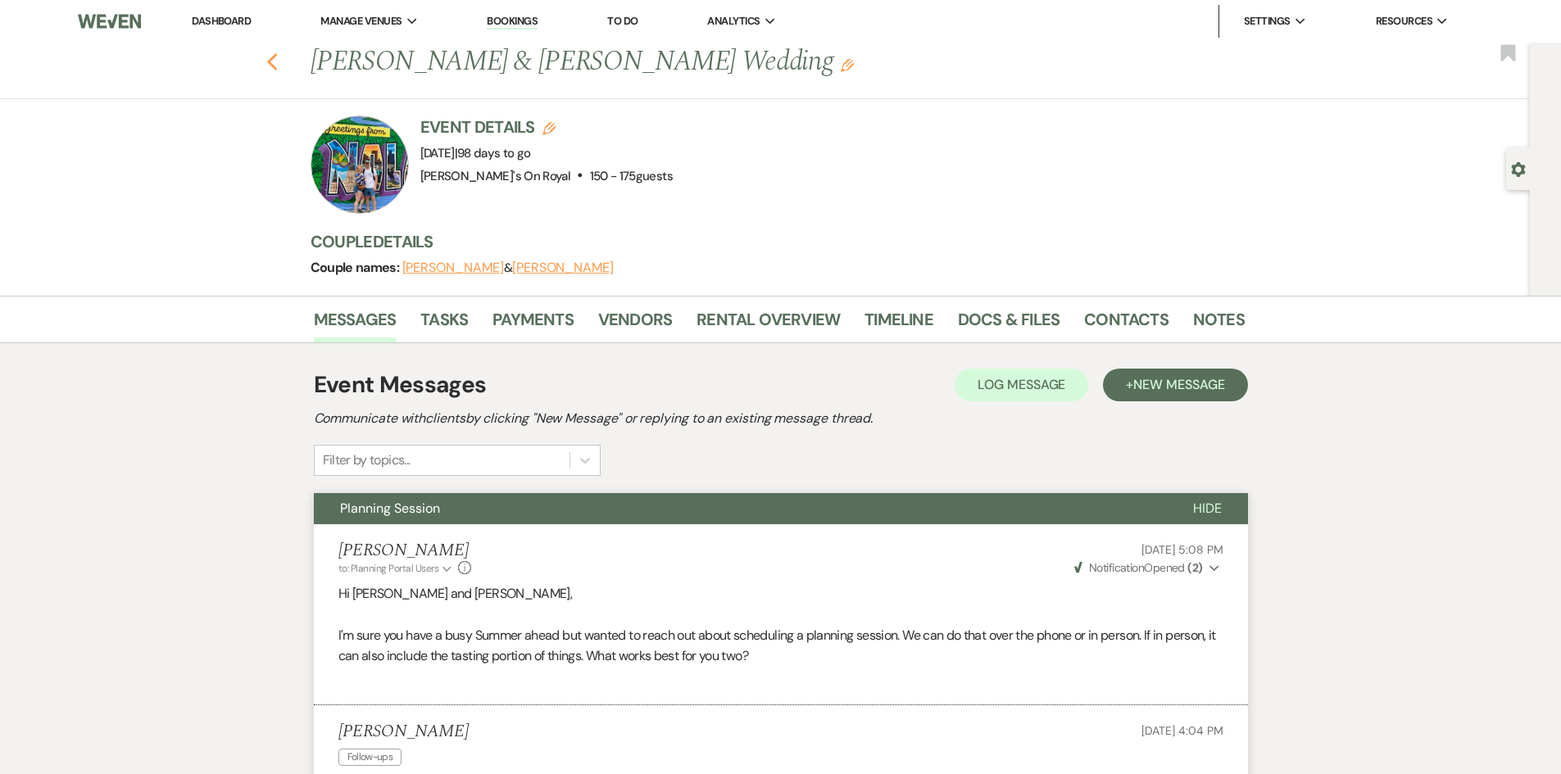
click at [279, 62] on icon "Previous" at bounding box center [272, 62] width 12 height 20
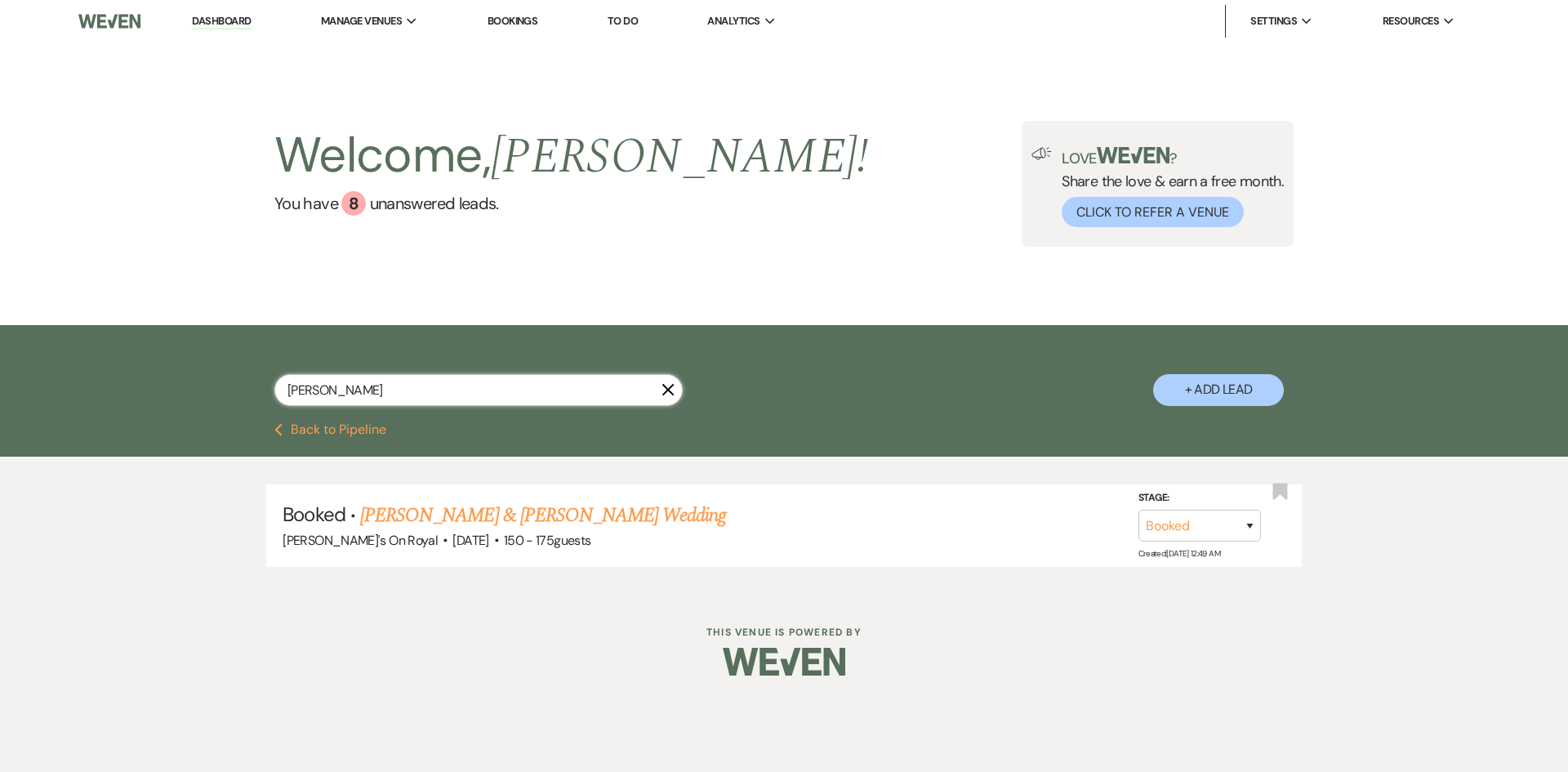
drag, startPoint x: 369, startPoint y: 395, endPoint x: 260, endPoint y: 392, distance: 109.0
click at [260, 392] on div "[PERSON_NAME] X + Add Lead" at bounding box center [784, 376] width 1176 height 86
type input "[PERSON_NAME]"
click at [519, 520] on link "[PERSON_NAME] & [PERSON_NAME]'s Wedding" at bounding box center [548, 515] width 377 height 29
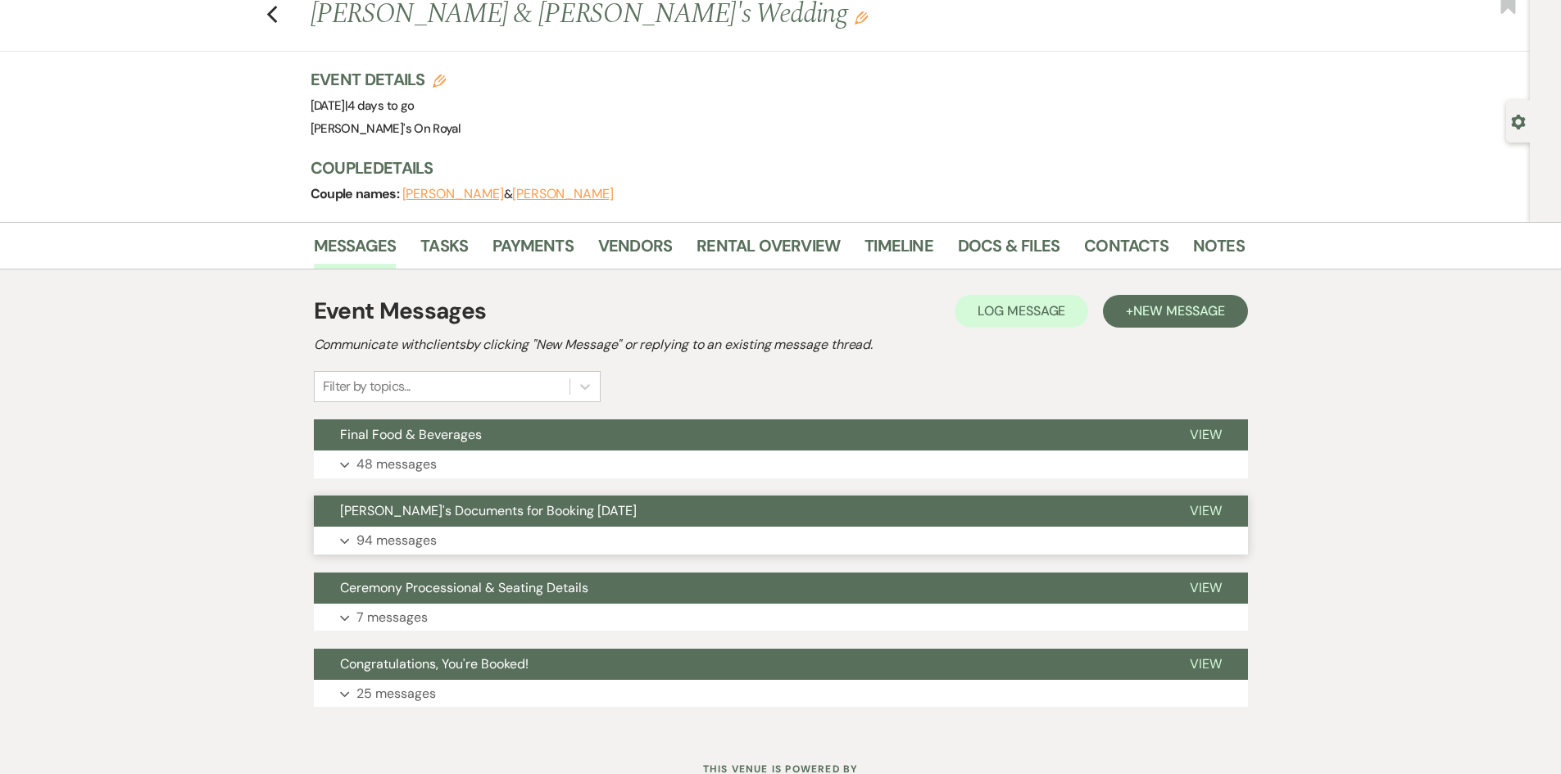
scroll to position [111, 0]
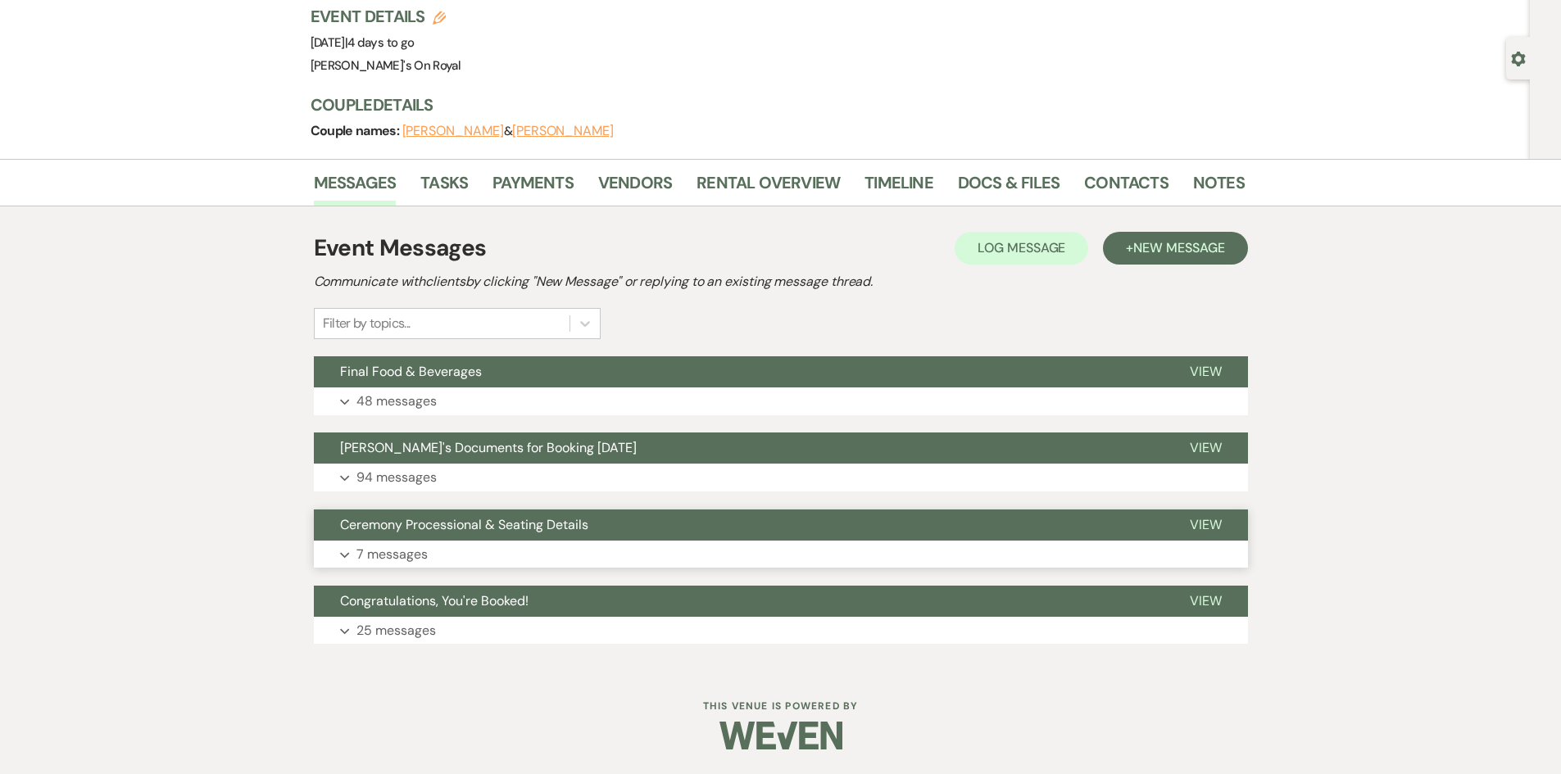
click at [659, 547] on button "Expand 7 messages" at bounding box center [781, 555] width 934 height 28
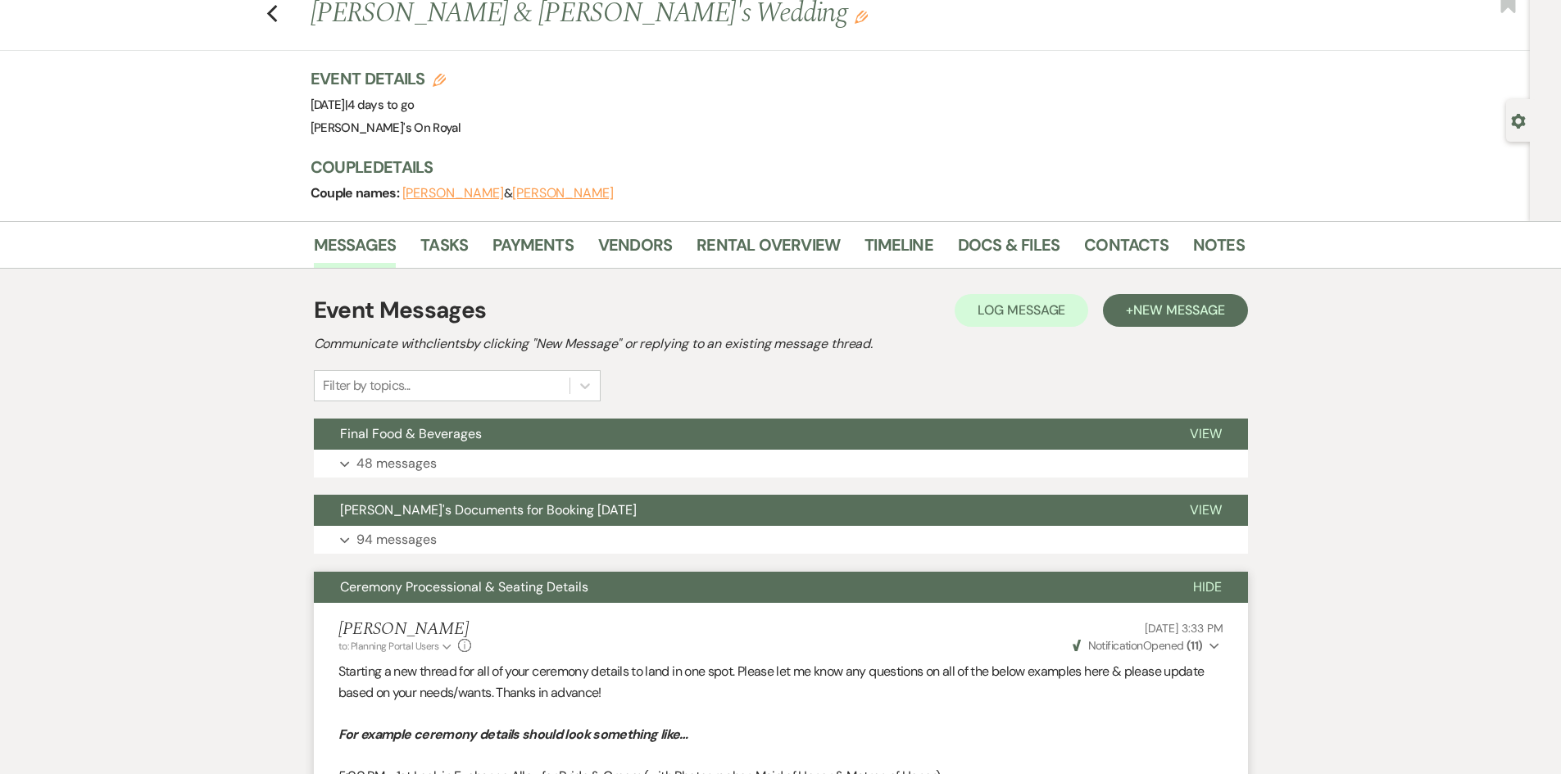
scroll to position [82, 0]
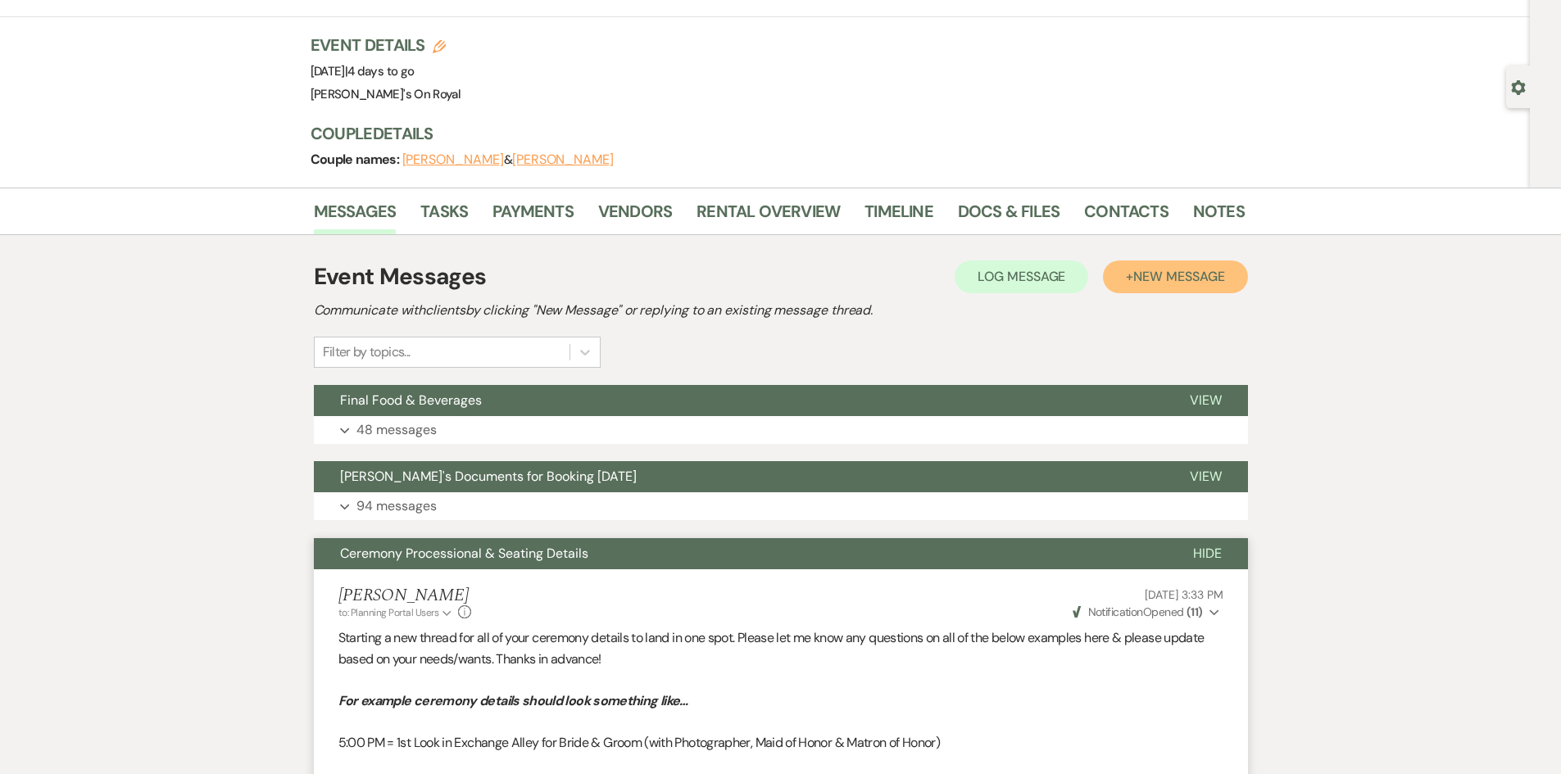
click at [1174, 276] on span "New Message" at bounding box center [1178, 276] width 91 height 17
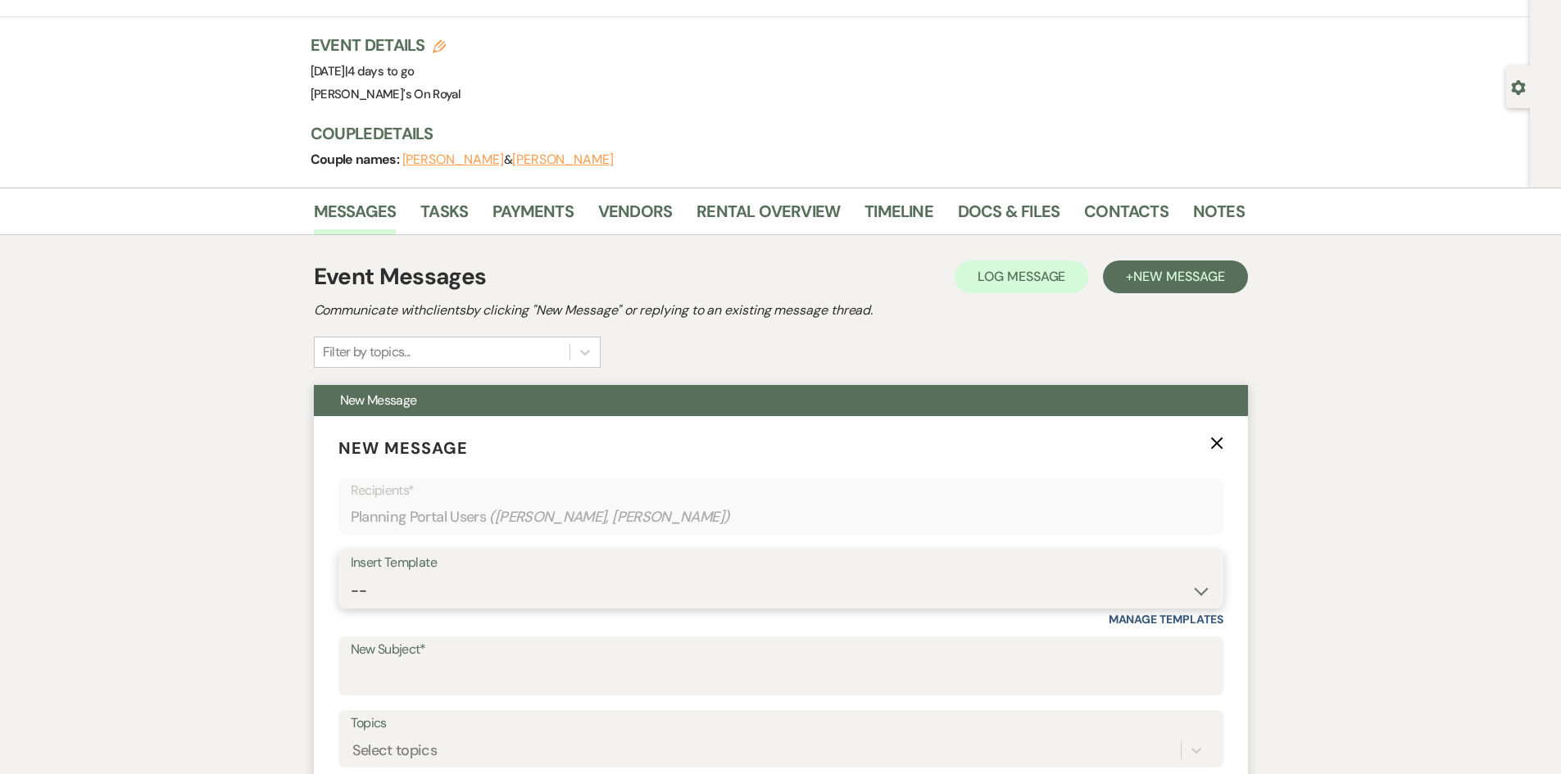
click at [513, 575] on select "-- Contract to New Booking Inquiry First Response Inquiry Follow Up Response Ap…" at bounding box center [781, 591] width 860 height 32
select select "3337"
click at [351, 575] on select "-- Contract to New Booking Inquiry First Response Inquiry Follow Up Response Ap…" at bounding box center [781, 591] width 860 height 32
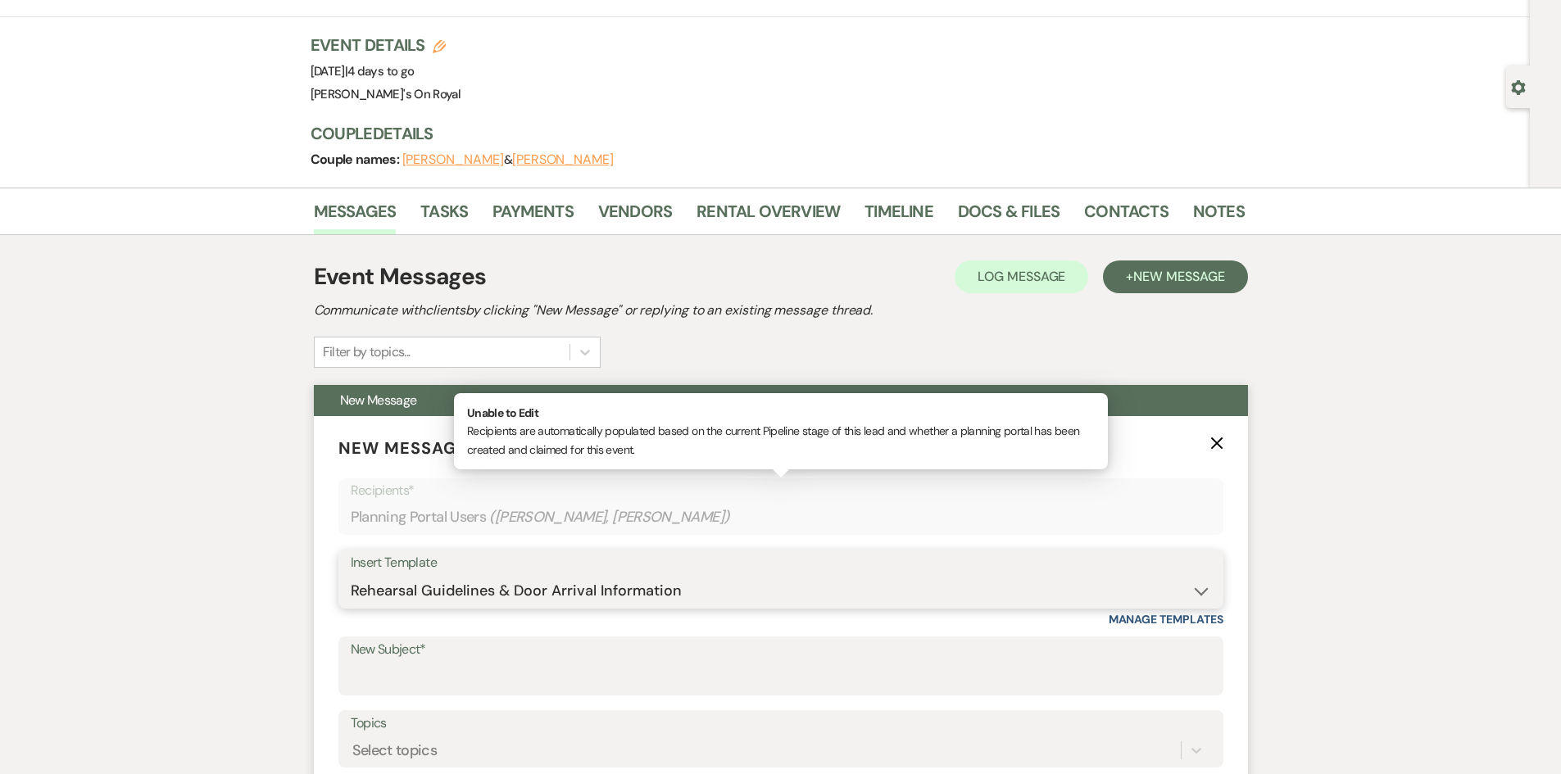
type input "Rehearsal Guidelines & Rehearsal Door Address"
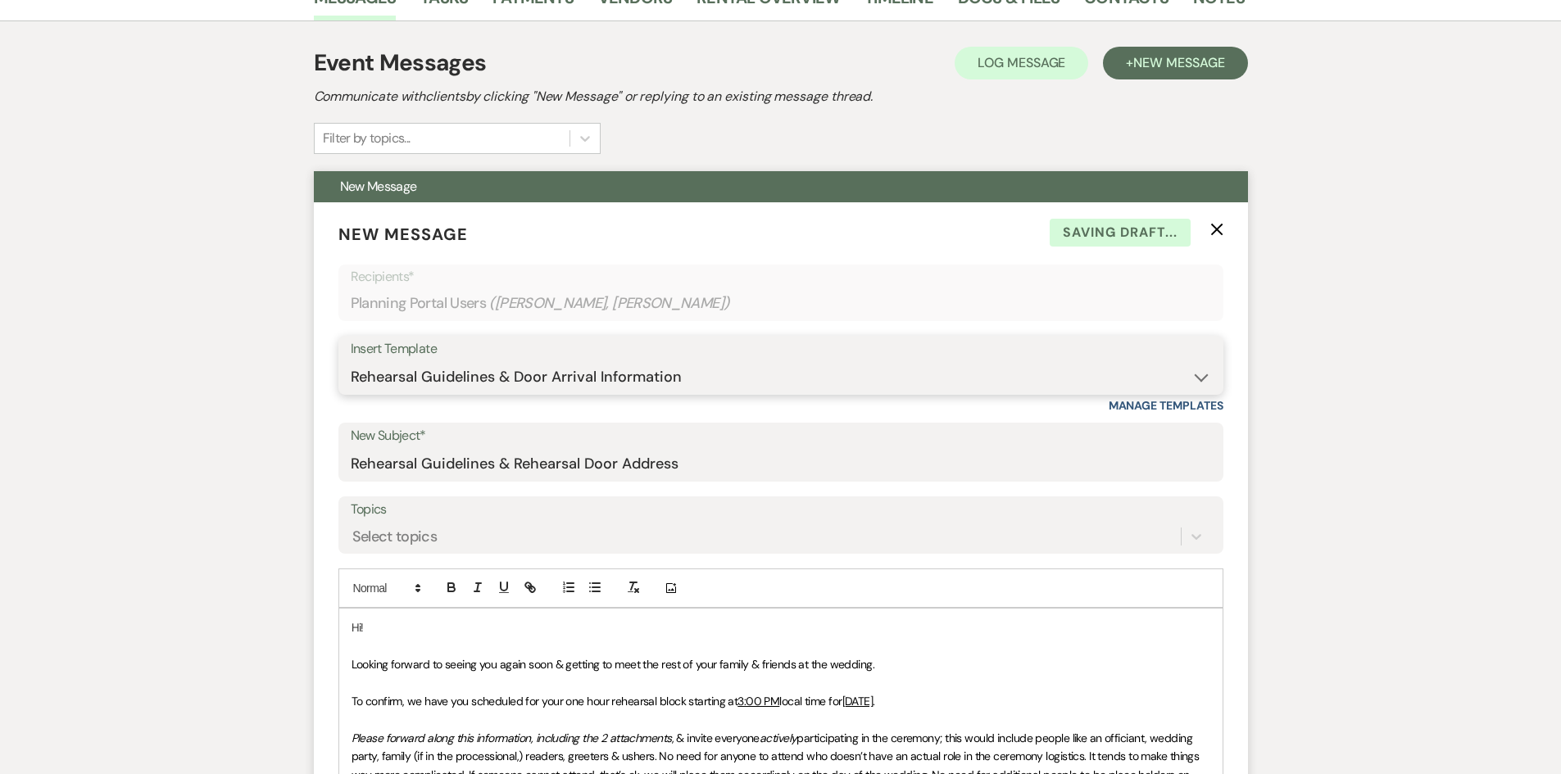
scroll to position [328, 0]
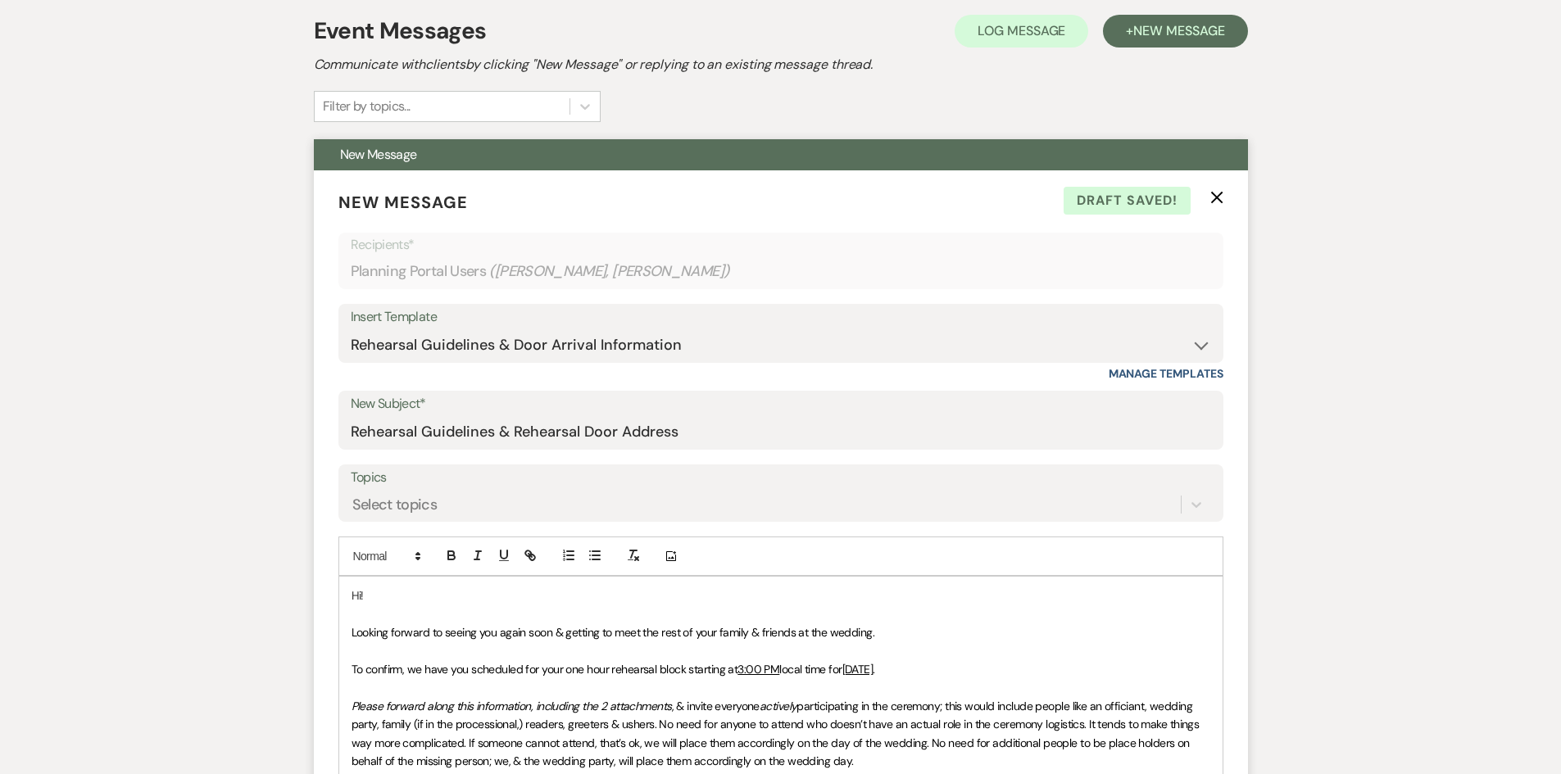
click at [424, 596] on p "Hi!" at bounding box center [780, 596] width 858 height 18
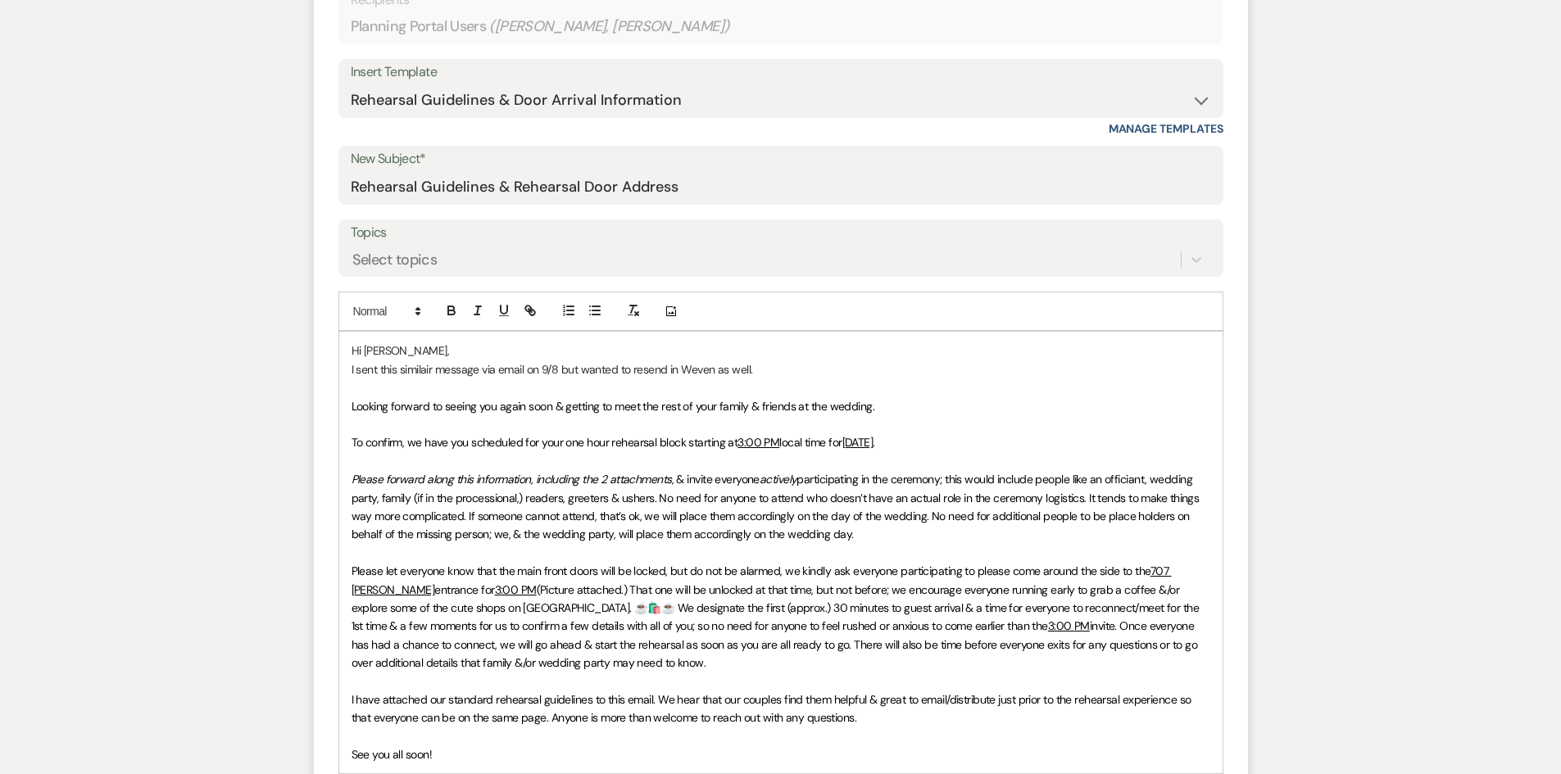
scroll to position [573, 0]
drag, startPoint x: 971, startPoint y: 441, endPoint x: 736, endPoint y: 441, distance: 234.3
click at [736, 441] on p "To confirm, we have you scheduled for your one hour rehearsal block starting at…" at bounding box center [780, 442] width 858 height 18
click at [739, 441] on span "2:30 PM local time for [DATE]" at bounding box center [806, 441] width 139 height 15
click at [415, 370] on p "I sent this similair message via email on 9/8 but wanted to resend in Weven as …" at bounding box center [780, 369] width 858 height 18
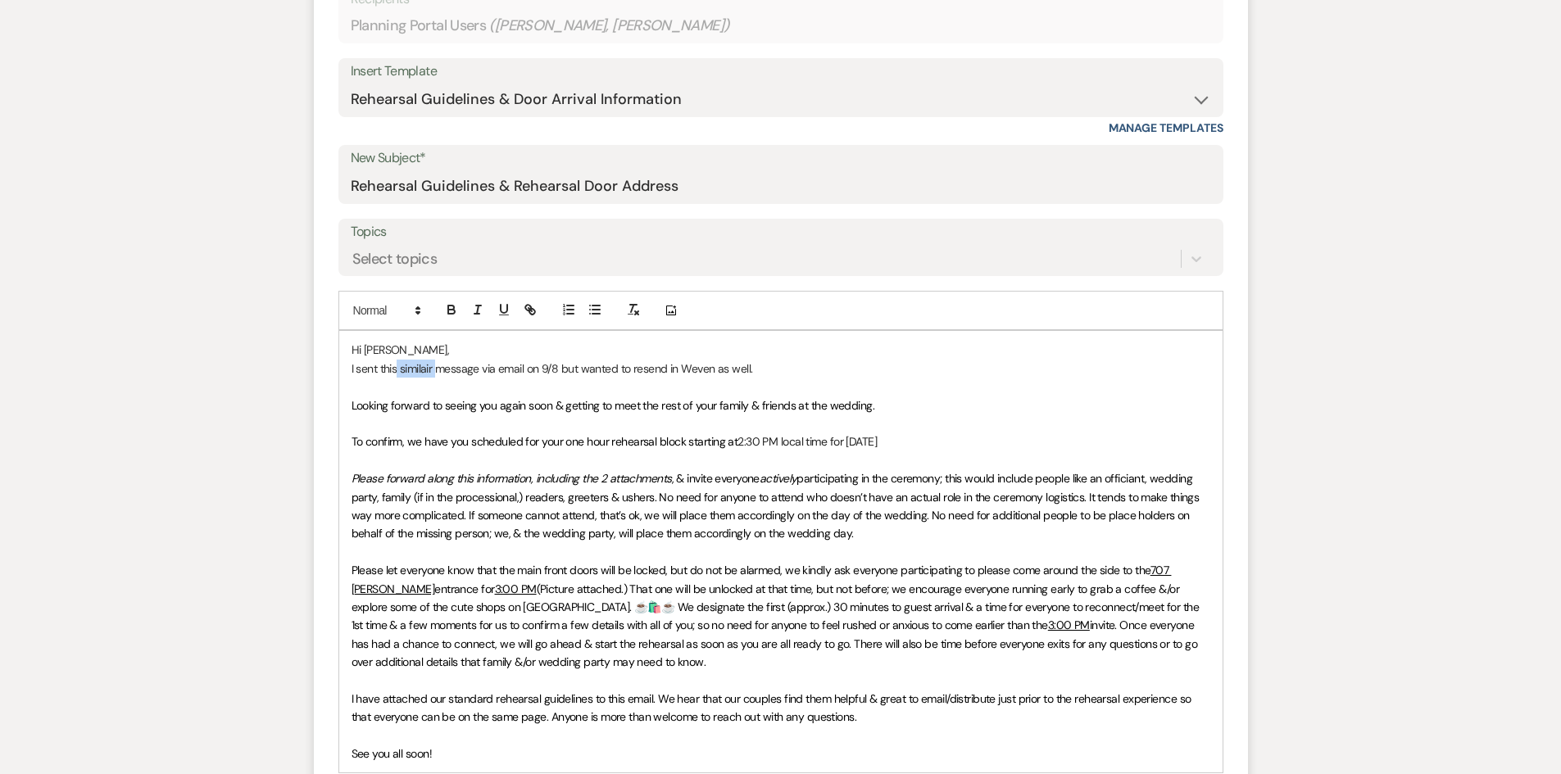
drag, startPoint x: 432, startPoint y: 369, endPoint x: 396, endPoint y: 369, distance: 36.0
click at [396, 369] on p "I sent this similair message via email on 9/8 but wanted to resend in Weven as …" at bounding box center [780, 369] width 858 height 18
click at [424, 352] on p "Hi [PERSON_NAME]," at bounding box center [780, 350] width 858 height 18
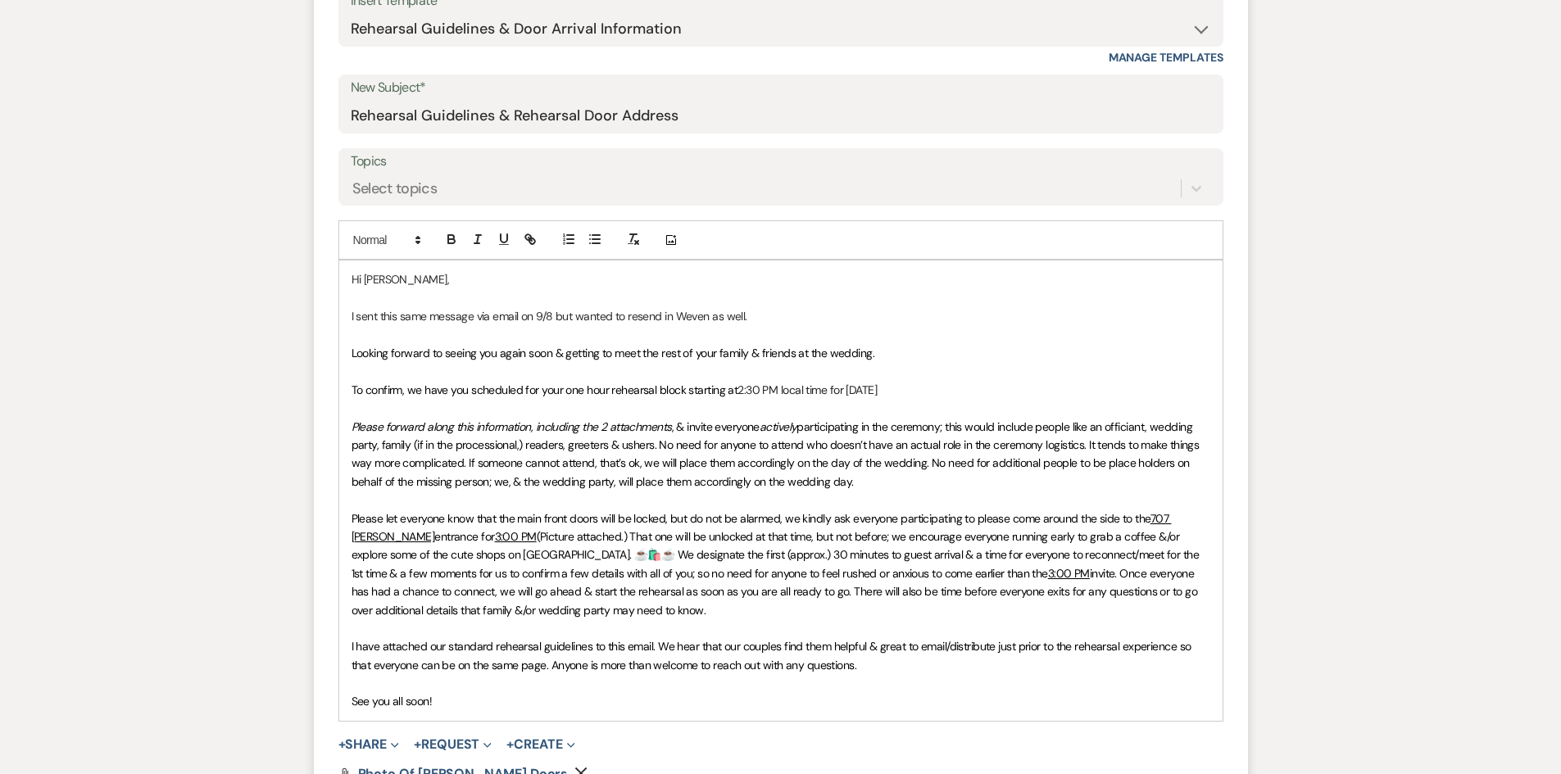
scroll to position [655, 0]
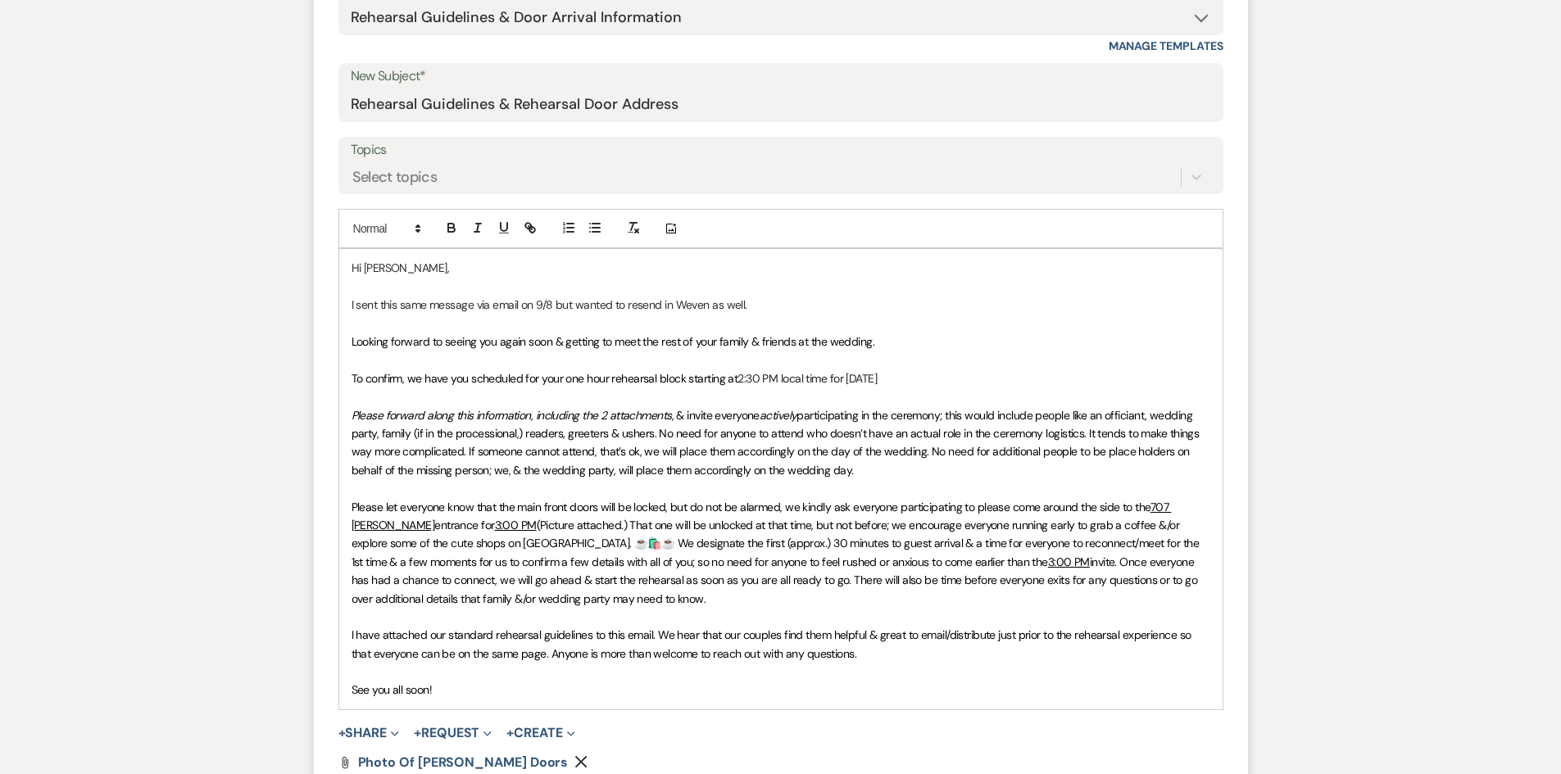
click at [685, 308] on p "I sent this same message via email on 9/8 but wanted to resend in Weven as well." at bounding box center [780, 305] width 858 height 18
click at [695, 307] on p "I sent this same message via email on 9/8 but wanted to resend in Weven as well." at bounding box center [780, 305] width 858 height 18
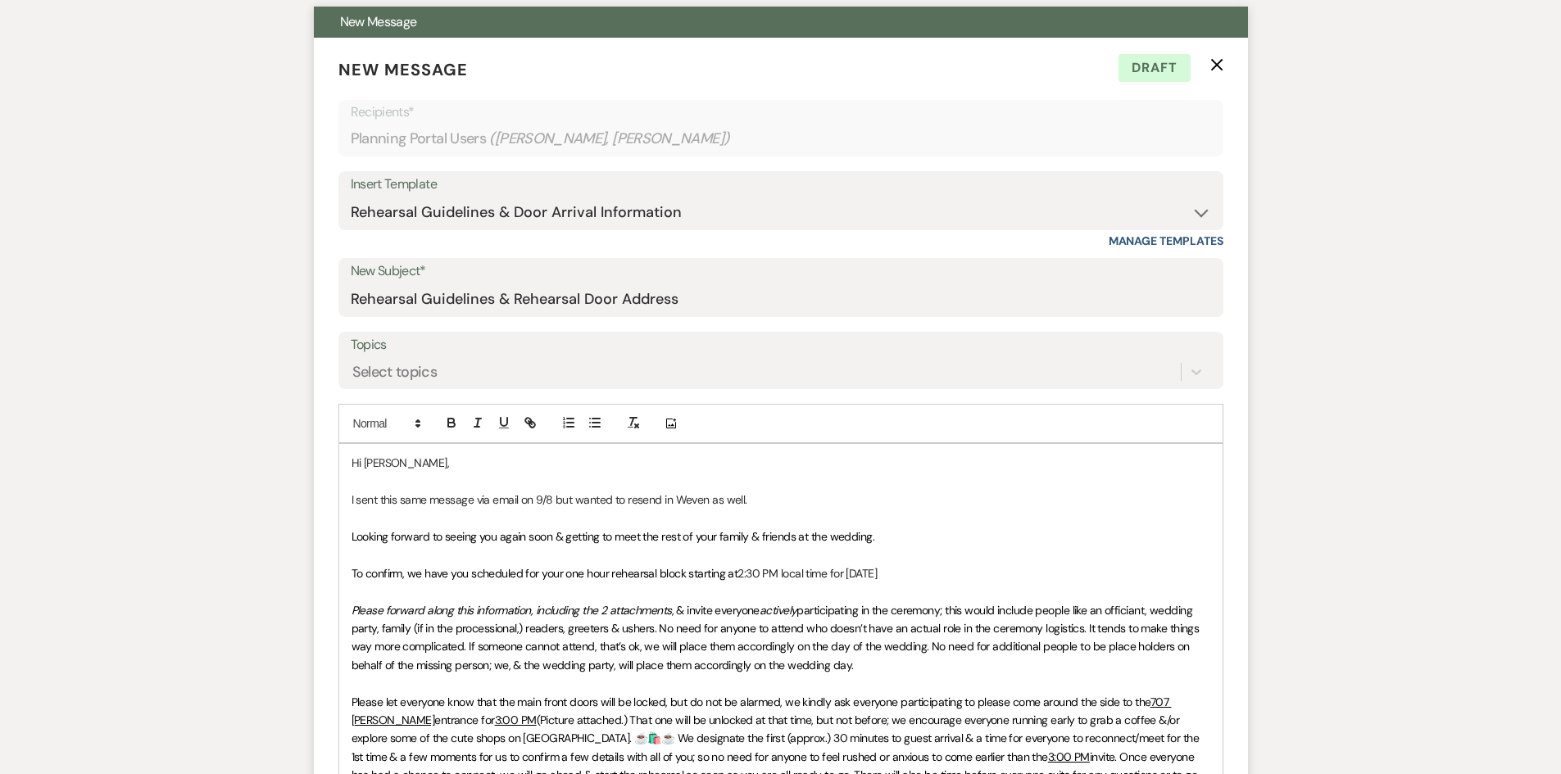
scroll to position [492, 0]
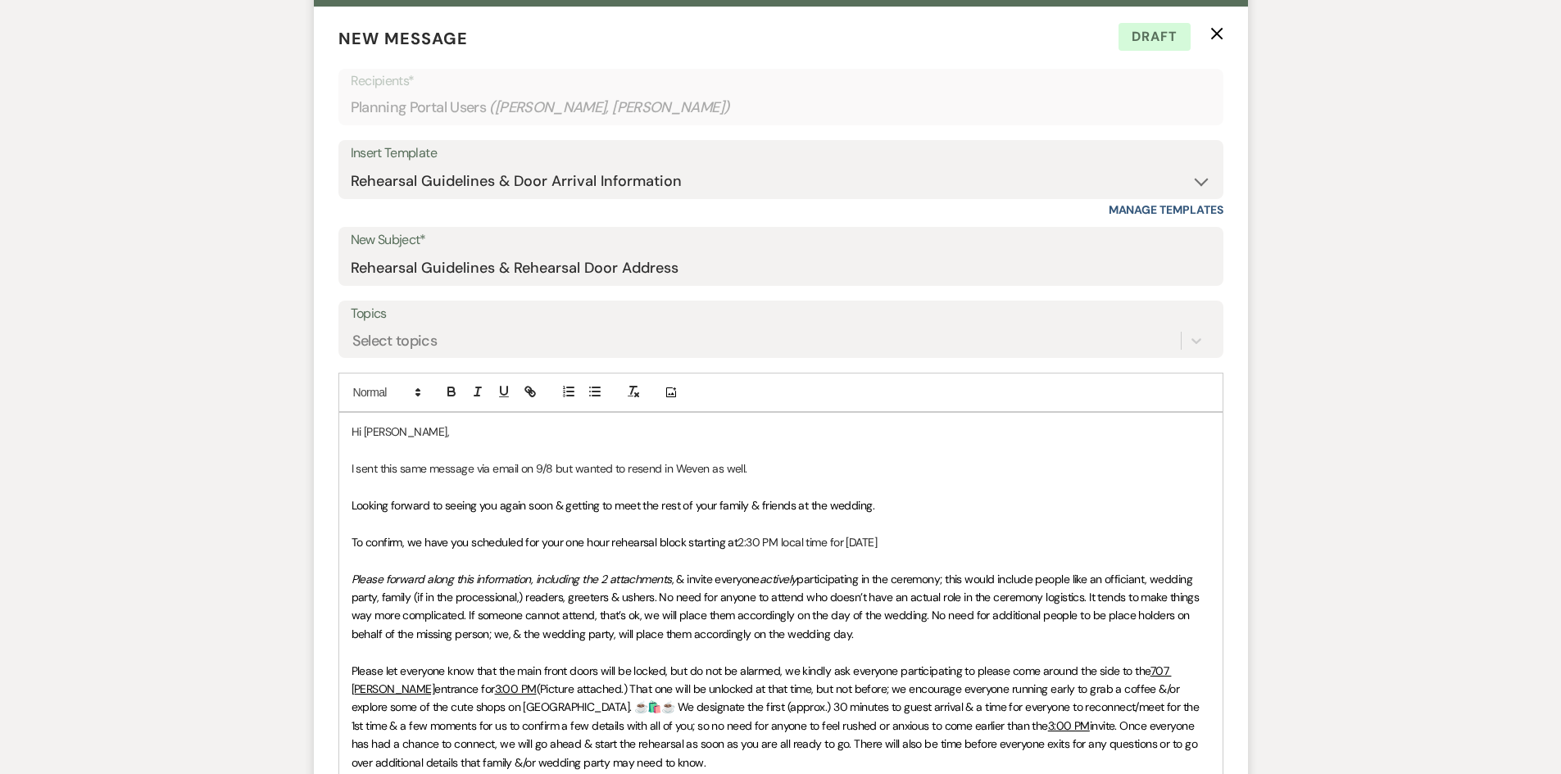
click at [749, 477] on p "I sent this same message via email on 9/8 but wanted to resend in Weven as well." at bounding box center [780, 469] width 858 height 18
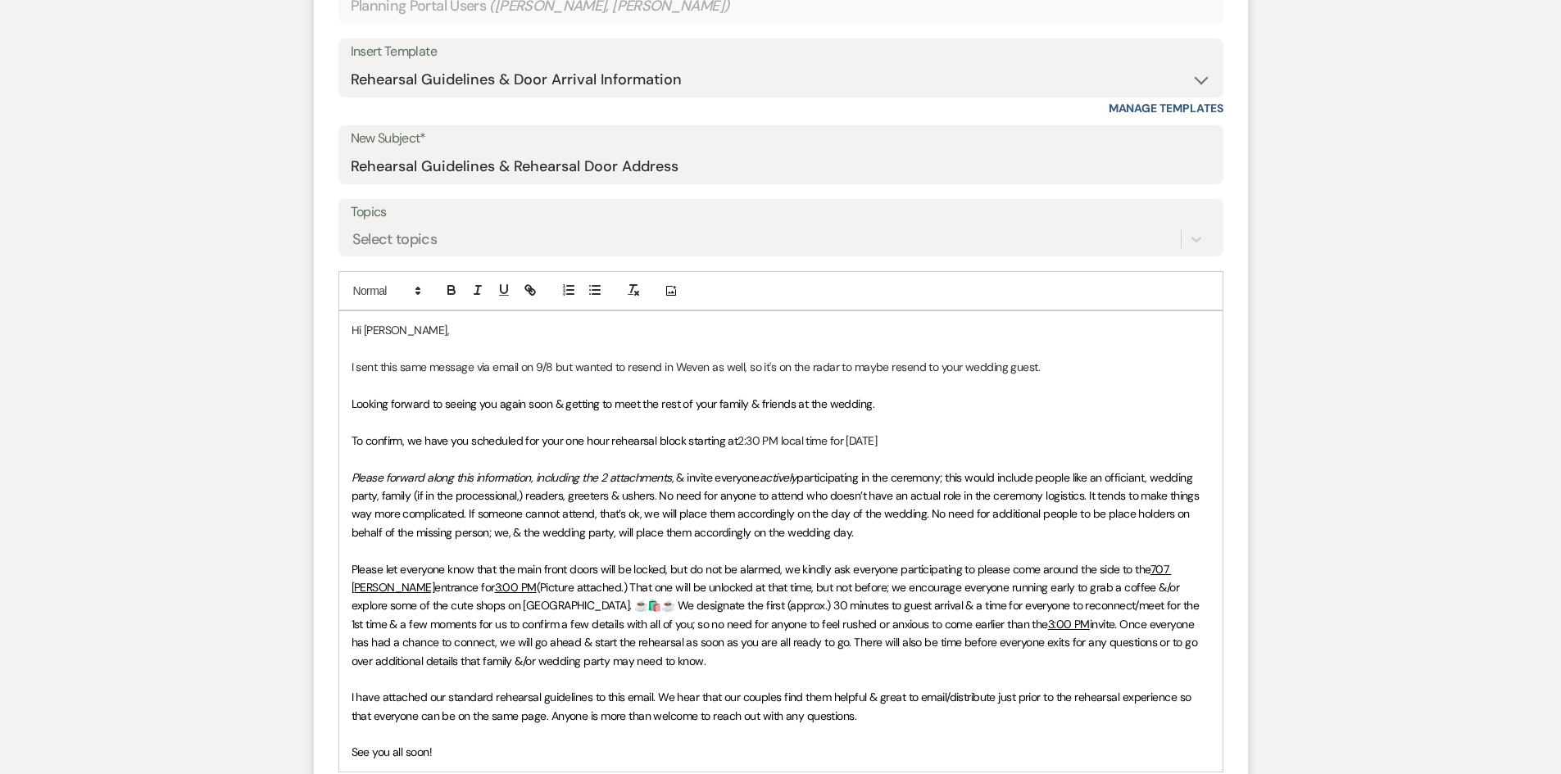
scroll to position [655, 0]
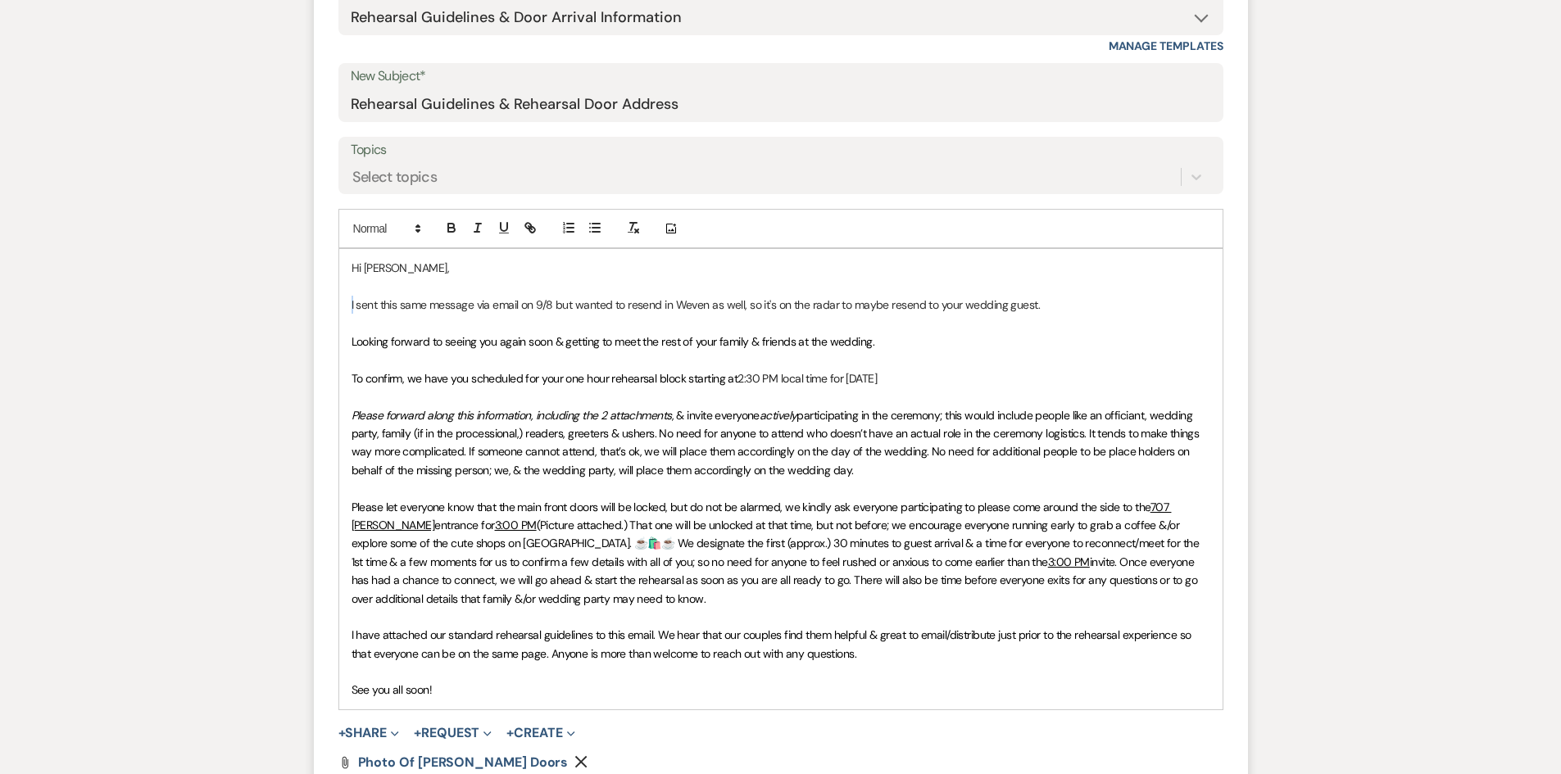
drag, startPoint x: 352, startPoint y: 305, endPoint x: 343, endPoint y: 305, distance: 9.0
click at [343, 305] on div "Hi [PERSON_NAME], I sent this same message via email on 9/8 but wanted to resen…" at bounding box center [780, 479] width 883 height 460
drag, startPoint x: 957, startPoint y: 306, endPoint x: 916, endPoint y: 306, distance: 41.0
click at [916, 306] on p "[PERSON_NAME] sent this same message via email on 9/8 but wanted to resend in W…" at bounding box center [780, 305] width 858 height 18
click at [478, 224] on line "button" at bounding box center [478, 228] width 2 height 8
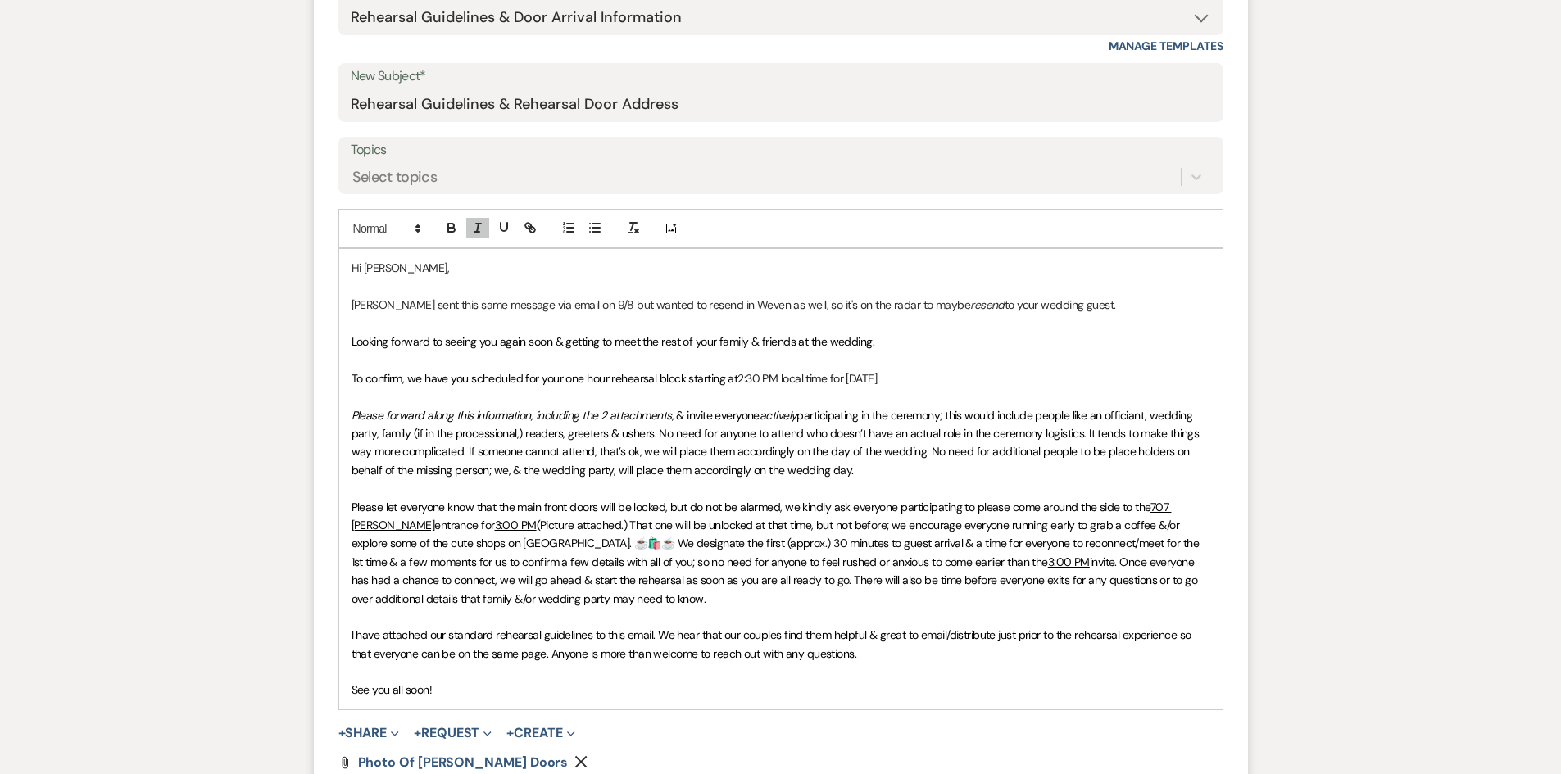
click at [1011, 360] on p at bounding box center [780, 360] width 858 height 18
click at [495, 528] on u "3:00 PM" at bounding box center [516, 525] width 42 height 15
click at [495, 520] on u "2:00 PM" at bounding box center [516, 525] width 42 height 15
click at [1048, 562] on u "3:00 PM" at bounding box center [1069, 562] width 42 height 15
click at [1048, 564] on u "2:00 PM" at bounding box center [1069, 562] width 42 height 15
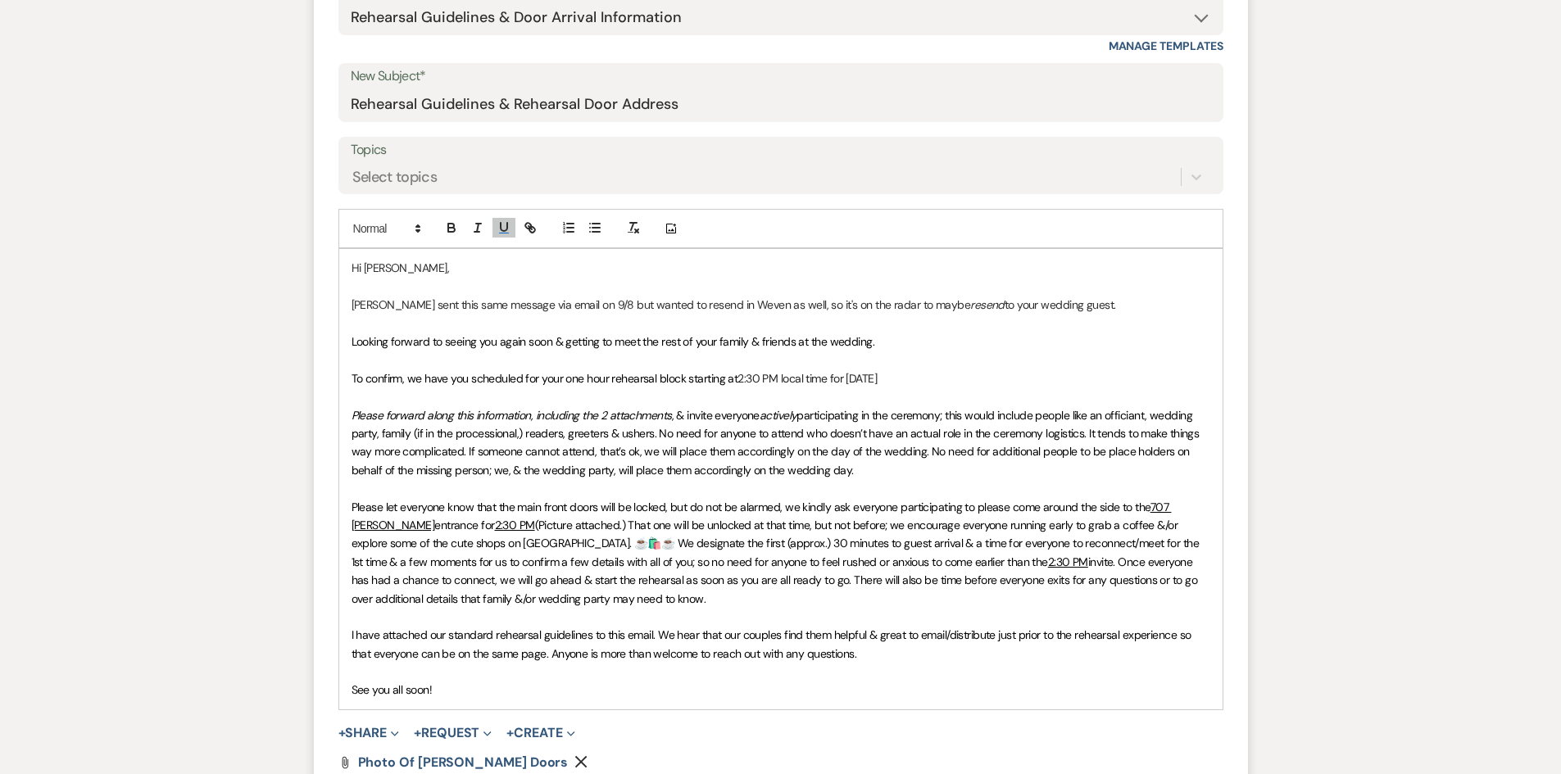
click at [999, 605] on p "Please let everyone know that the main front doors will be locked, but do not b…" at bounding box center [780, 553] width 858 height 110
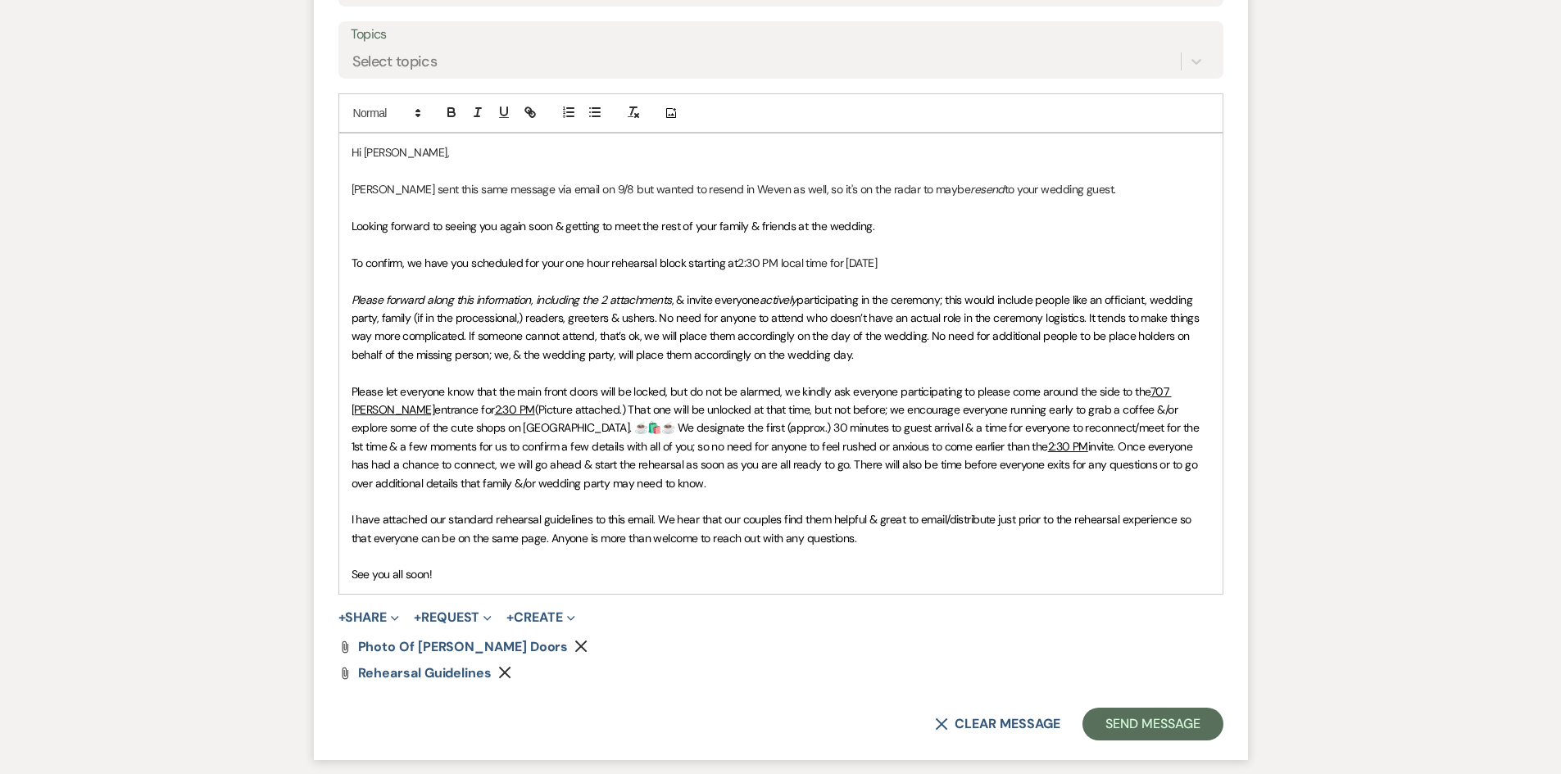
scroll to position [737, 0]
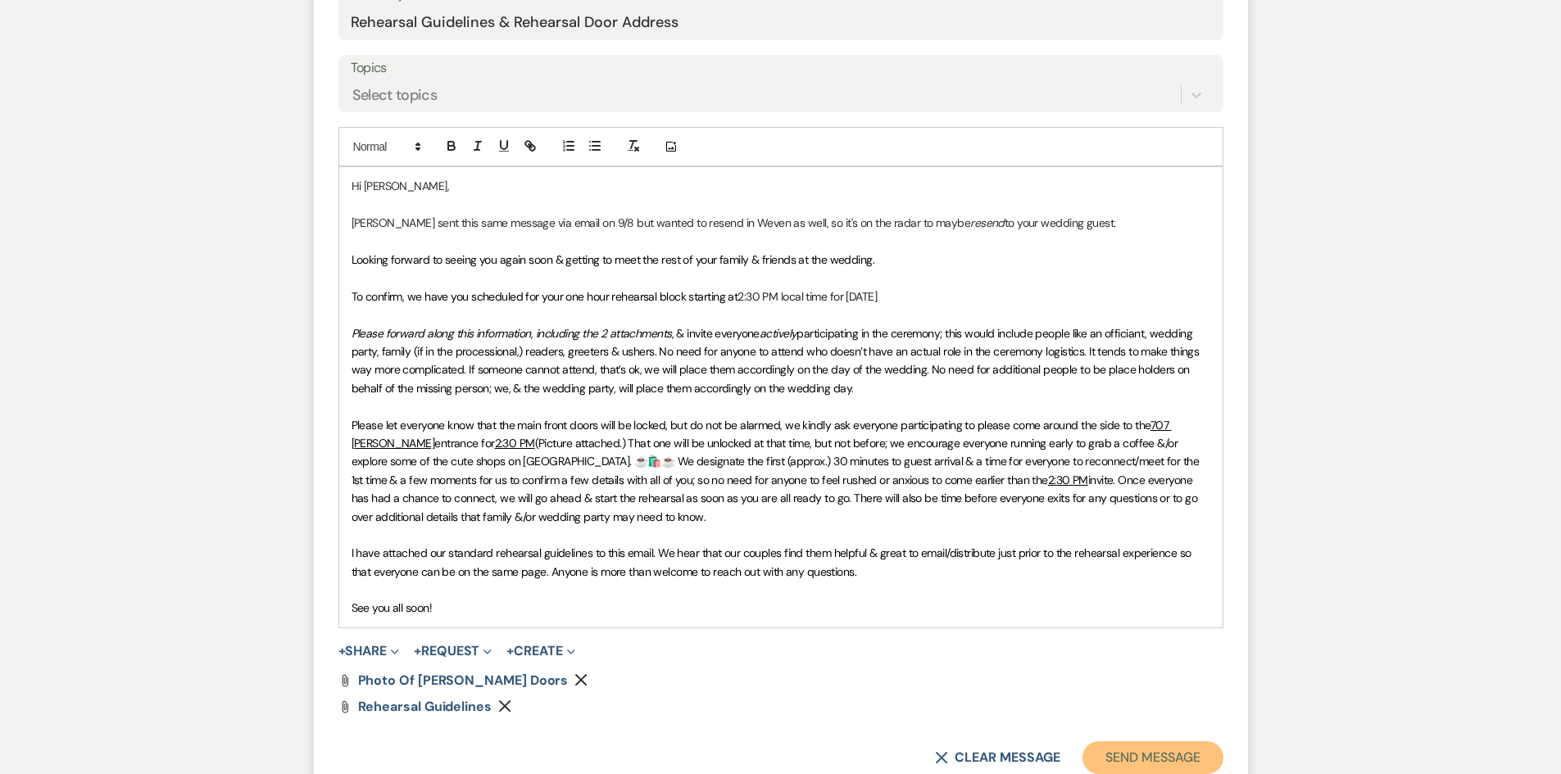
click at [1183, 764] on button "Send Message" at bounding box center [1152, 757] width 140 height 33
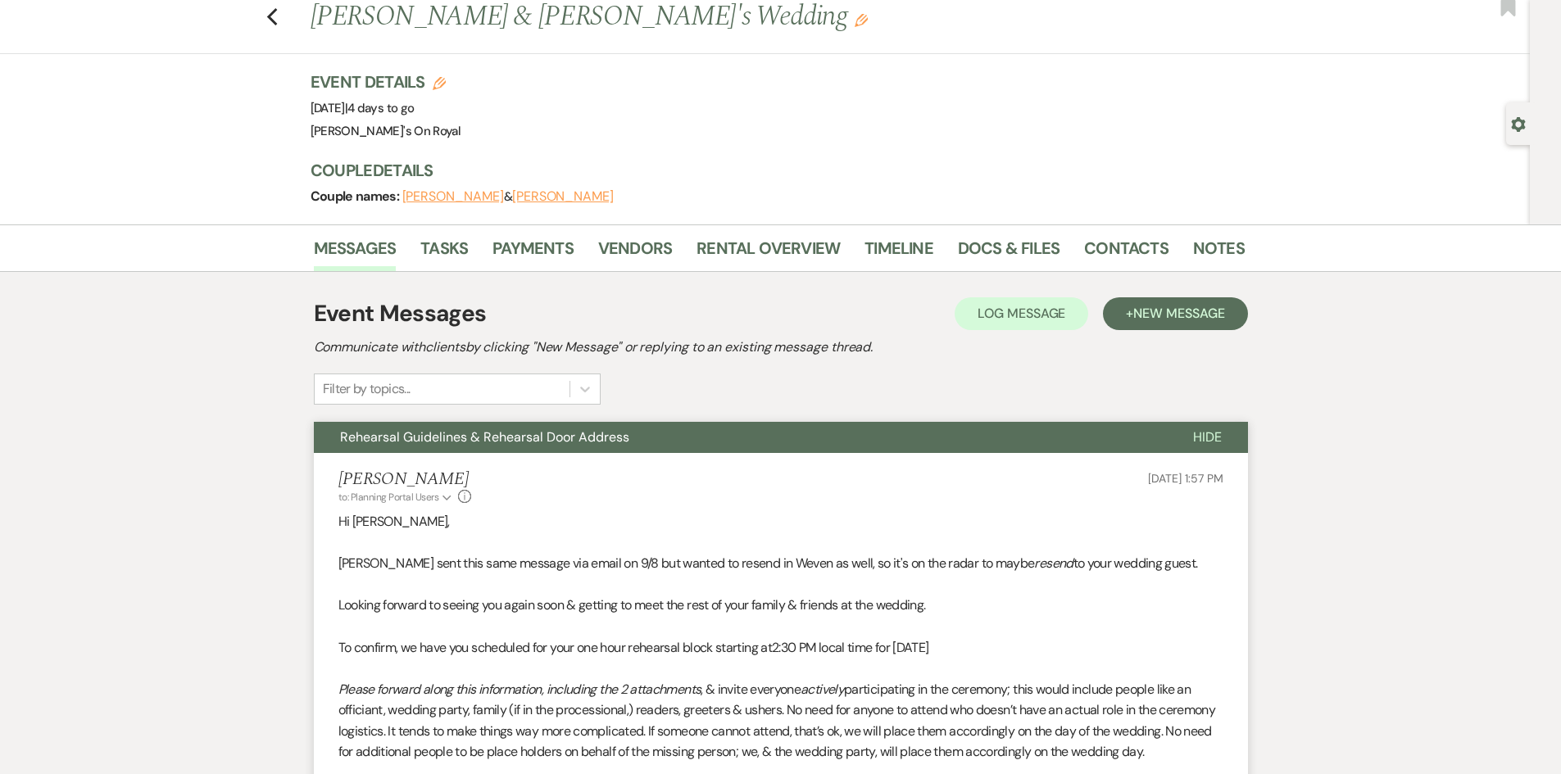
scroll to position [0, 0]
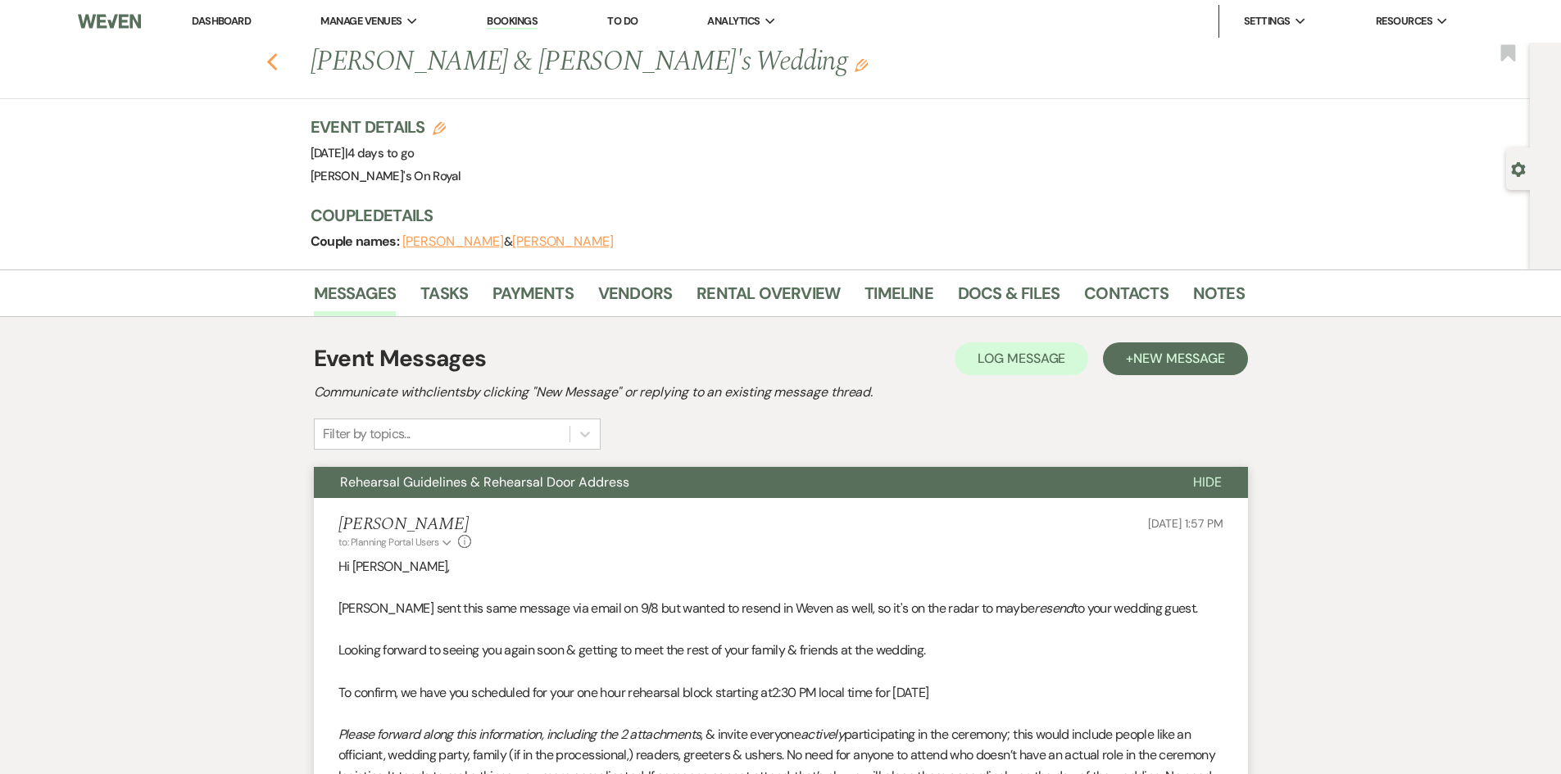
click at [275, 65] on use "button" at bounding box center [271, 62] width 11 height 18
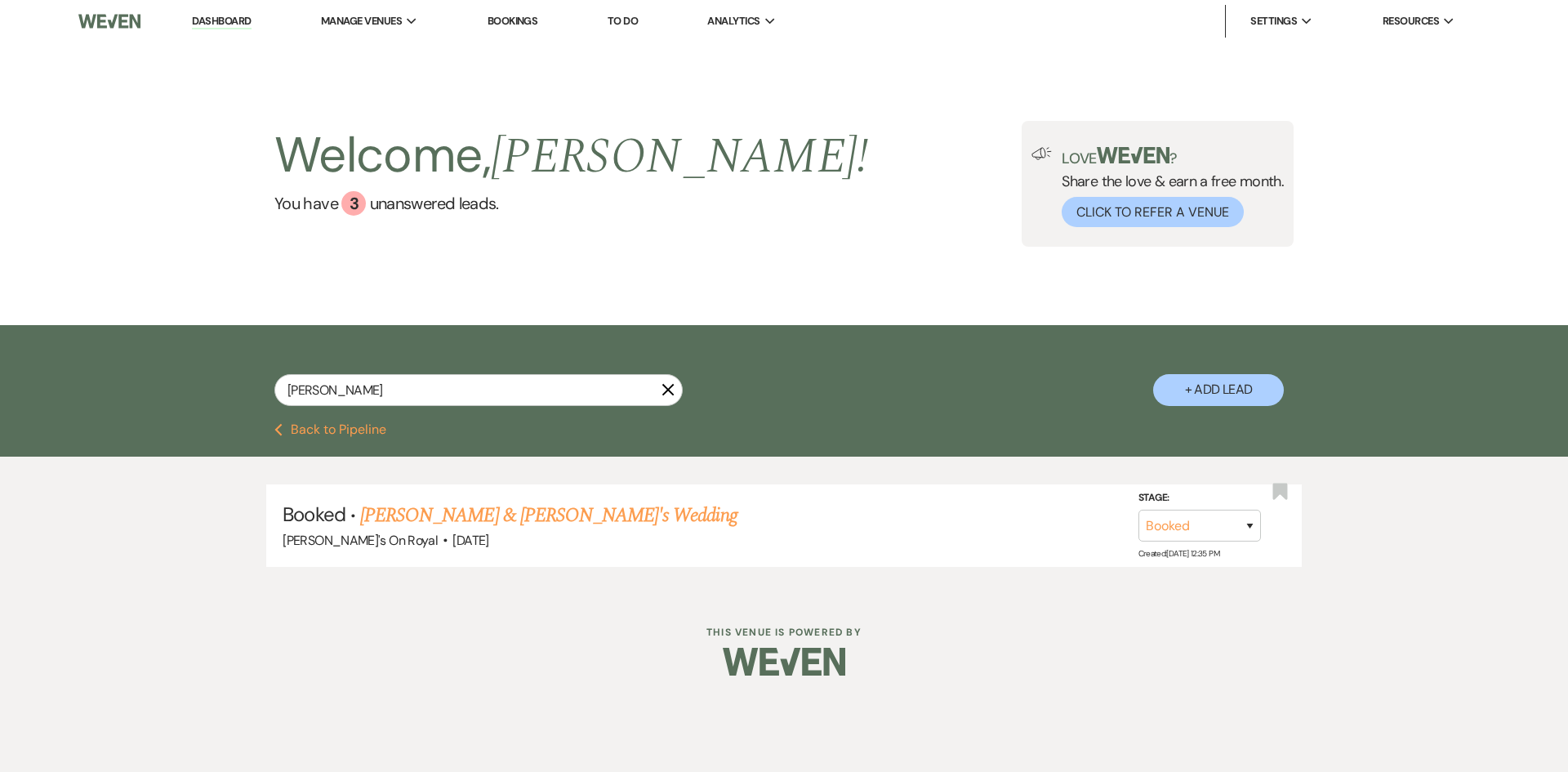
click at [353, 435] on button "Previous Back to Pipeline" at bounding box center [330, 429] width 112 height 13
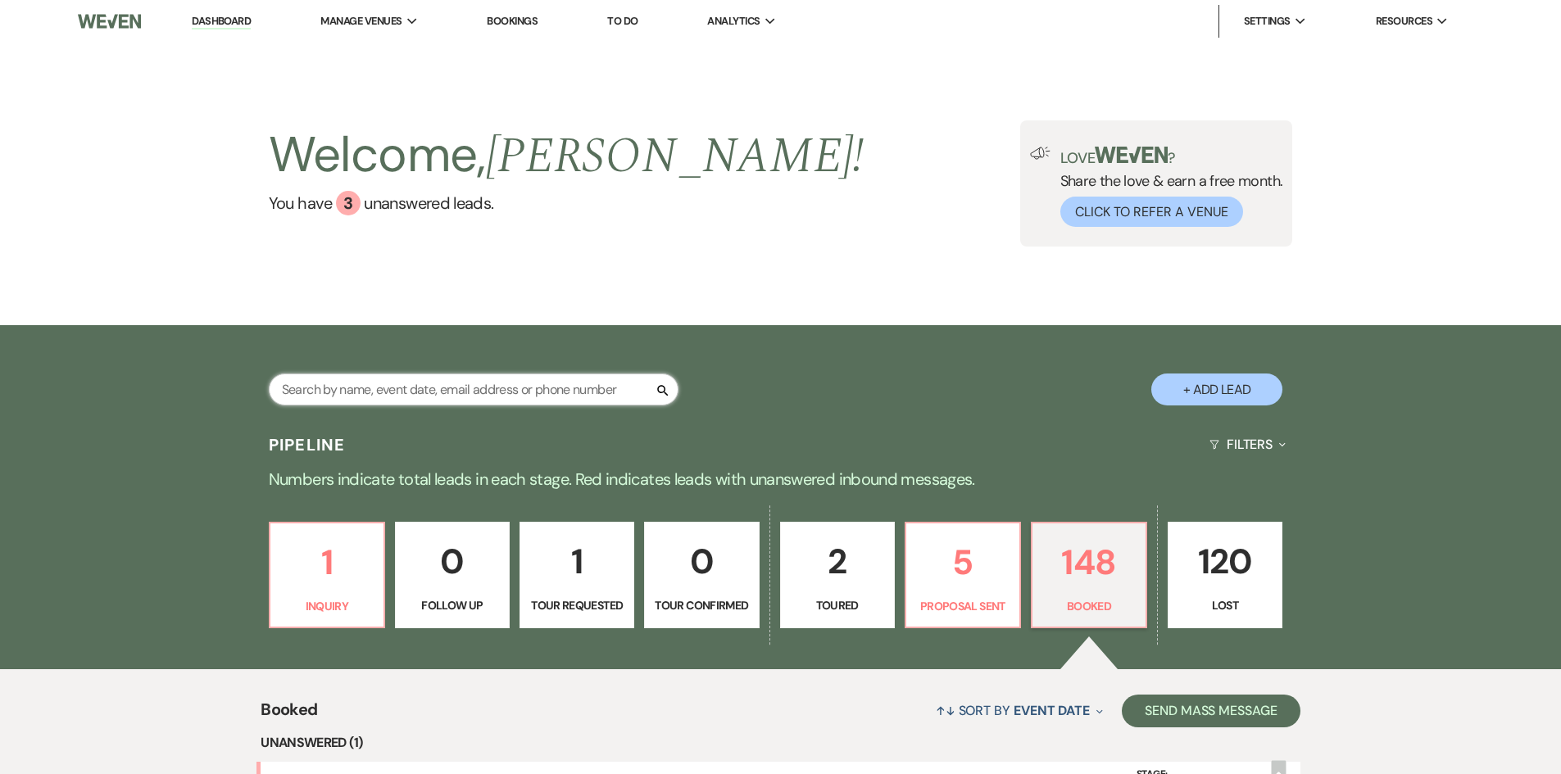
click at [328, 388] on input "text" at bounding box center [474, 390] width 410 height 32
type input "[PERSON_NAME]"
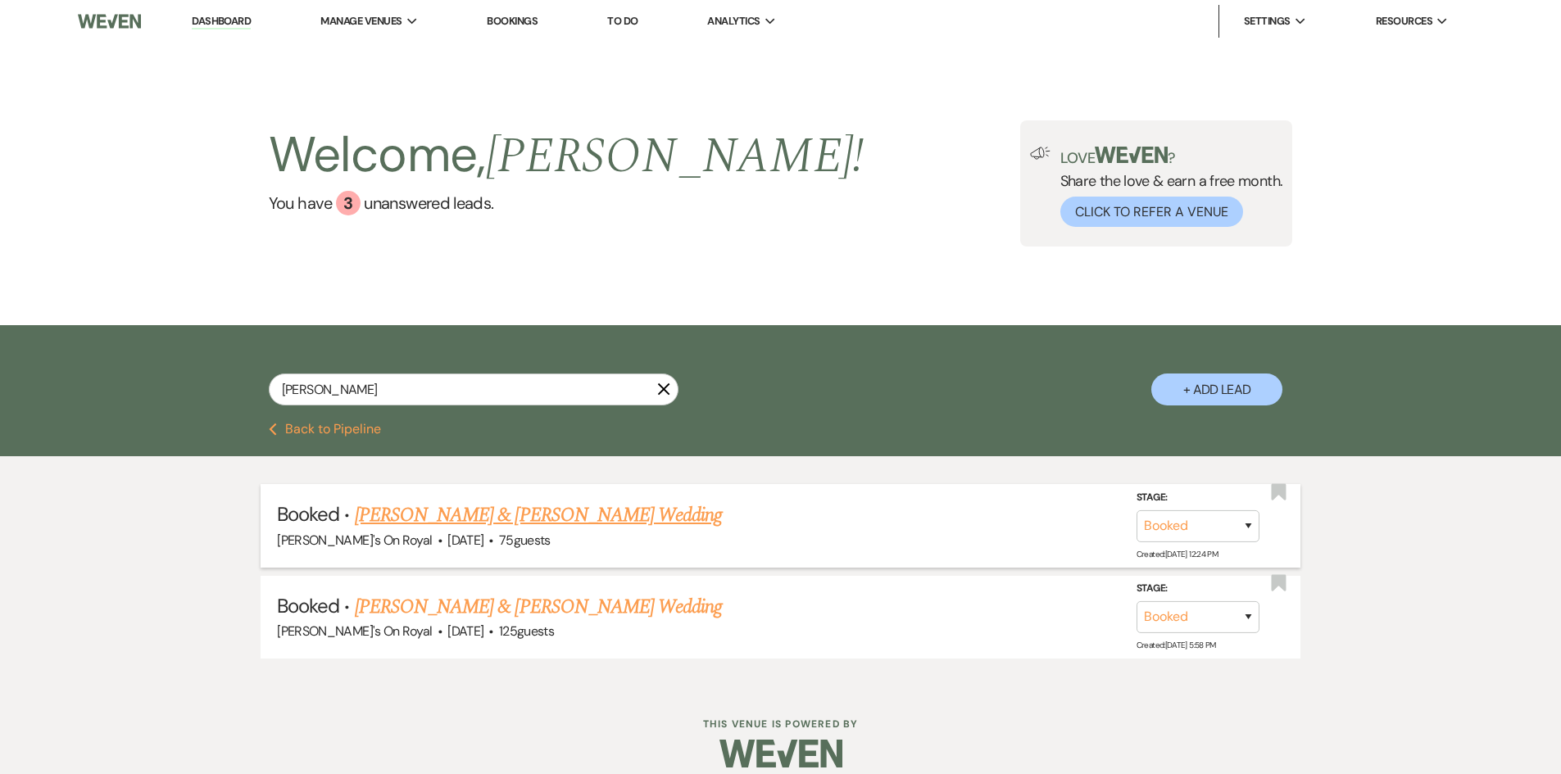
click at [609, 517] on link "[PERSON_NAME] & [PERSON_NAME] Wedding" at bounding box center [538, 515] width 367 height 29
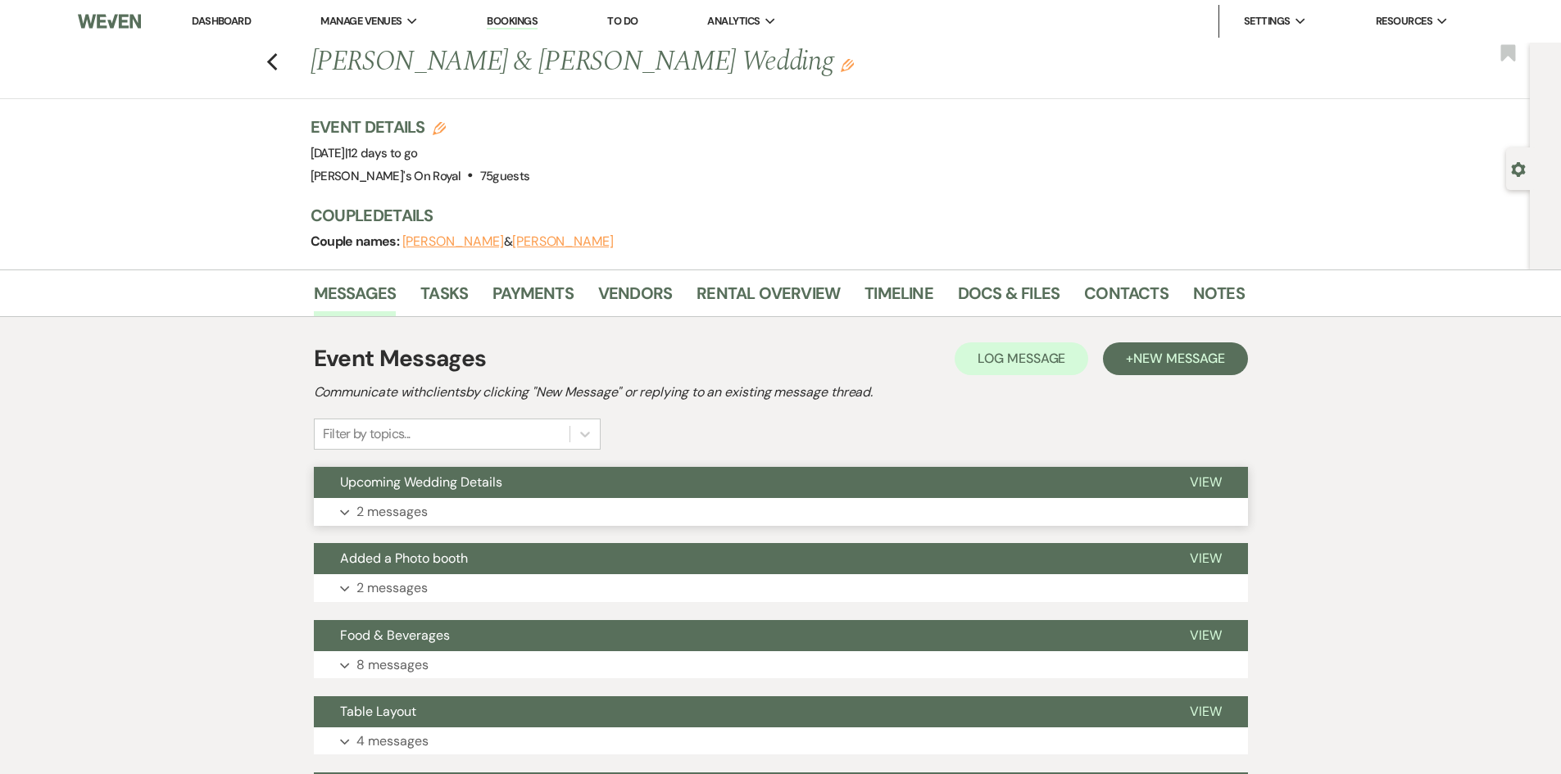
click at [420, 505] on p "2 messages" at bounding box center [391, 511] width 71 height 21
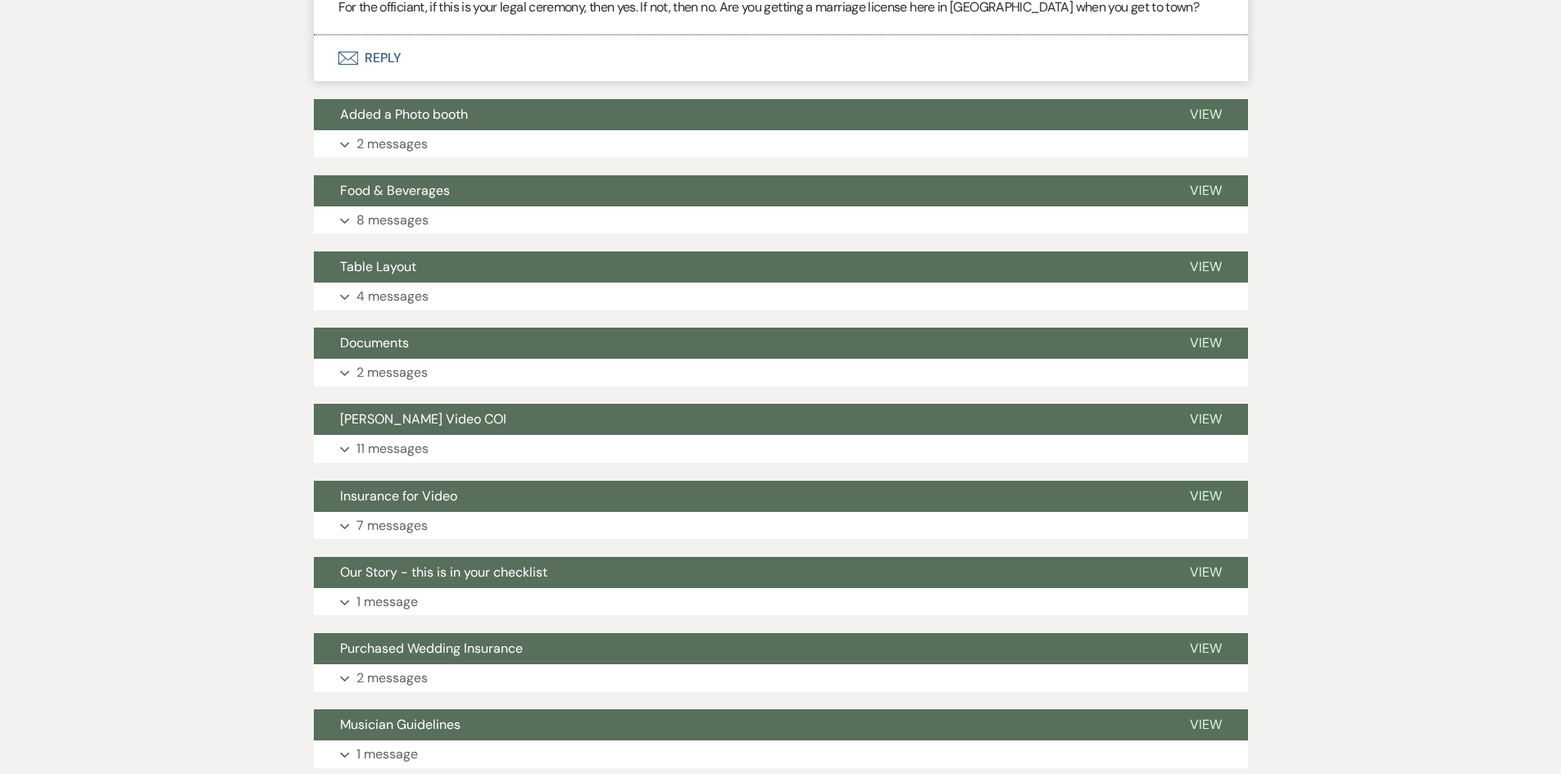
scroll to position [819, 0]
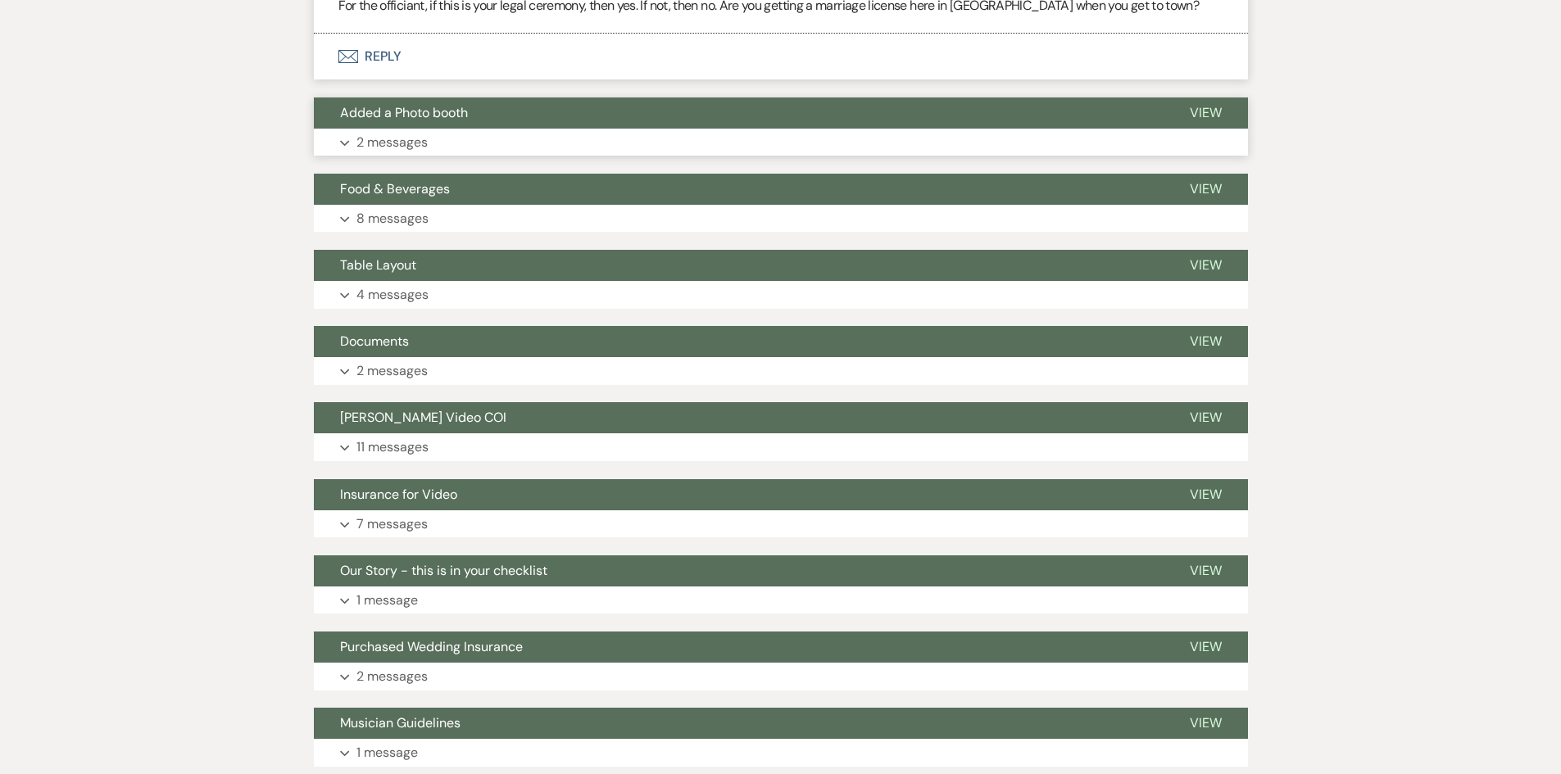
click at [520, 133] on button "Expand 2 messages" at bounding box center [781, 143] width 934 height 28
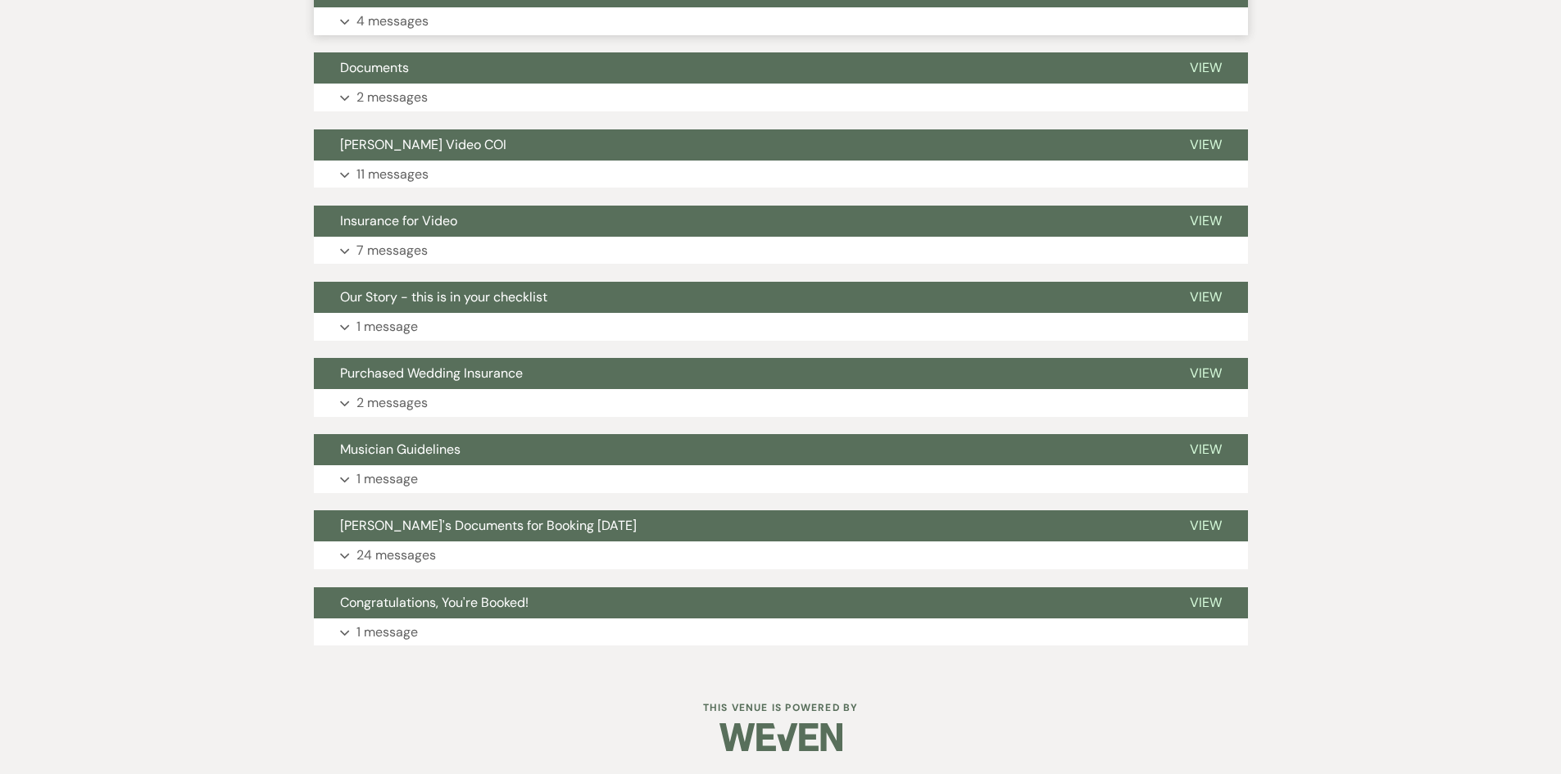
scroll to position [1360, 0]
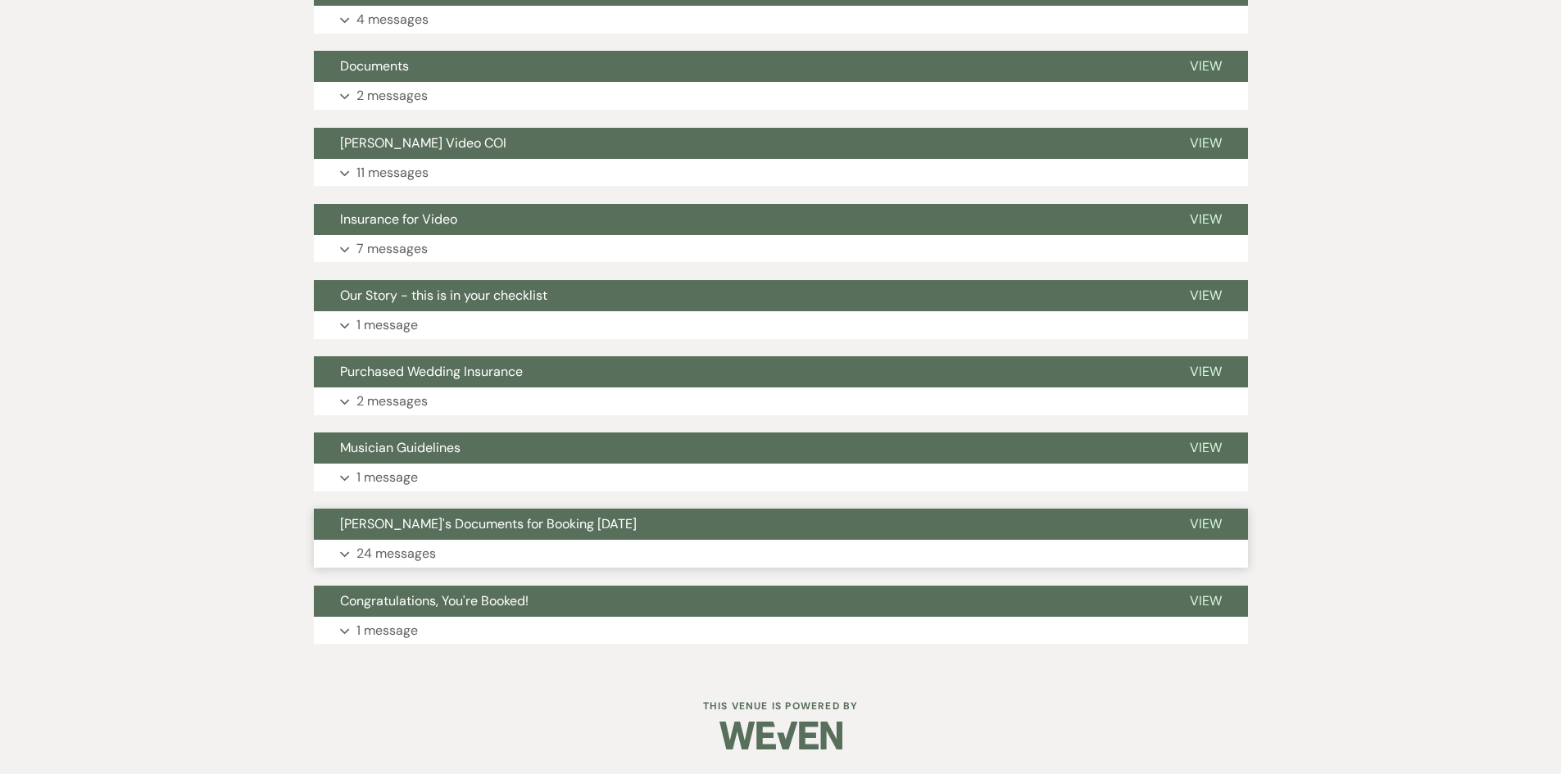
click at [461, 541] on button "Expand 24 messages" at bounding box center [781, 554] width 934 height 28
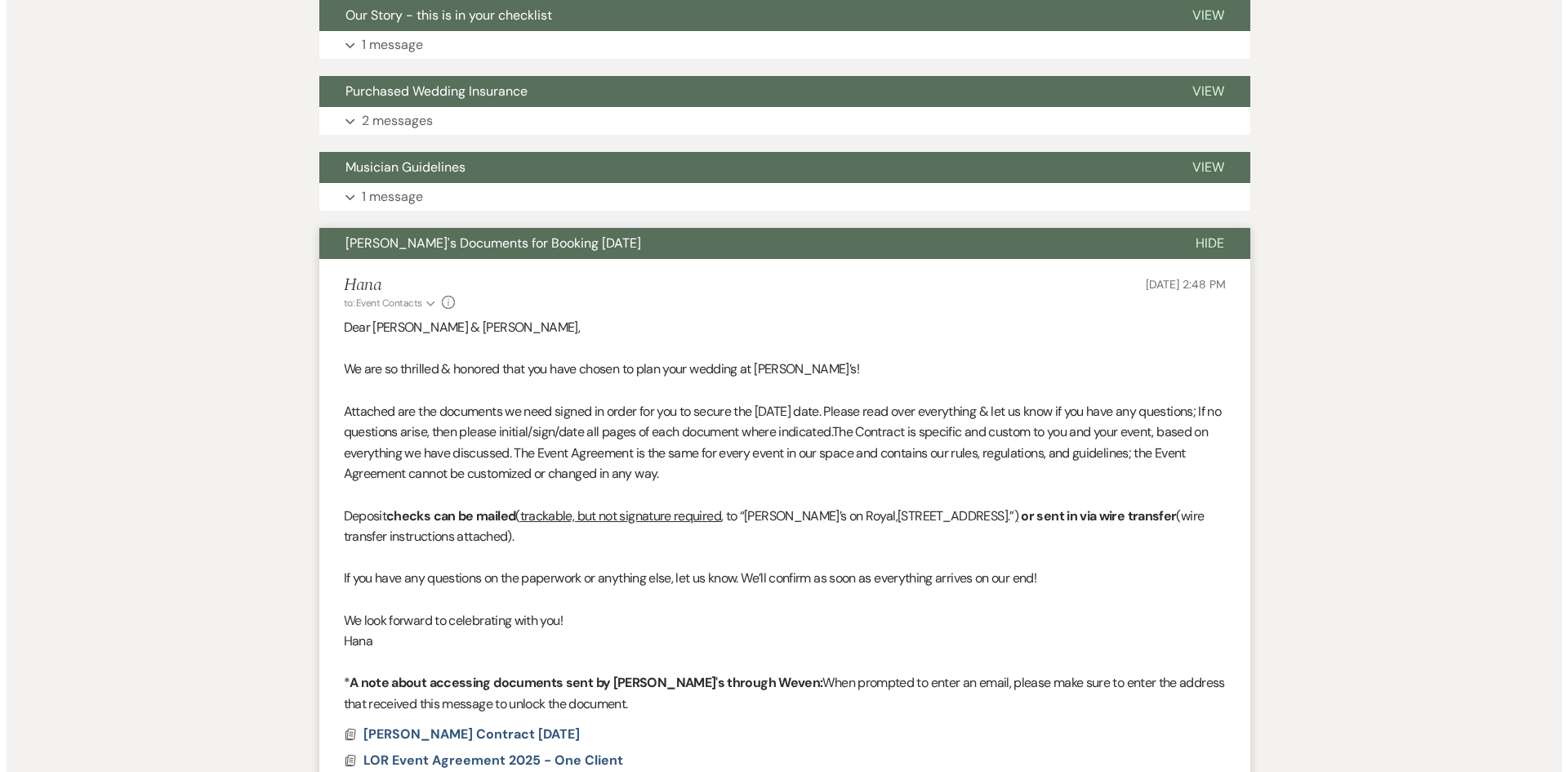
scroll to position [1928, 0]
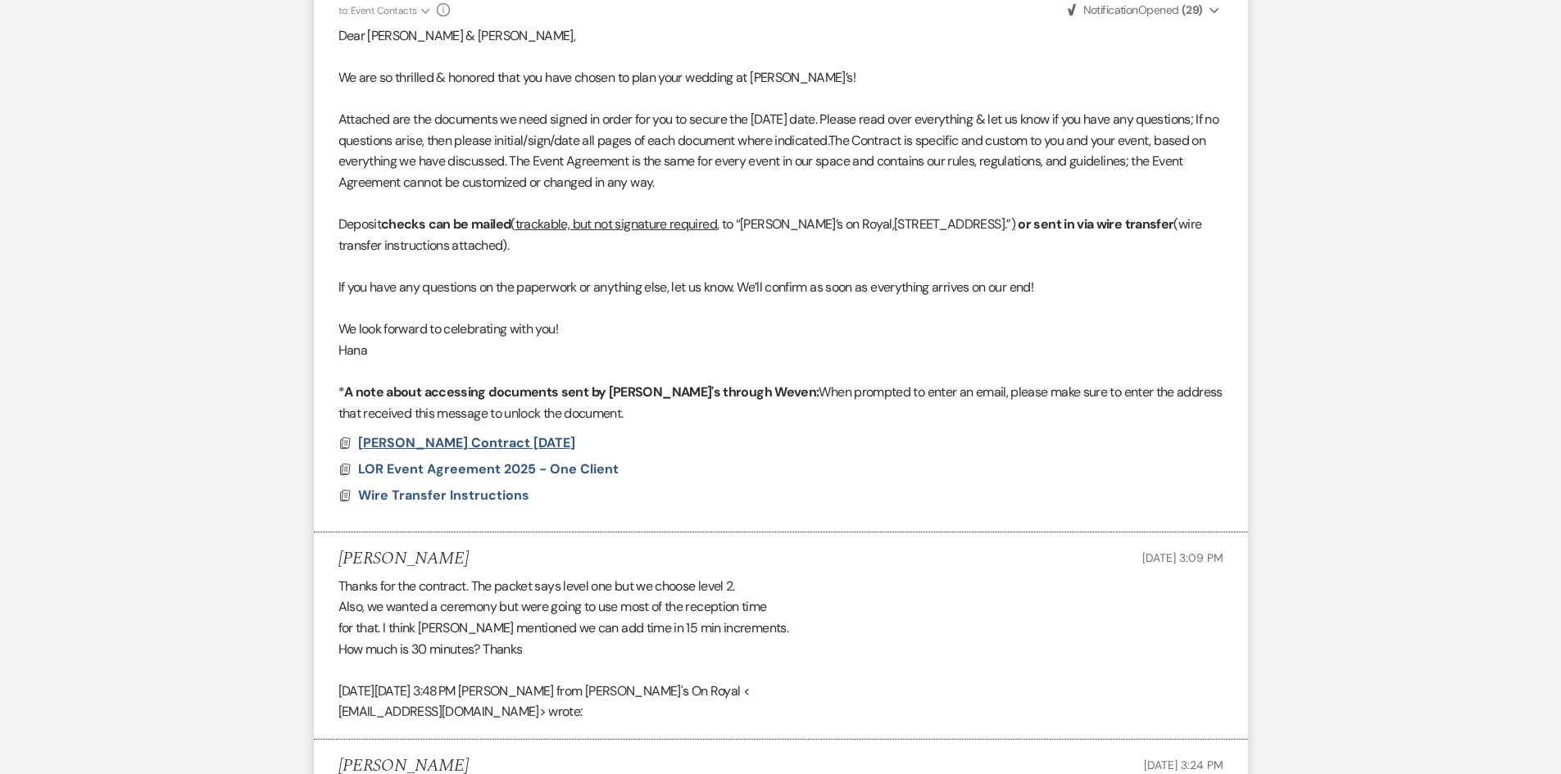
click at [492, 447] on span "[PERSON_NAME] Contract [DATE]" at bounding box center [466, 442] width 217 height 17
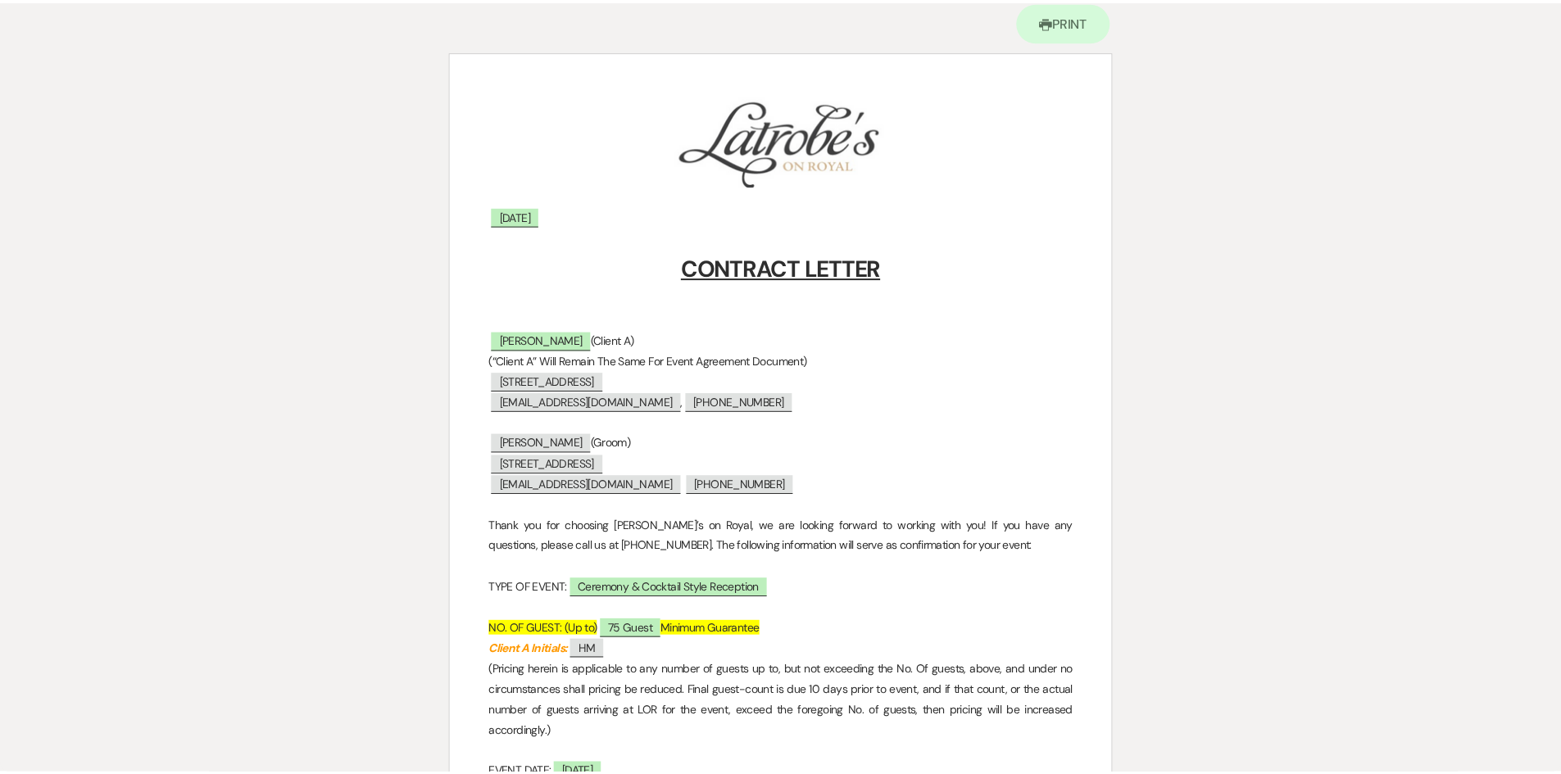
scroll to position [0, 0]
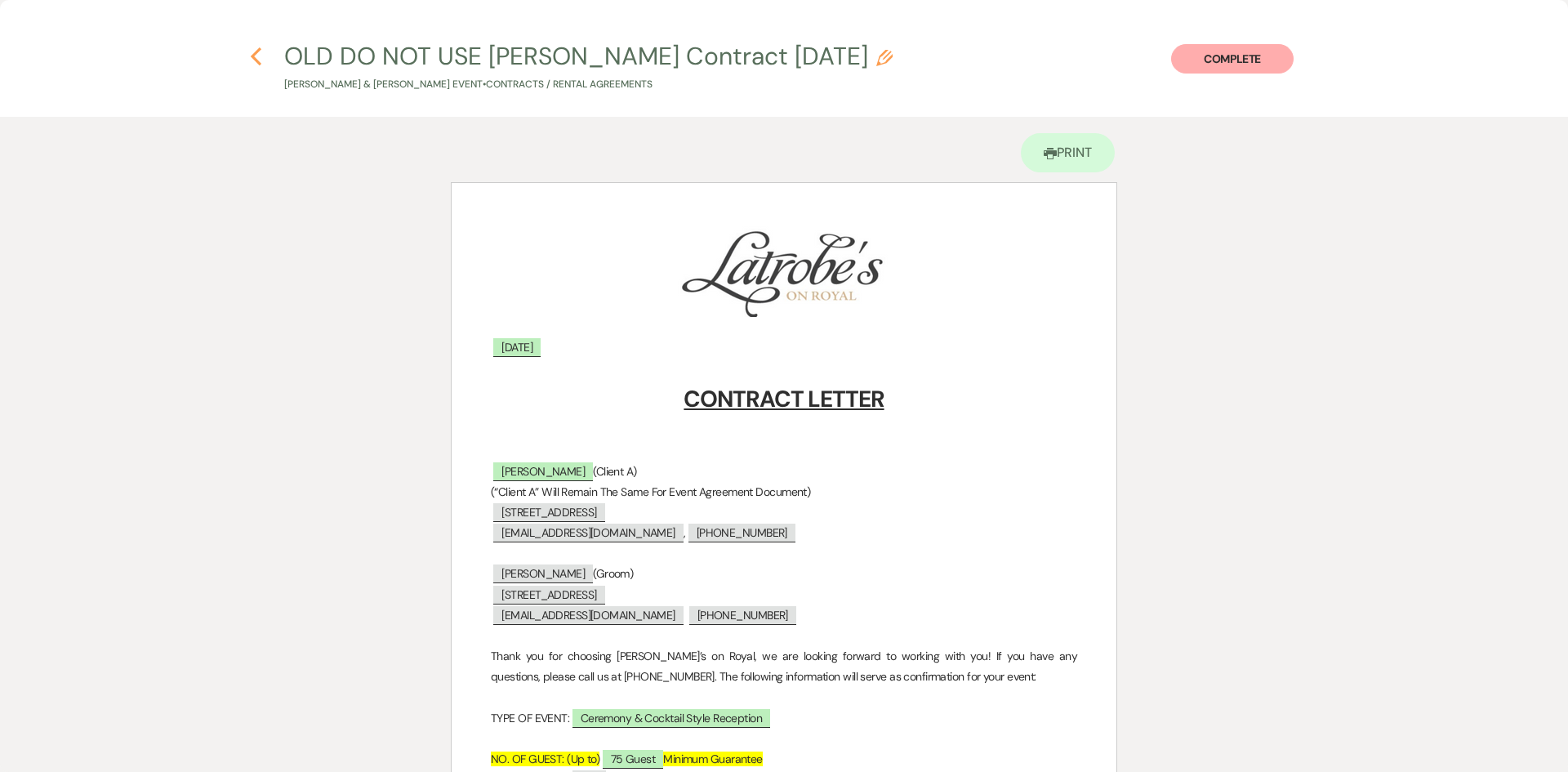
click at [250, 61] on icon "Previous" at bounding box center [256, 57] width 12 height 20
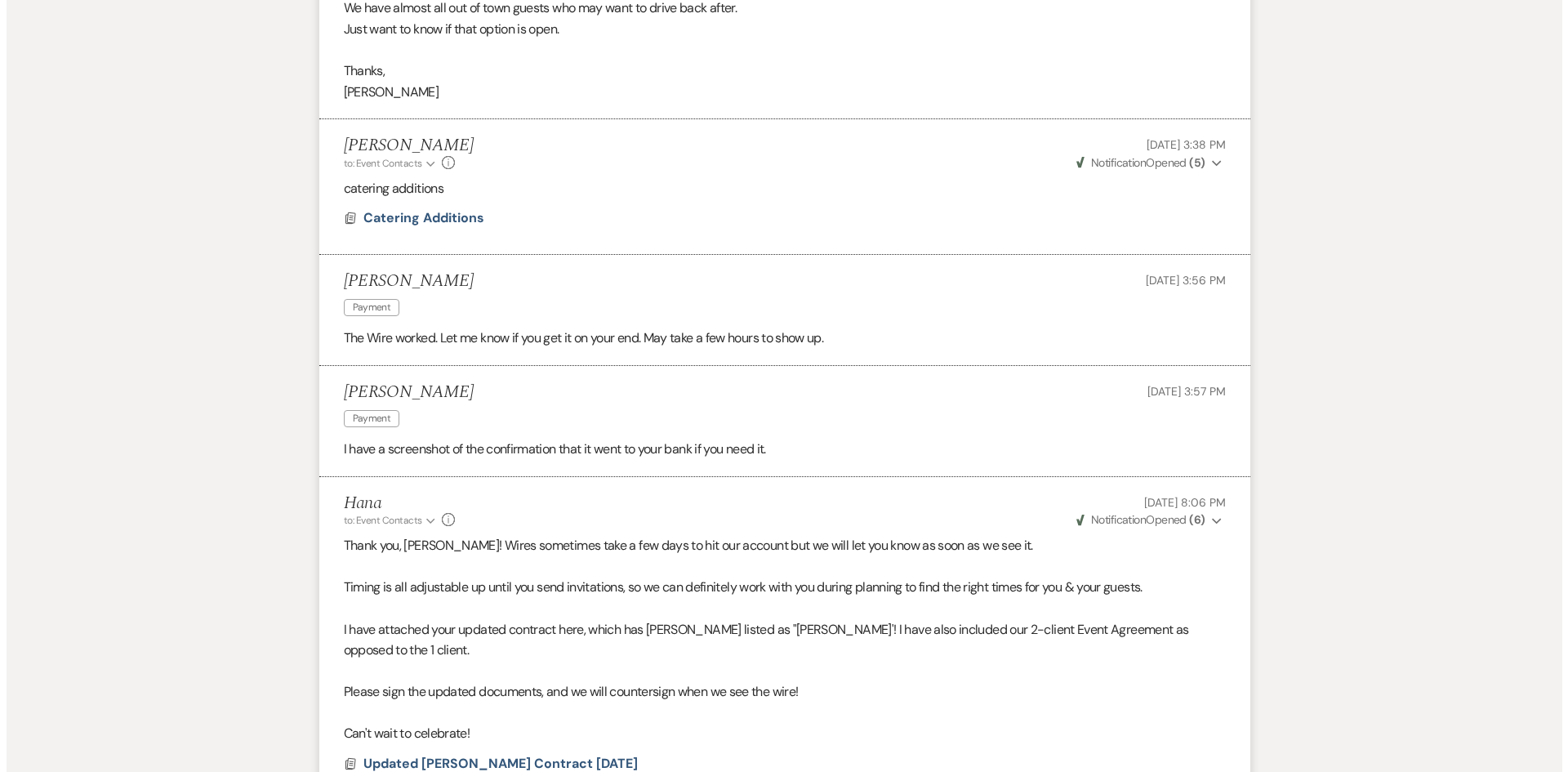
scroll to position [4706, 0]
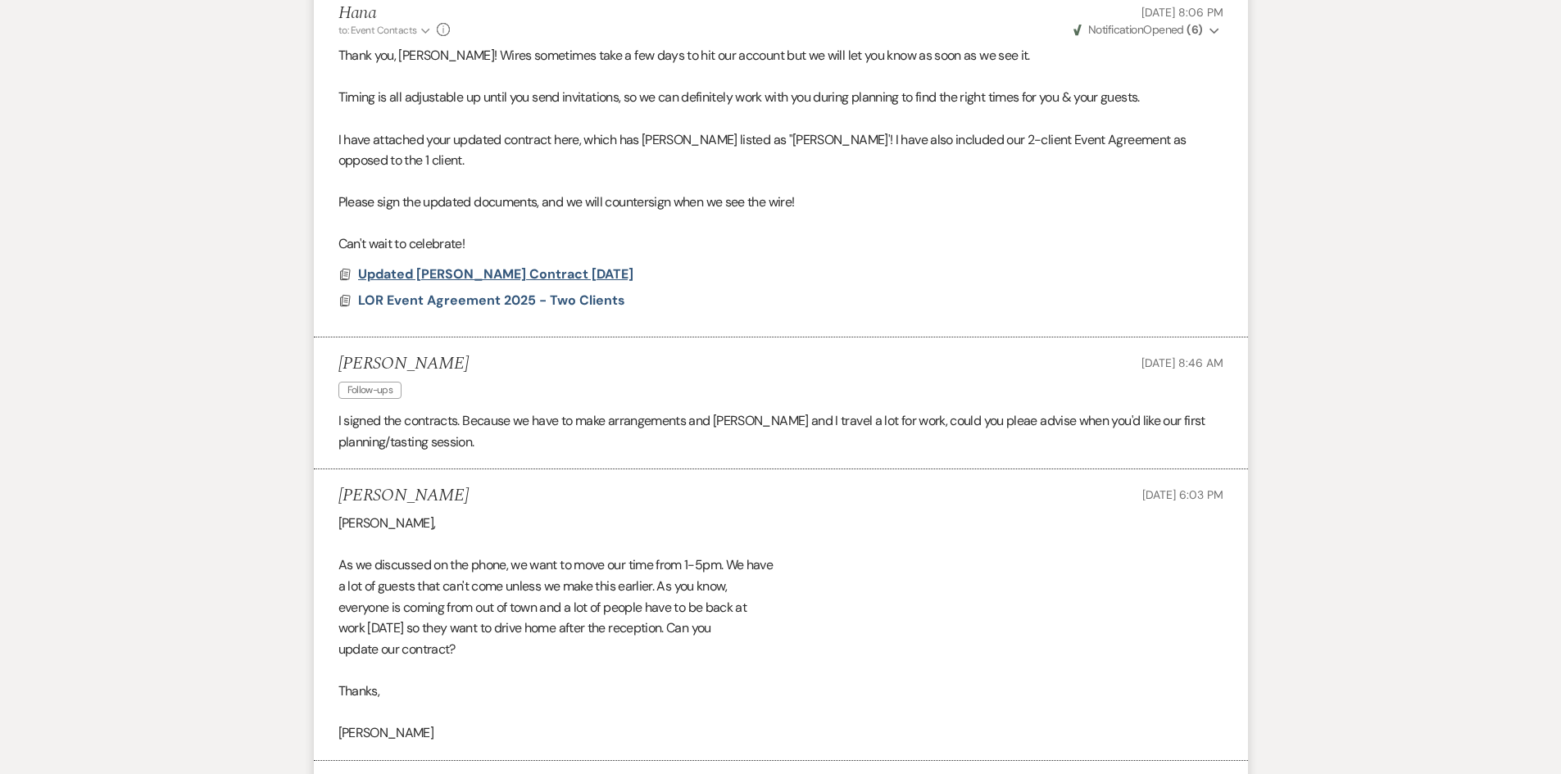
click at [565, 265] on span "Updated [PERSON_NAME] Contract [DATE]" at bounding box center [495, 273] width 275 height 17
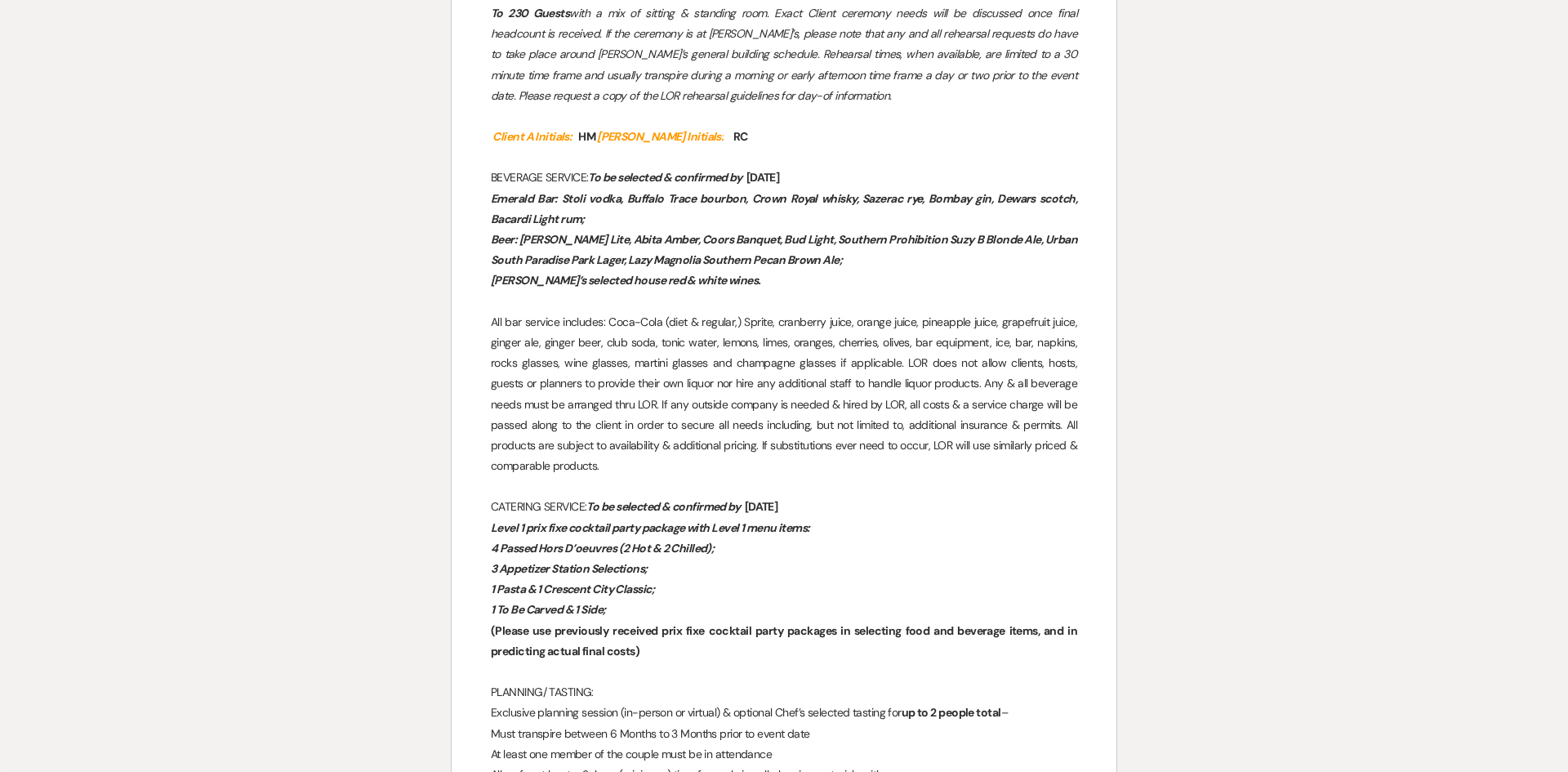
scroll to position [1961, 0]
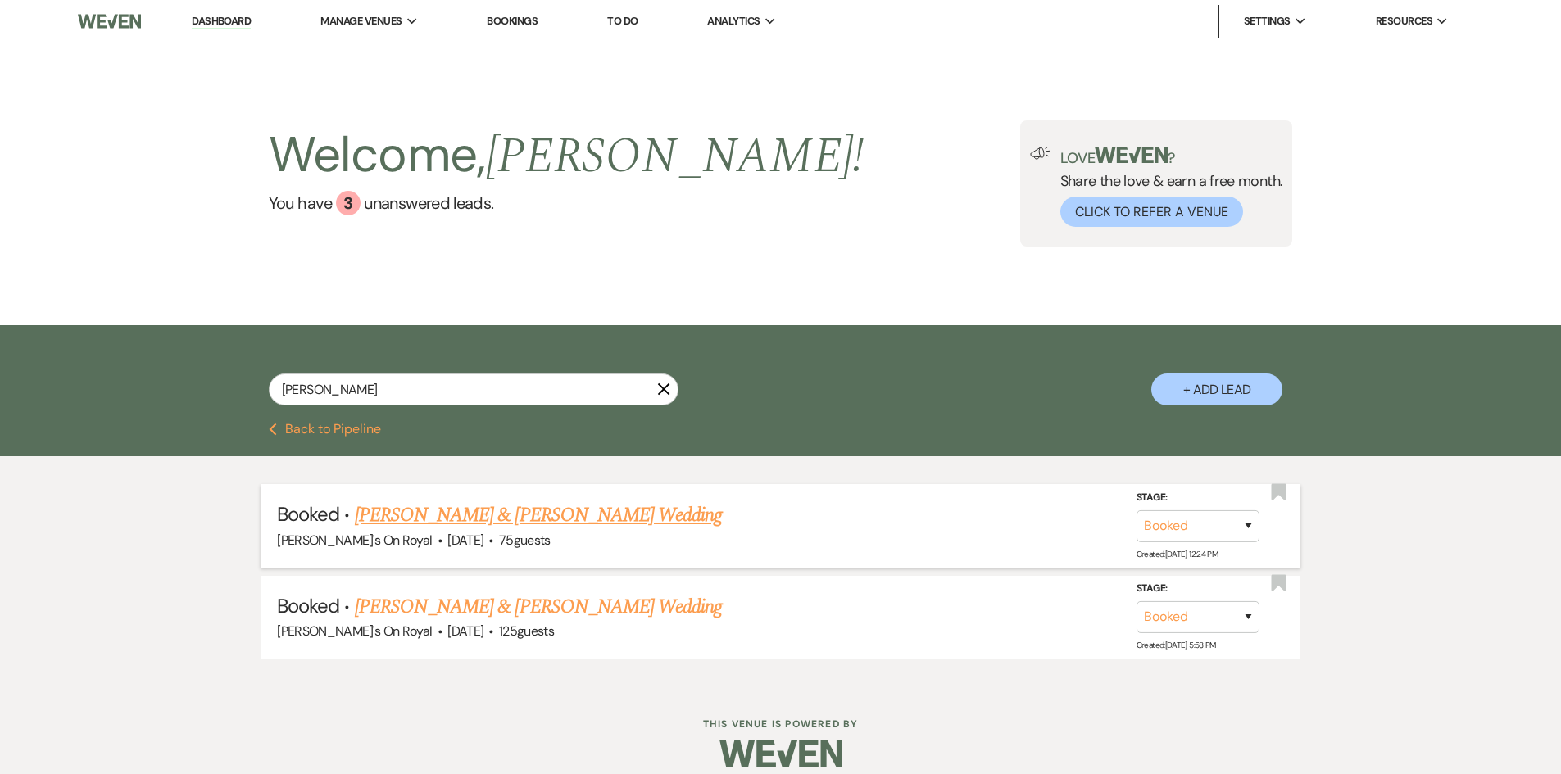
click at [546, 514] on link "[PERSON_NAME] & [PERSON_NAME] Wedding" at bounding box center [538, 515] width 367 height 29
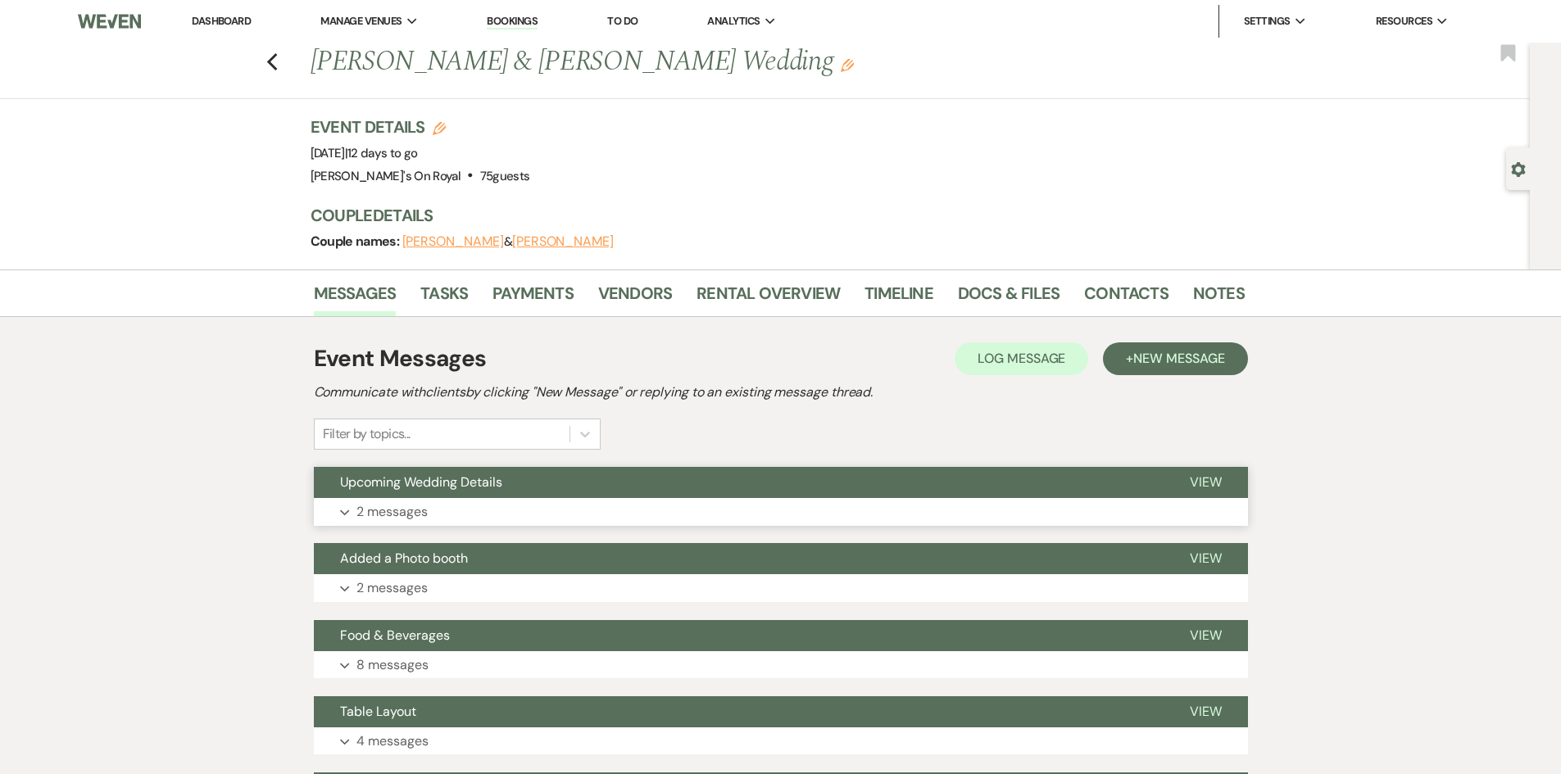
click at [569, 483] on button "Upcoming Wedding Details" at bounding box center [738, 482] width 849 height 31
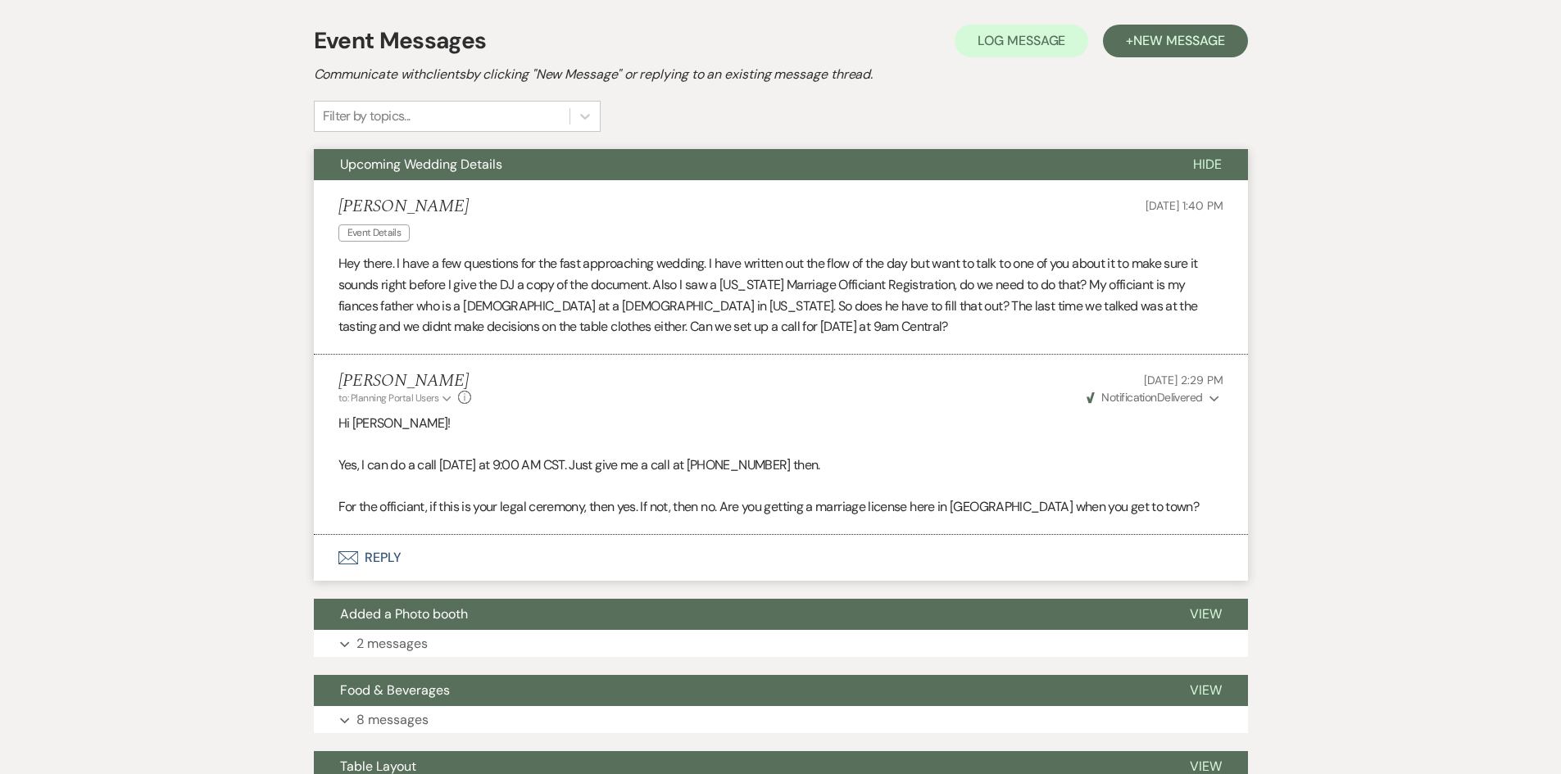
scroll to position [410, 0]
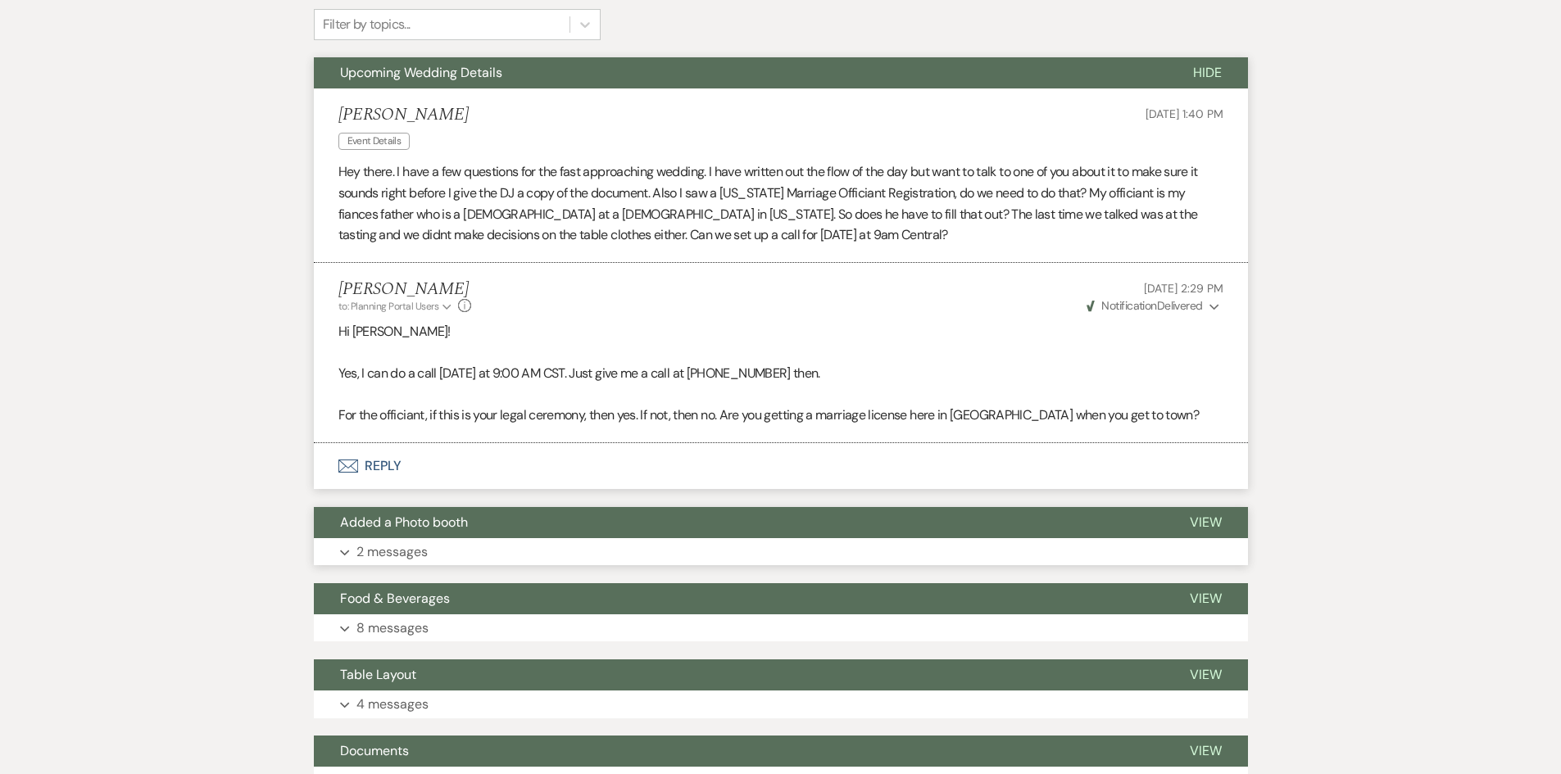
click at [466, 555] on button "Expand 2 messages" at bounding box center [781, 552] width 934 height 28
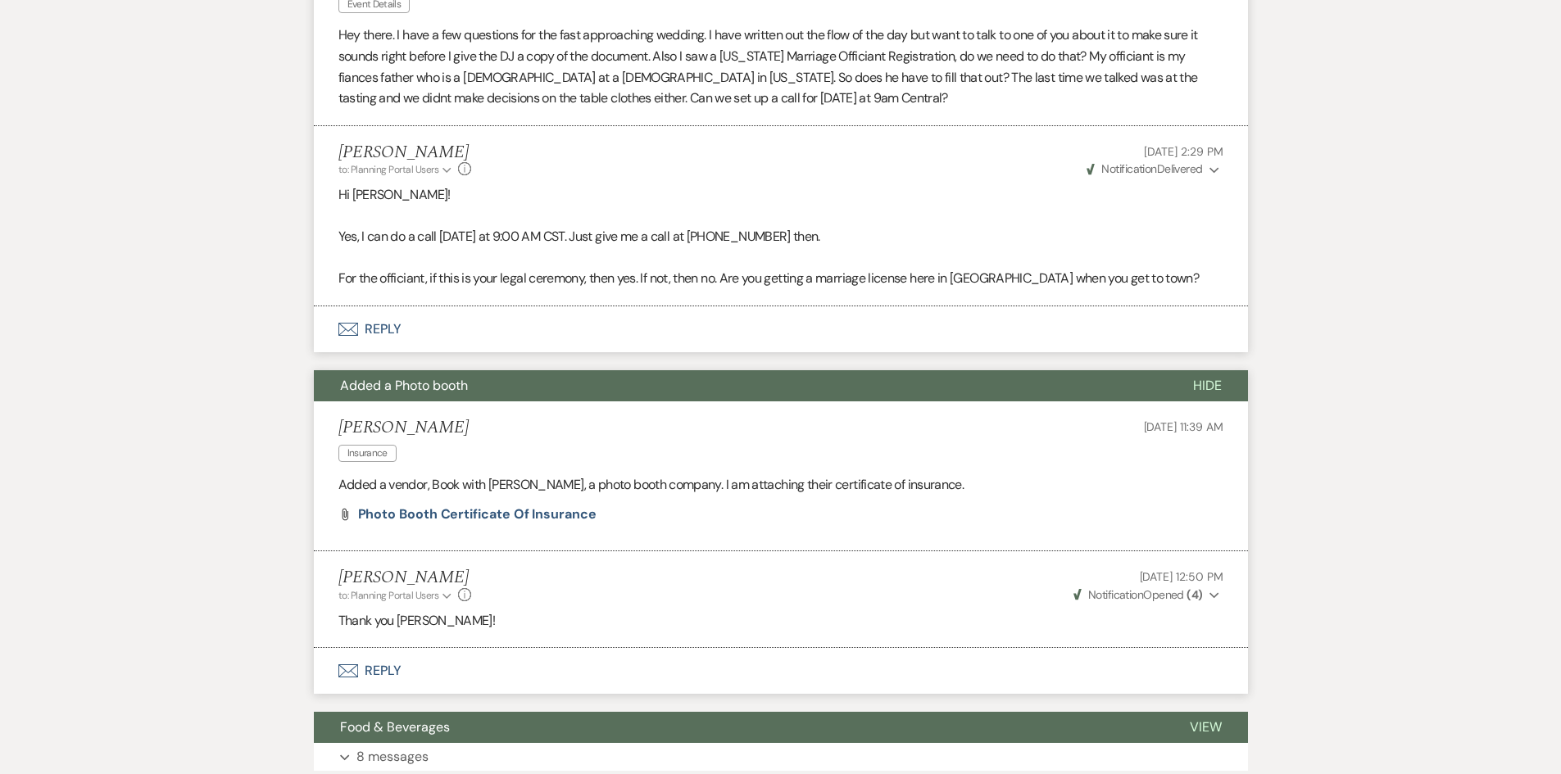
scroll to position [737, 0]
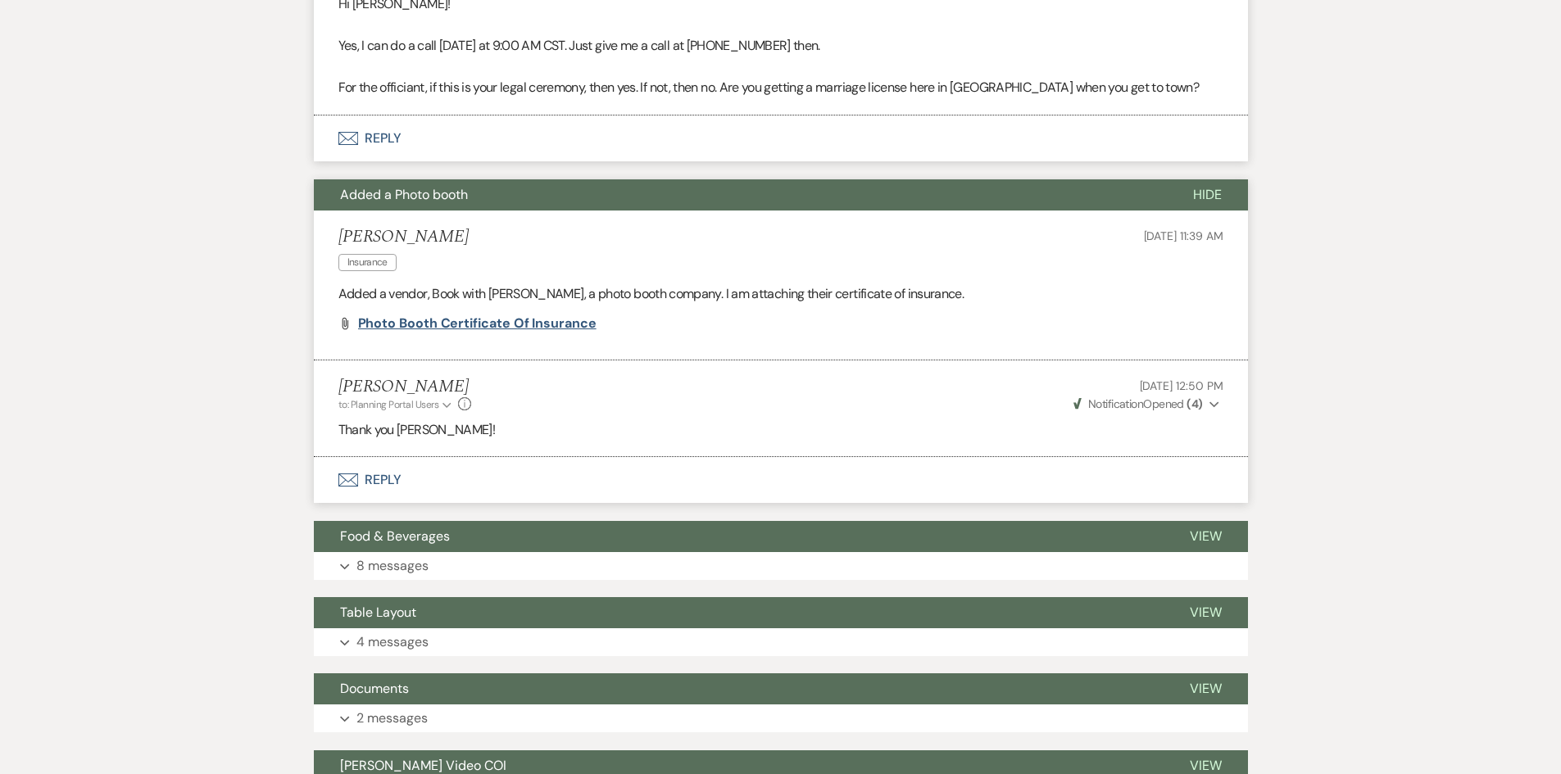
click at [534, 323] on span "Photo Booth Certificate of Insurance" at bounding box center [477, 323] width 238 height 17
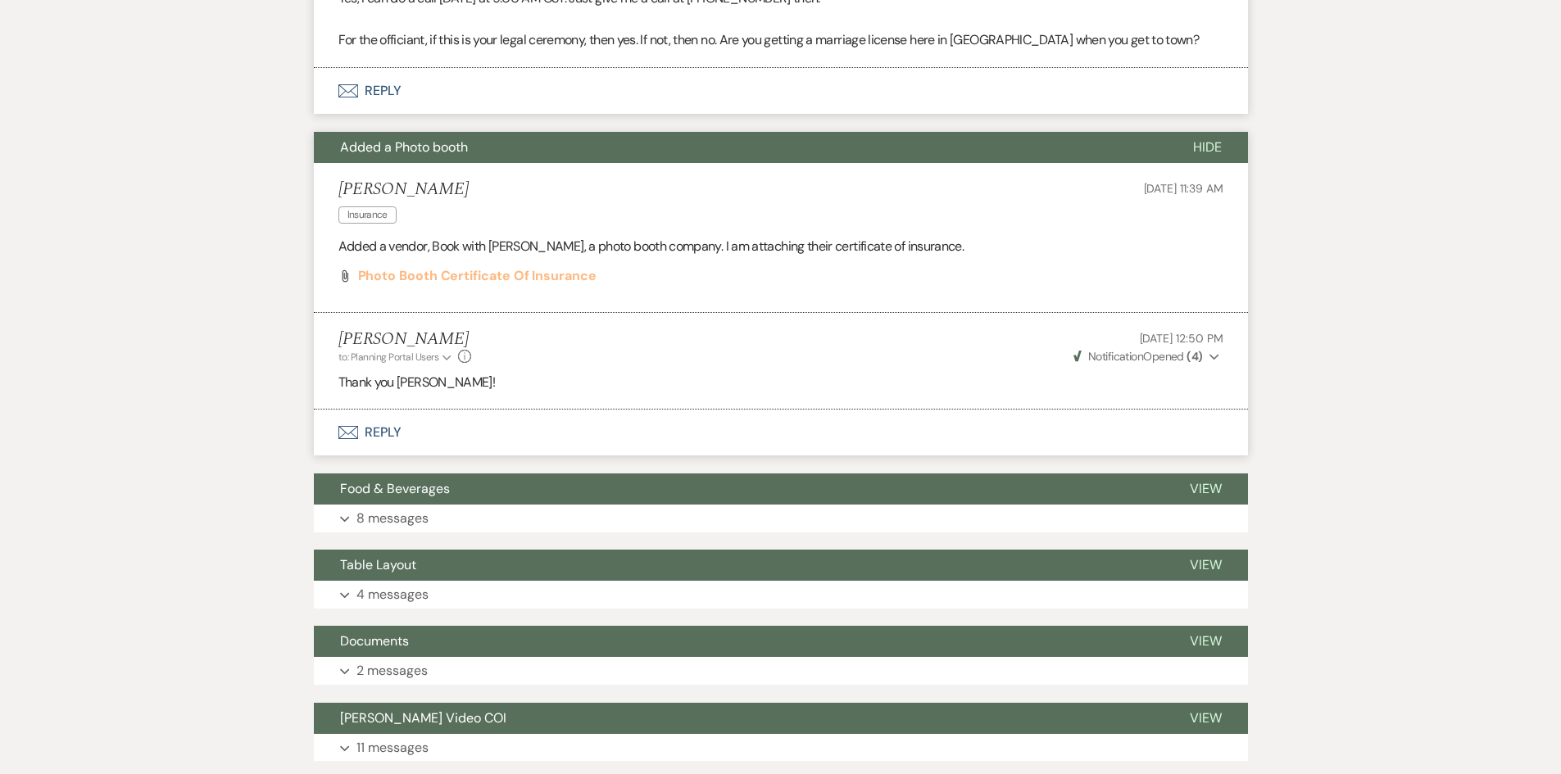
scroll to position [819, 0]
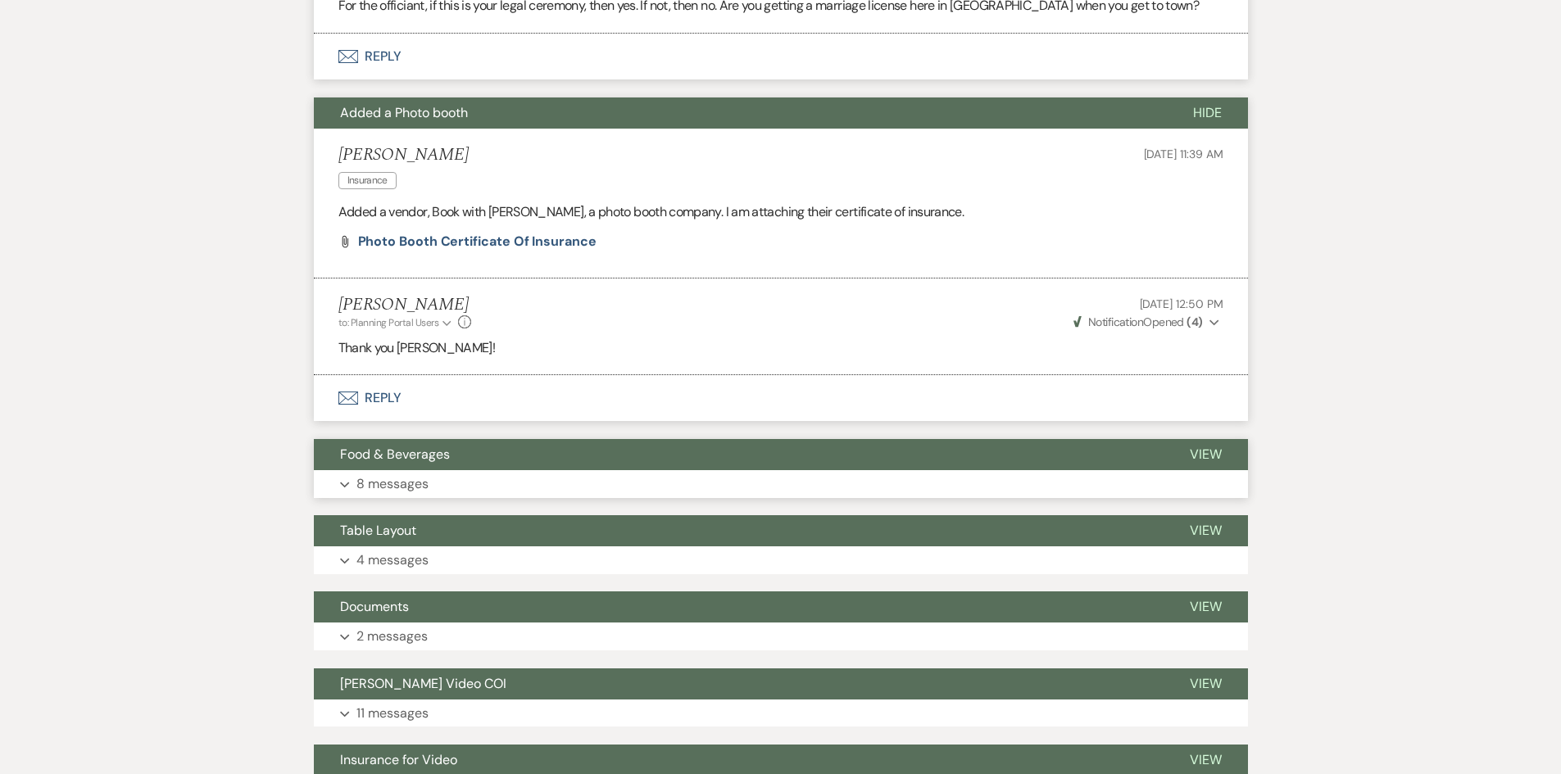
click at [496, 478] on button "Expand 8 messages" at bounding box center [781, 484] width 934 height 28
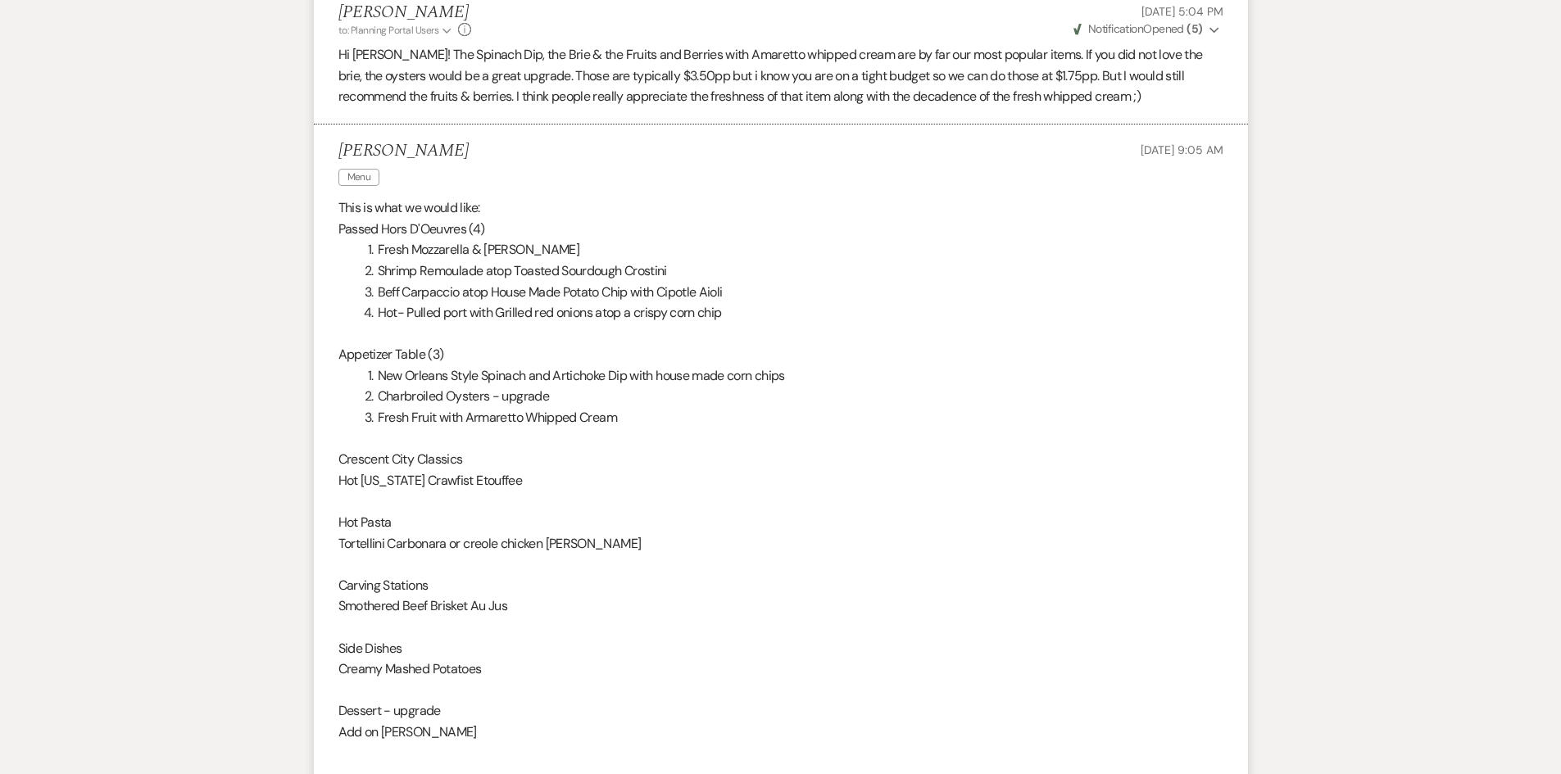
scroll to position [1720, 0]
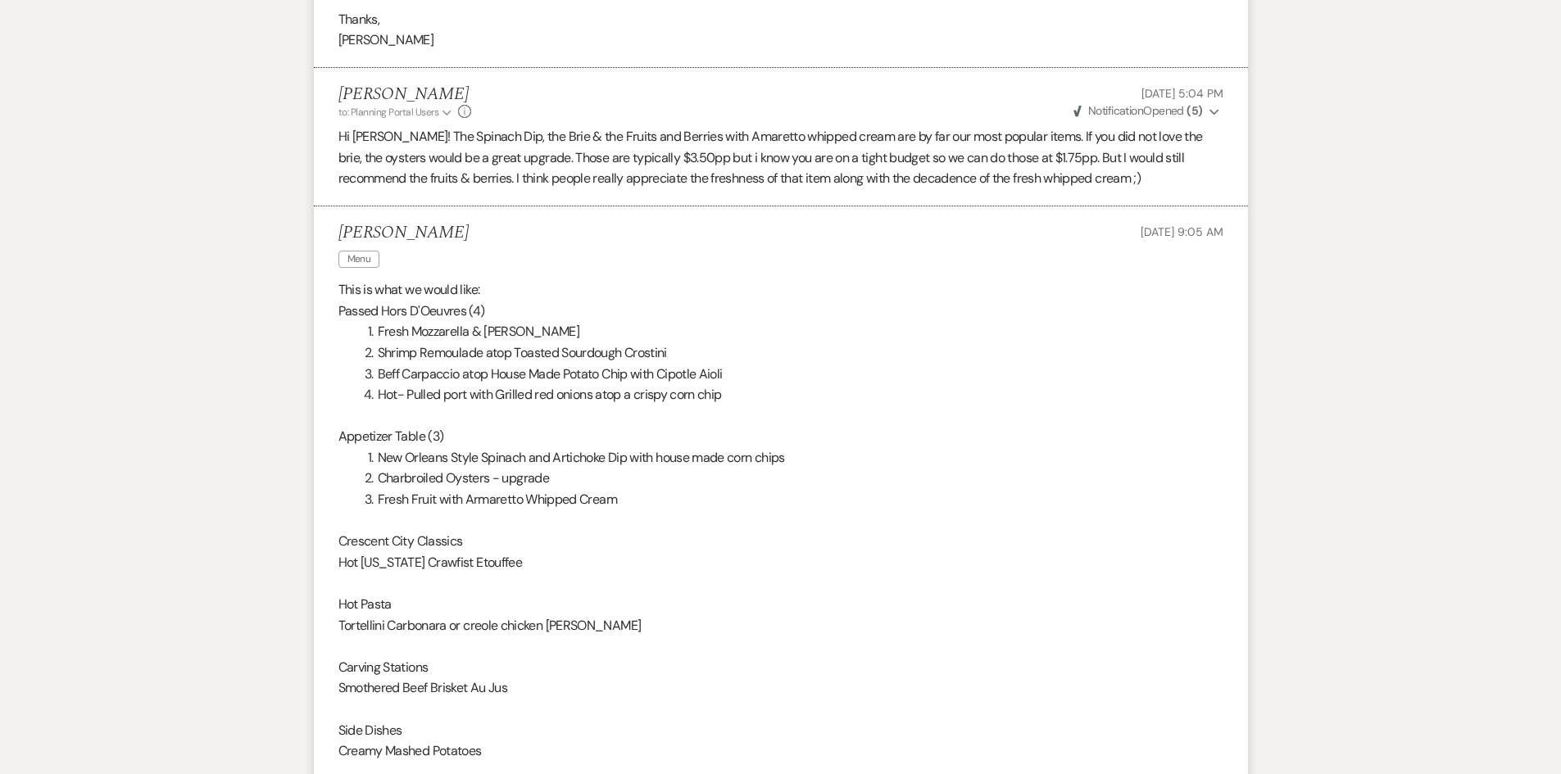
drag, startPoint x: 514, startPoint y: 485, endPoint x: 323, endPoint y: 228, distance: 320.3
click at [323, 228] on li "[PERSON_NAME] Menu [DATE] 9:05 AM This is what we would like: Passed Hors D'Oeu…" at bounding box center [781, 534] width 934 height 656
copy li "[PERSON_NAME] Menu [DATE] 9:05 AM This is what we would like: Passed Hors D'Oeu…"
click at [710, 298] on p "This is what we would like:" at bounding box center [780, 289] width 885 height 21
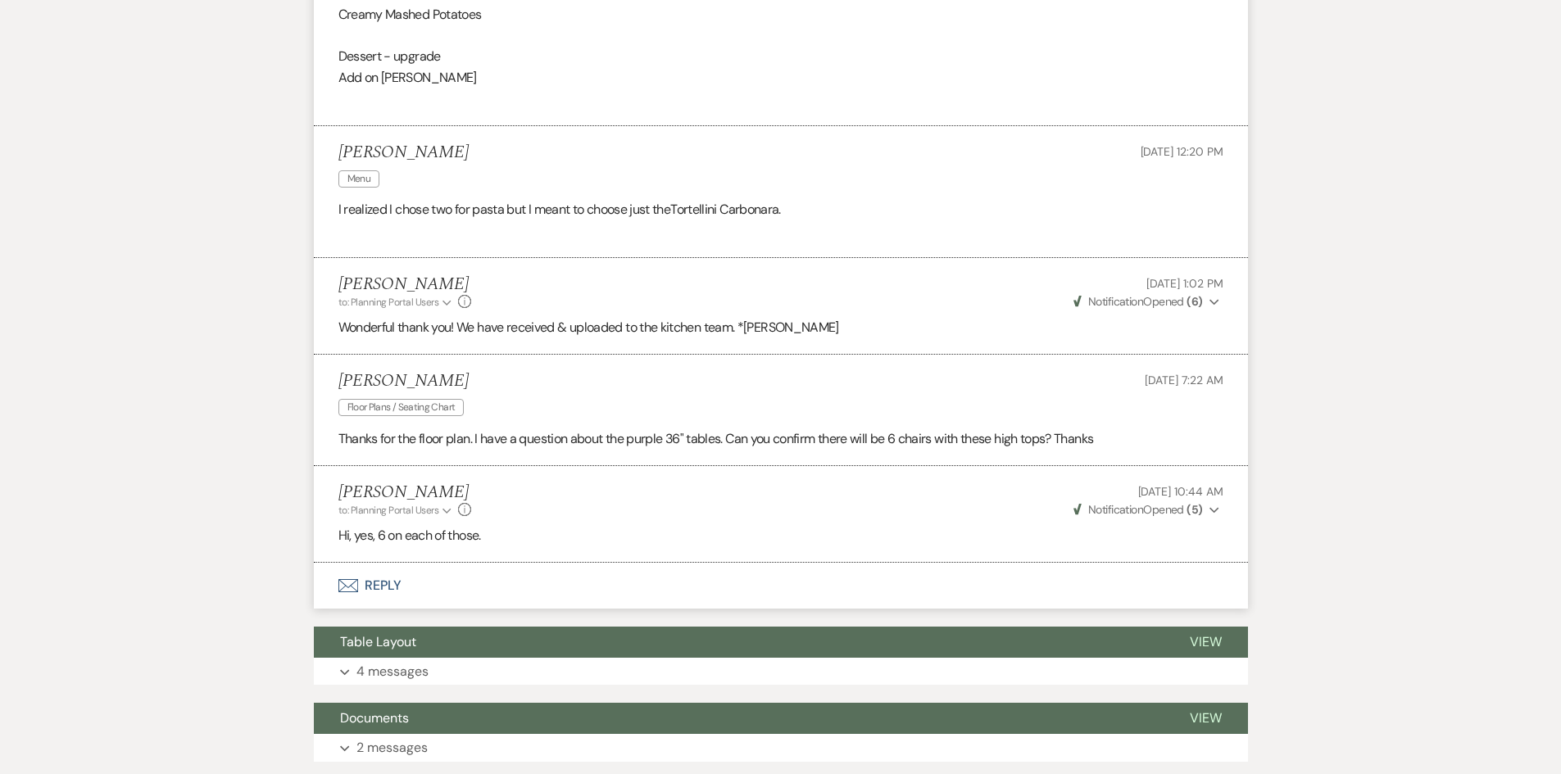
scroll to position [2458, 0]
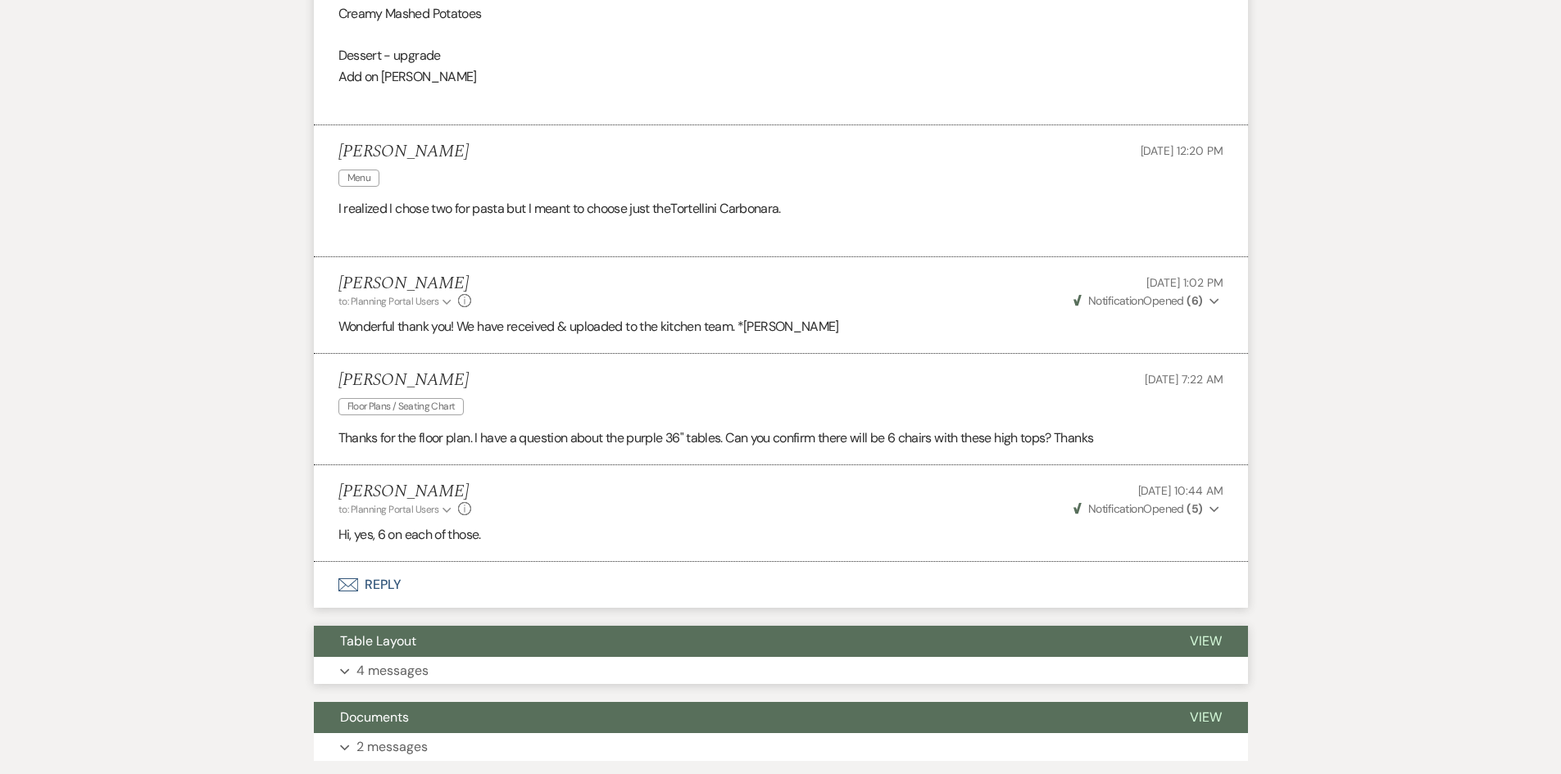
click at [569, 665] on button "Expand 4 messages" at bounding box center [781, 671] width 934 height 28
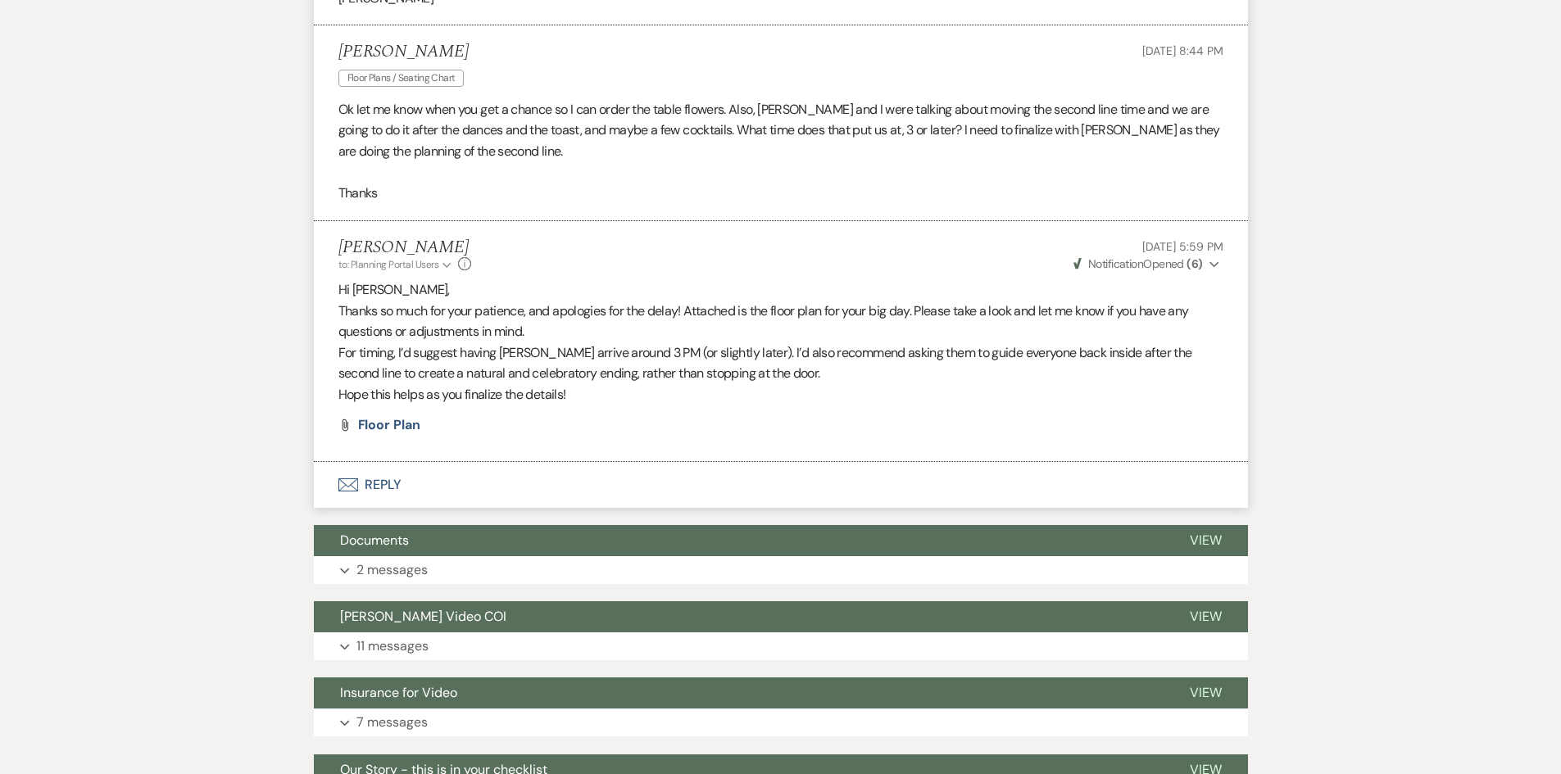
scroll to position [3604, 0]
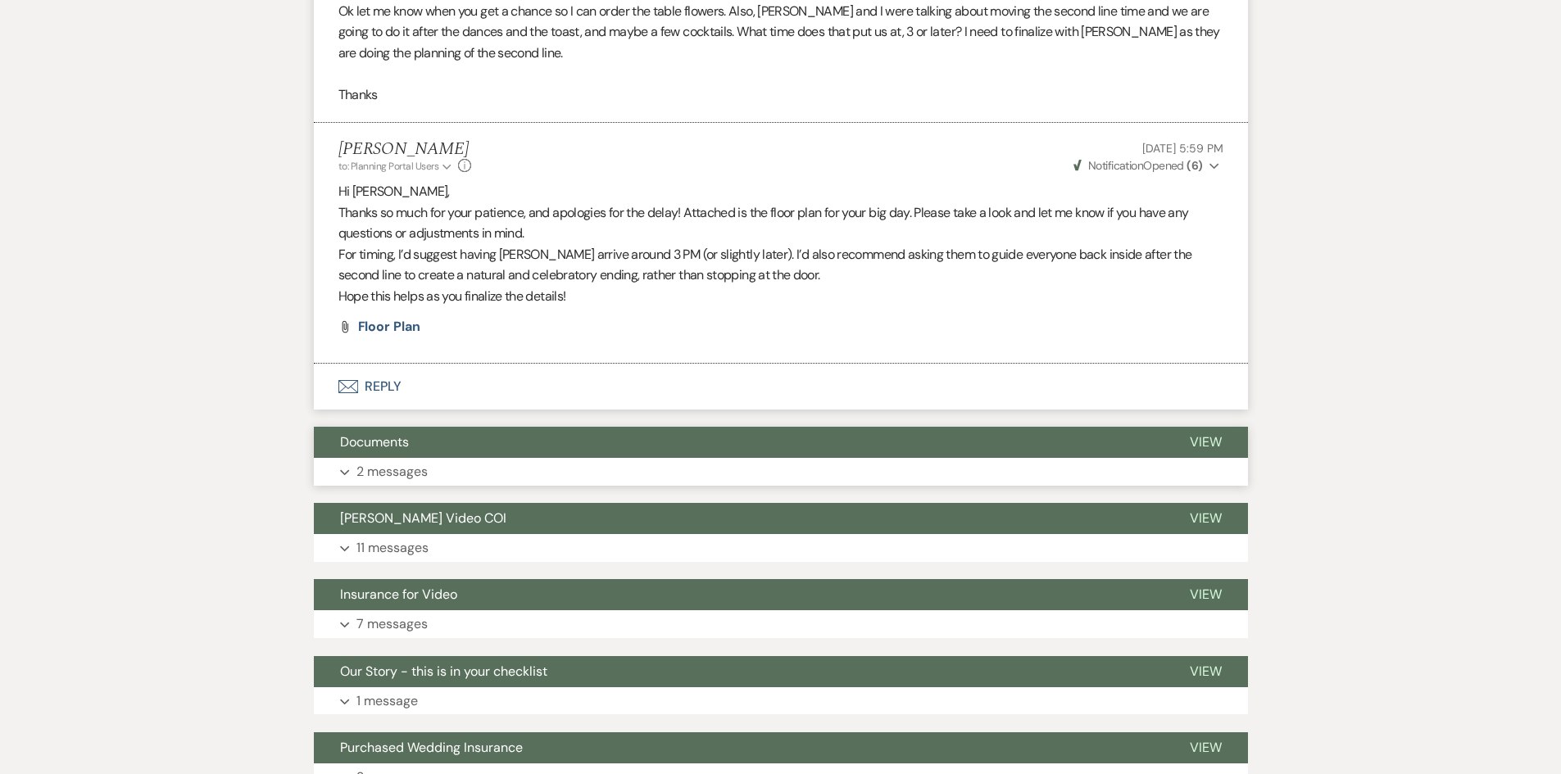
click at [578, 443] on button "Documents" at bounding box center [738, 442] width 849 height 31
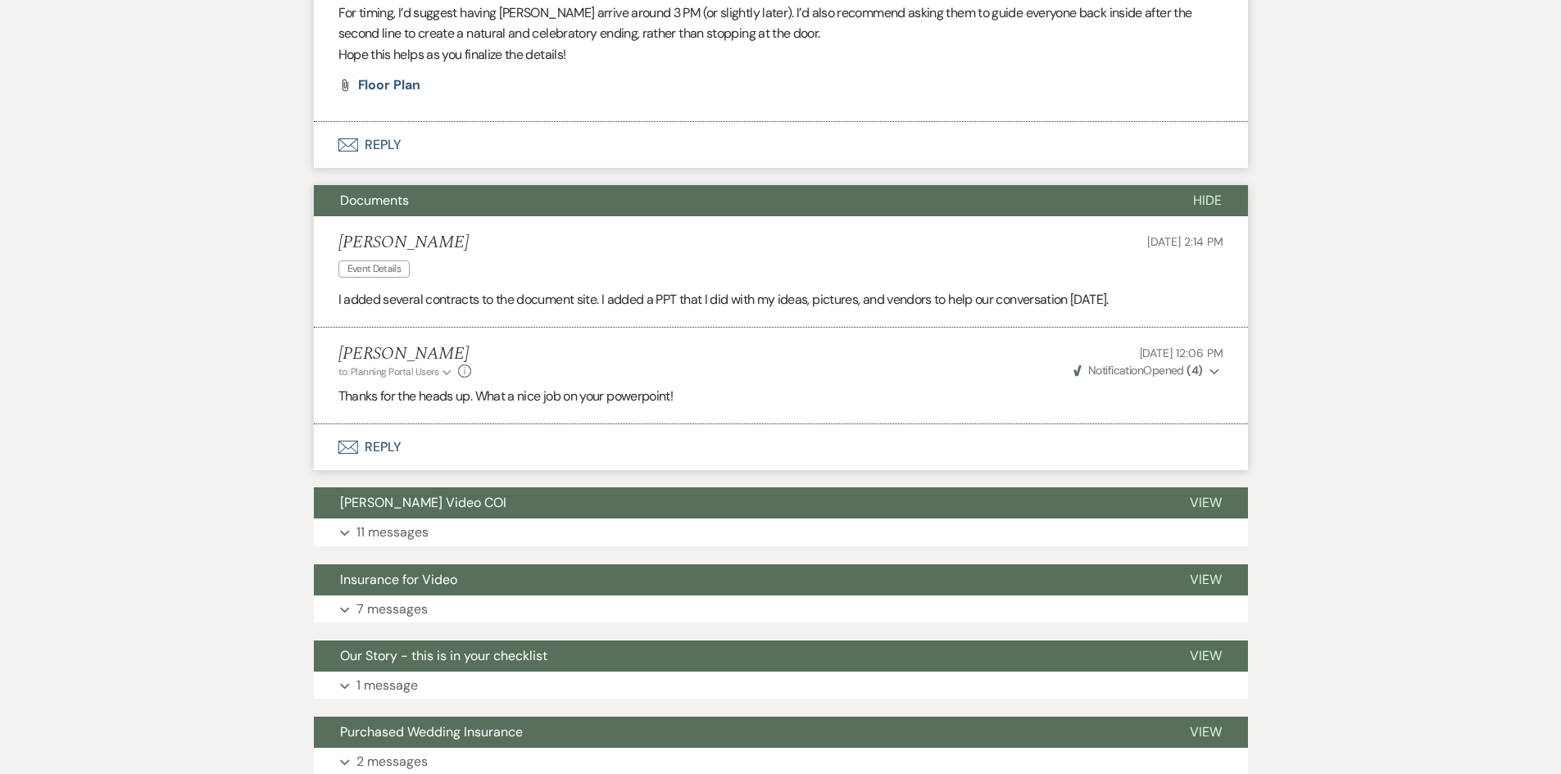
scroll to position [3850, 0]
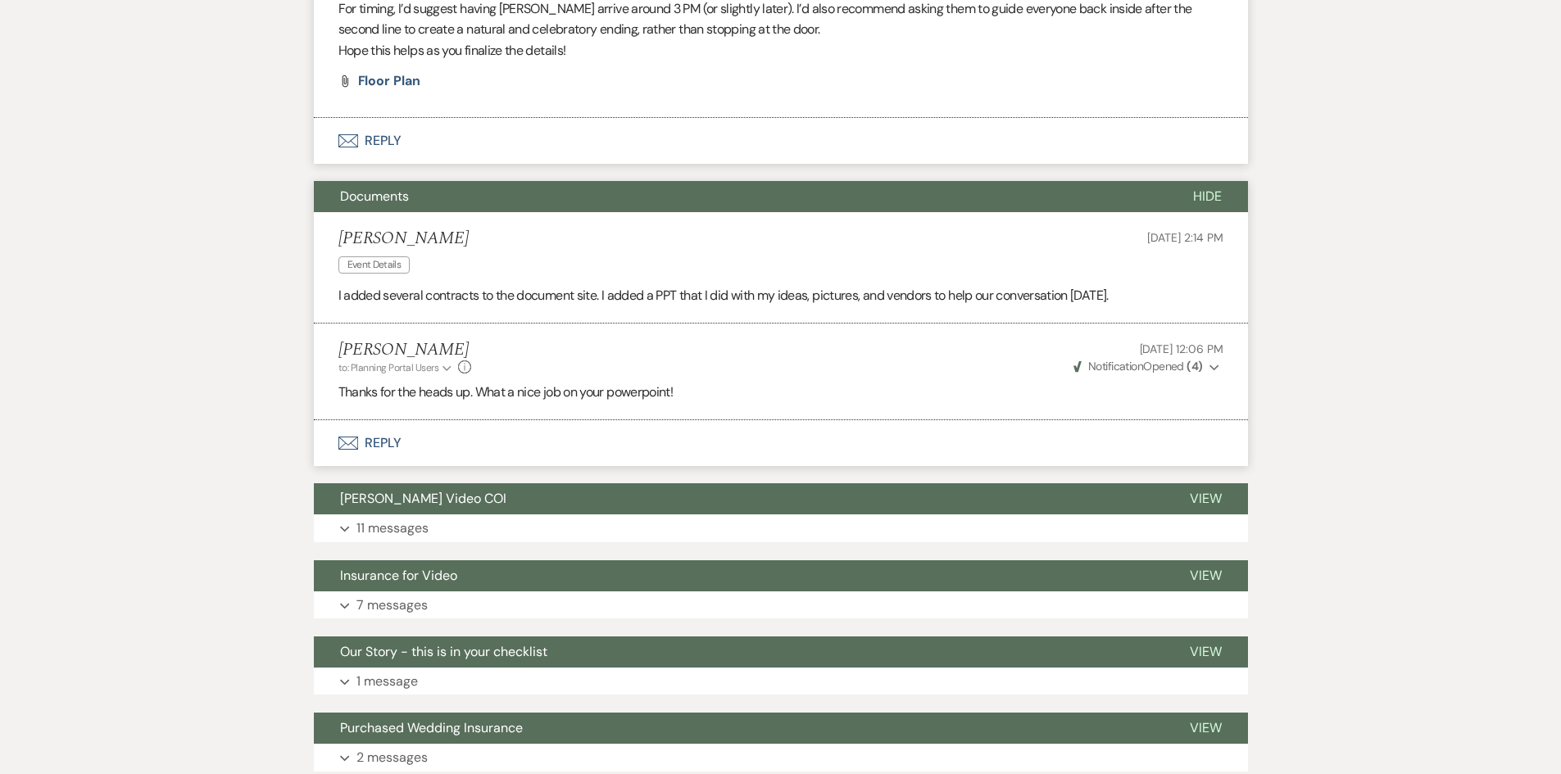
click at [801, 522] on button "Expand 11 messages" at bounding box center [781, 528] width 934 height 28
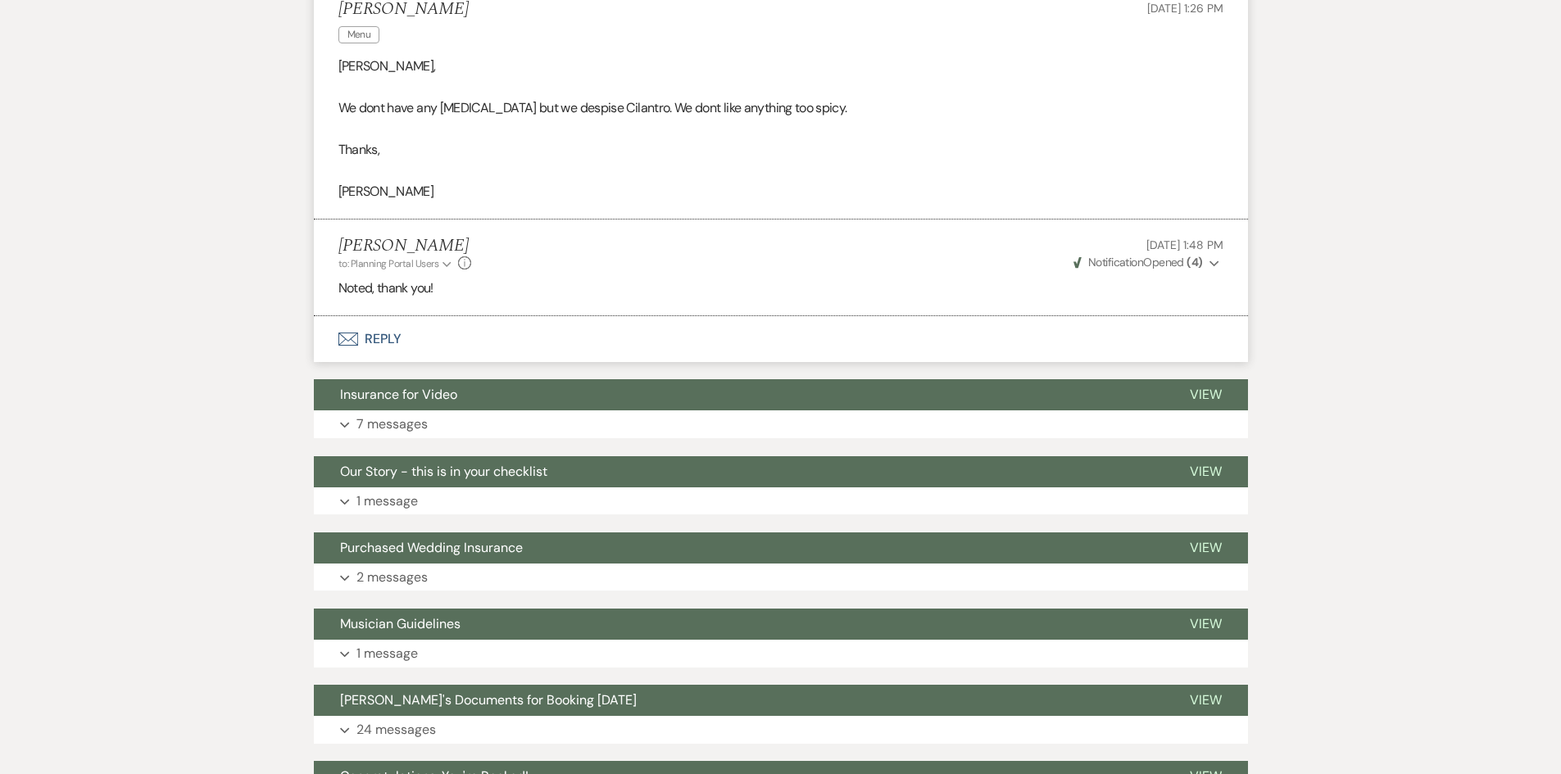
scroll to position [5980, 0]
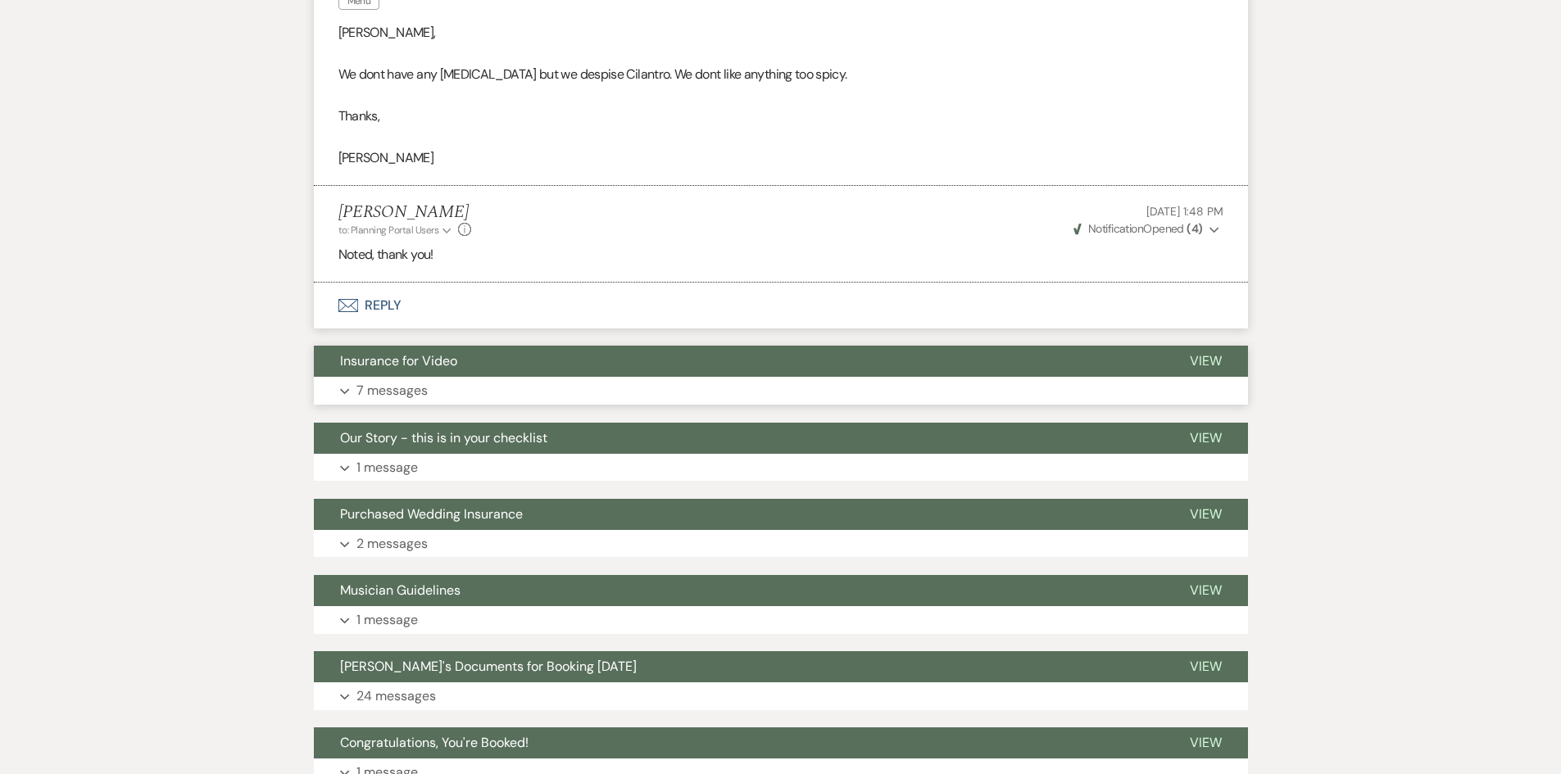
click at [664, 376] on button "Insurance for Video" at bounding box center [738, 361] width 849 height 31
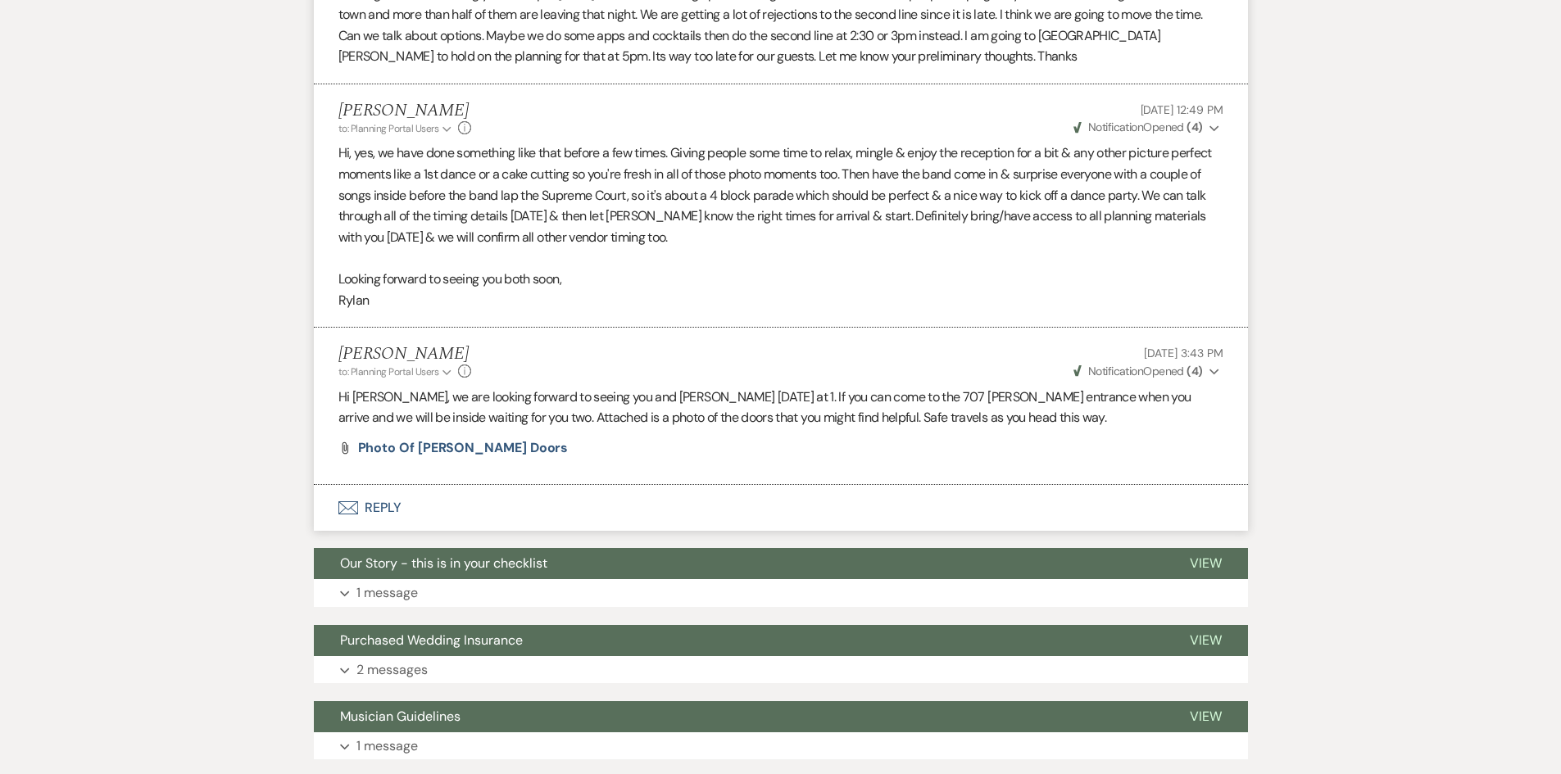
scroll to position [7782, 0]
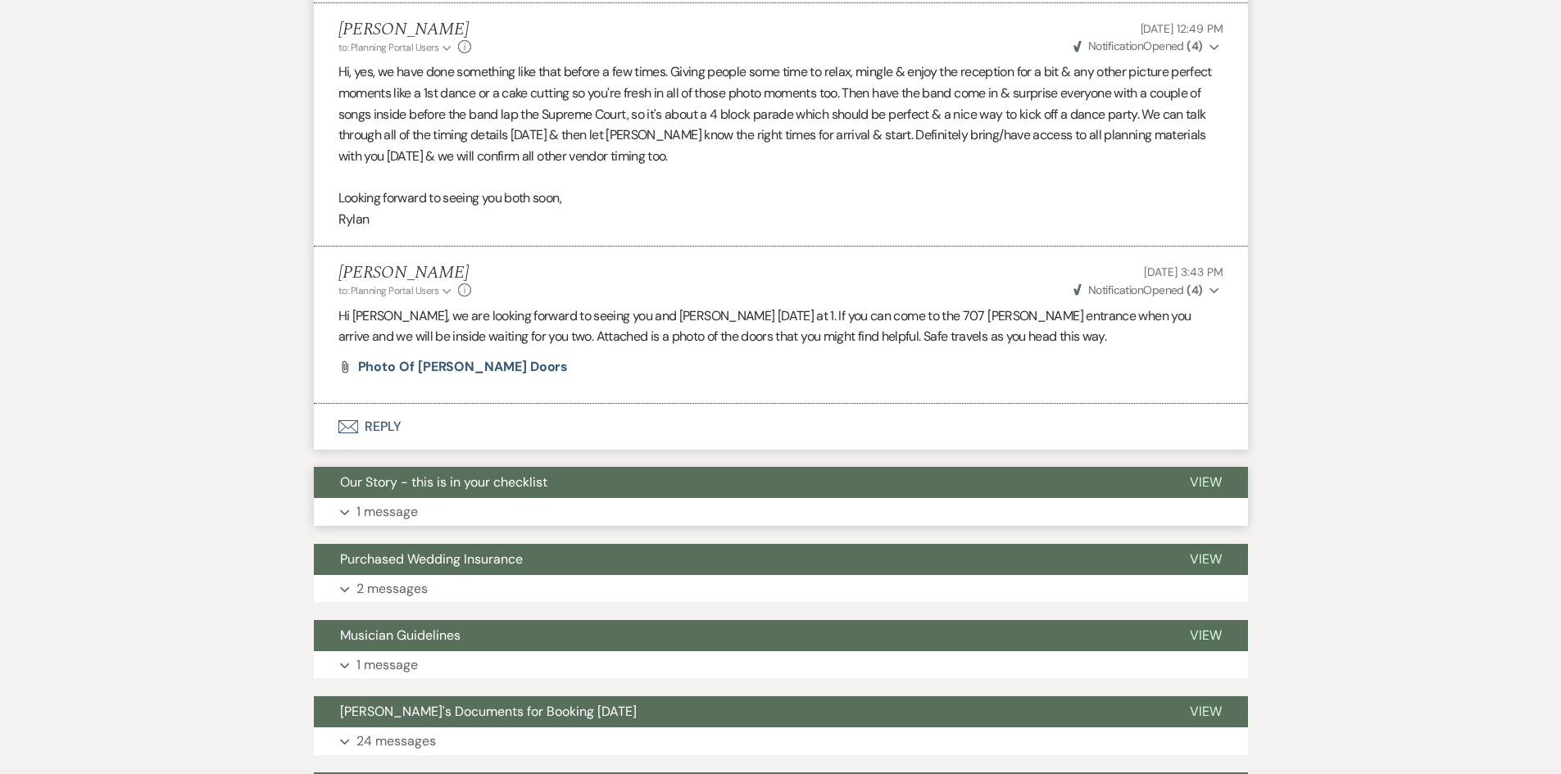
click at [700, 497] on button "Our Story - this is in your checklist" at bounding box center [738, 482] width 849 height 31
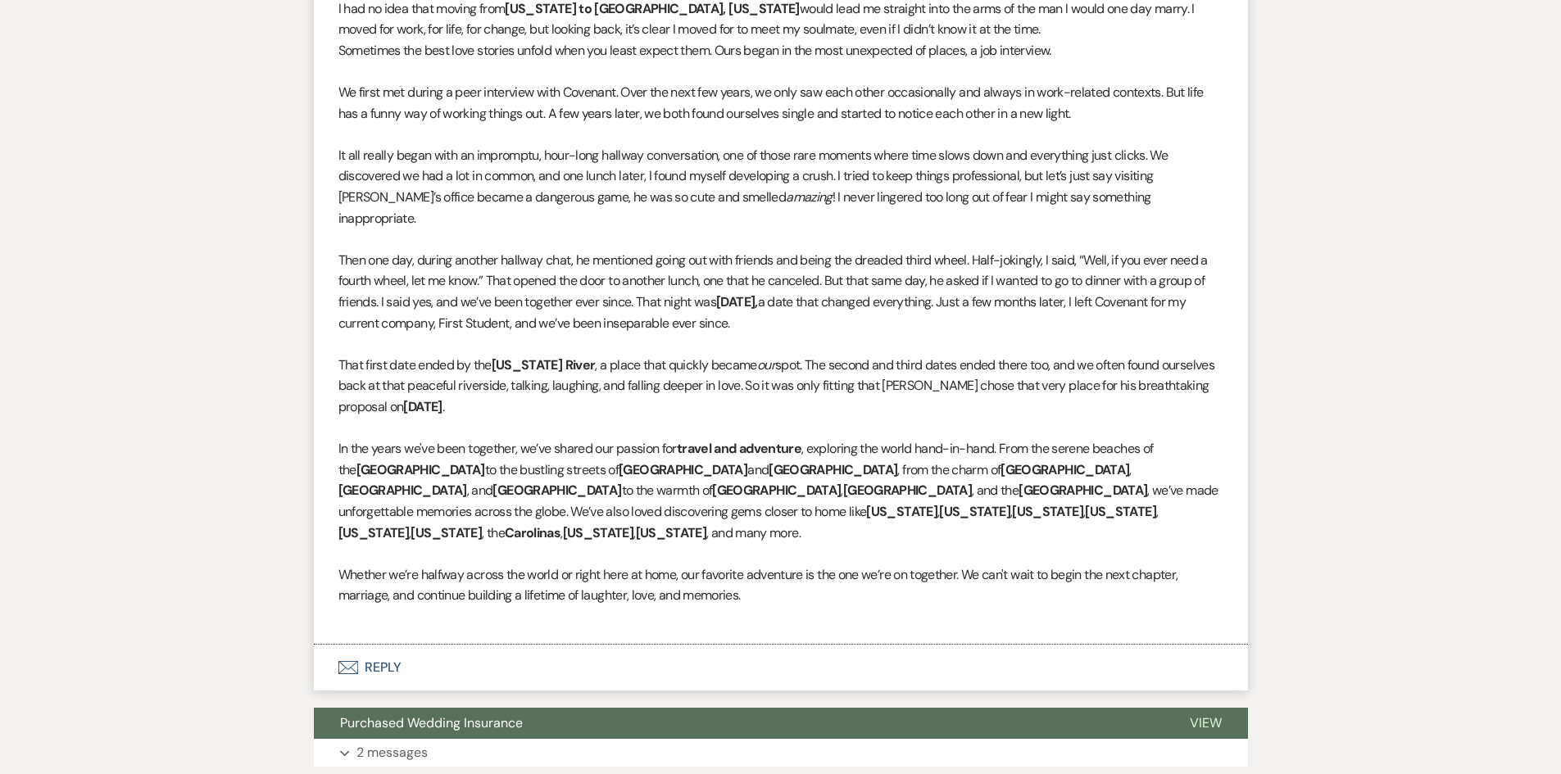
scroll to position [8601, 0]
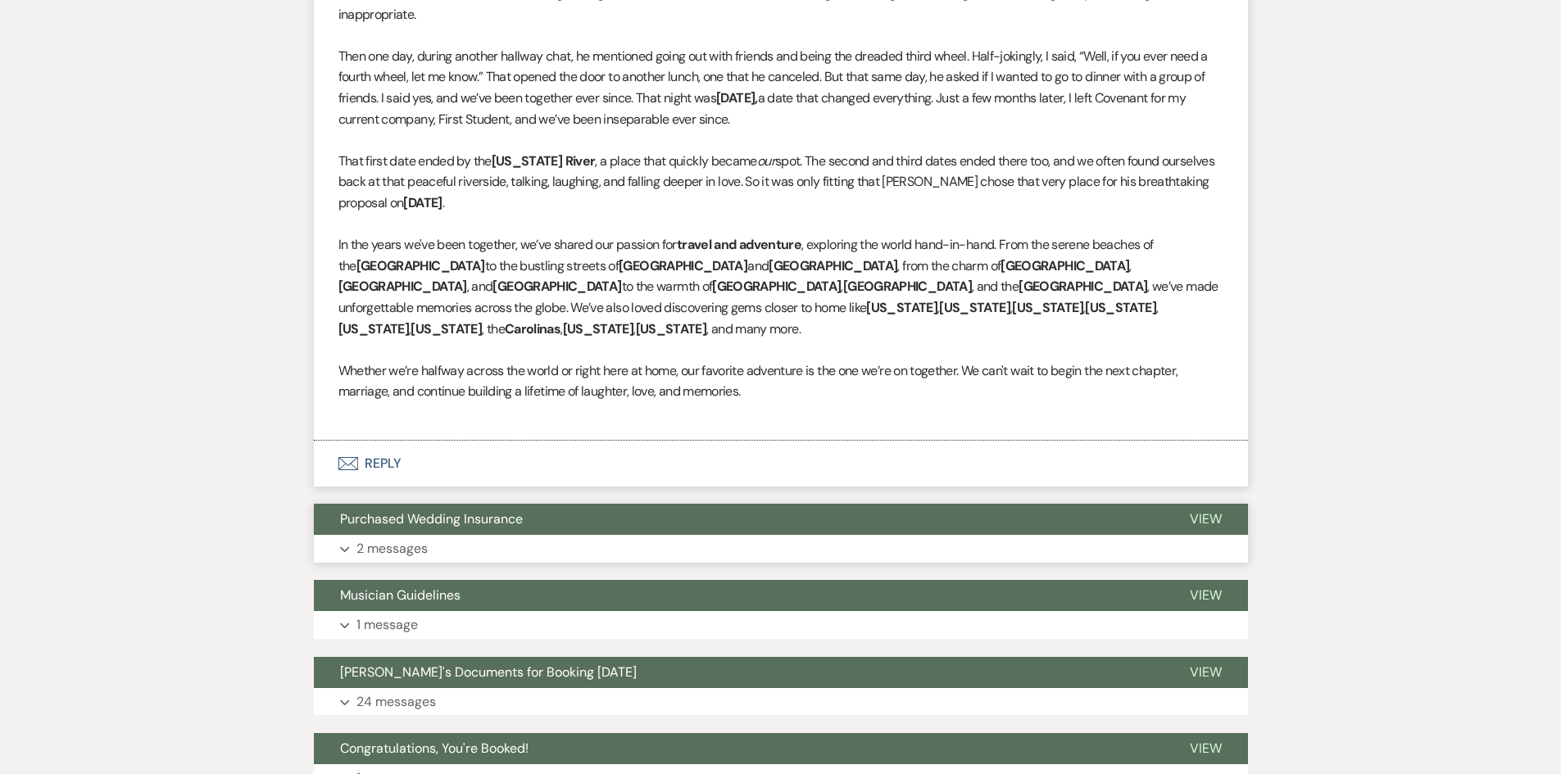
click at [721, 535] on button "Expand 2 messages" at bounding box center [781, 549] width 934 height 28
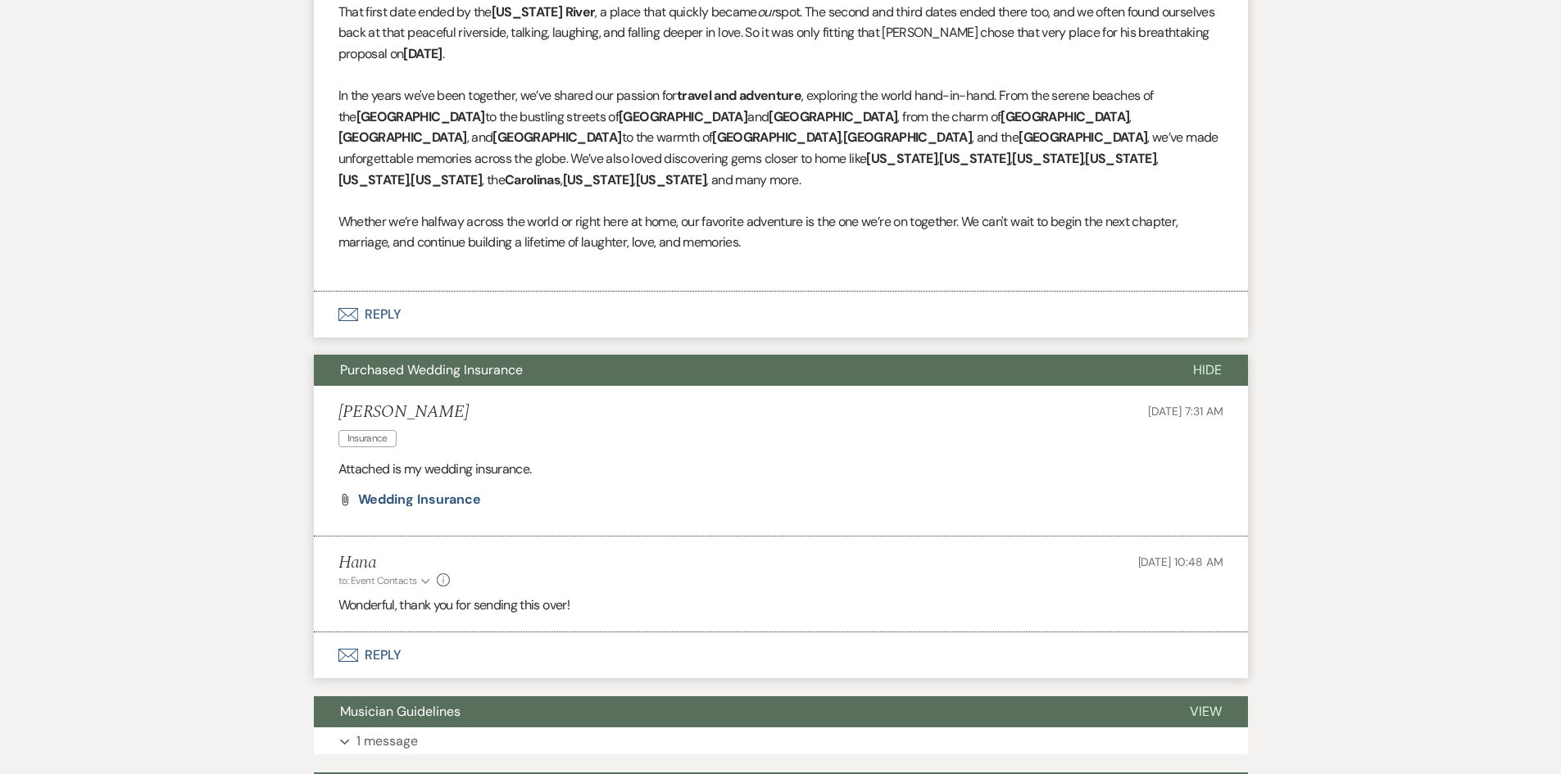
scroll to position [8765, 0]
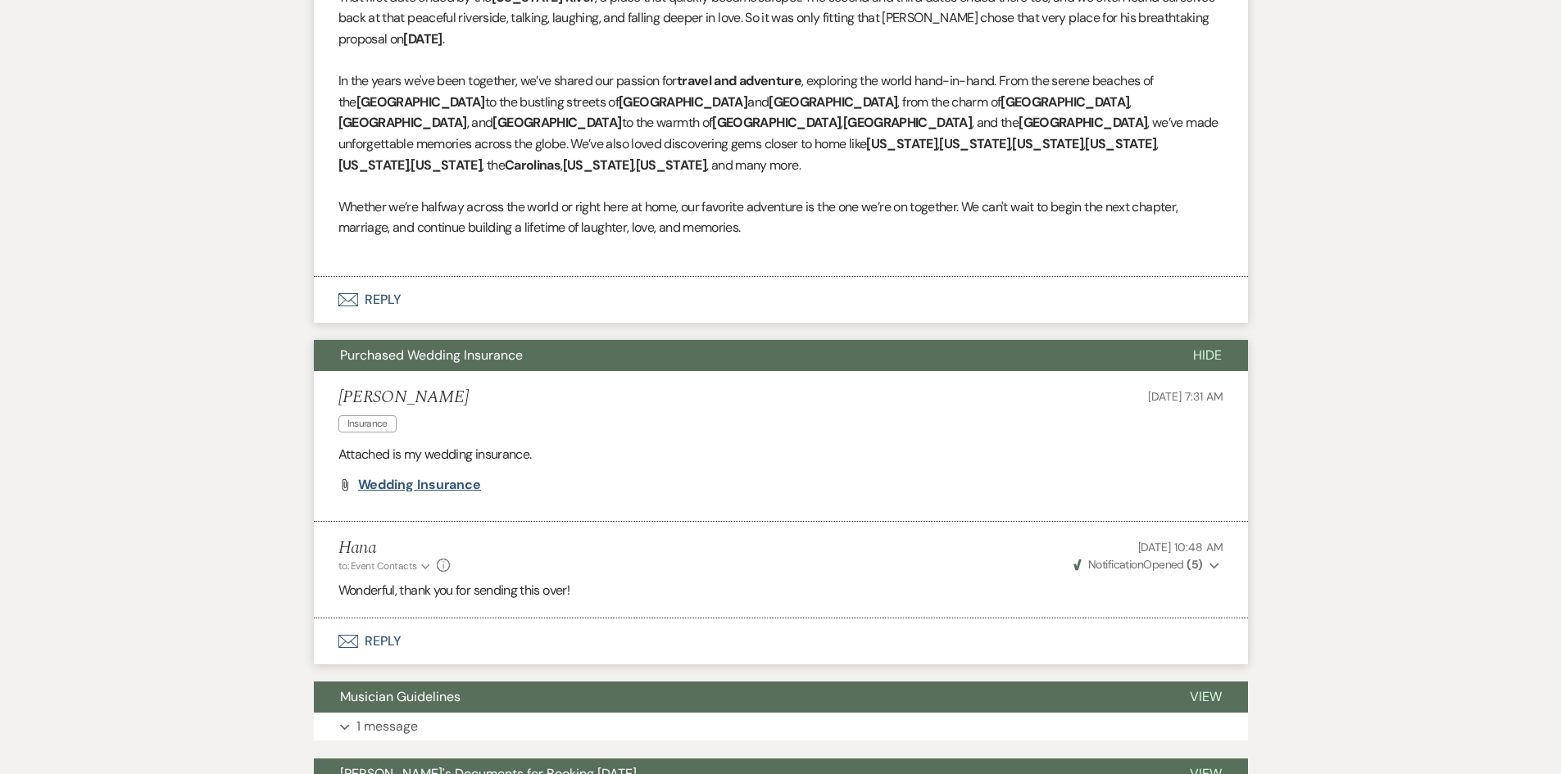
click at [464, 476] on span "Wedding Insurance" at bounding box center [420, 484] width 124 height 17
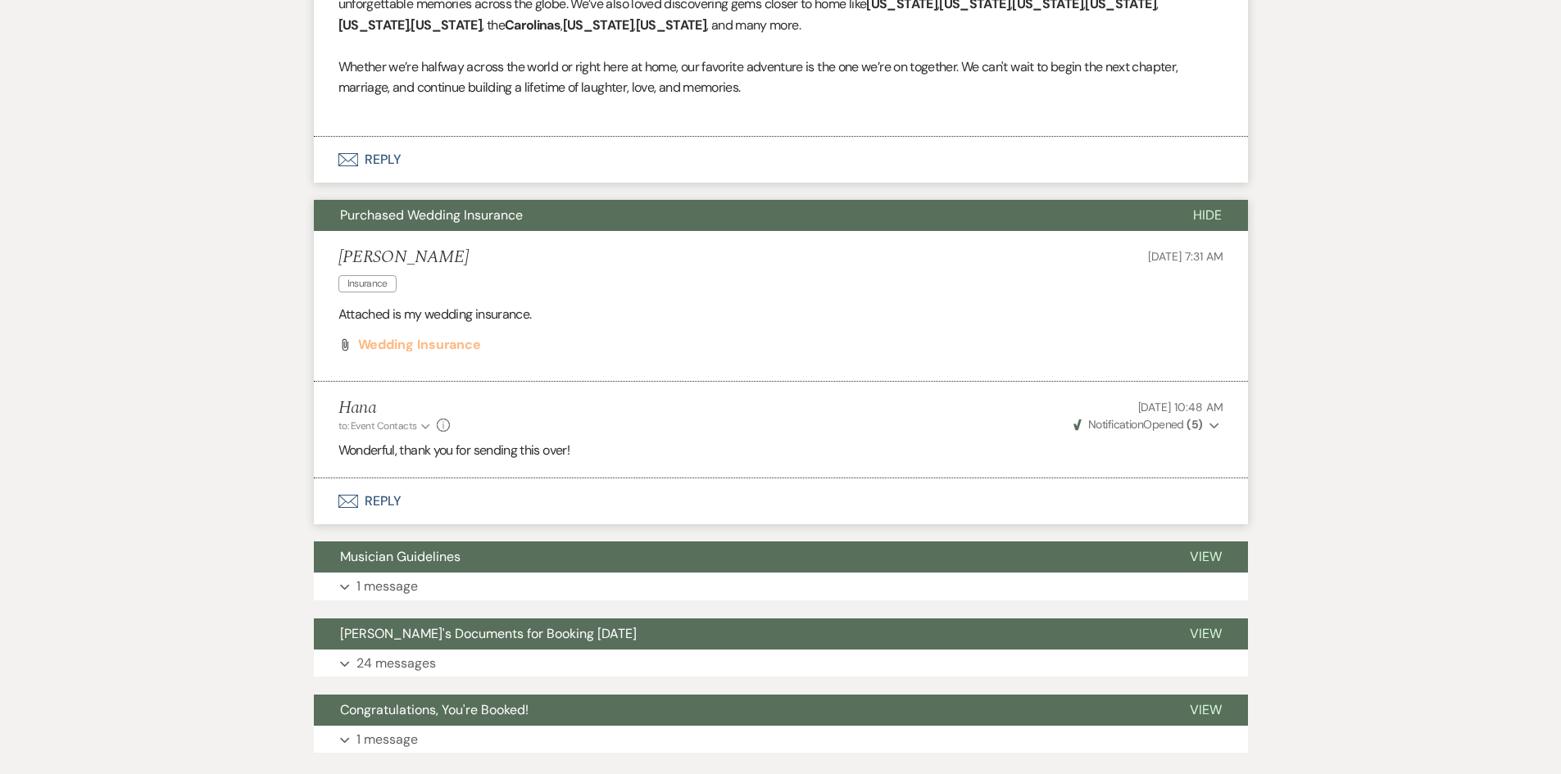
scroll to position [8972, 0]
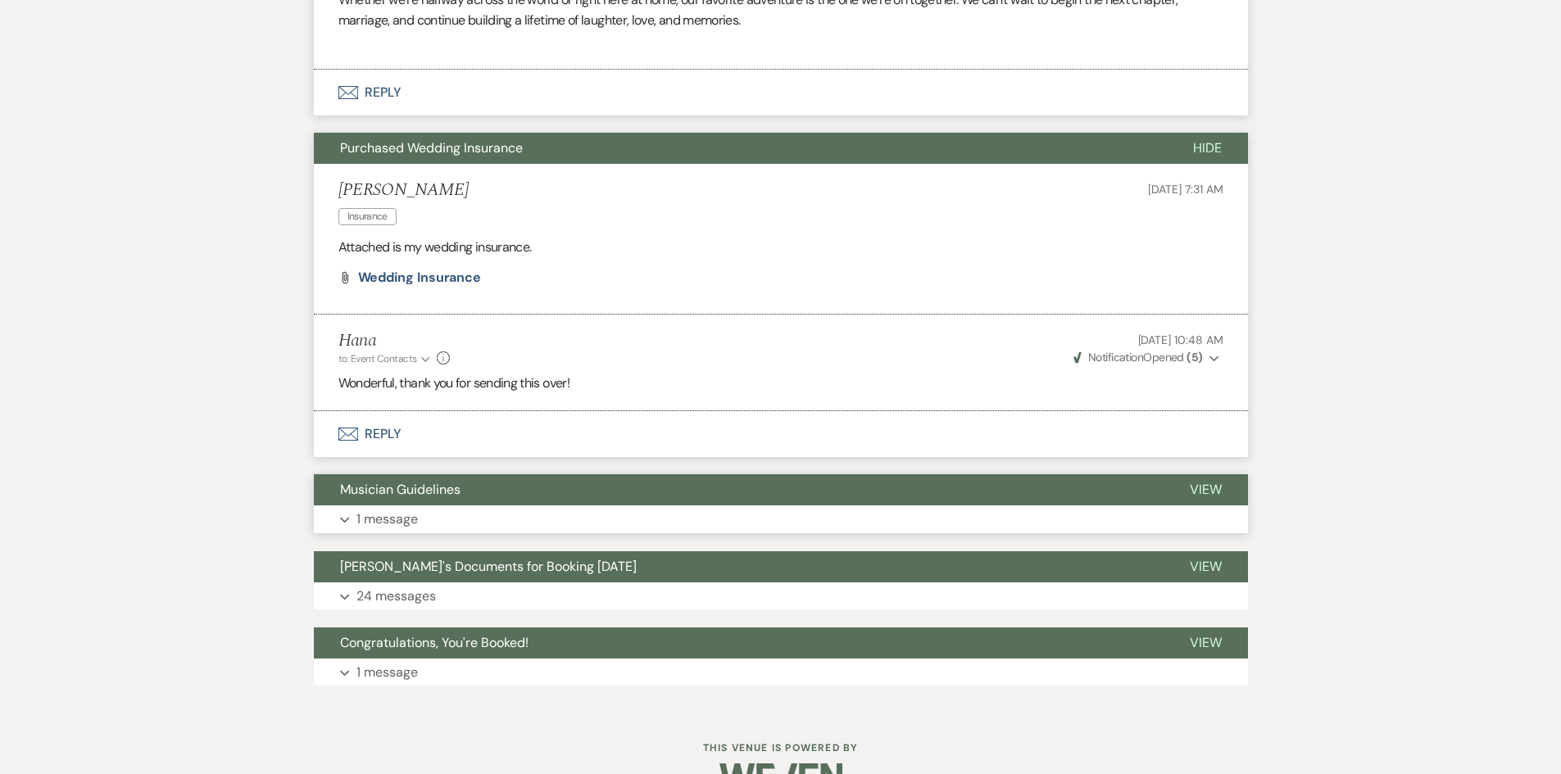
click at [625, 505] on button "Expand 1 message" at bounding box center [781, 519] width 934 height 28
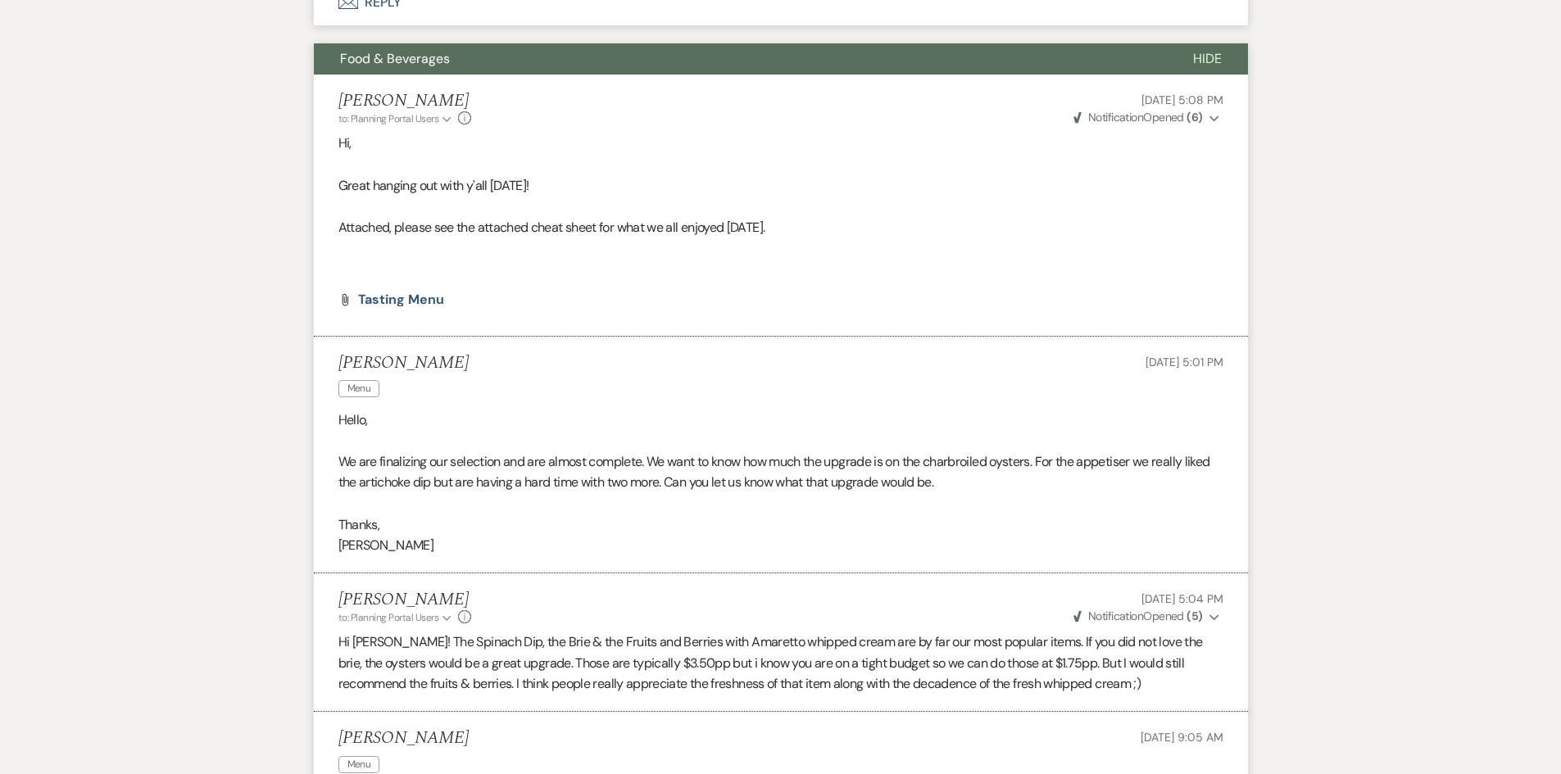
scroll to position [0, 0]
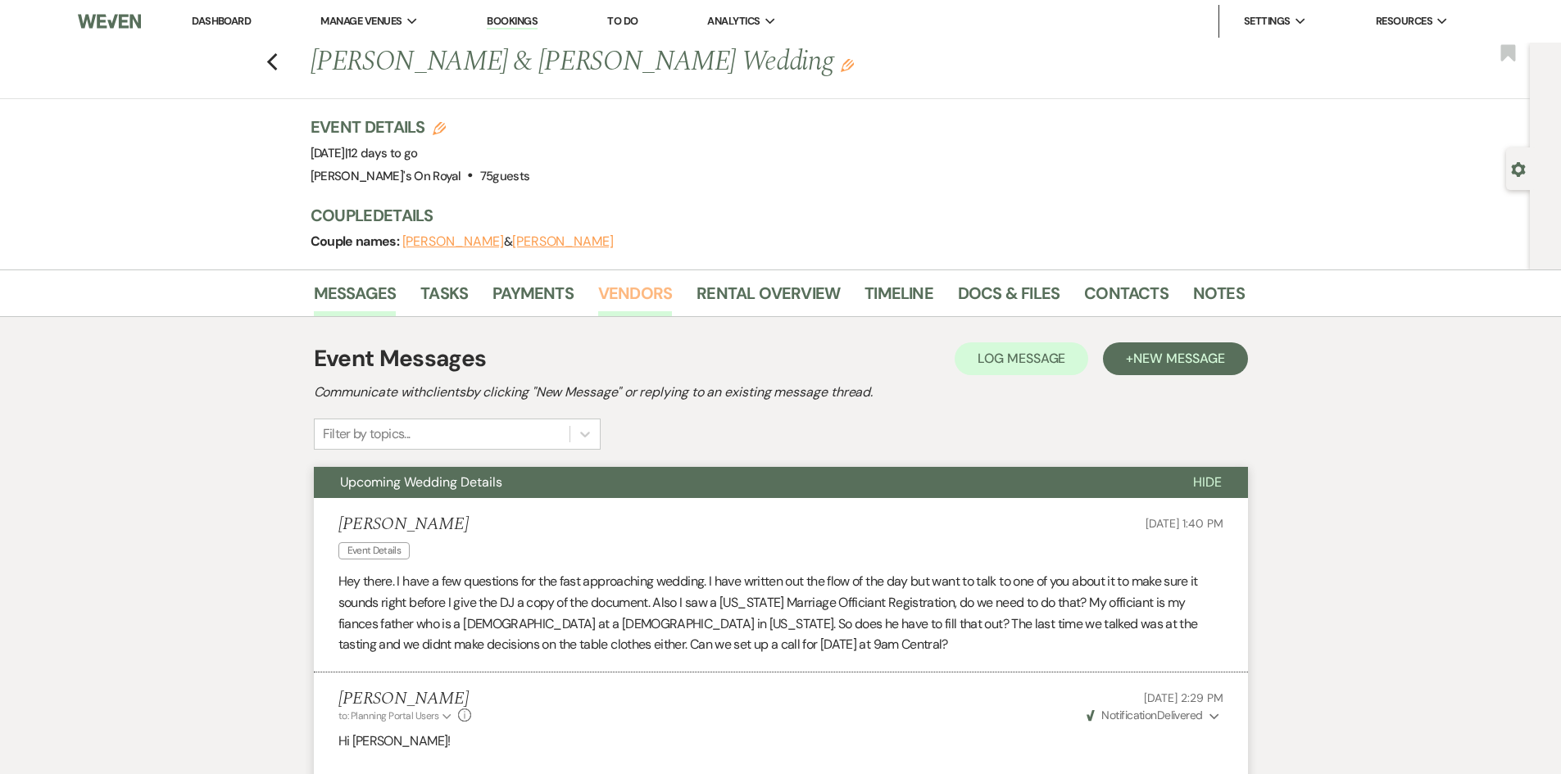
click at [621, 293] on link "Vendors" at bounding box center [635, 298] width 74 height 36
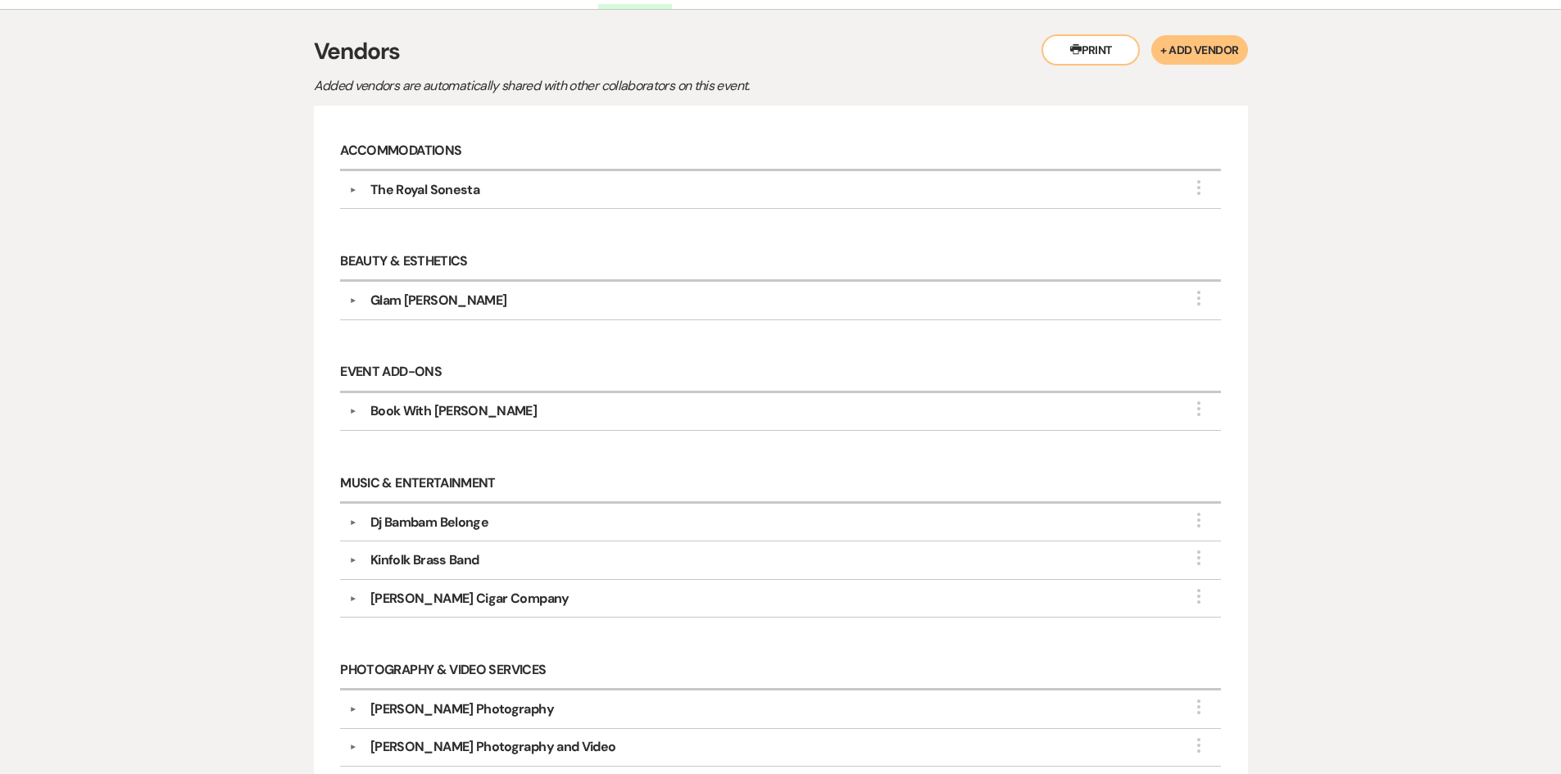
scroll to position [328, 0]
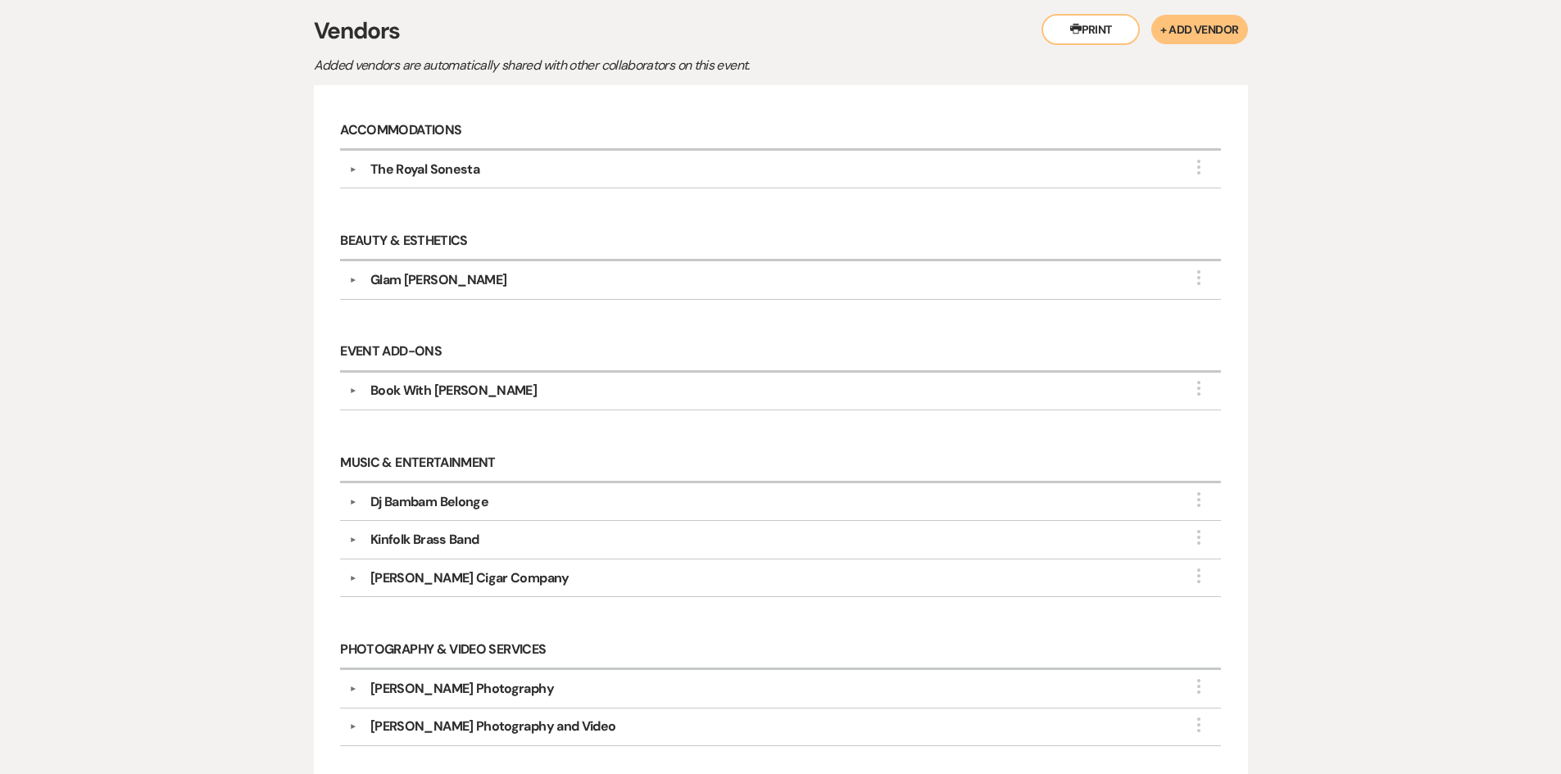
click at [472, 502] on div "Dj Bambam Belonge" at bounding box center [429, 502] width 118 height 20
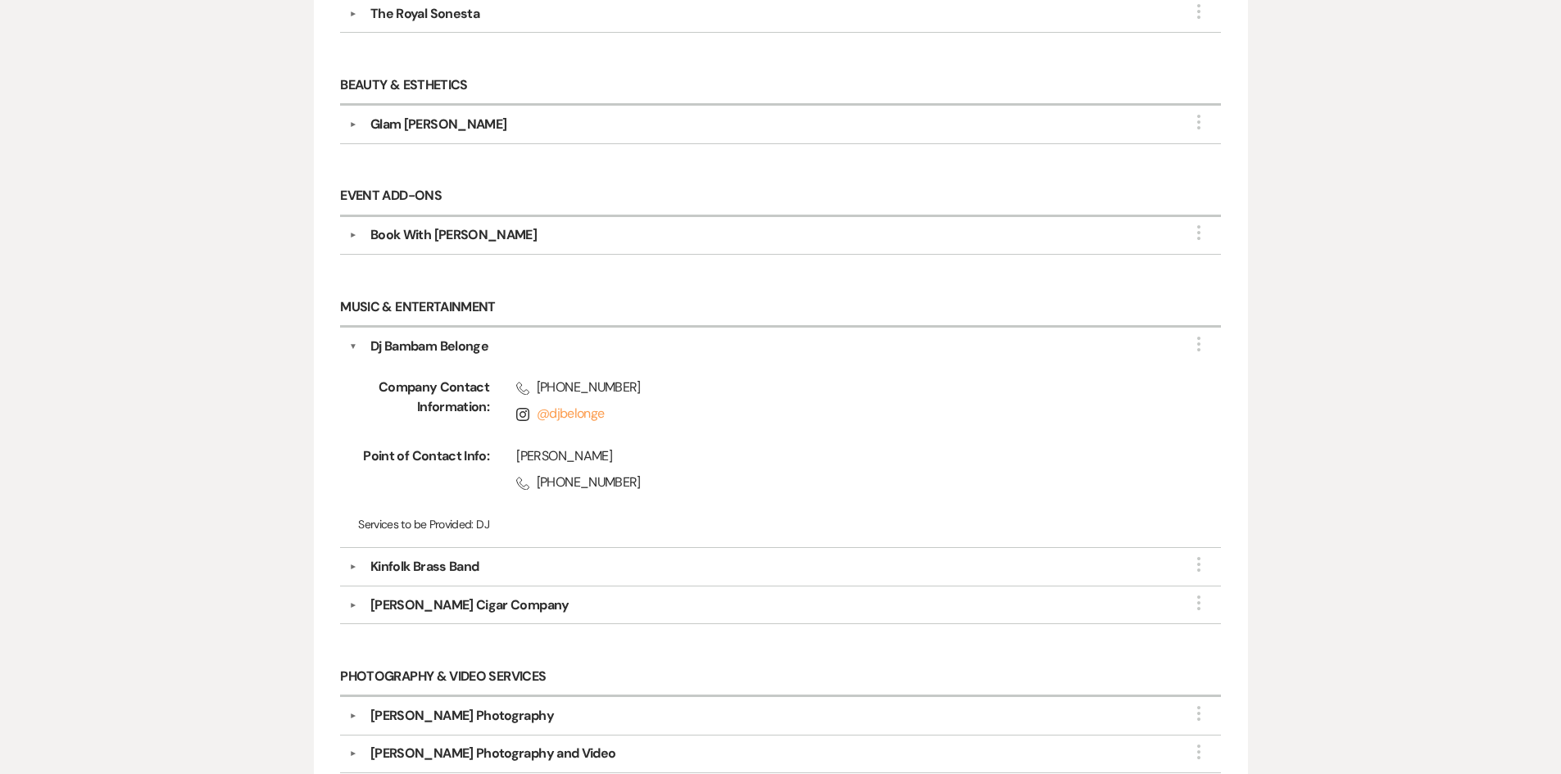
scroll to position [492, 0]
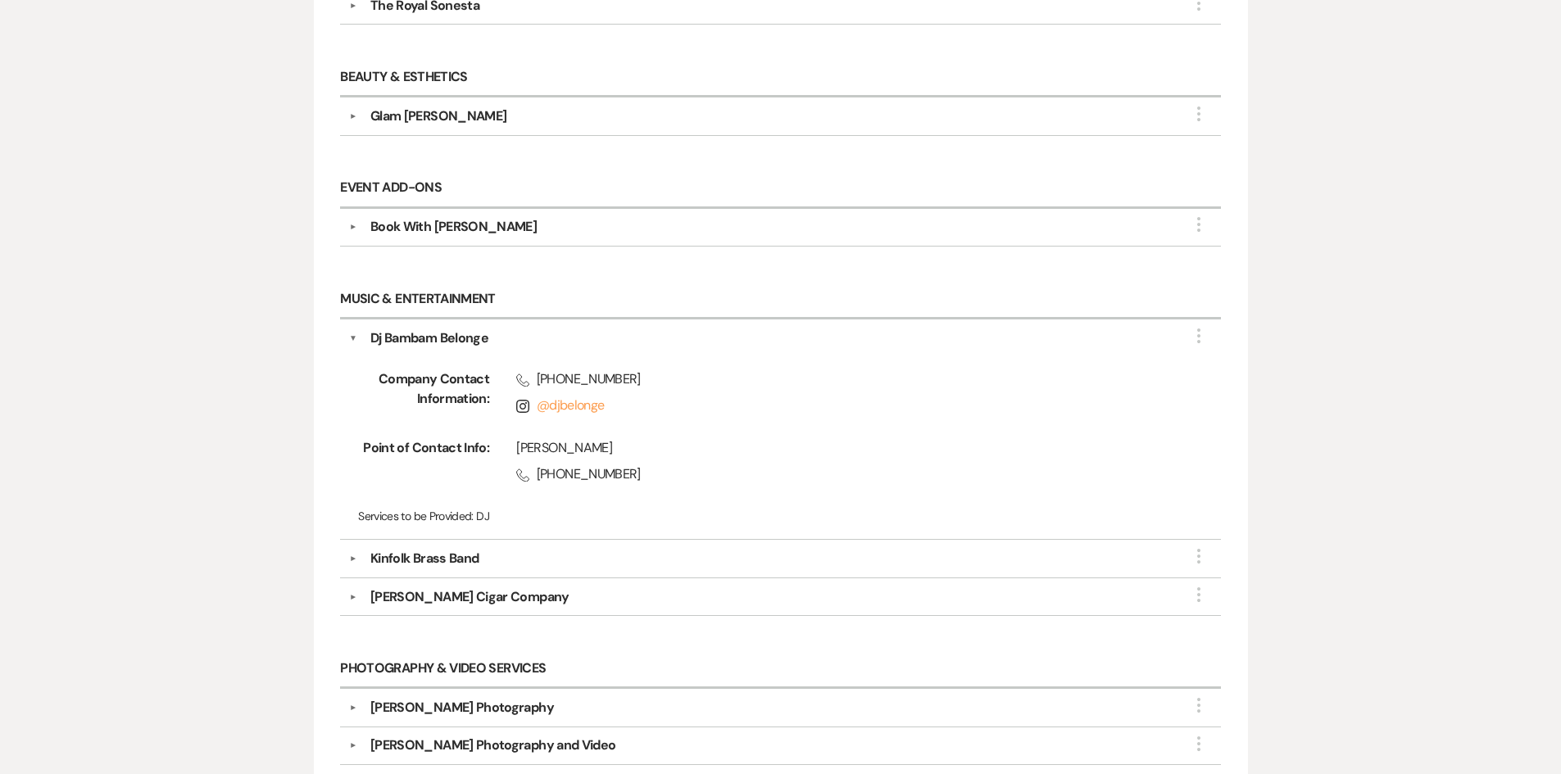
drag, startPoint x: 628, startPoint y: 448, endPoint x: 515, endPoint y: 451, distance: 113.1
click at [515, 451] on div "[PERSON_NAME] Phone [PHONE_NUMBER]" at bounding box center [828, 464] width 679 height 52
copy div "[PERSON_NAME]"
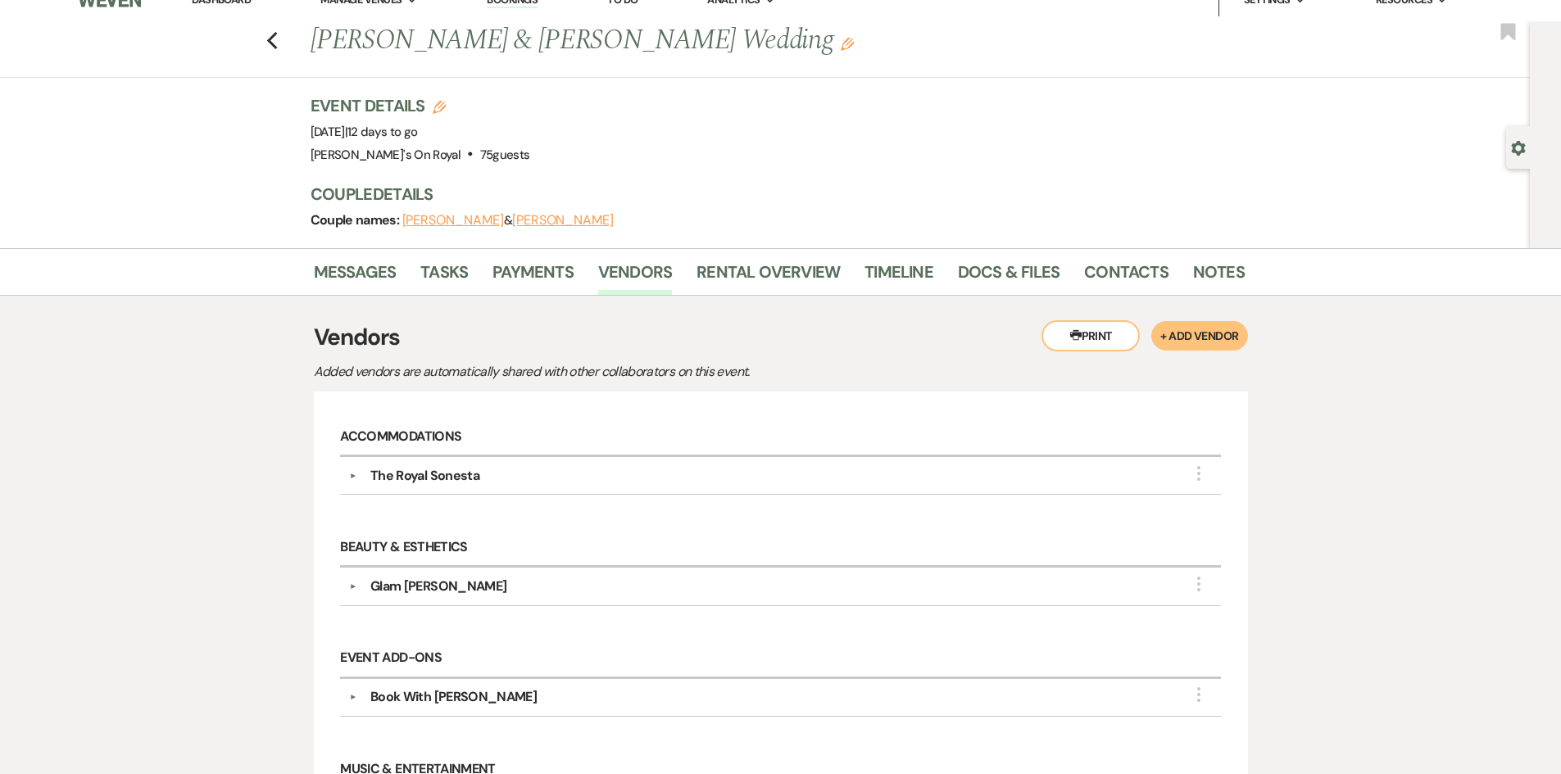
scroll to position [0, 0]
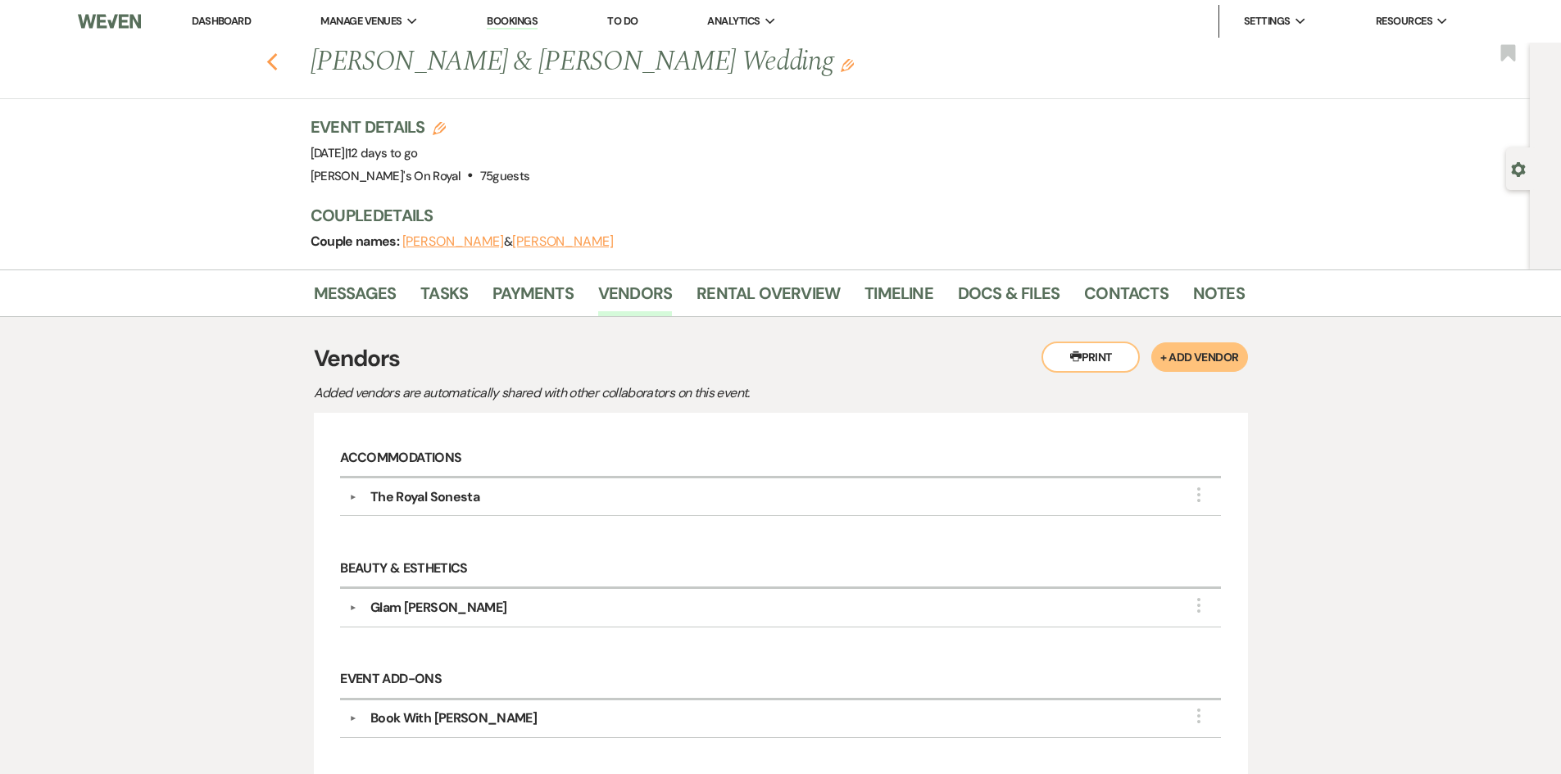
click at [279, 66] on icon "Previous" at bounding box center [272, 62] width 12 height 20
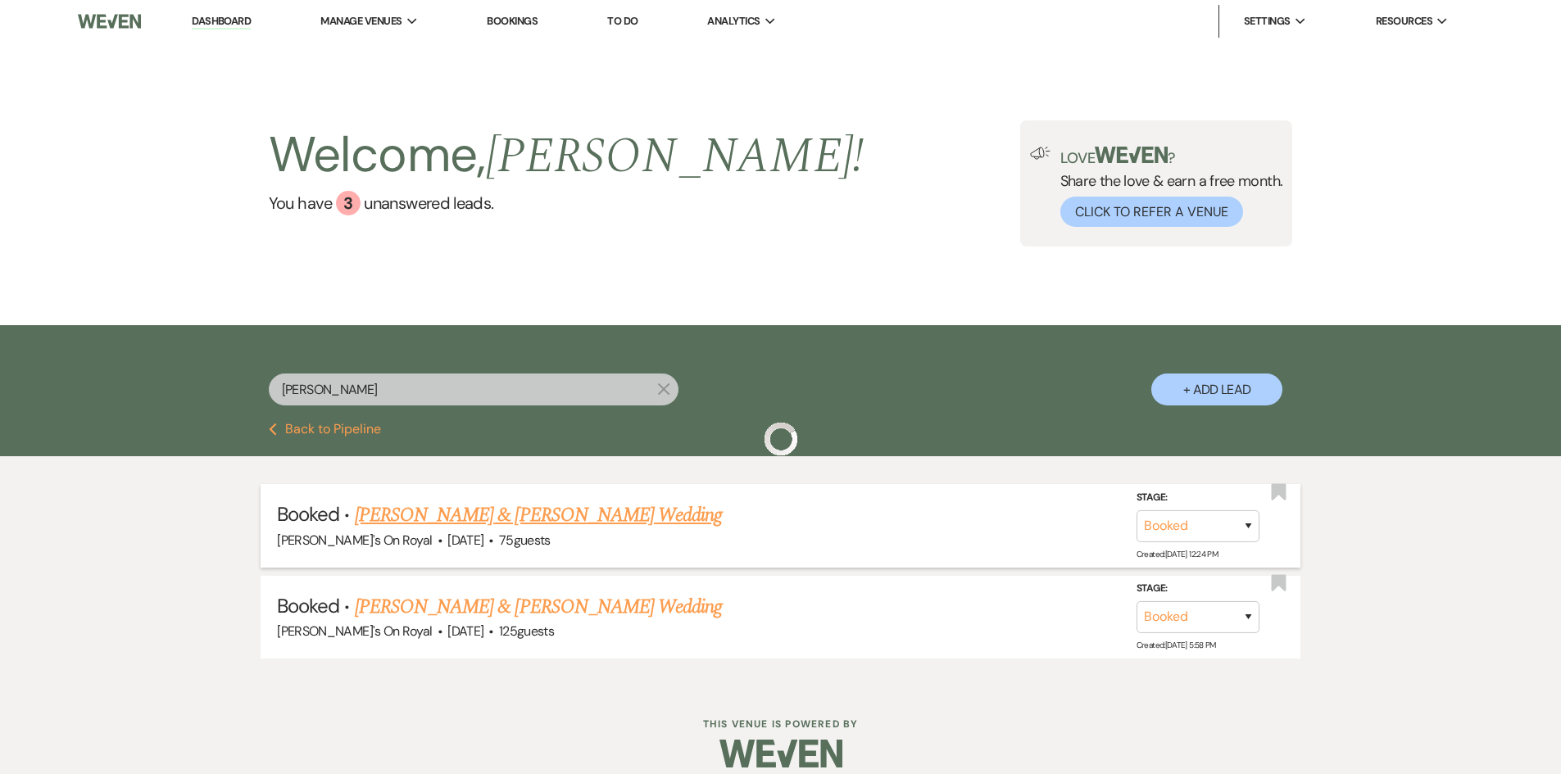
click at [433, 512] on link "[PERSON_NAME] & [PERSON_NAME] Wedding" at bounding box center [538, 515] width 367 height 29
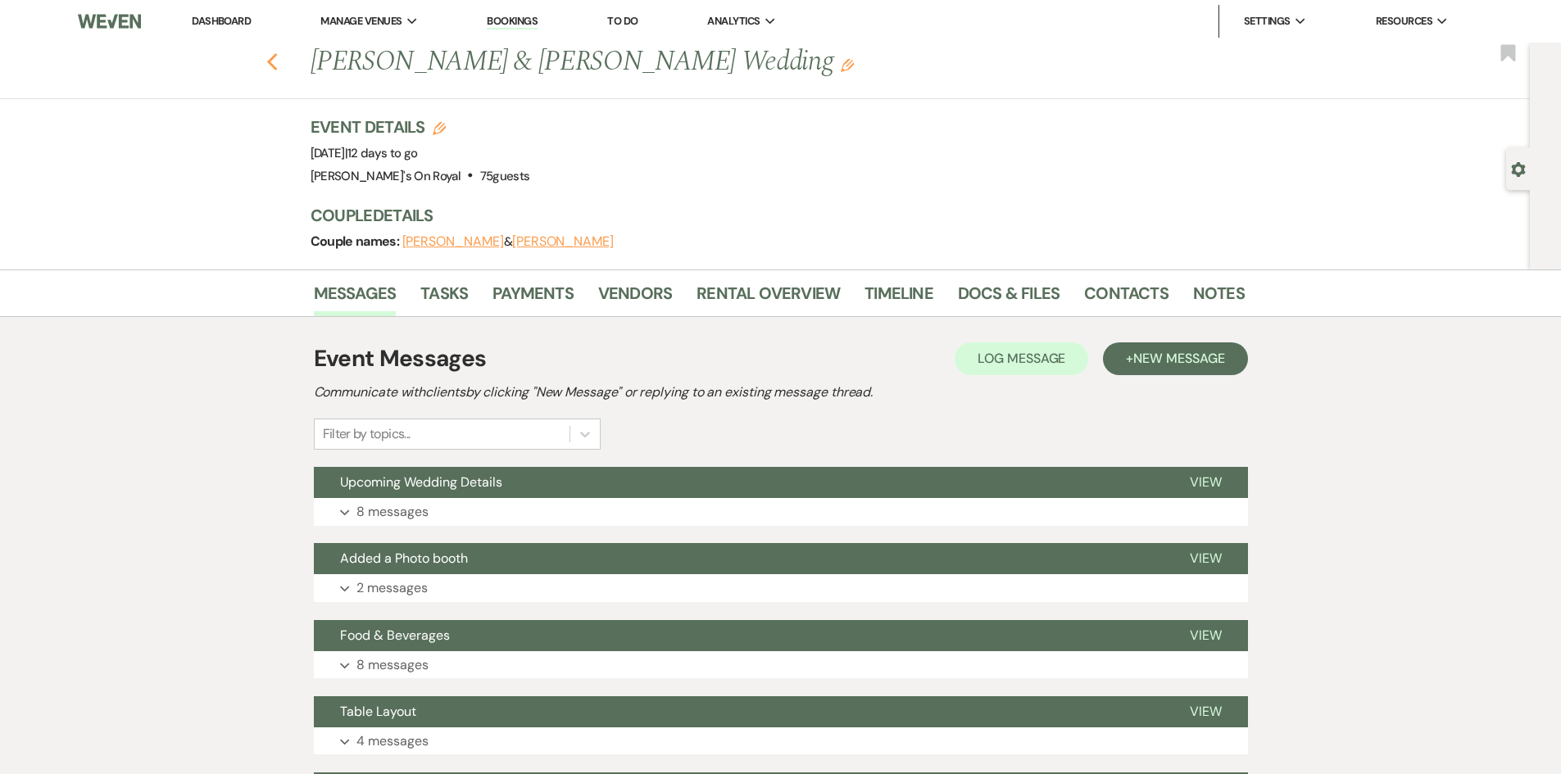
click at [277, 60] on use "button" at bounding box center [271, 62] width 11 height 18
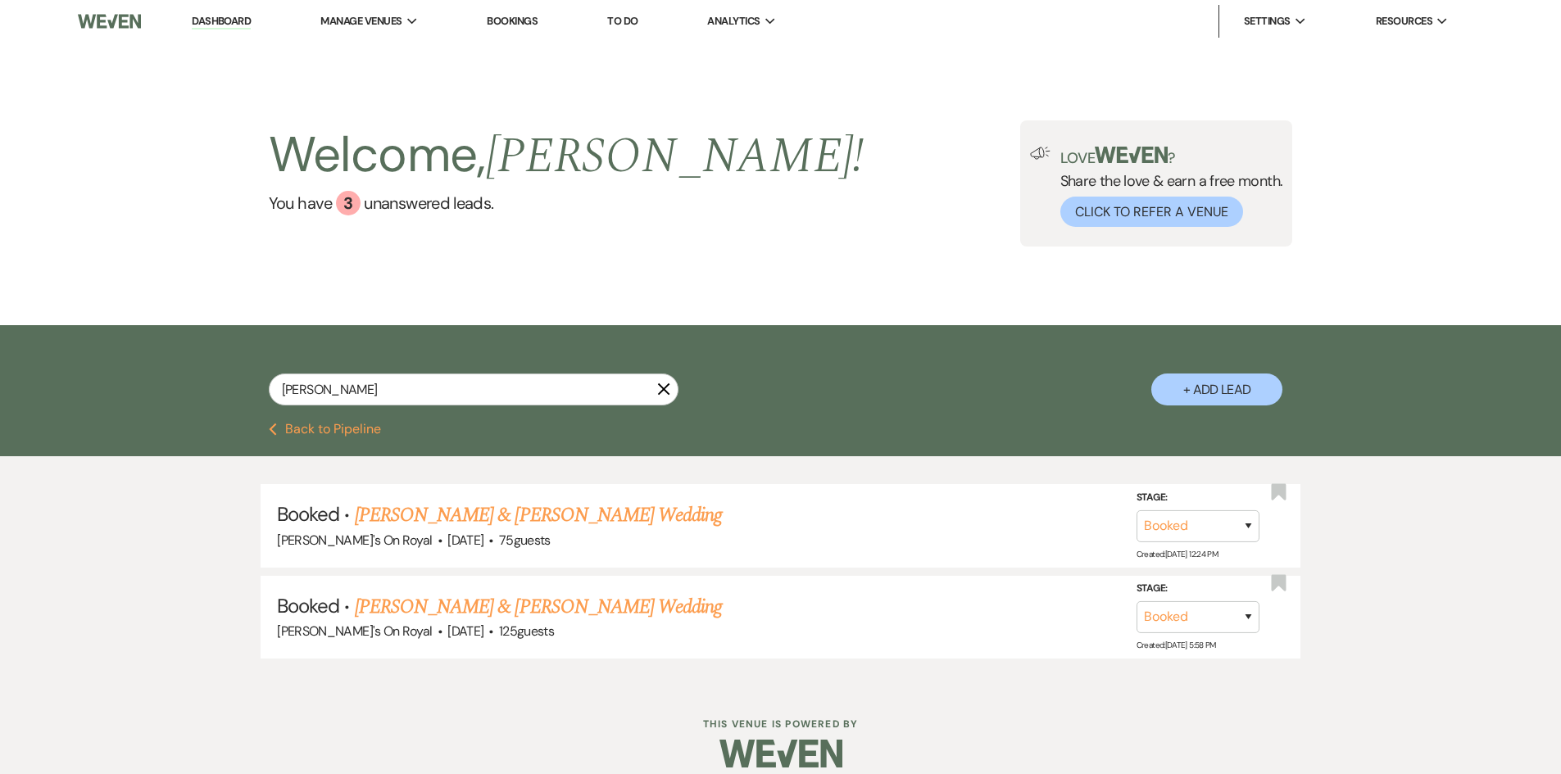
click at [369, 429] on button "Previous Back to Pipeline" at bounding box center [325, 429] width 112 height 13
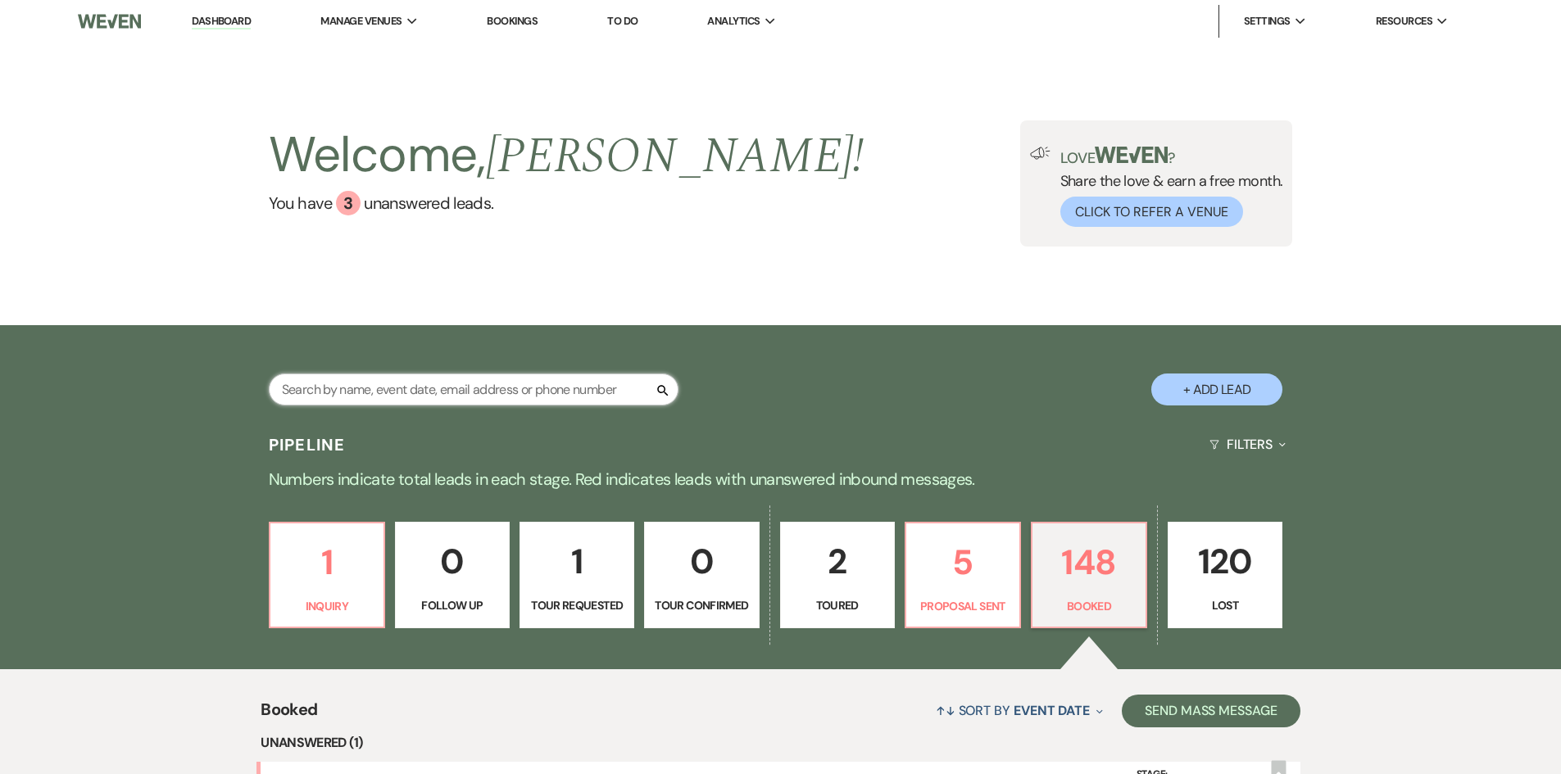
click at [374, 405] on input "text" at bounding box center [474, 390] width 410 height 32
type input "pace"
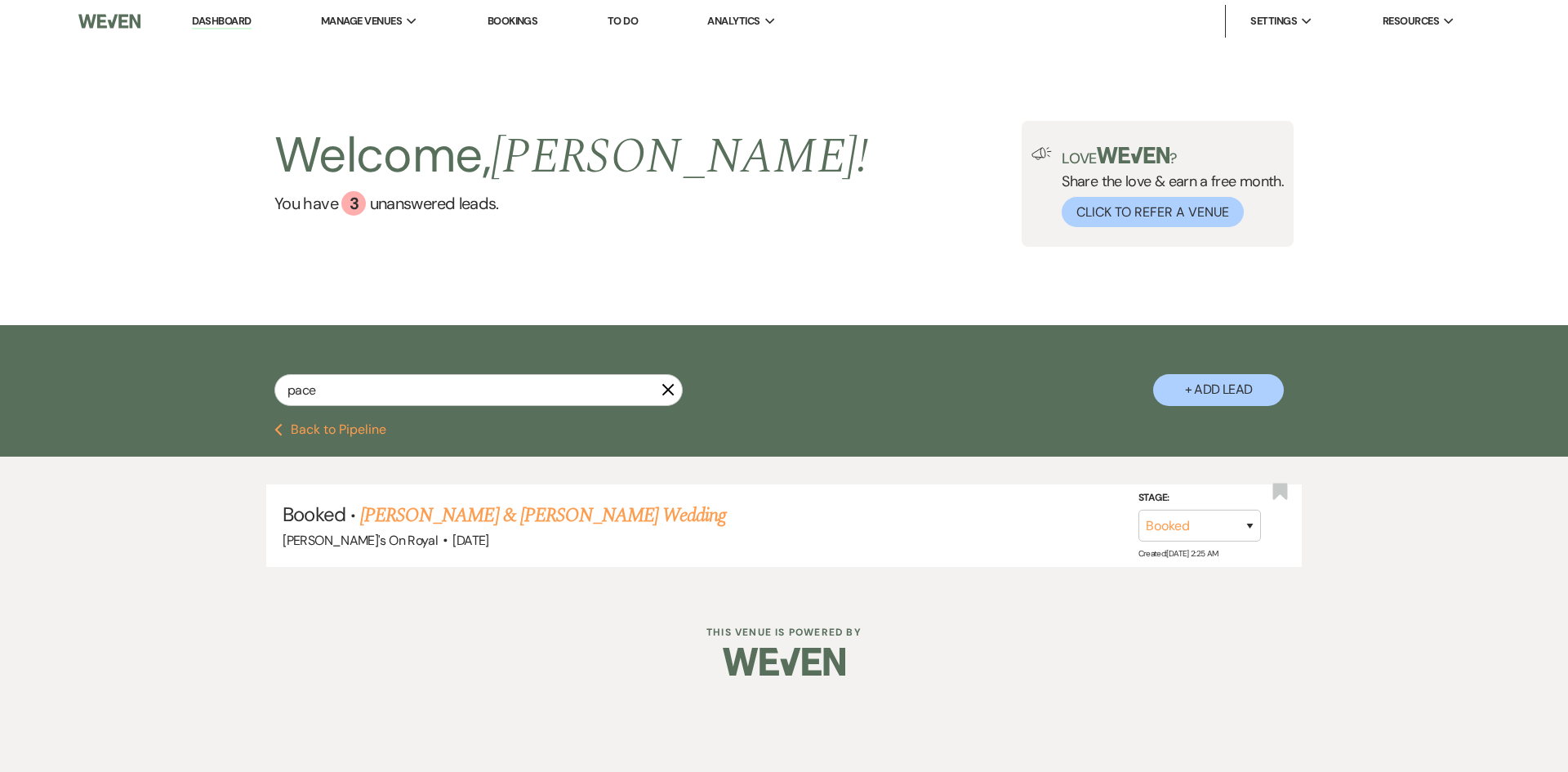
click at [453, 515] on link "[PERSON_NAME] & [PERSON_NAME] Wedding" at bounding box center [542, 515] width 366 height 29
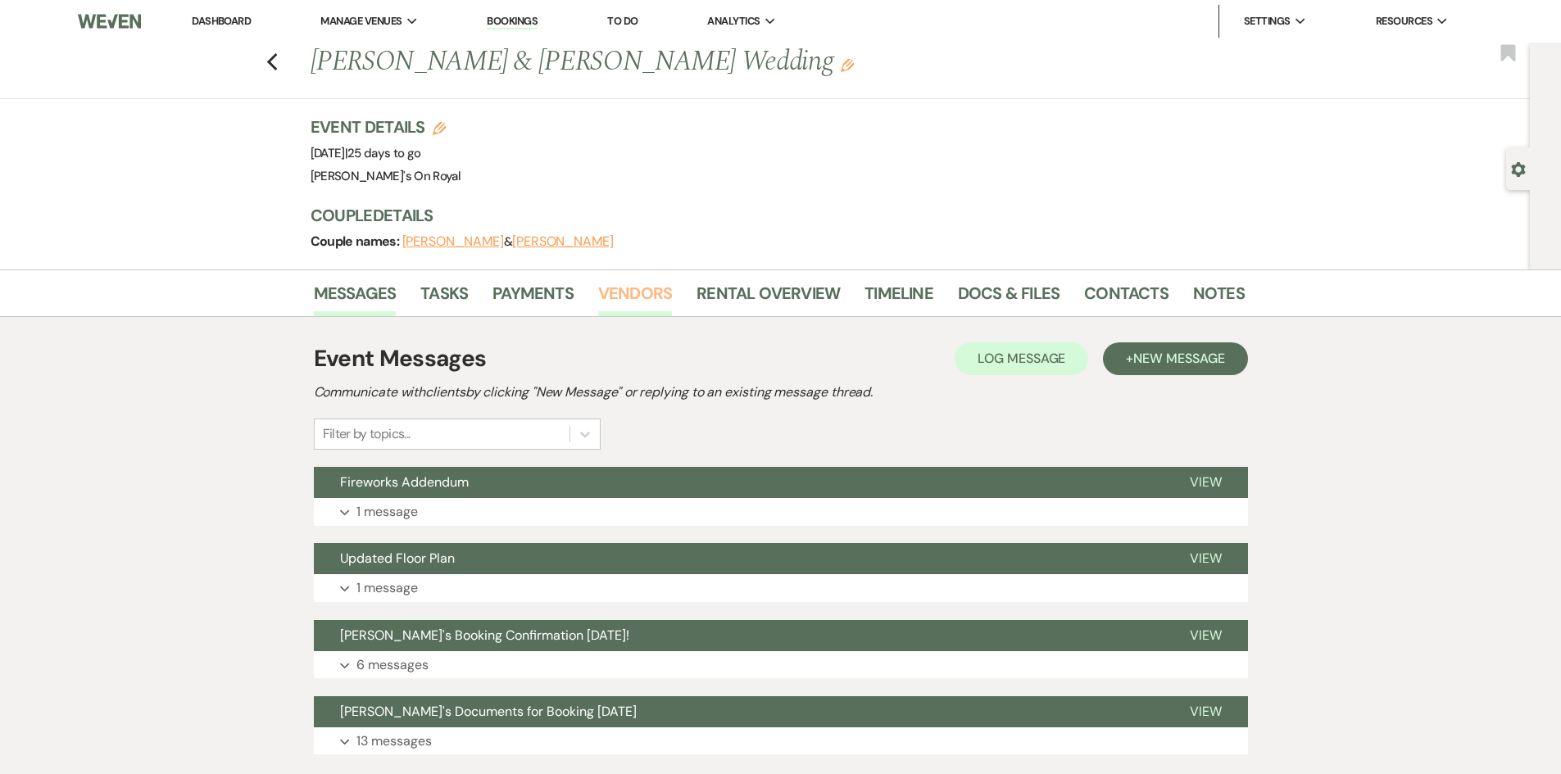
click at [613, 301] on link "Vendors" at bounding box center [635, 298] width 74 height 36
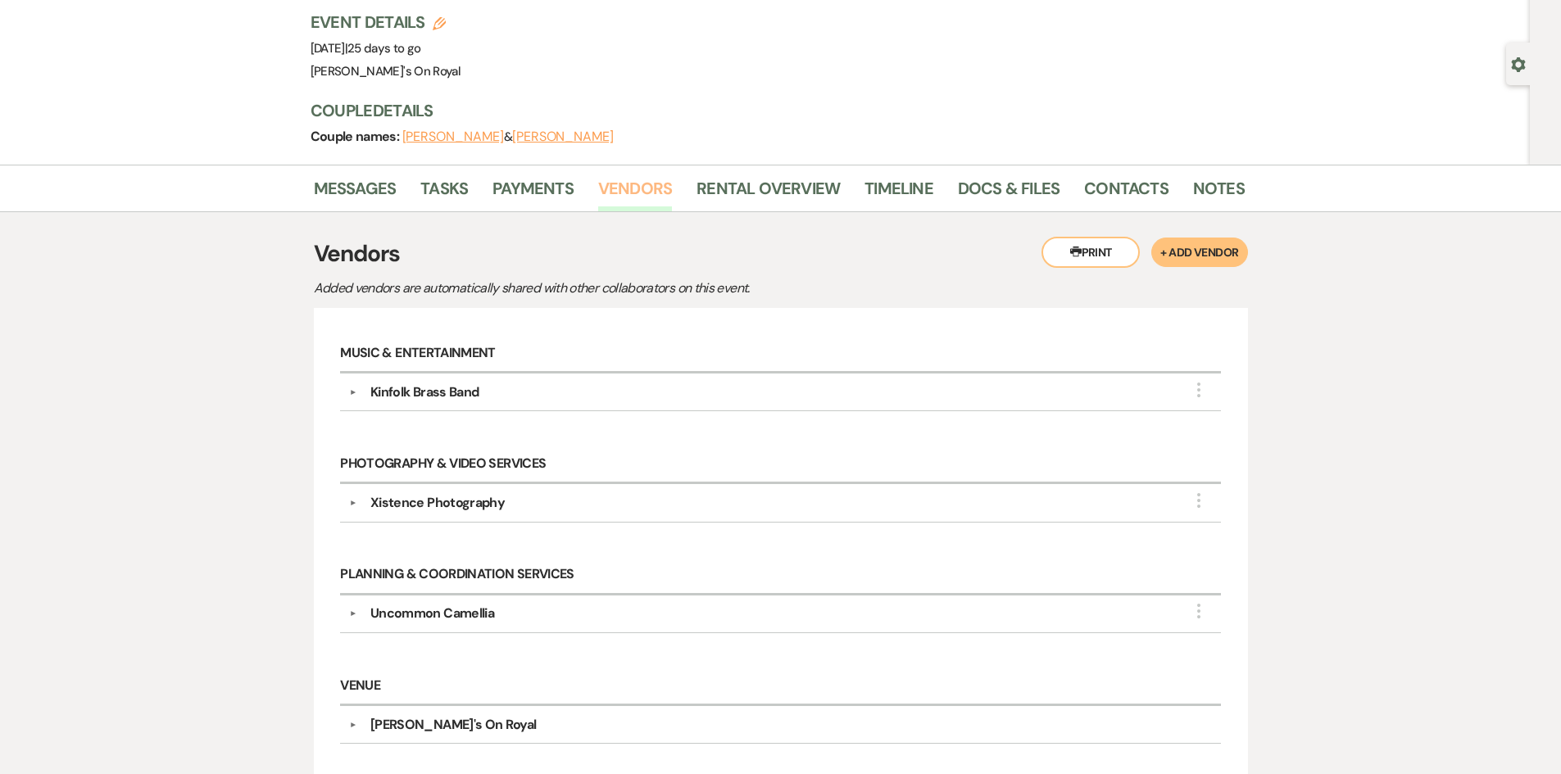
scroll to position [102, 0]
click at [435, 505] on div "Xistence Photography" at bounding box center [437, 506] width 134 height 20
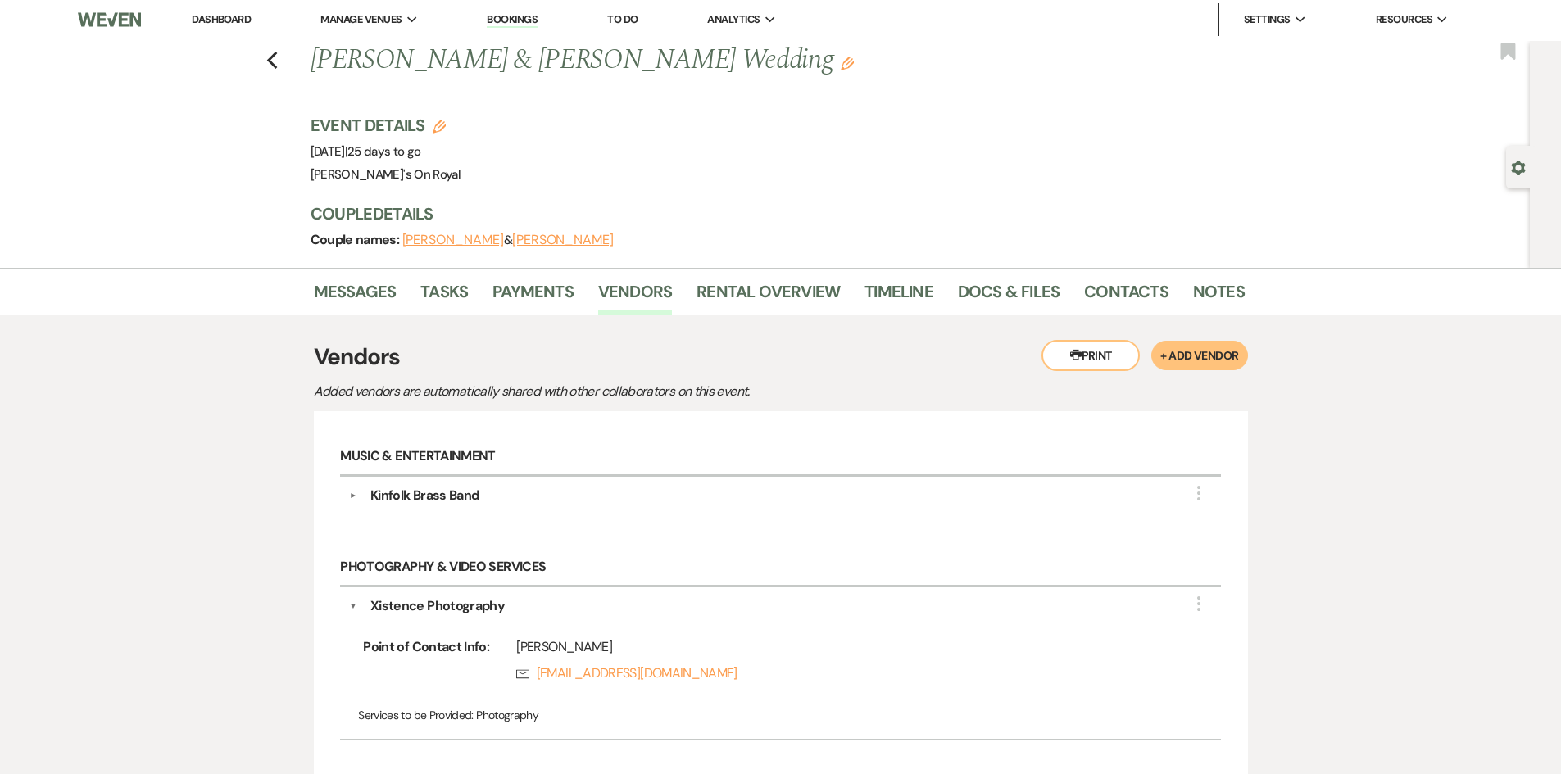
scroll to position [0, 0]
click at [277, 67] on icon "Previous" at bounding box center [272, 62] width 12 height 20
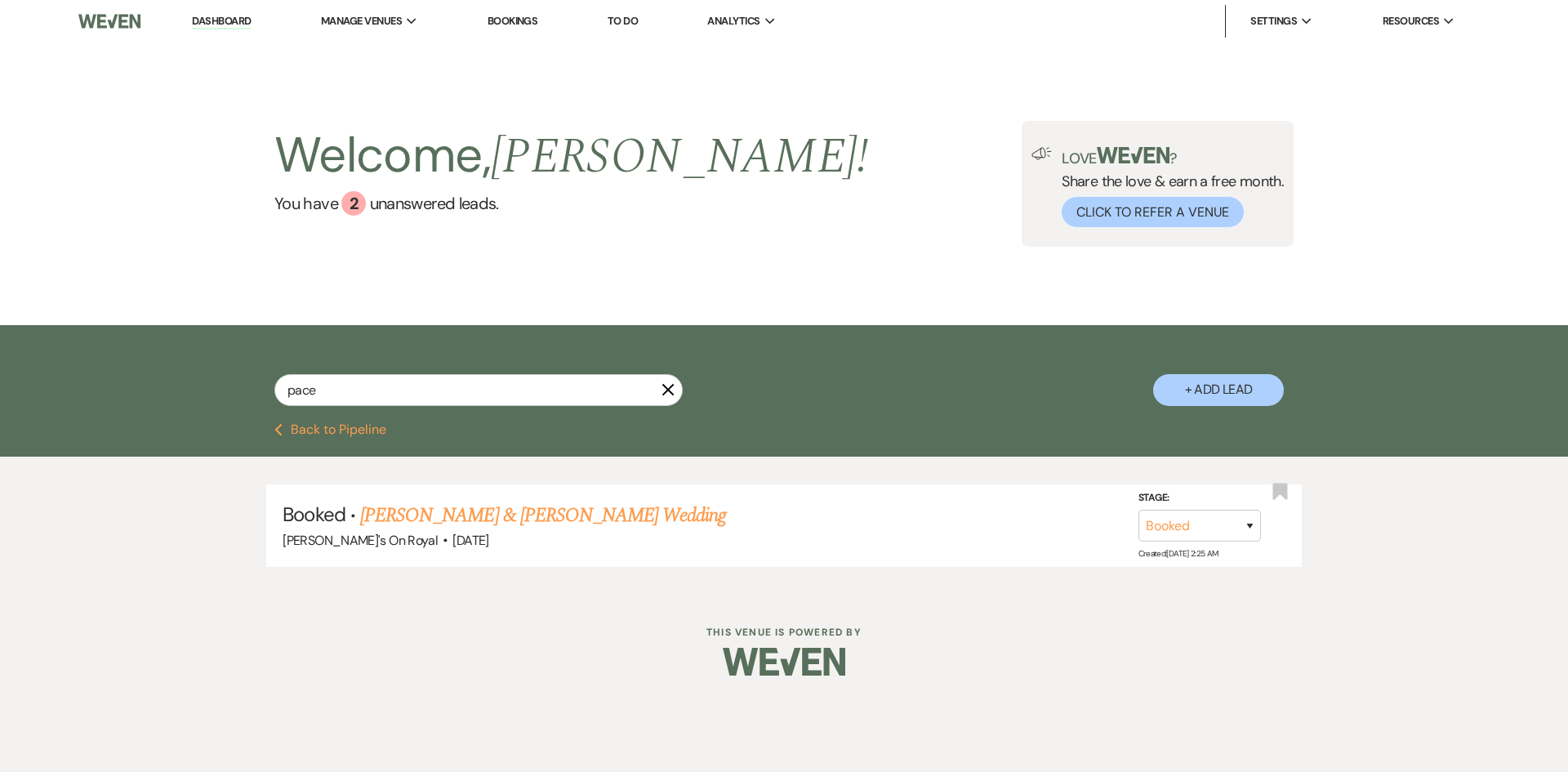
click at [336, 431] on button "Previous Back to Pipeline" at bounding box center [330, 429] width 112 height 13
